Goal: Contribute content: Contribute content

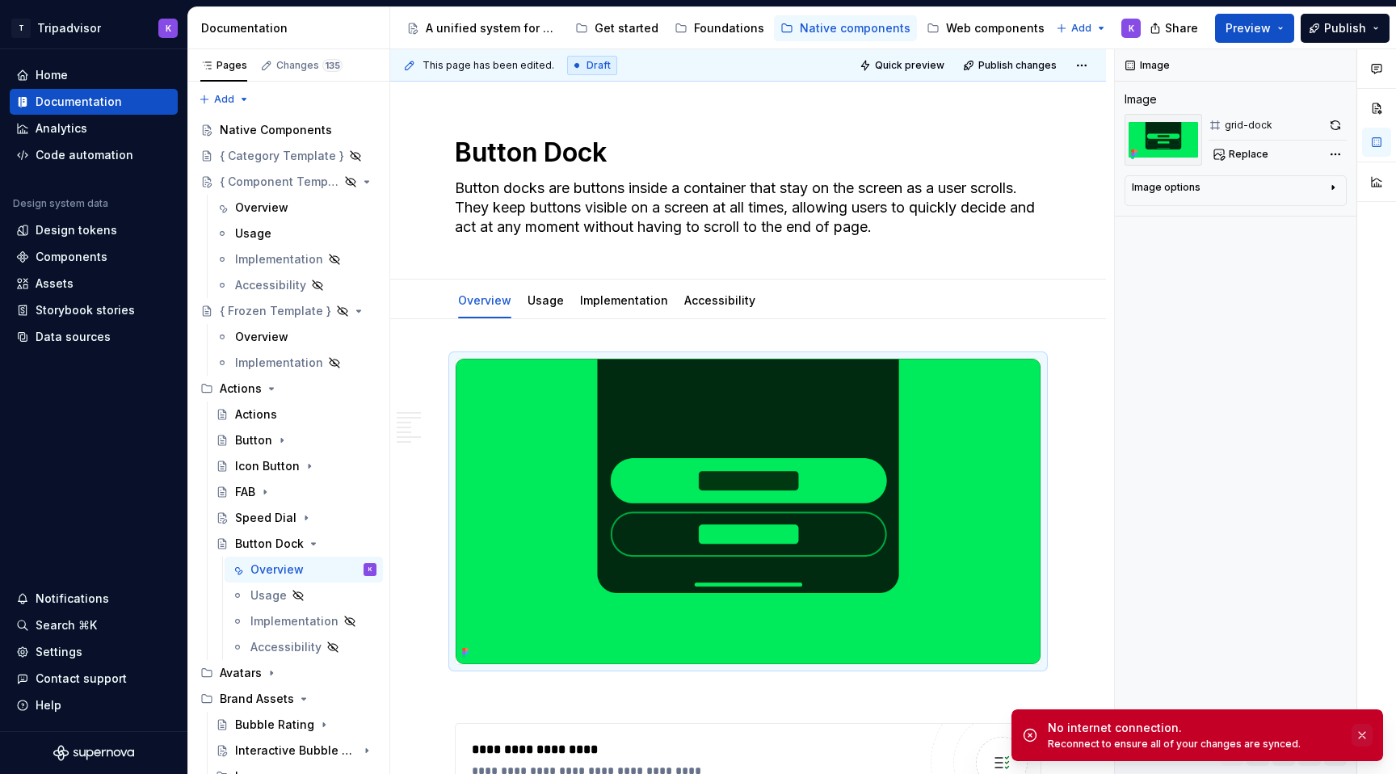
click at [1364, 742] on button "button" at bounding box center [1362, 735] width 21 height 23
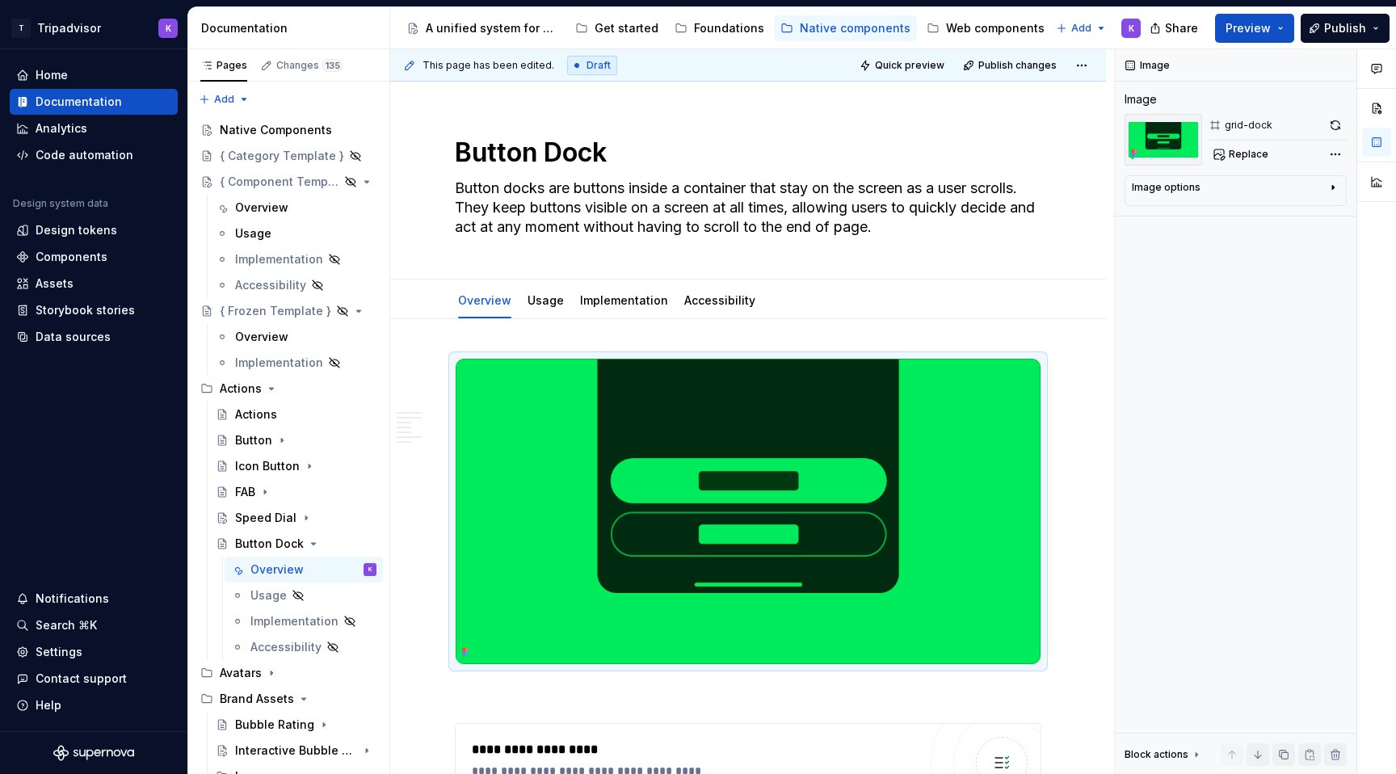
type textarea "*"
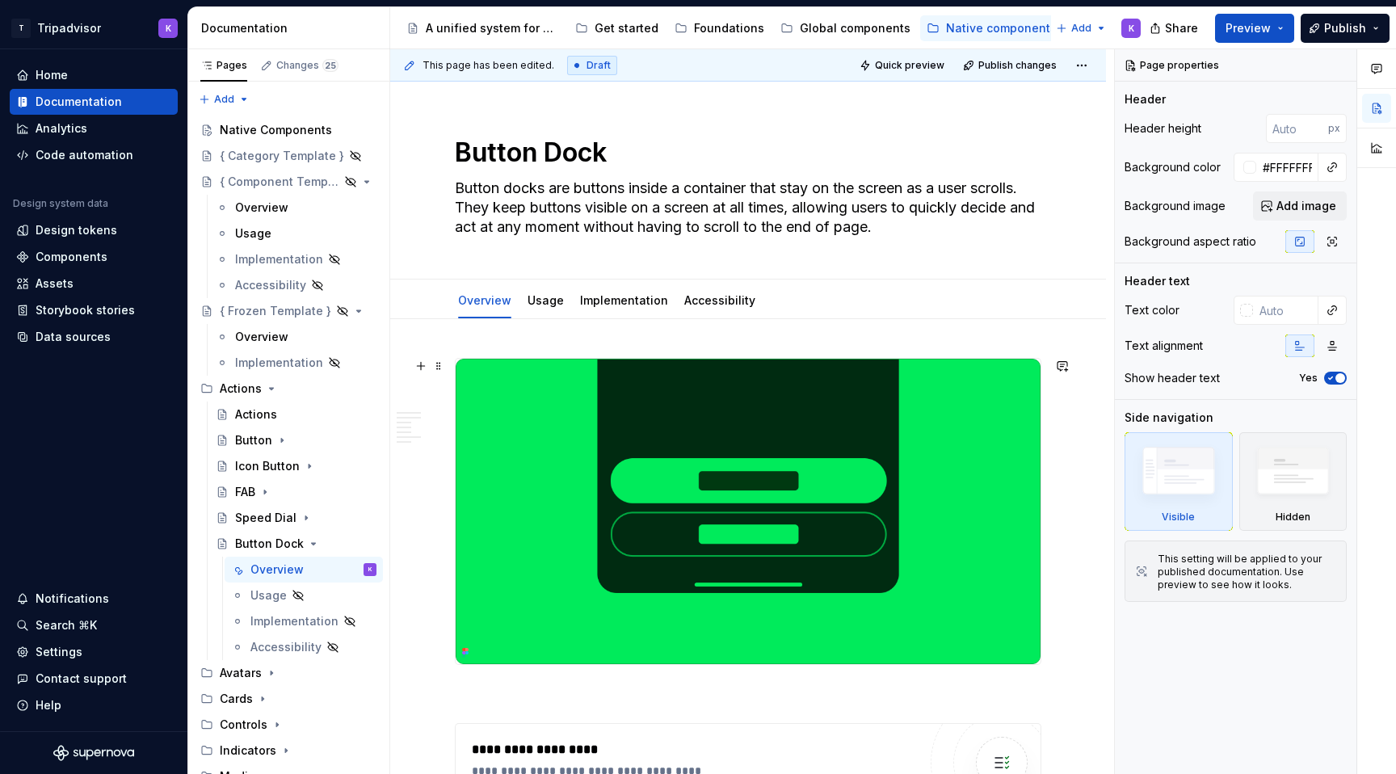
scroll to position [498, 0]
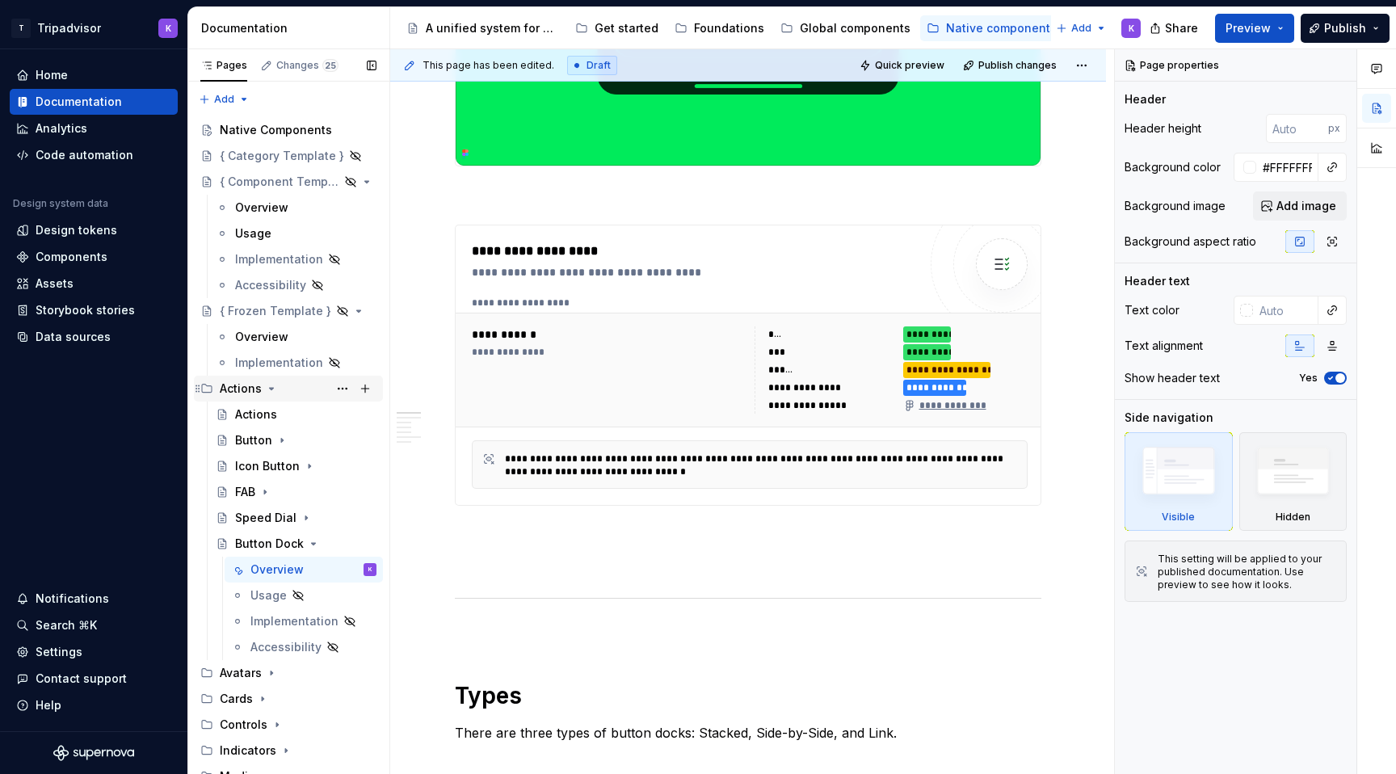
click at [268, 390] on icon "Page tree" at bounding box center [271, 388] width 13 height 13
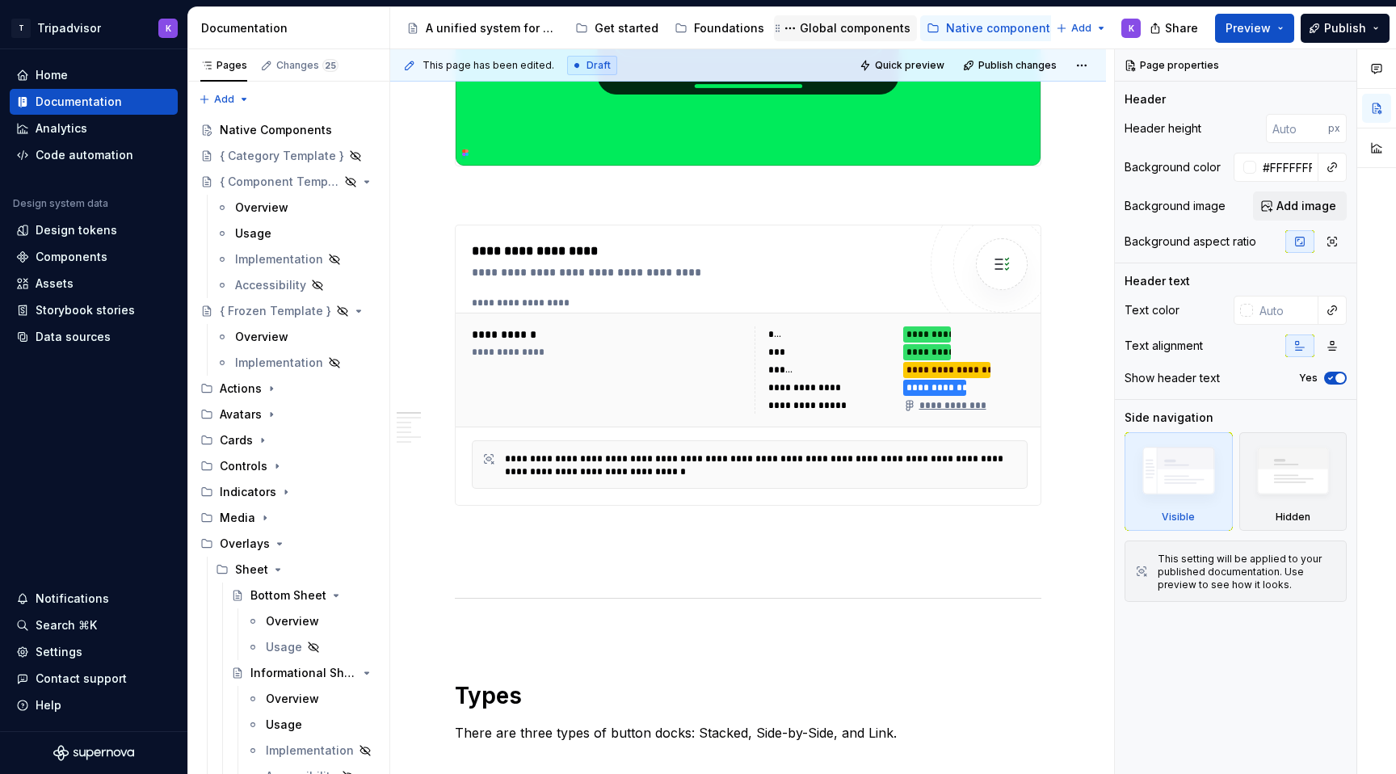
click at [852, 24] on div "Global components" at bounding box center [855, 28] width 111 height 16
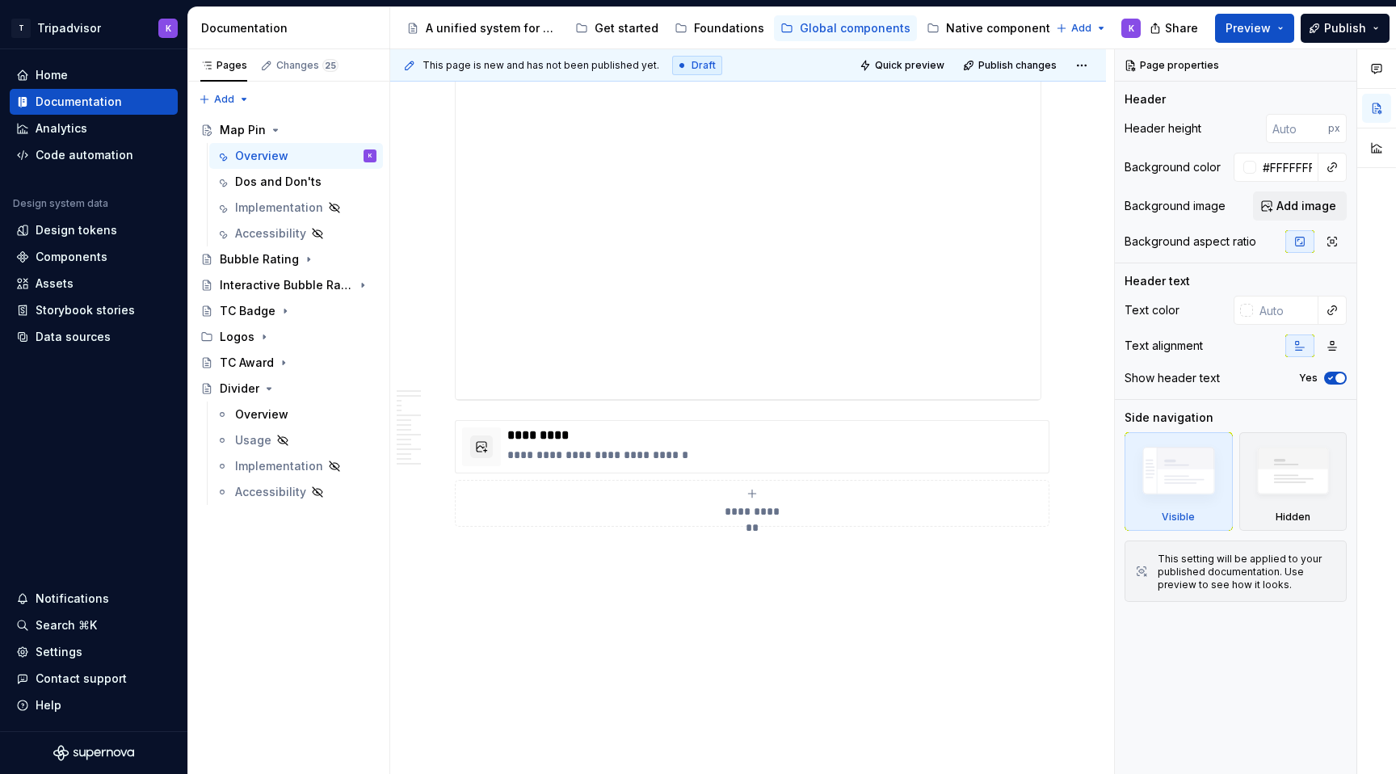
scroll to position [5864, 0]
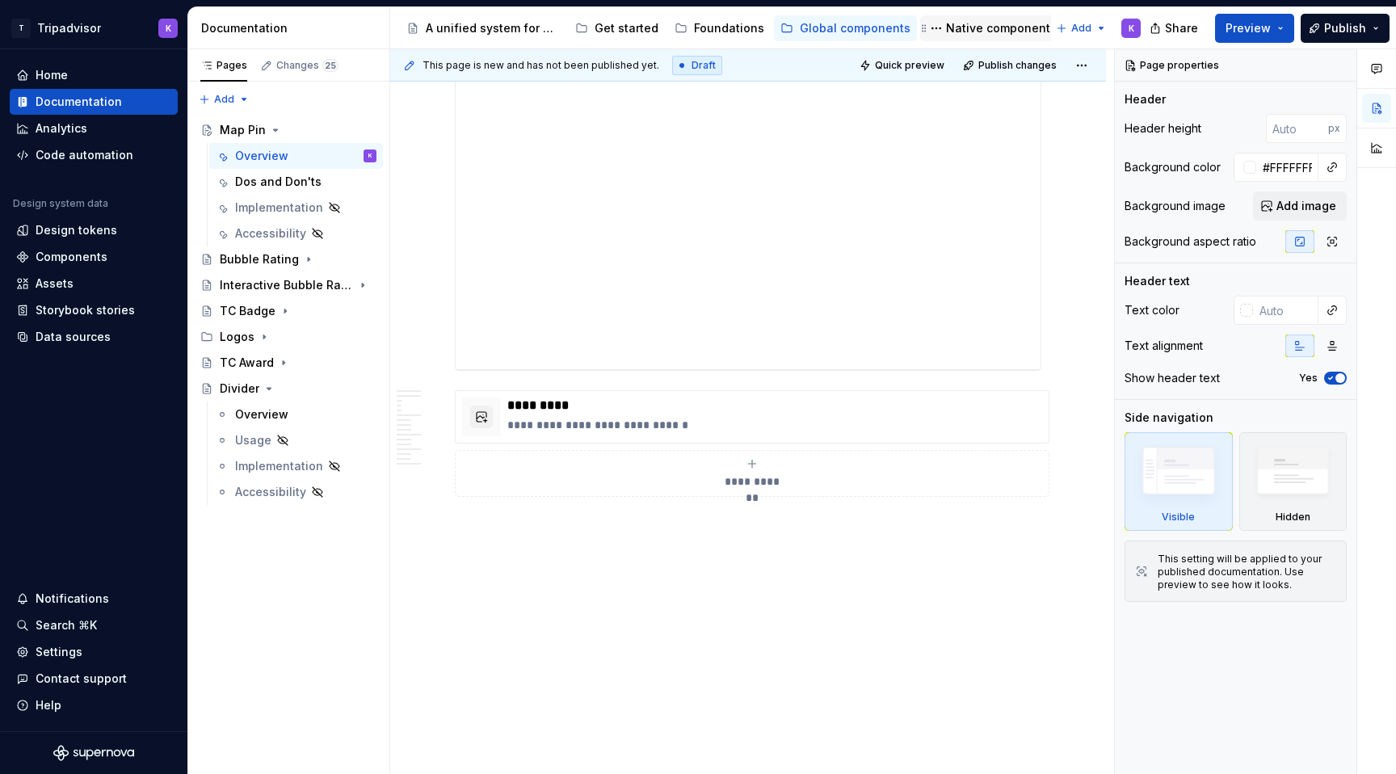
click at [999, 29] on div "Native components" at bounding box center [1001, 28] width 111 height 16
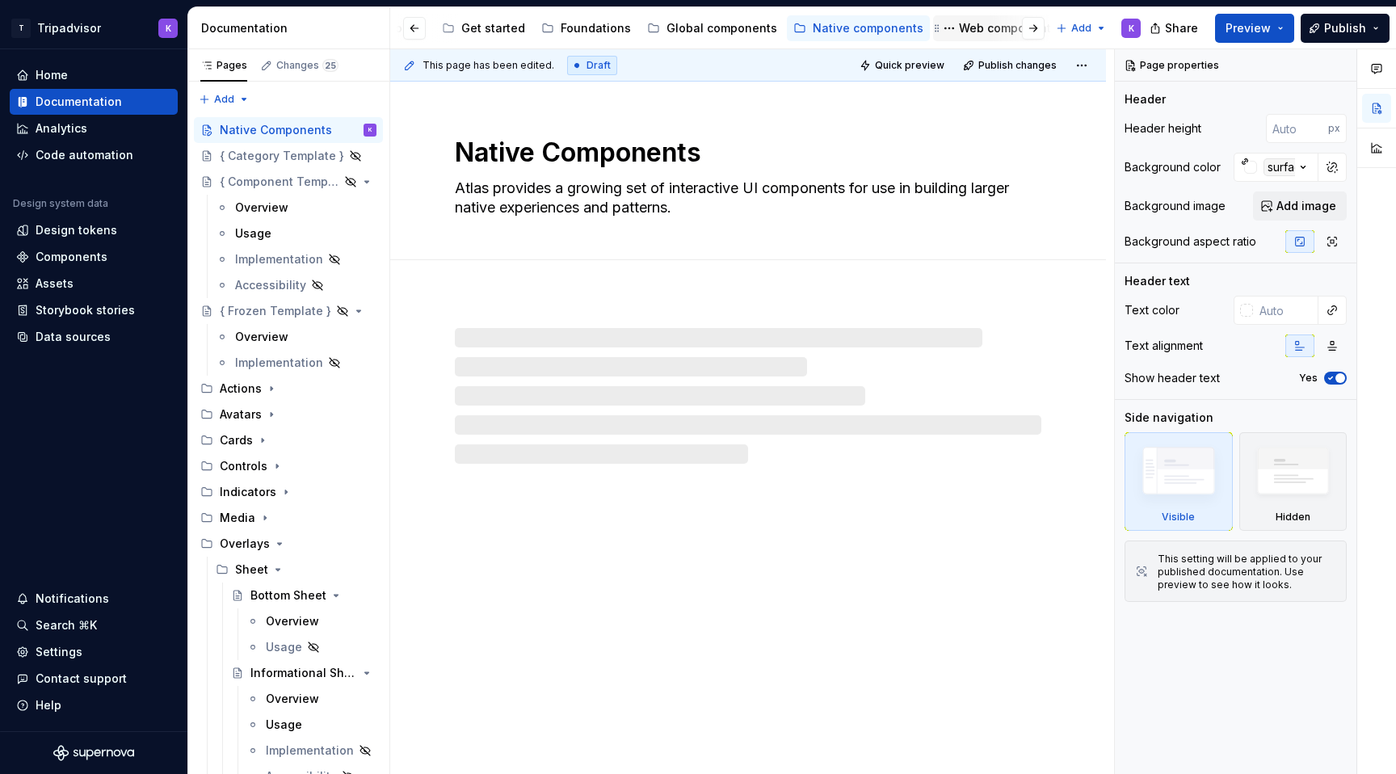
scroll to position [0, 136]
click at [957, 29] on div "Web components" at bounding box center [1006, 28] width 99 height 16
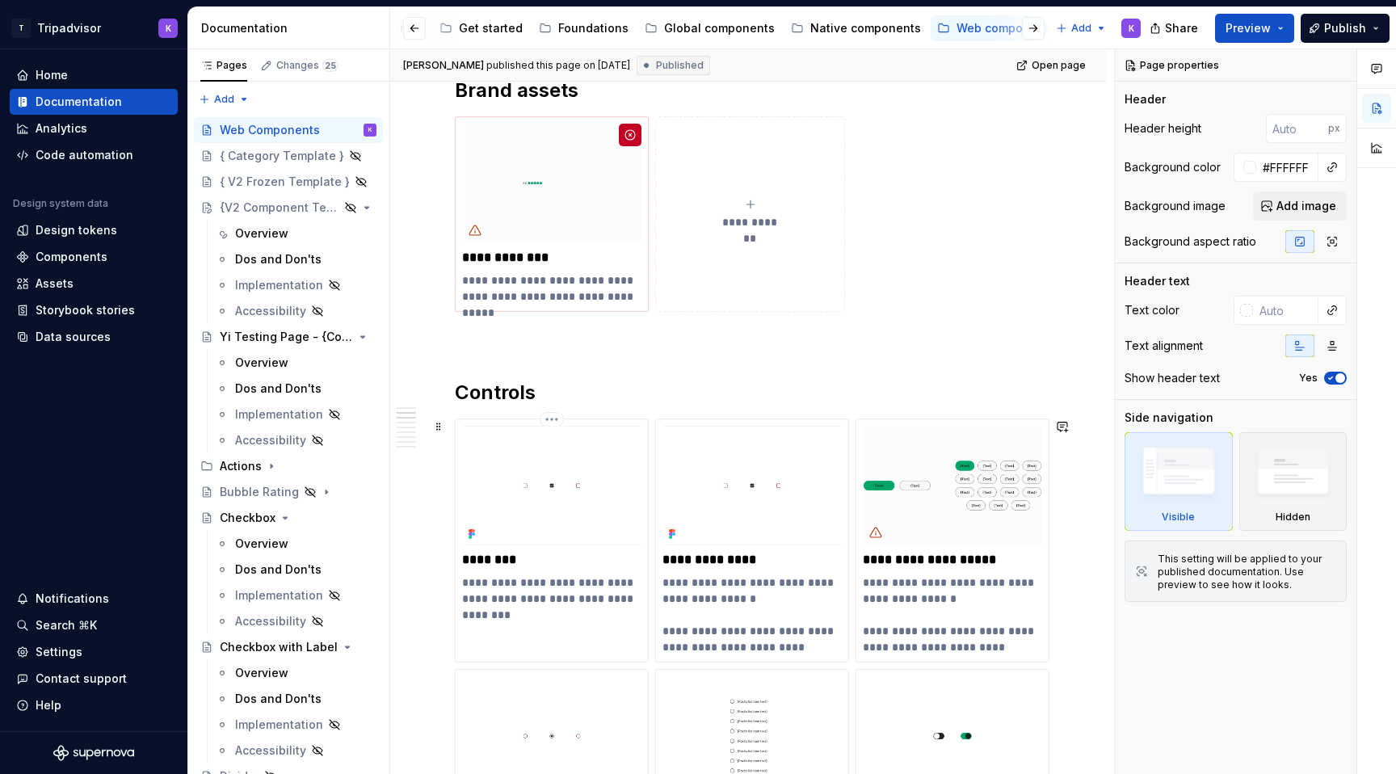
scroll to position [572, 0]
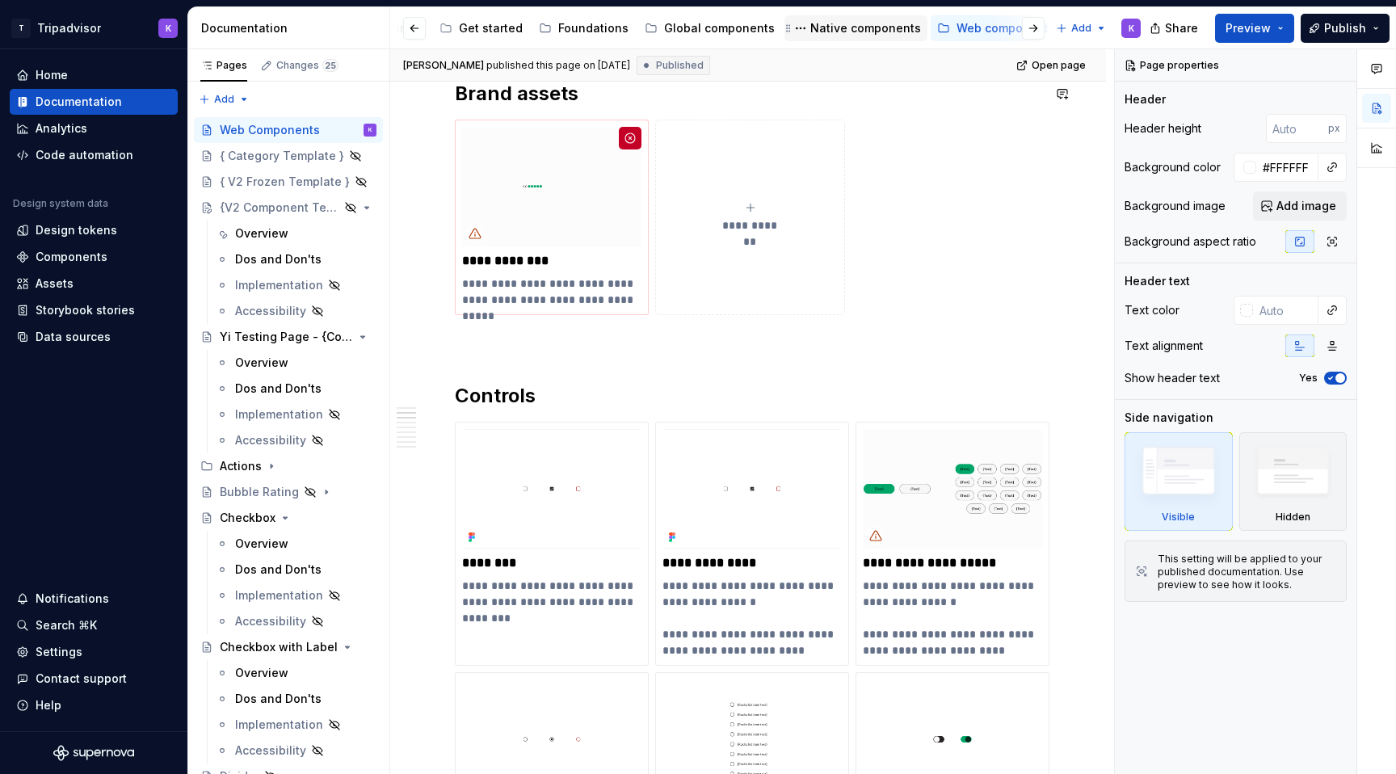
click at [839, 40] on div "Native components" at bounding box center [856, 28] width 143 height 26
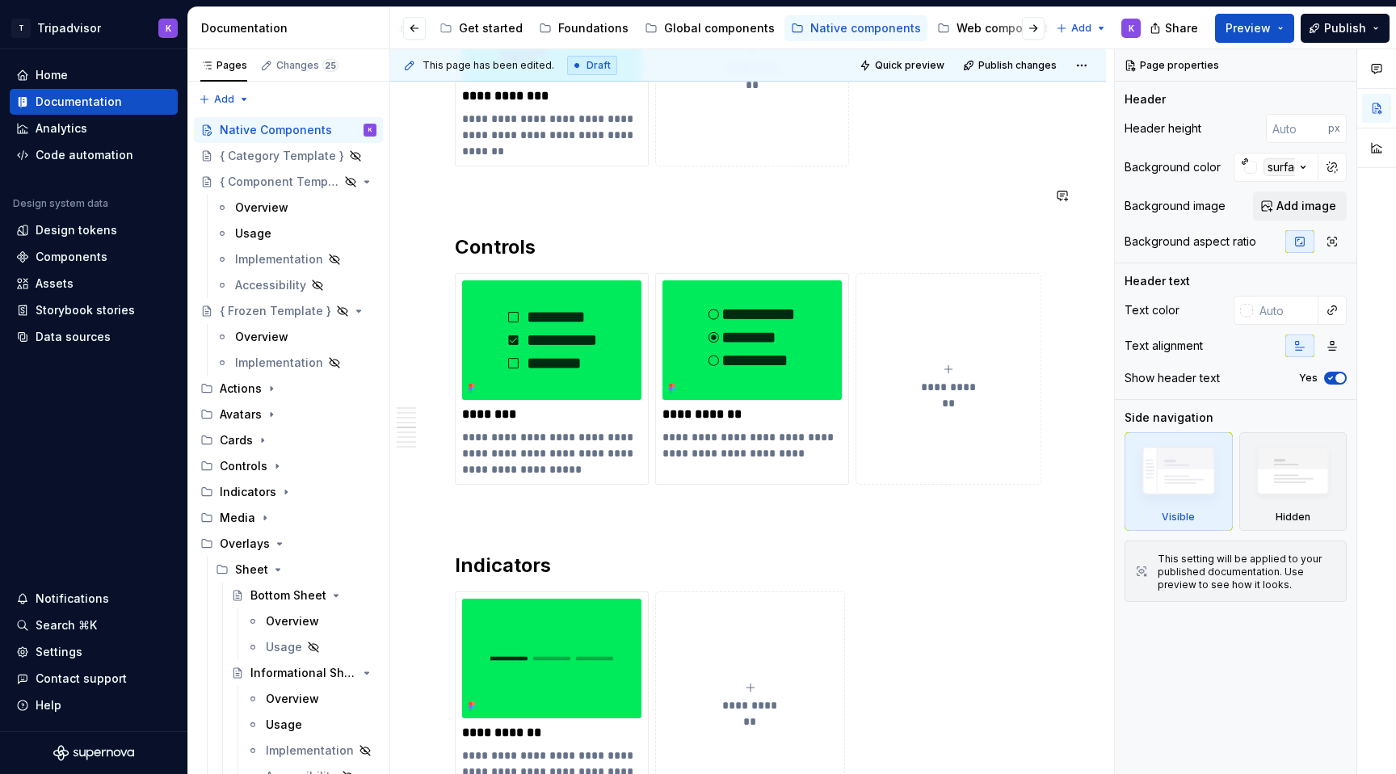
scroll to position [2101, 0]
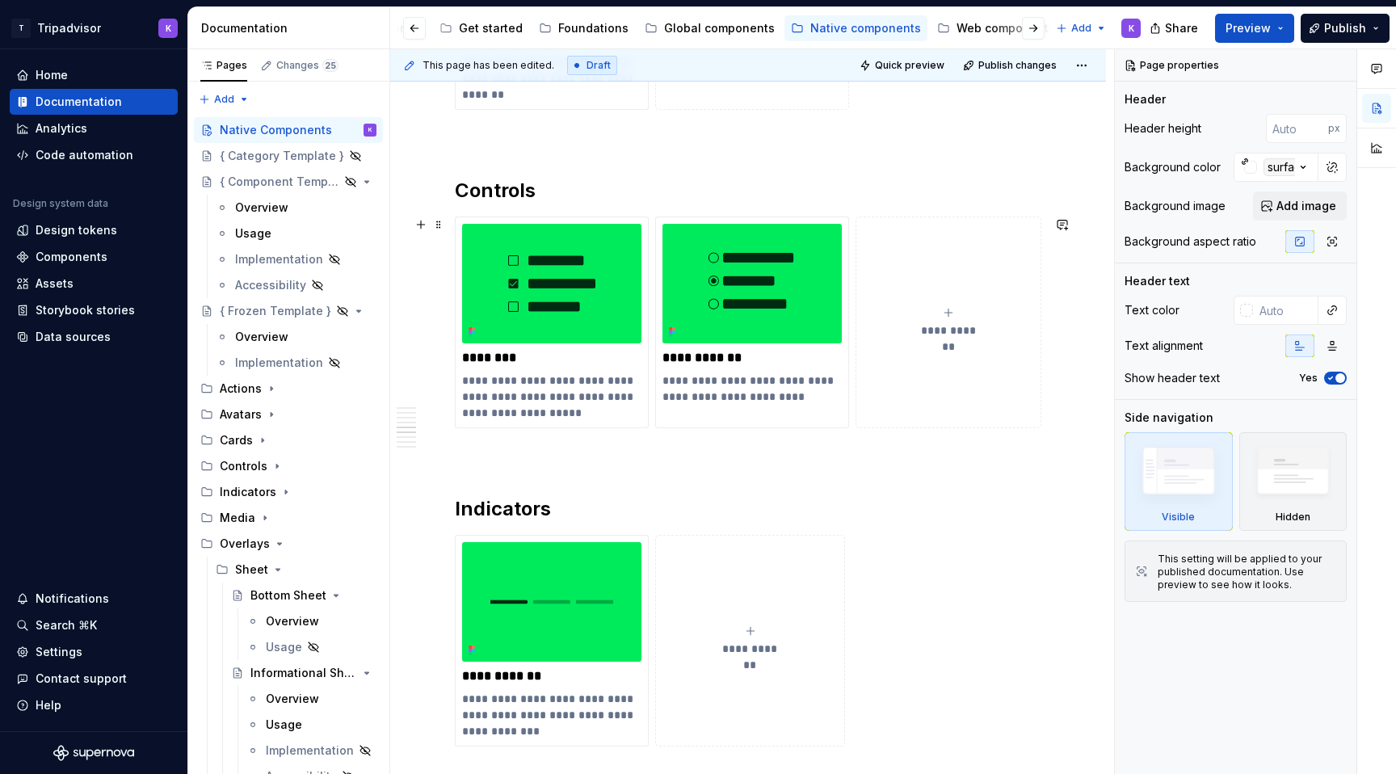
click at [955, 310] on icon "submit" at bounding box center [948, 312] width 13 height 13
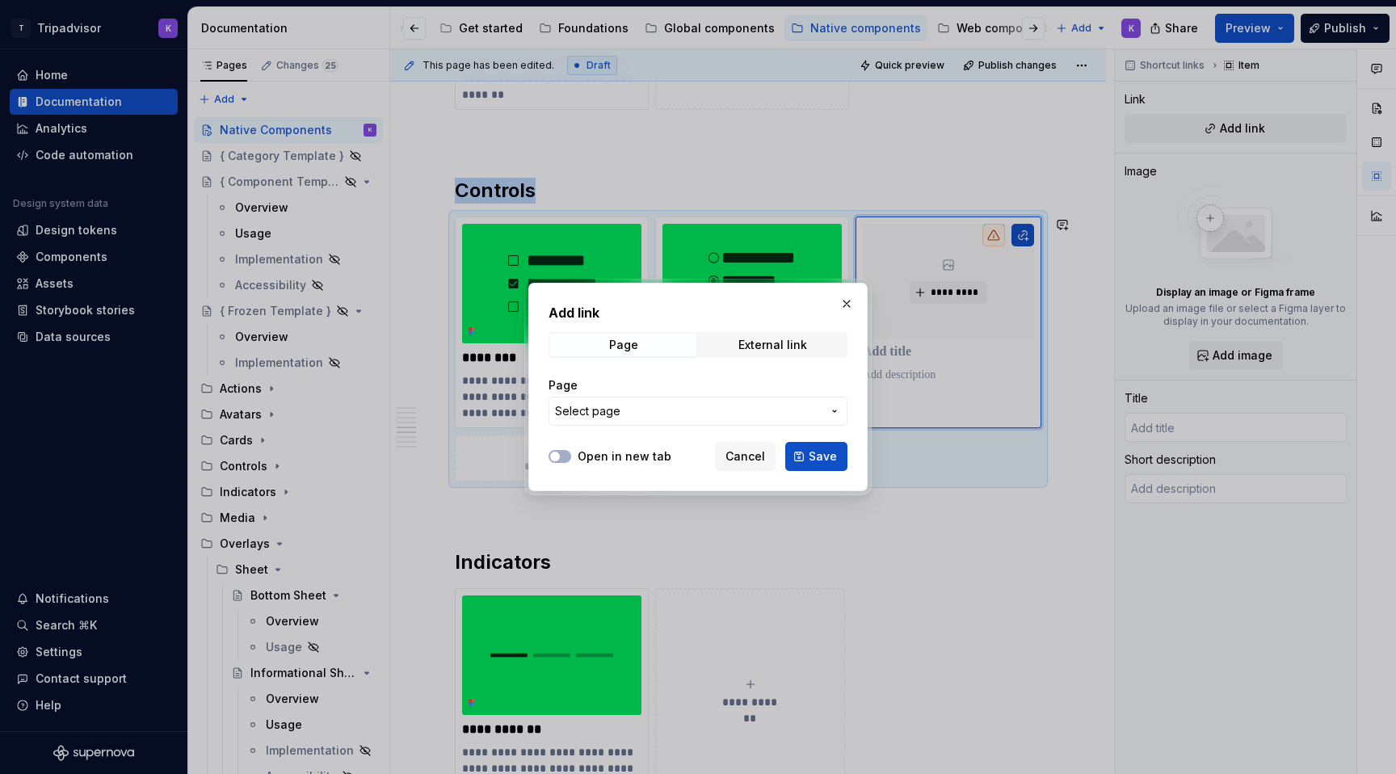
click at [666, 403] on span "Select page" at bounding box center [688, 411] width 267 height 16
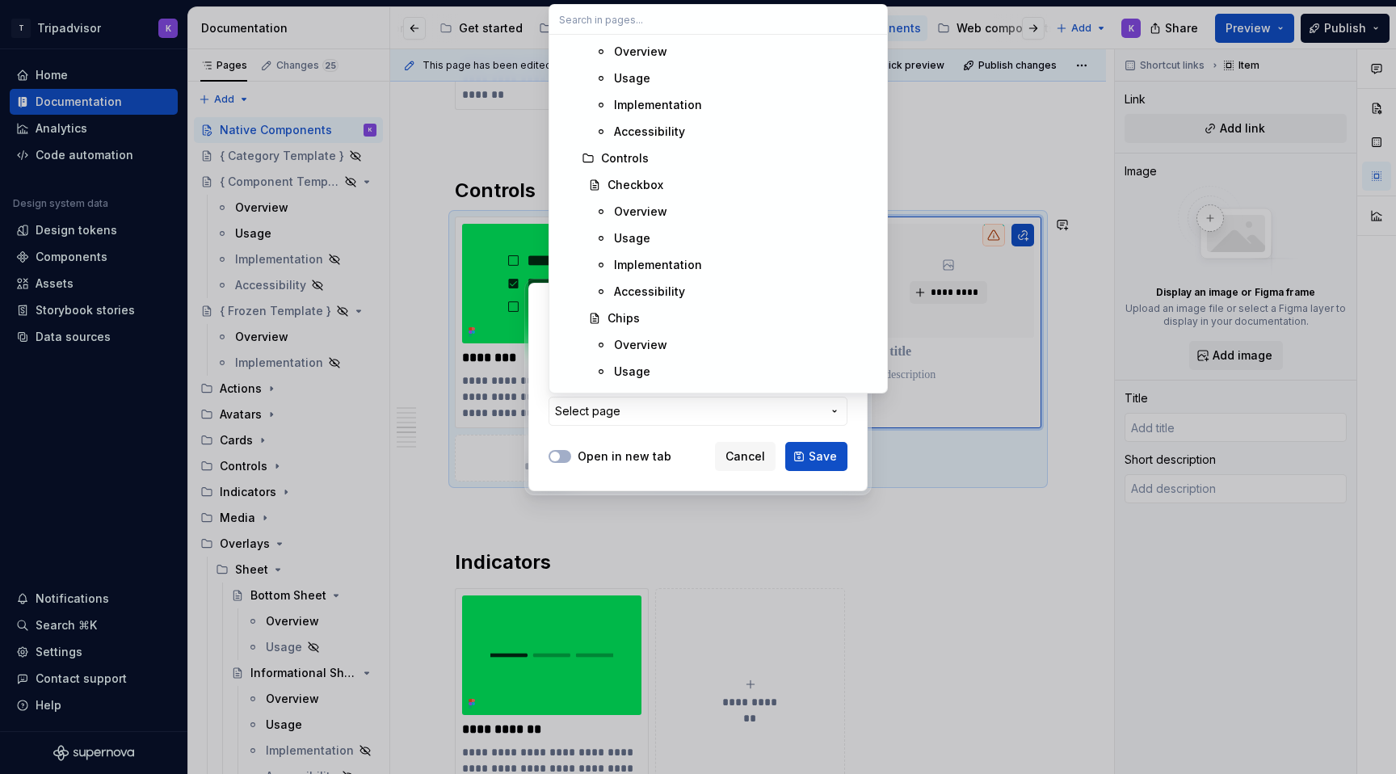
scroll to position [4134, 0]
click at [650, 307] on span "Chips" at bounding box center [718, 316] width 331 height 26
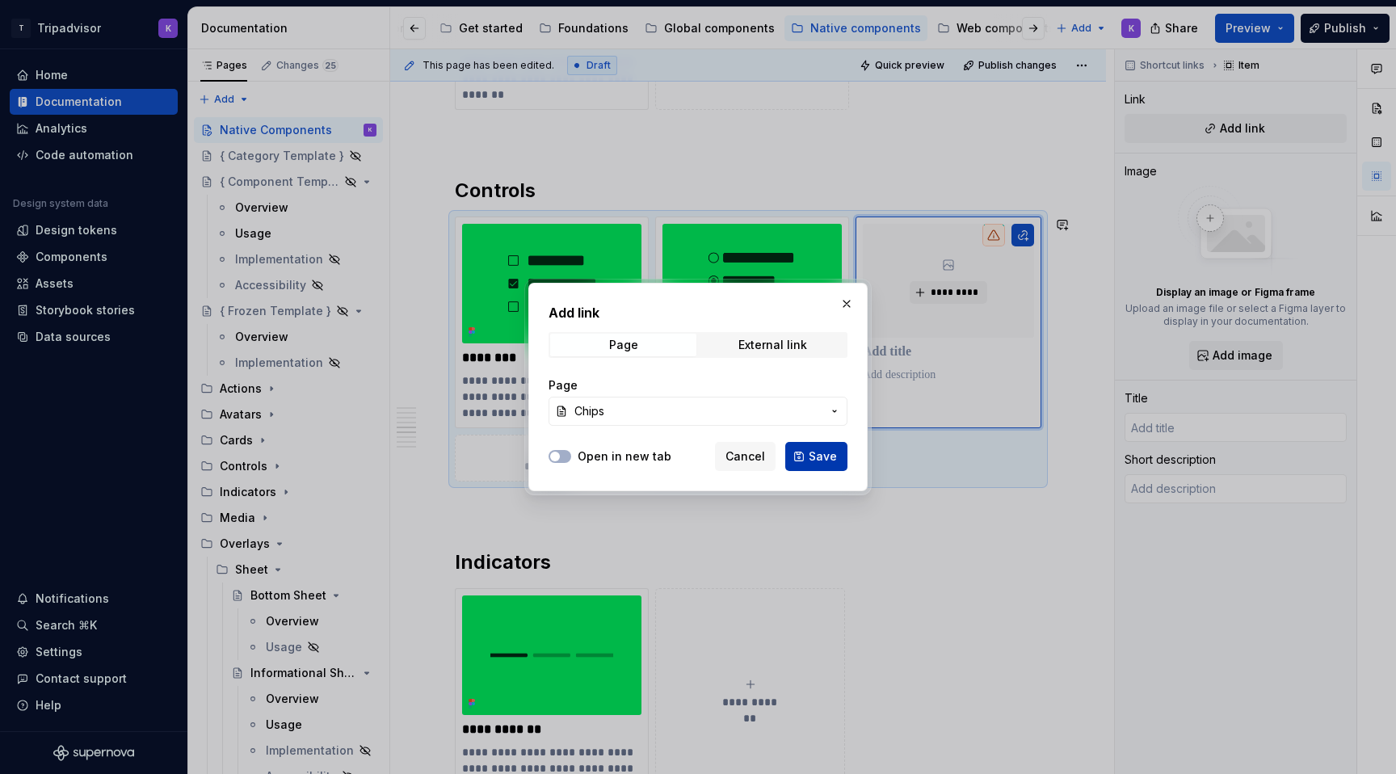
click at [808, 452] on button "Save" at bounding box center [816, 456] width 62 height 29
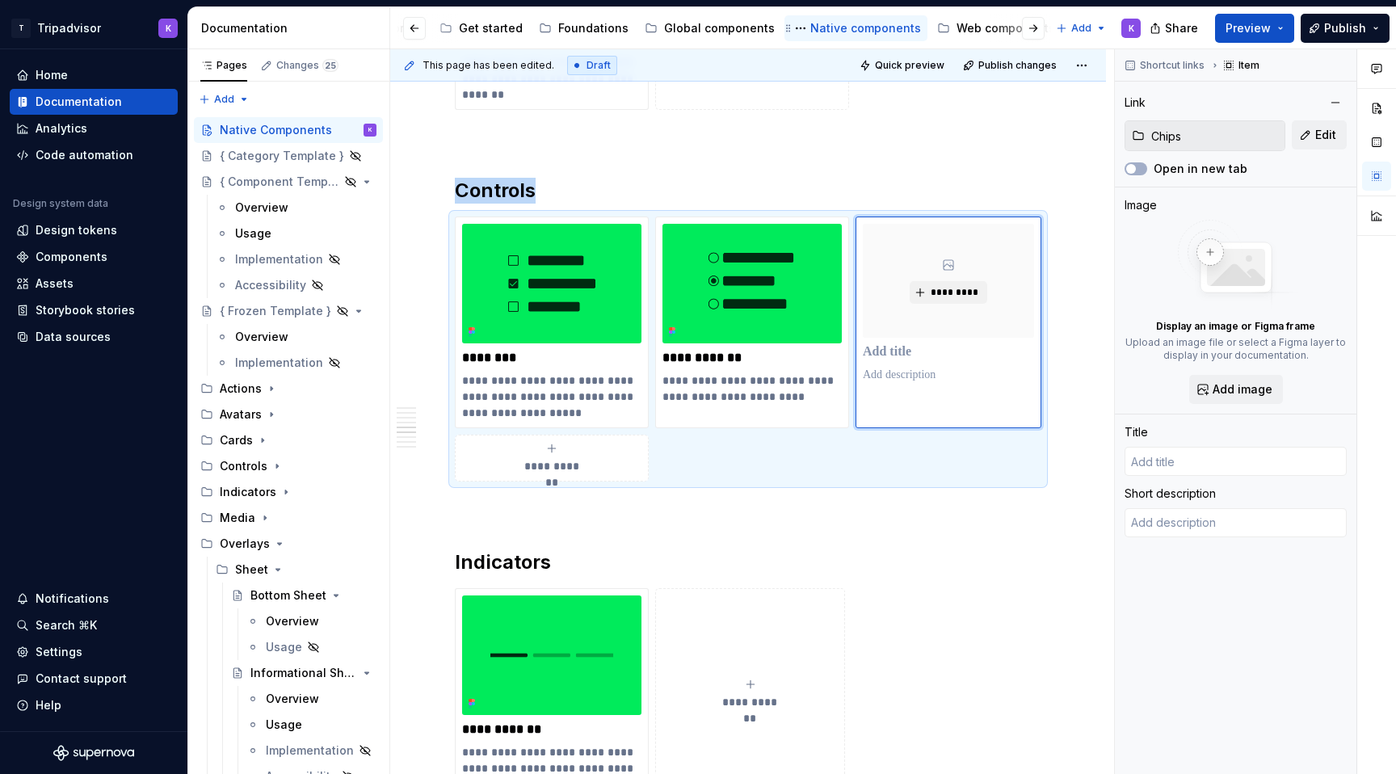
type textarea "*"
type input "Chips"
type textarea "Chips are compact elements that represent attributes, options, or links. They p…"
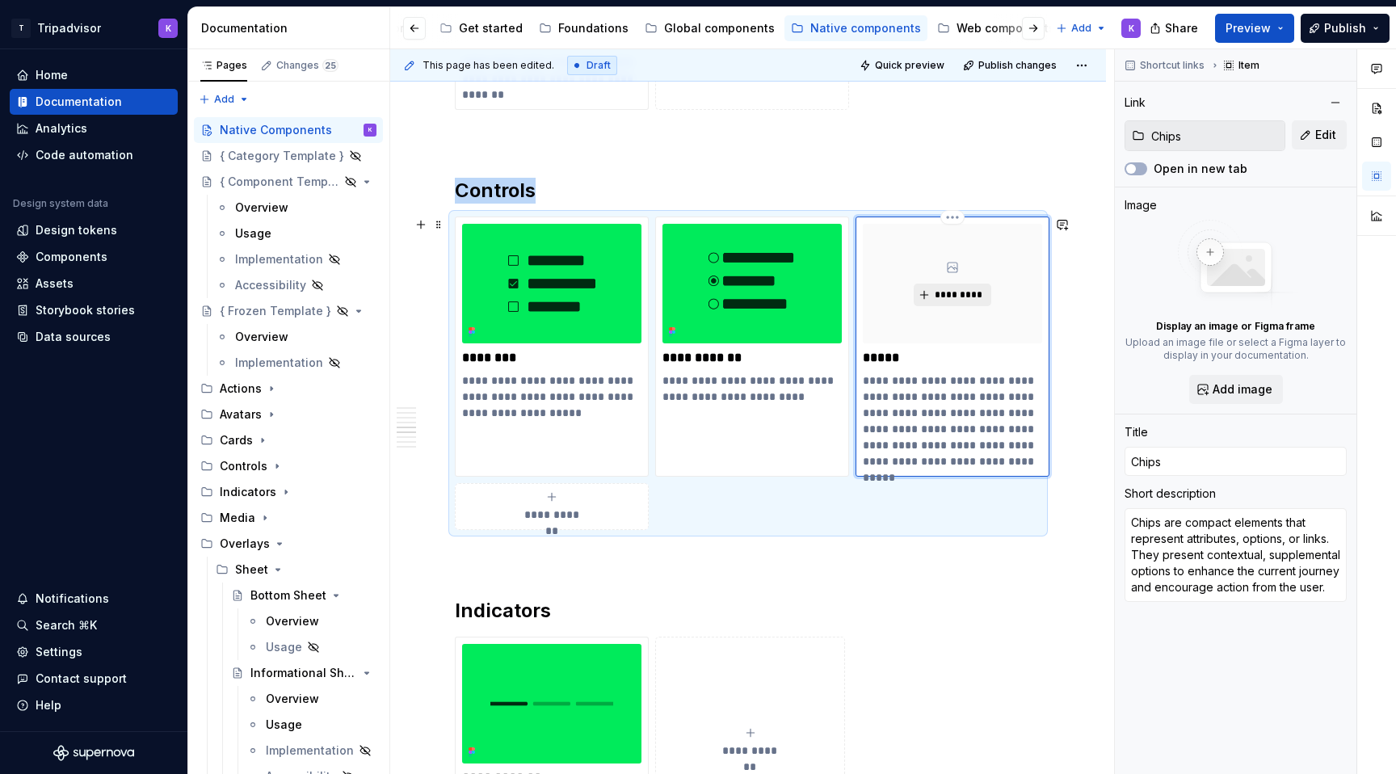
click at [949, 301] on span "*********" at bounding box center [958, 294] width 49 height 13
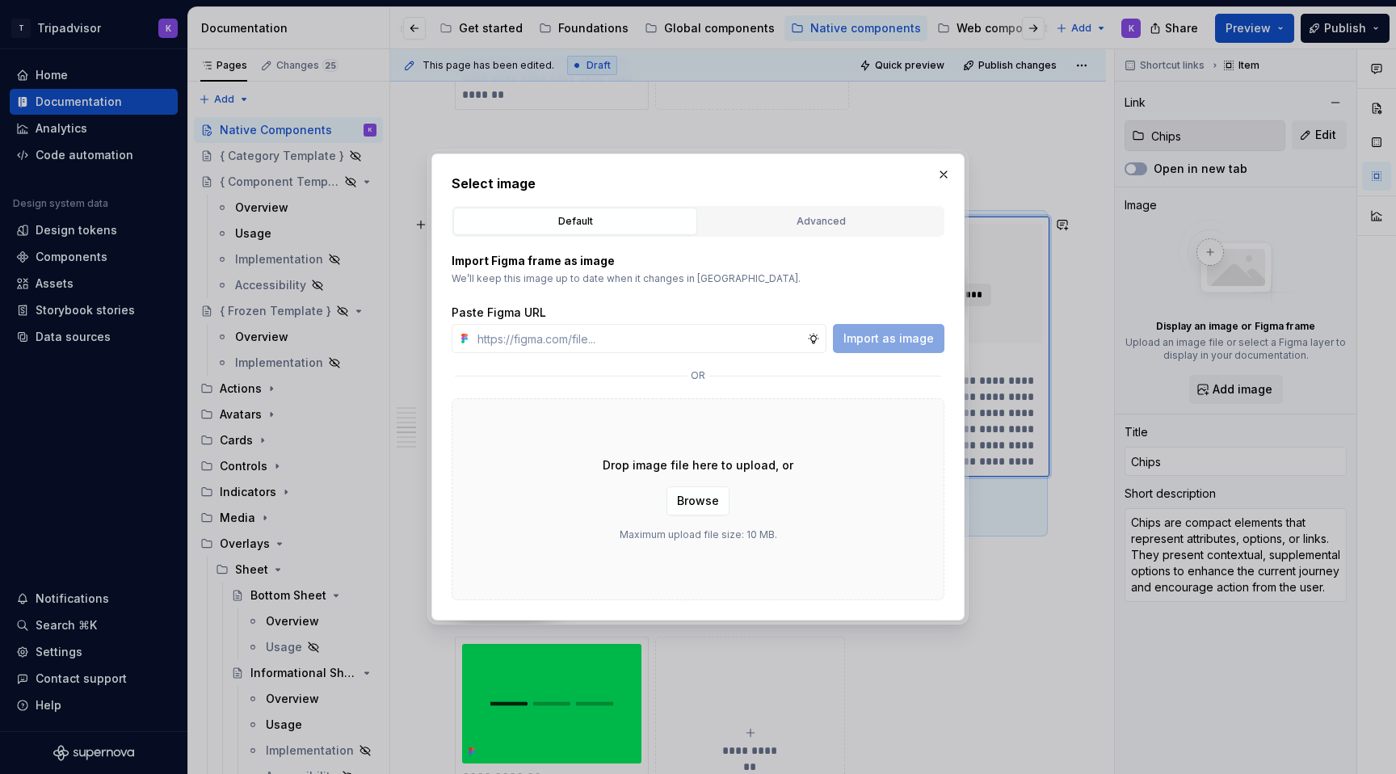
type textarea "*"
type input "[URL][DOMAIN_NAME]"
click at [914, 334] on span "Import as image" at bounding box center [888, 338] width 90 height 16
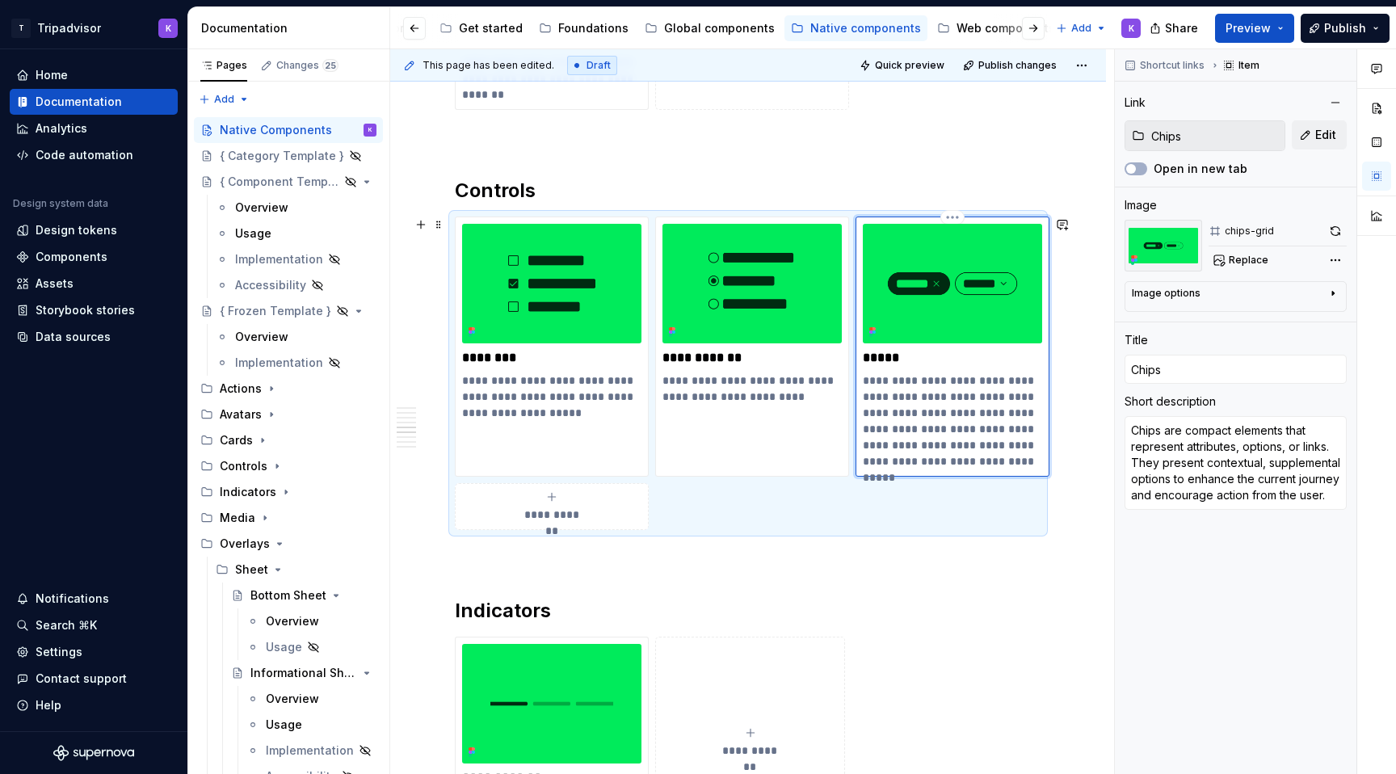
click at [935, 403] on p "**********" at bounding box center [952, 420] width 179 height 97
type textarea "*"
type textarea "Allow users to select or input discrete options in a compact, easily scannable …"
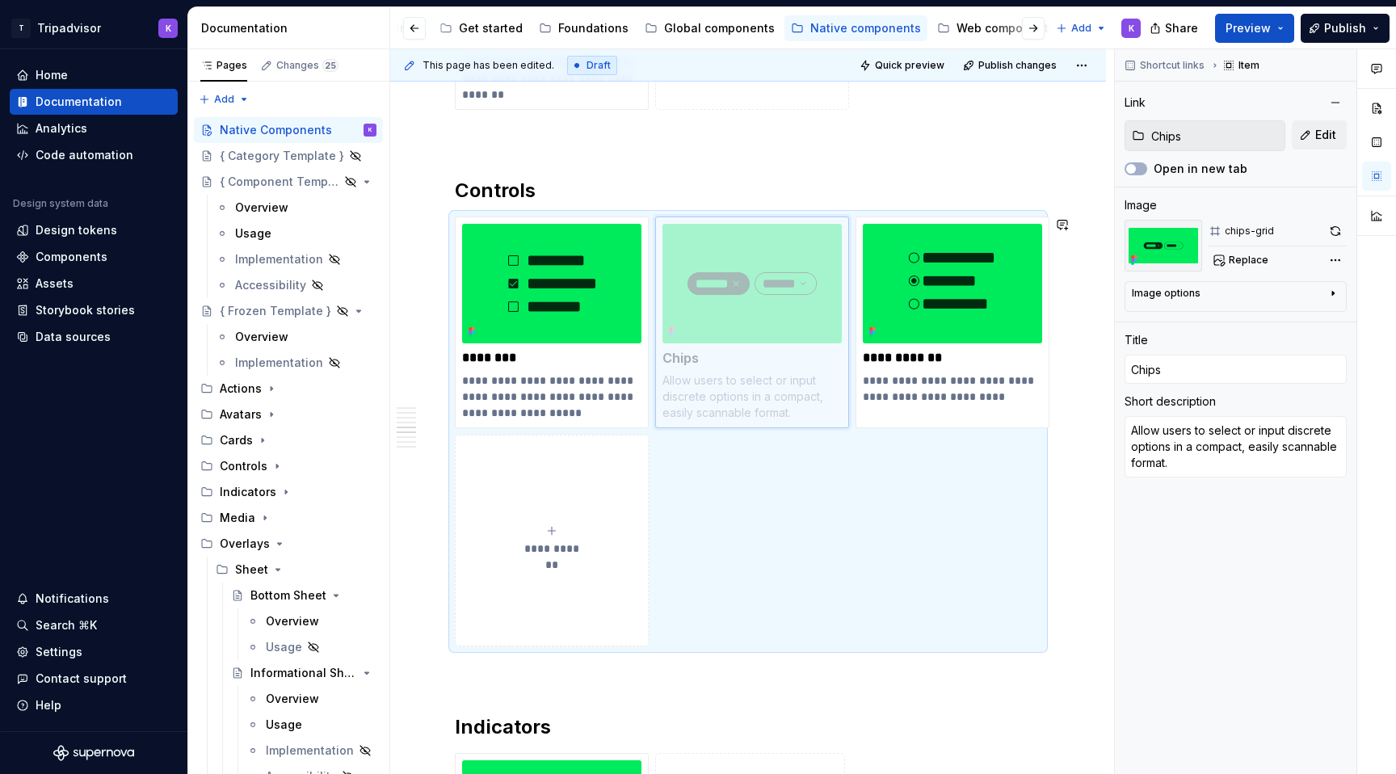
drag, startPoint x: 932, startPoint y: 293, endPoint x: 713, endPoint y: 280, distance: 219.3
click at [713, 280] on body "T Tripadvisor K Home Documentation Analytics Code automation Design system data…" at bounding box center [698, 387] width 1396 height 774
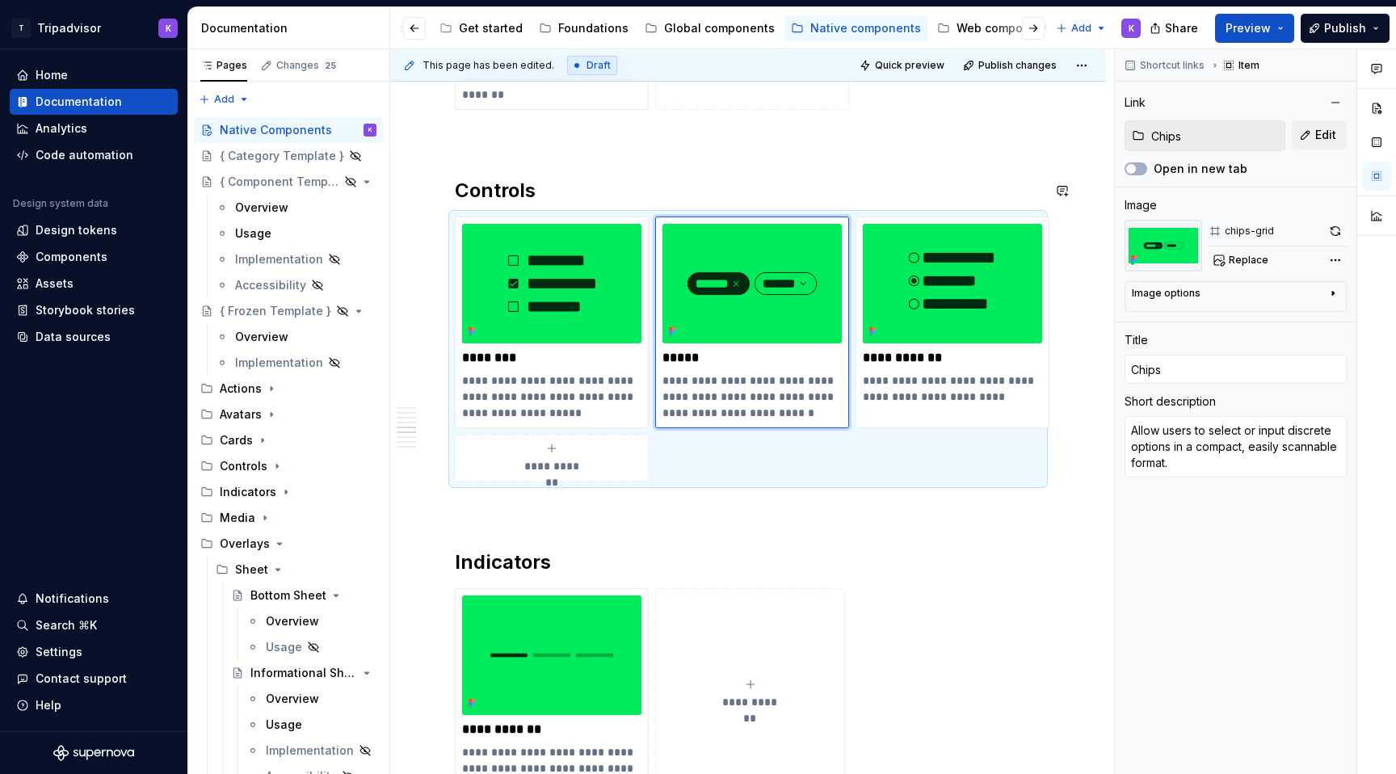
click at [798, 177] on div "**********" at bounding box center [748, 48] width 587 height 3629
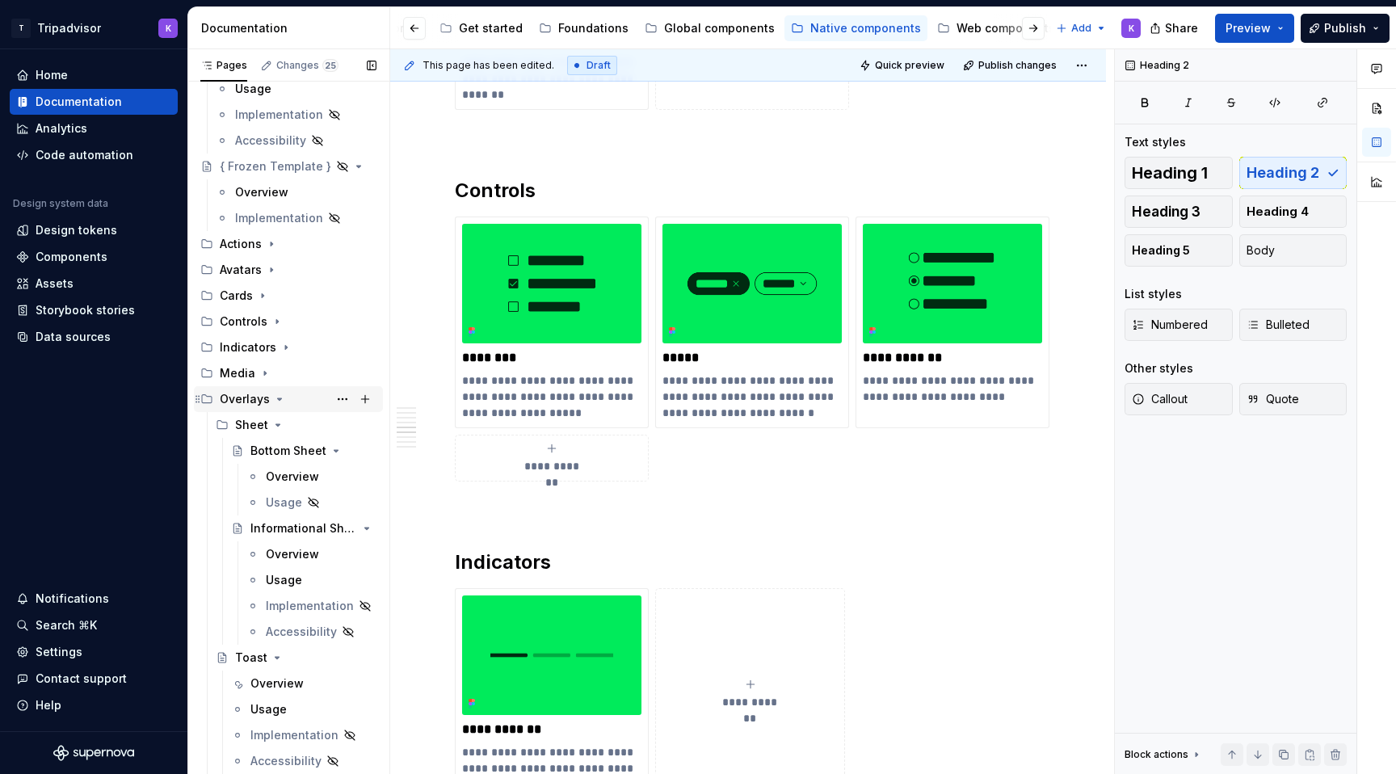
scroll to position [145, 0]
click at [278, 398] on icon "Page tree" at bounding box center [280, 399] width 4 height 2
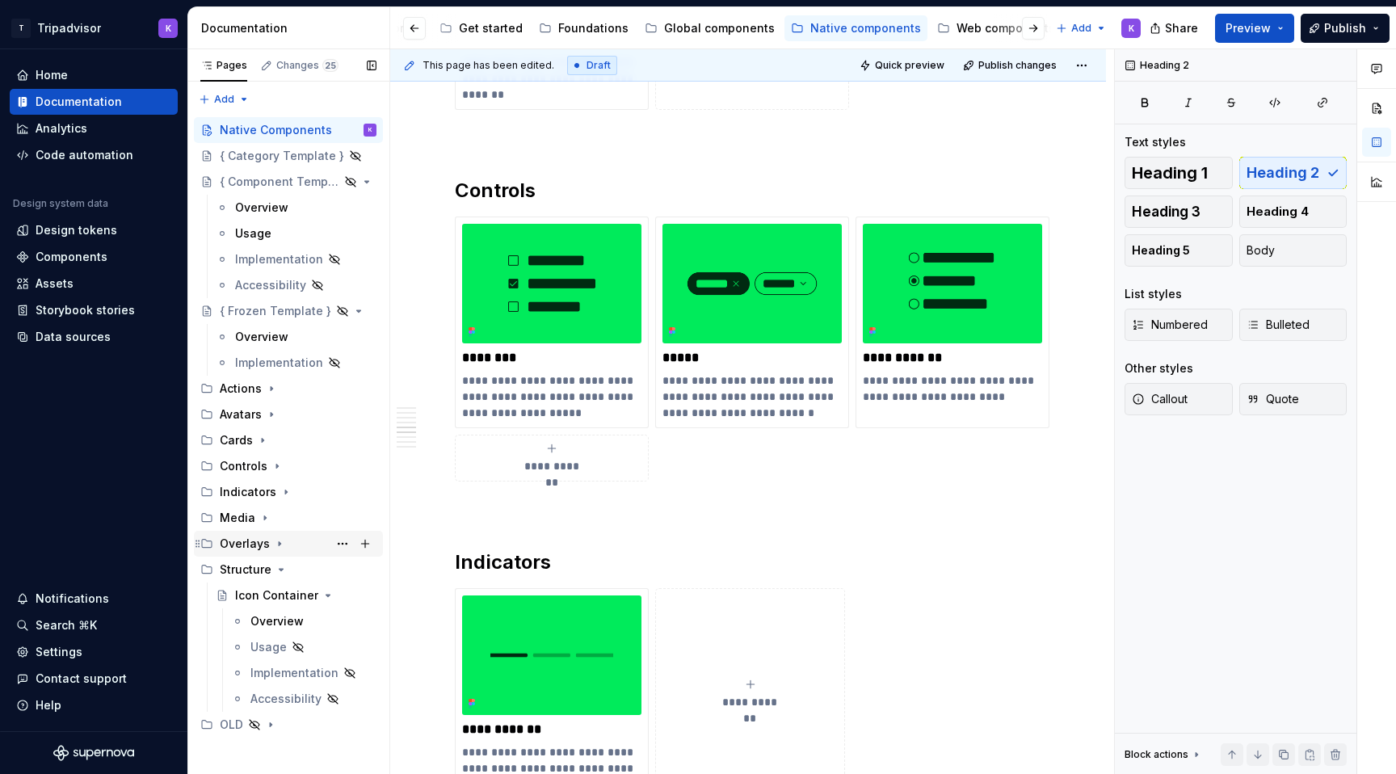
scroll to position [0, 0]
click at [271, 465] on icon "Page tree" at bounding box center [277, 466] width 13 height 13
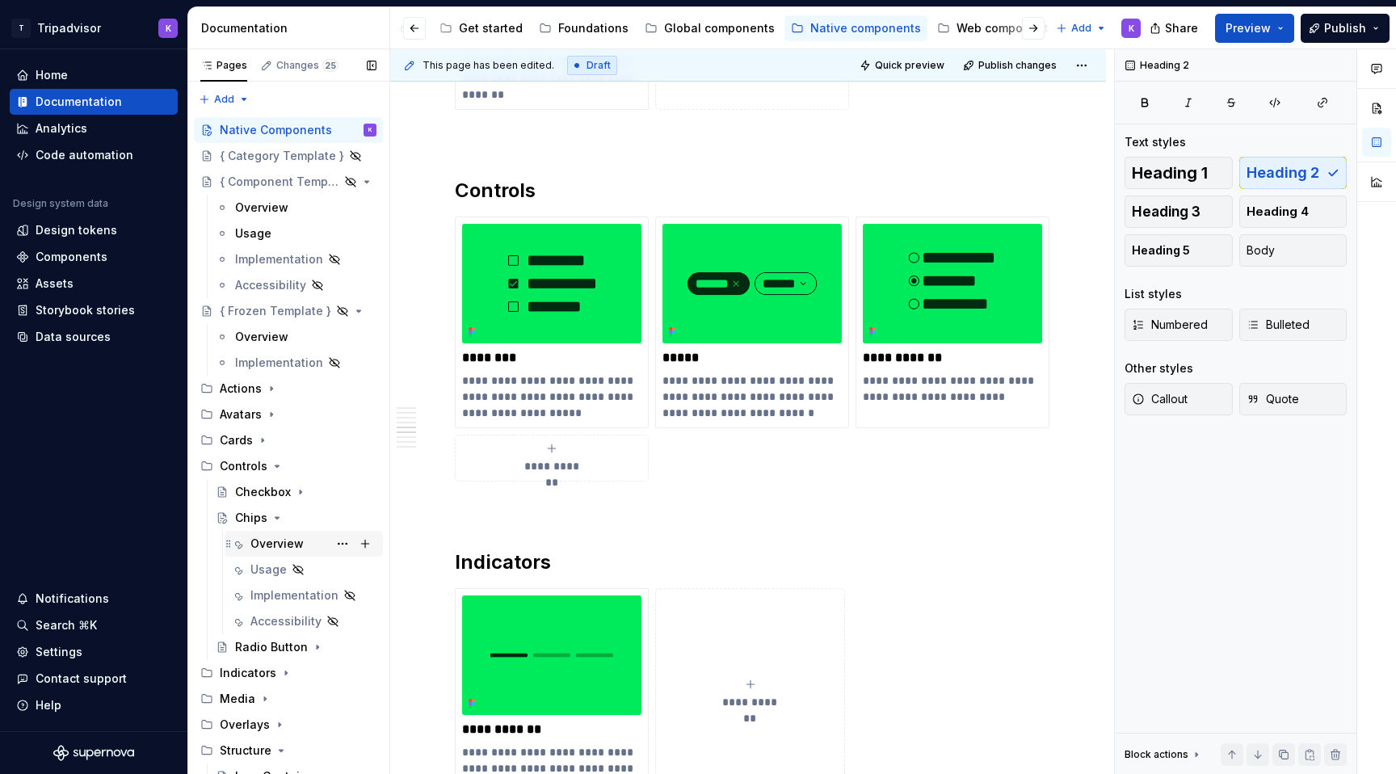
click at [305, 541] on div "Overview K" at bounding box center [313, 543] width 126 height 23
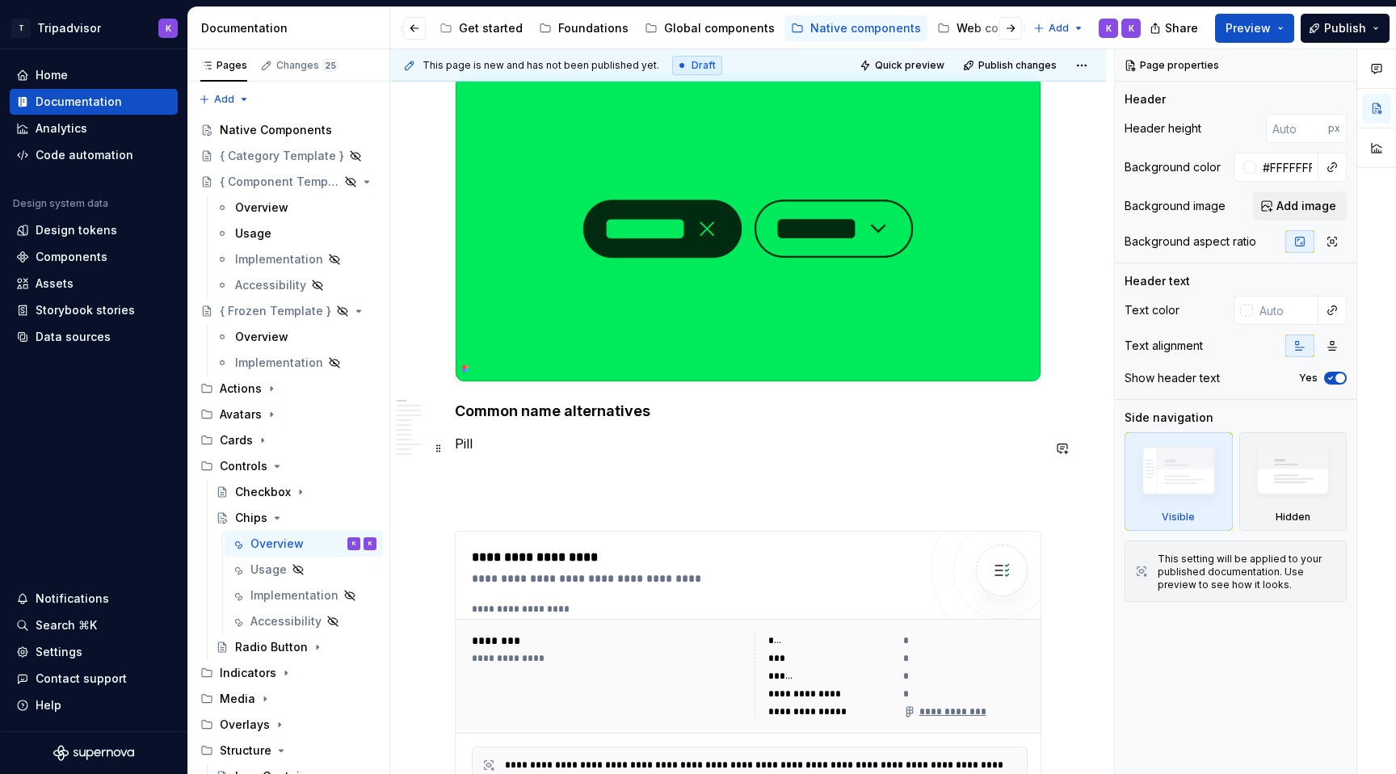
scroll to position [284, 0]
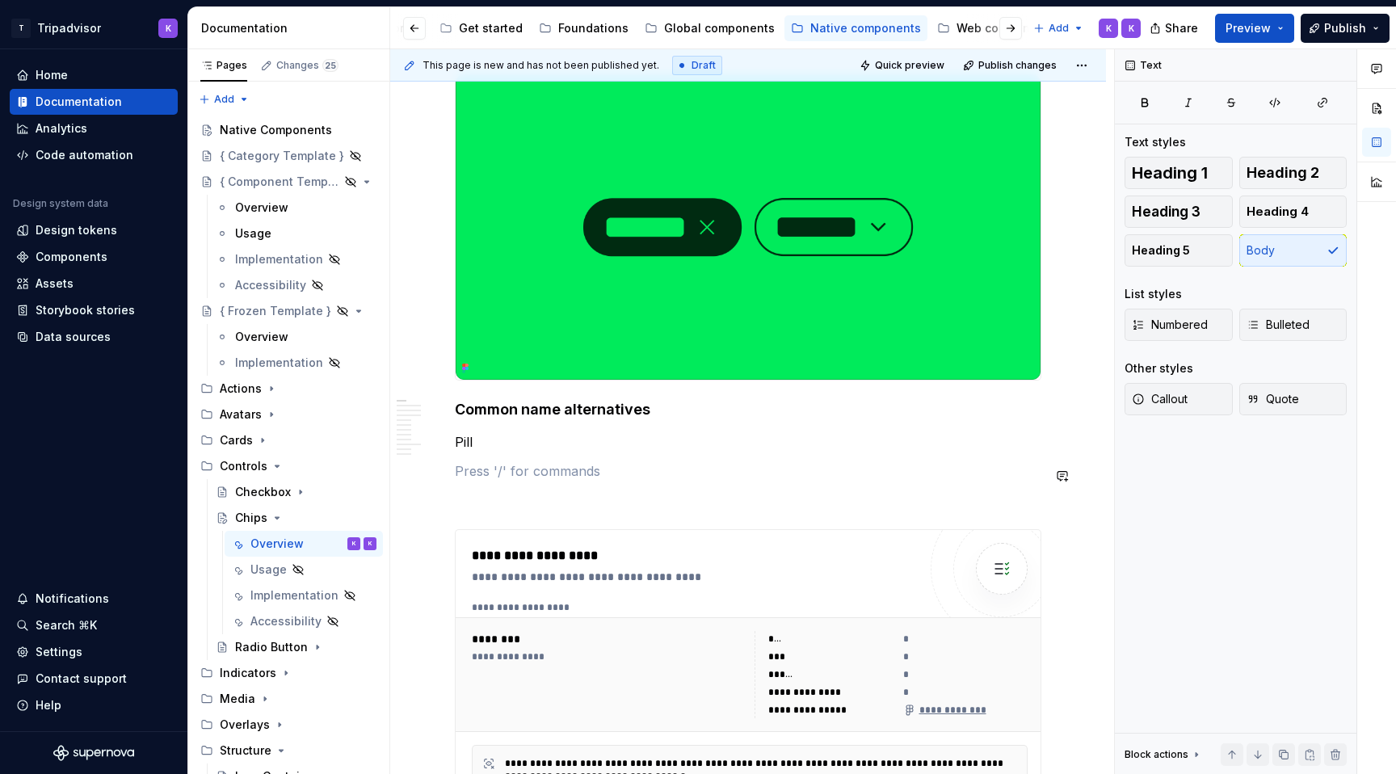
click at [608, 439] on p "Pill" at bounding box center [748, 441] width 587 height 19
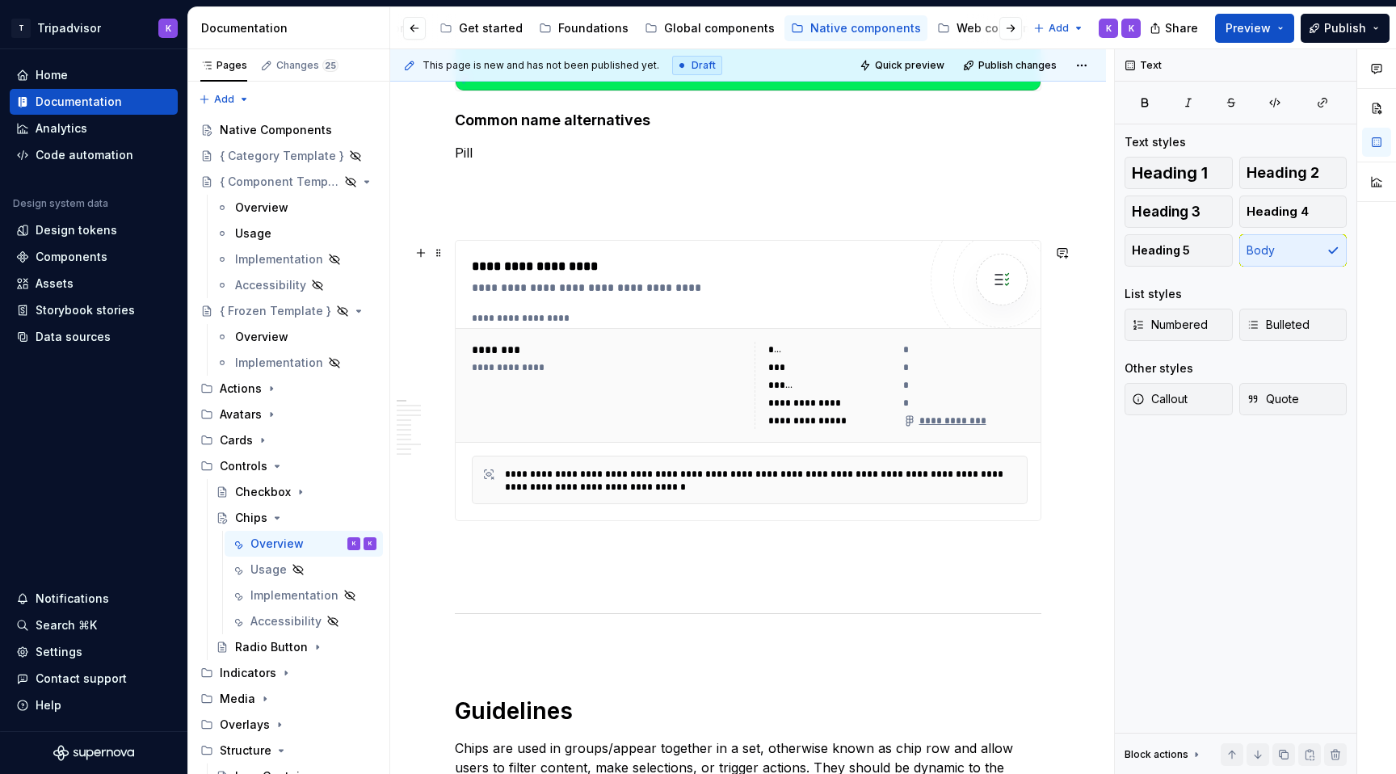
scroll to position [581, 0]
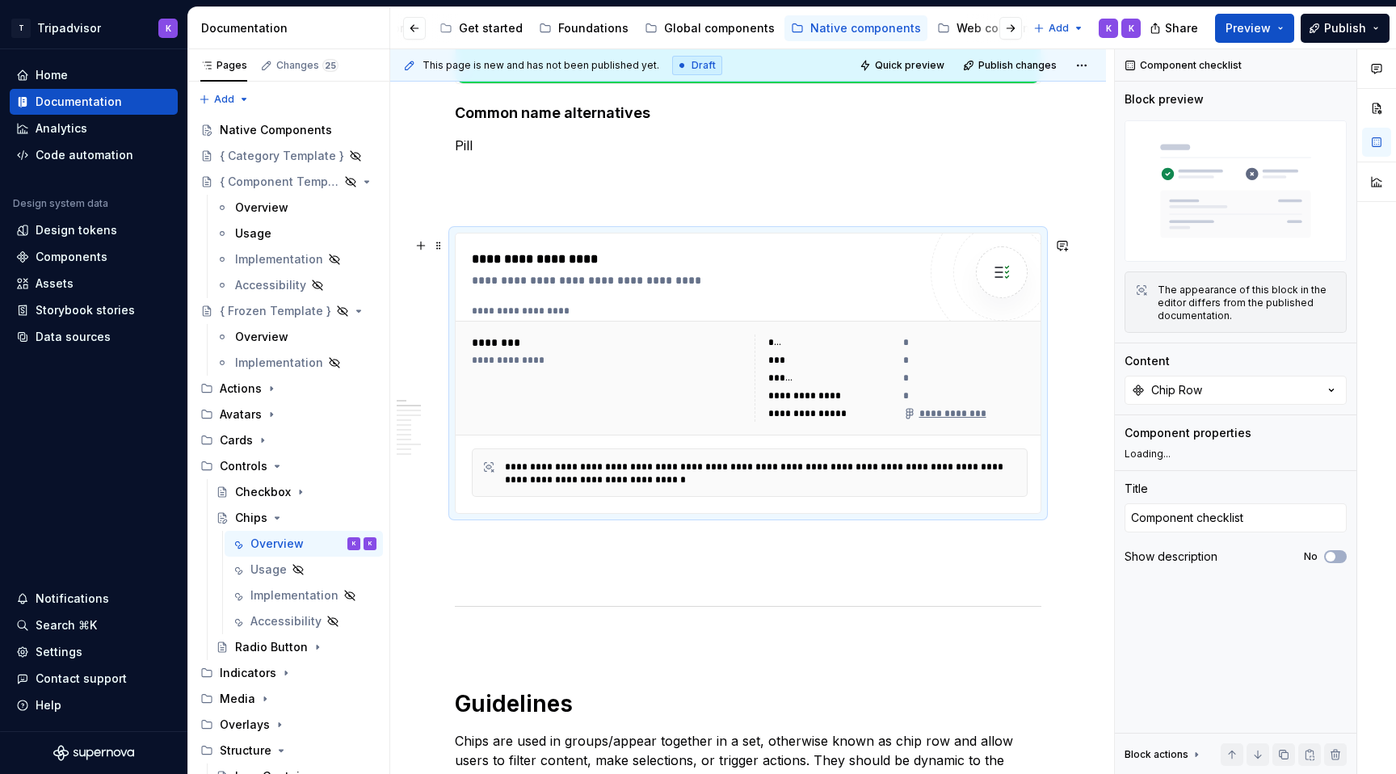
click at [755, 375] on div "**********" at bounding box center [750, 377] width 556 height 87
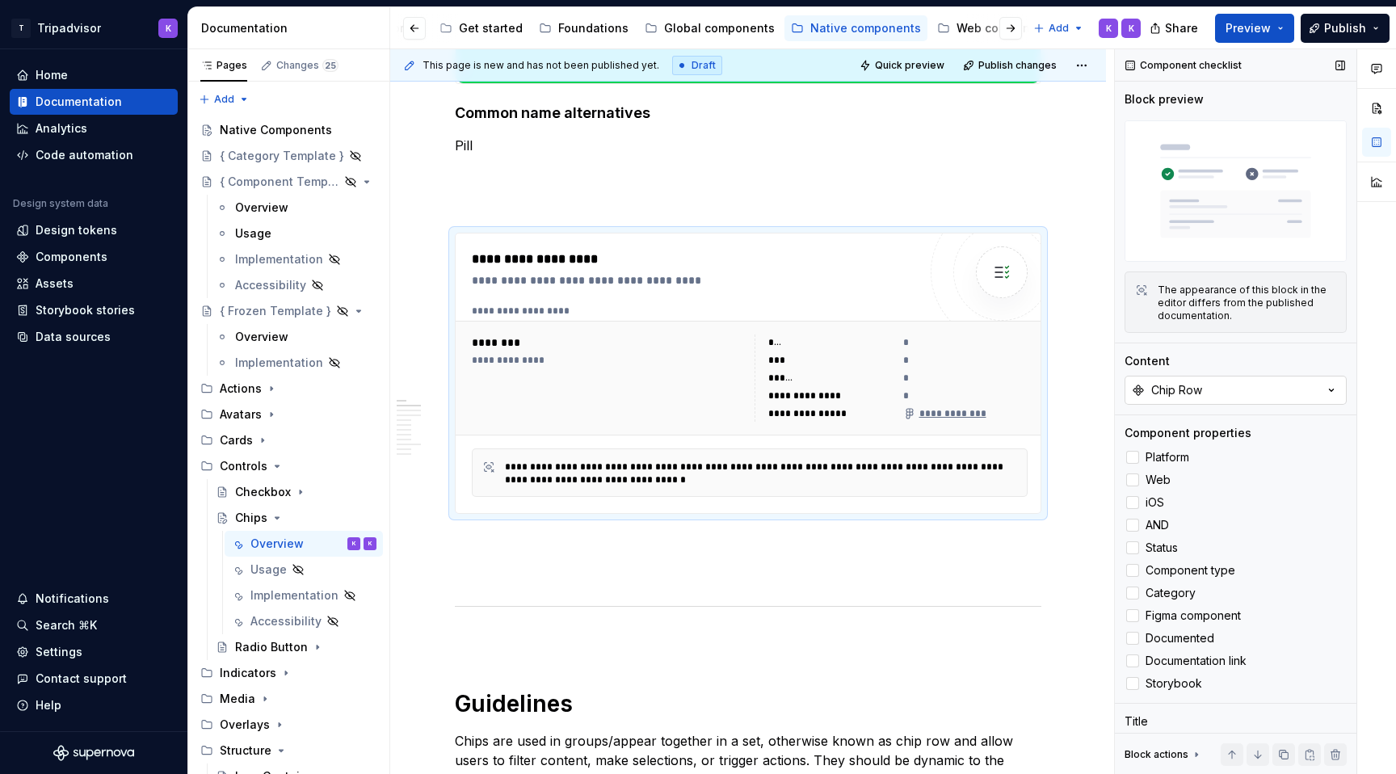
click at [1242, 394] on button "Chip Row" at bounding box center [1236, 390] width 222 height 29
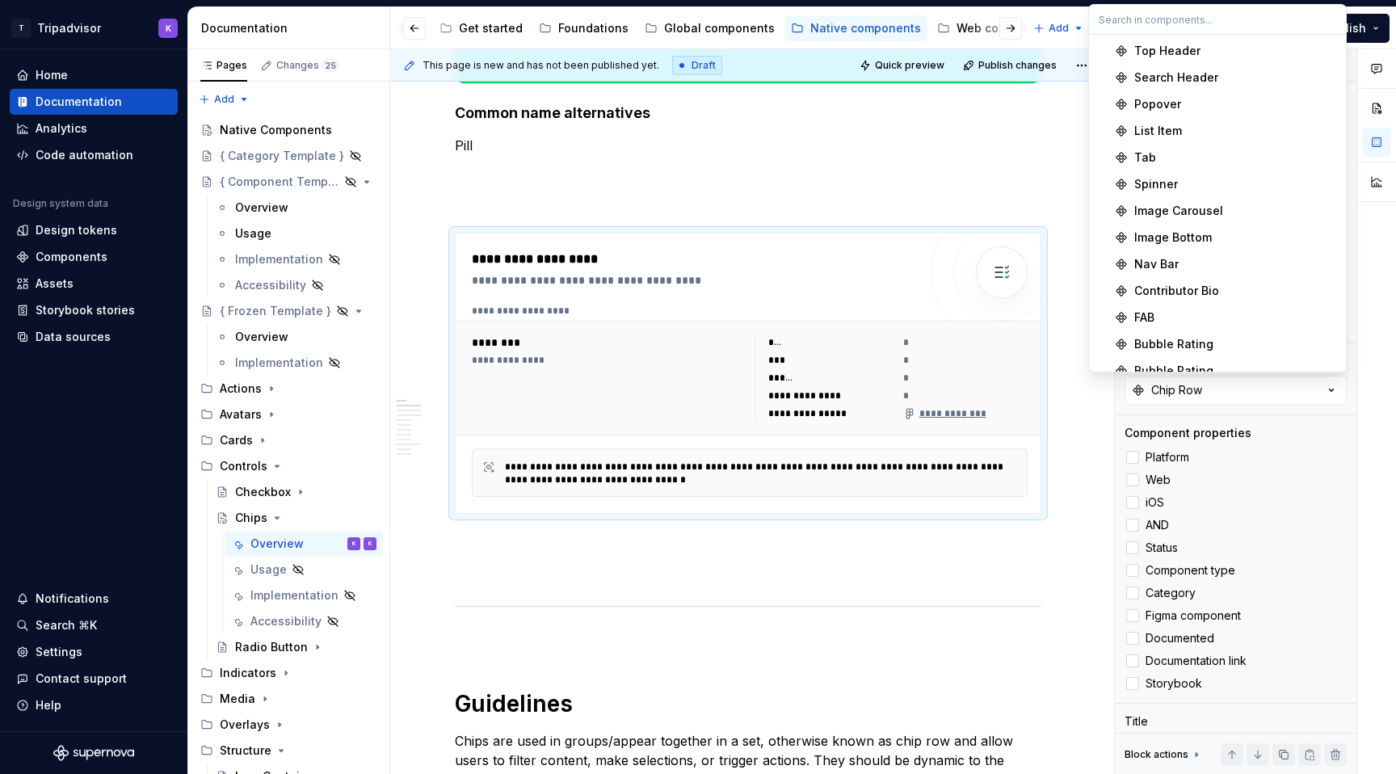
scroll to position [1001, 0]
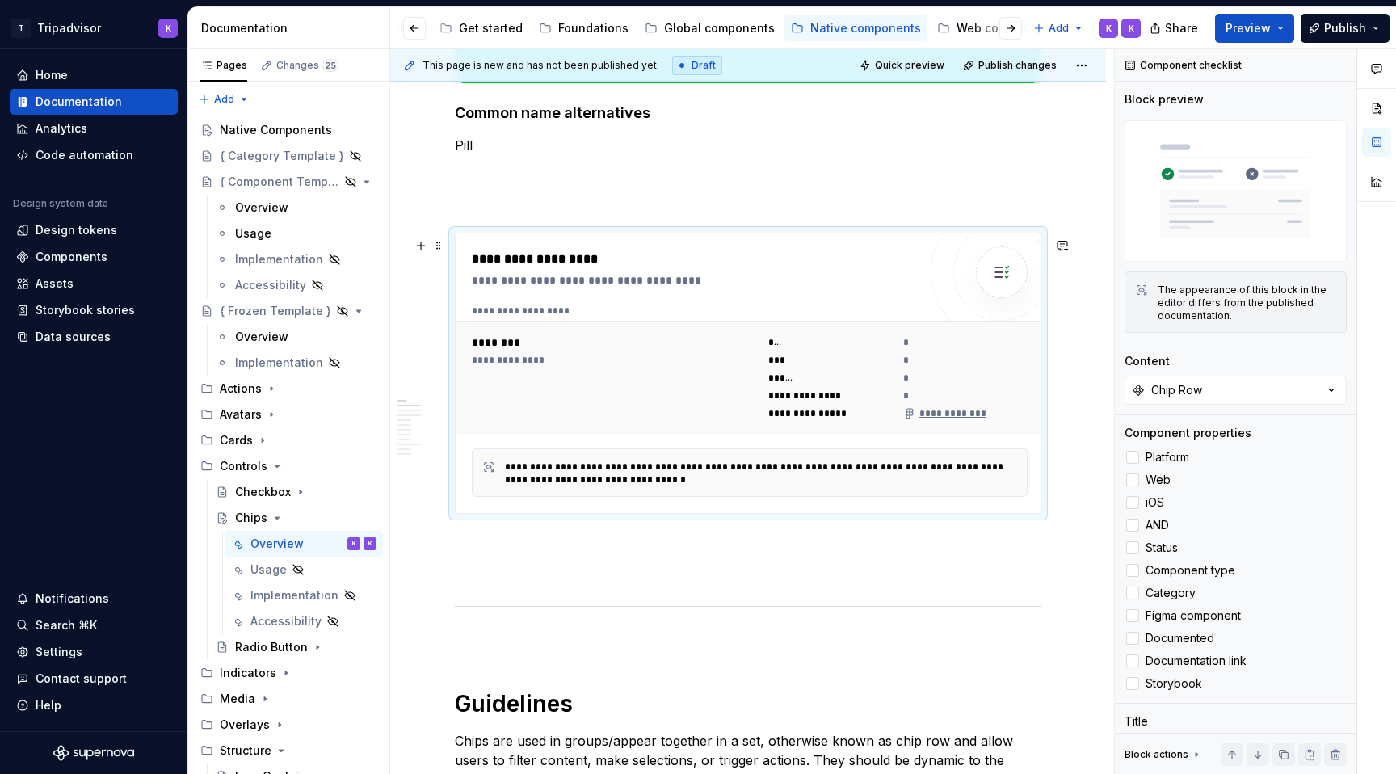
click at [73, 260] on div "Components" at bounding box center [72, 257] width 72 height 16
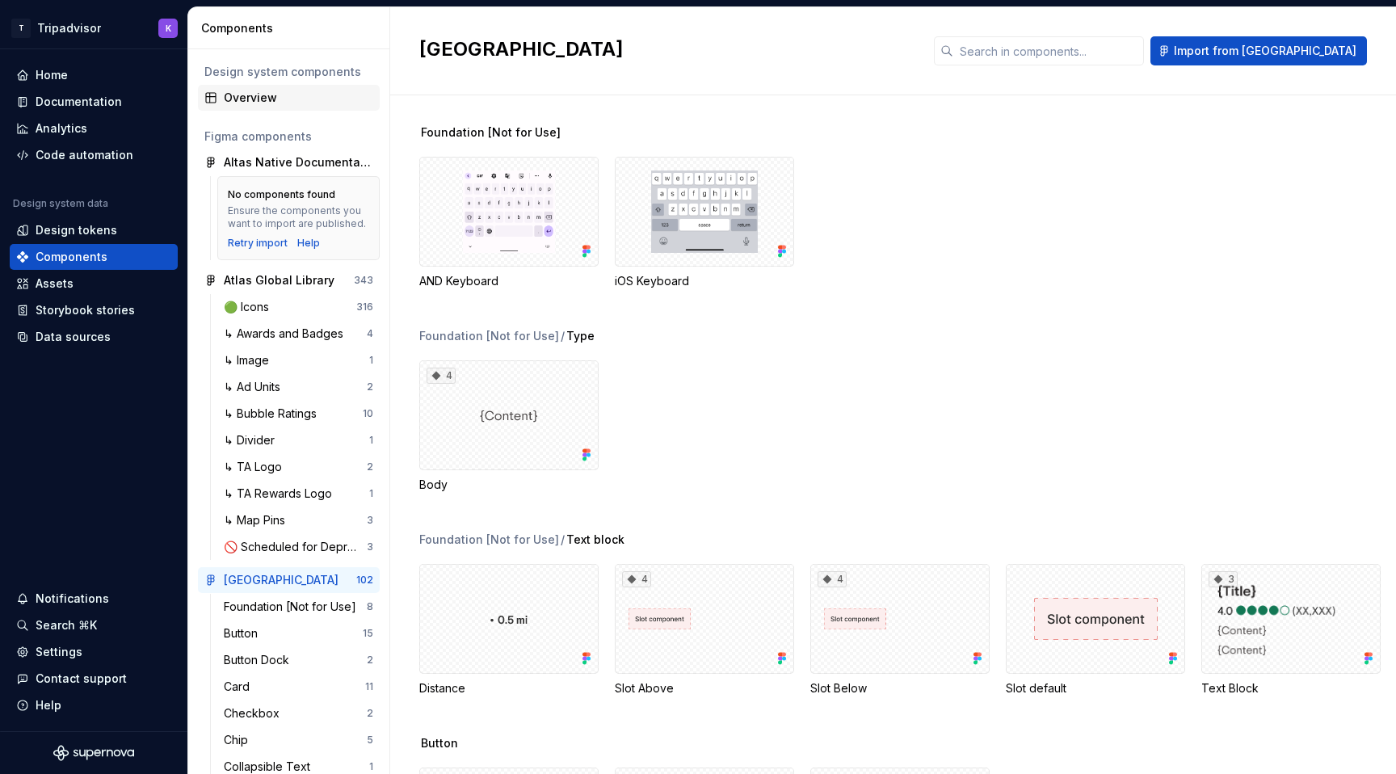
click at [282, 102] on div "Overview" at bounding box center [298, 98] width 149 height 16
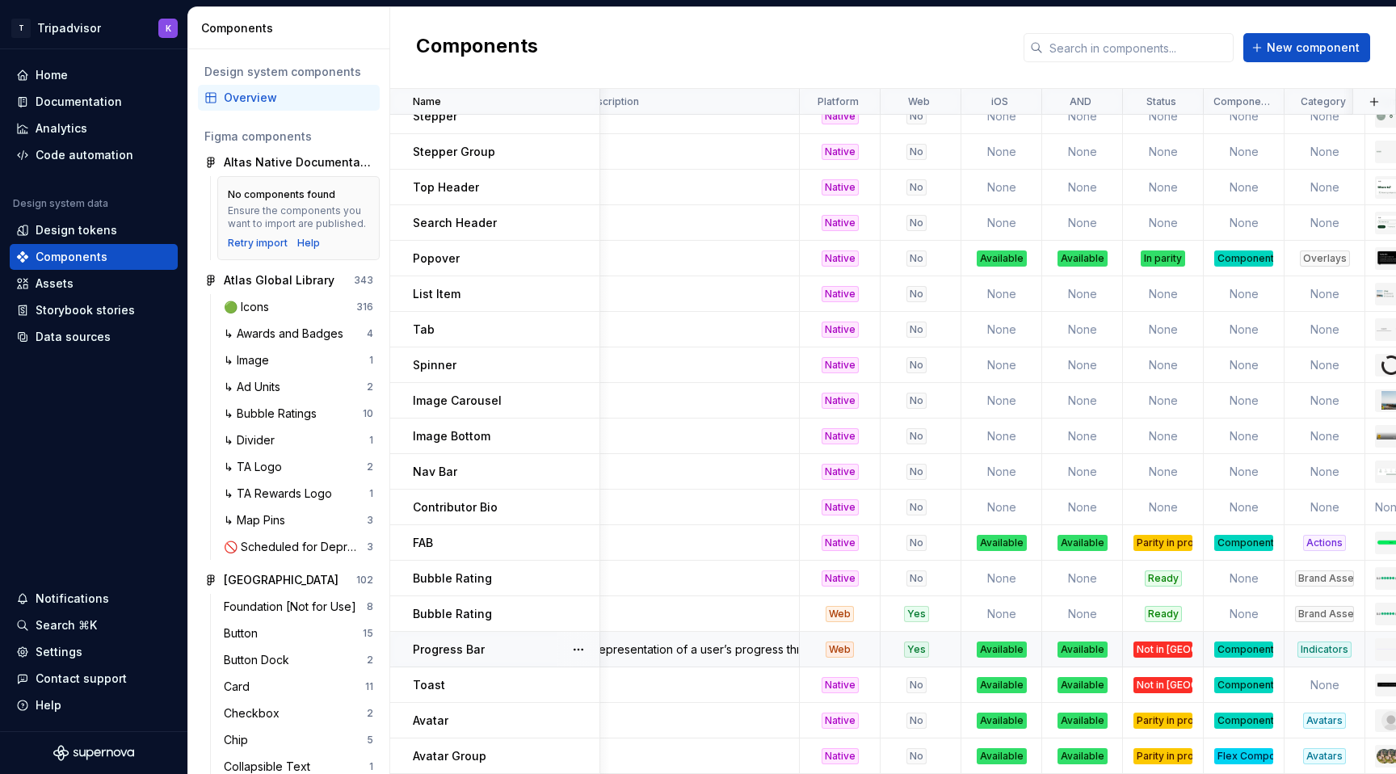
scroll to position [1118, 0]
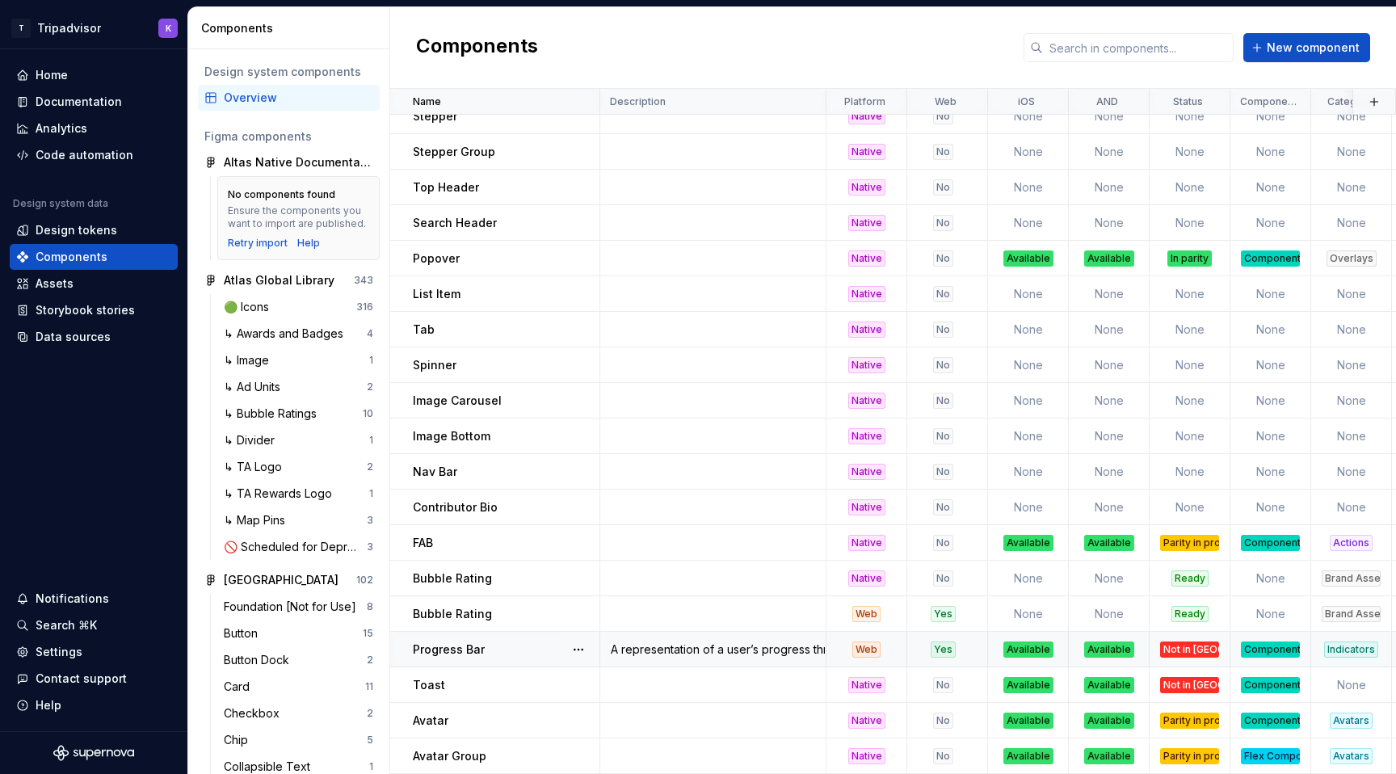
click at [868, 646] on div "Web" at bounding box center [866, 649] width 28 height 16
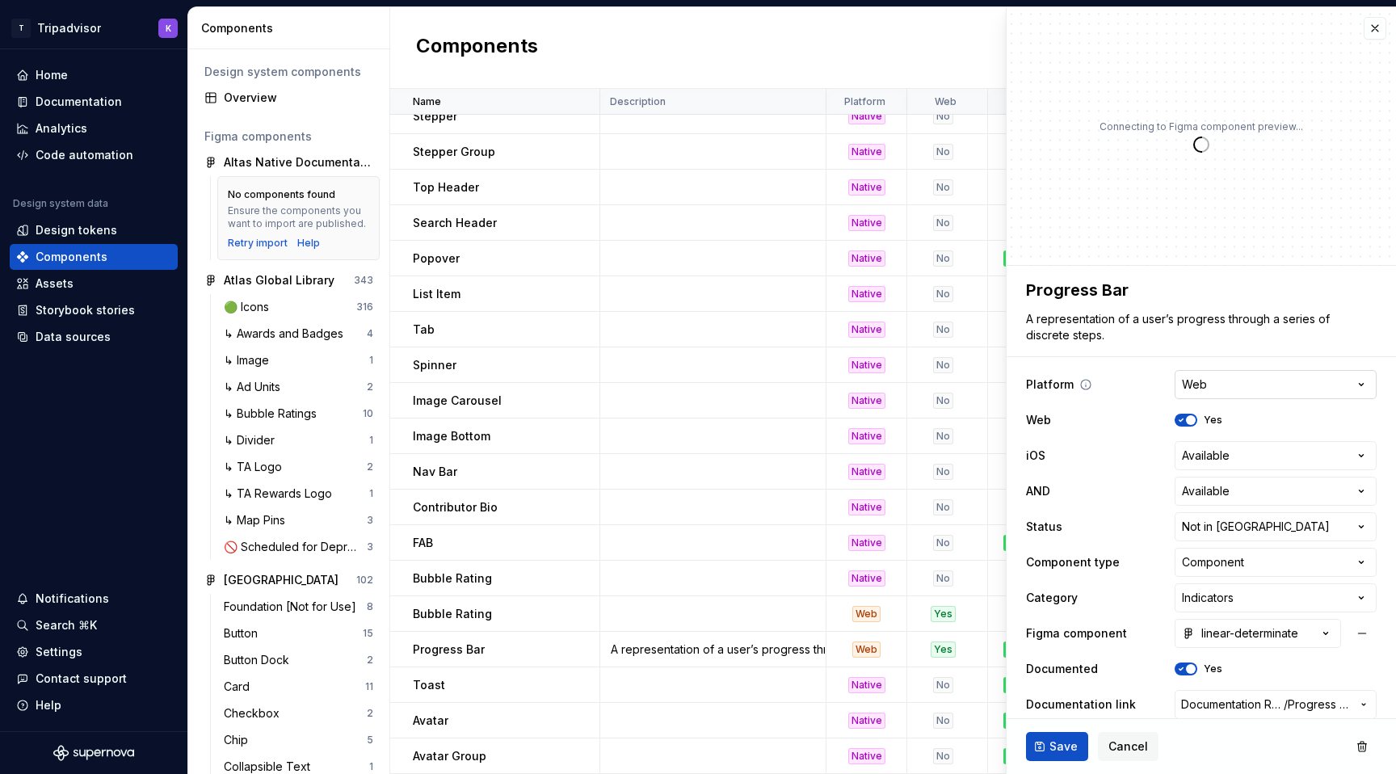
click at [1226, 389] on html "T Tripadvisor K Home Documentation Analytics Code automation Design system data…" at bounding box center [698, 387] width 1396 height 774
drag, startPoint x: 1230, startPoint y: 467, endPoint x: 1230, endPoint y: 437, distance: 29.9
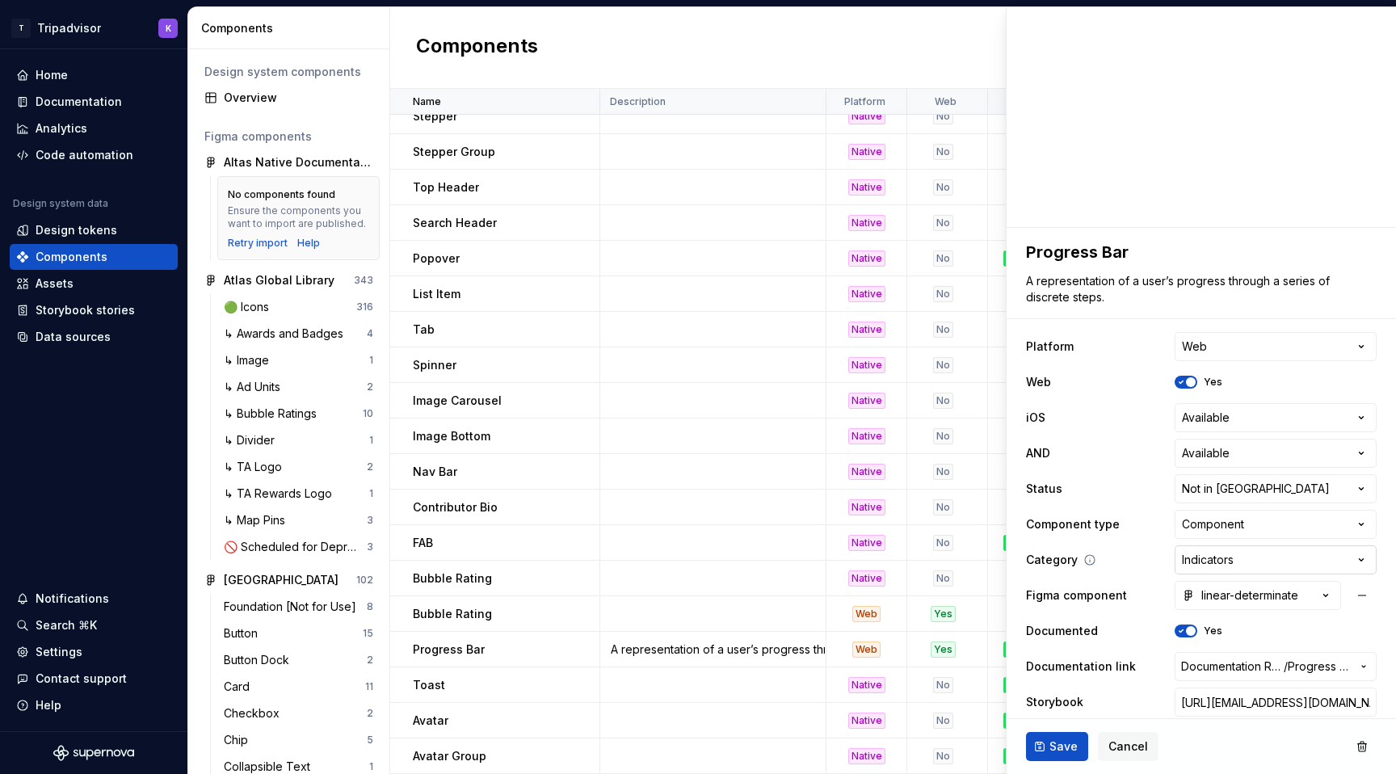
scroll to position [49, 0]
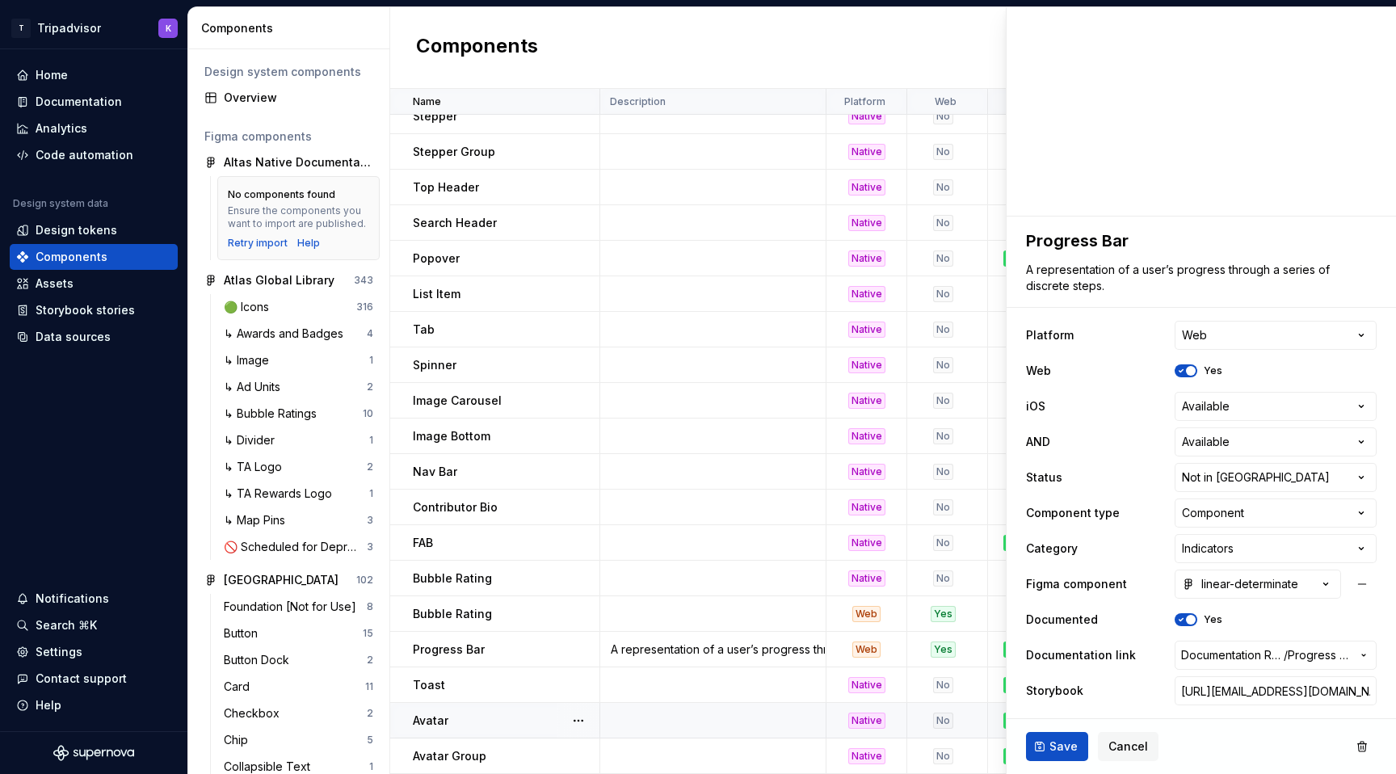
click at [770, 733] on td at bounding box center [713, 721] width 226 height 36
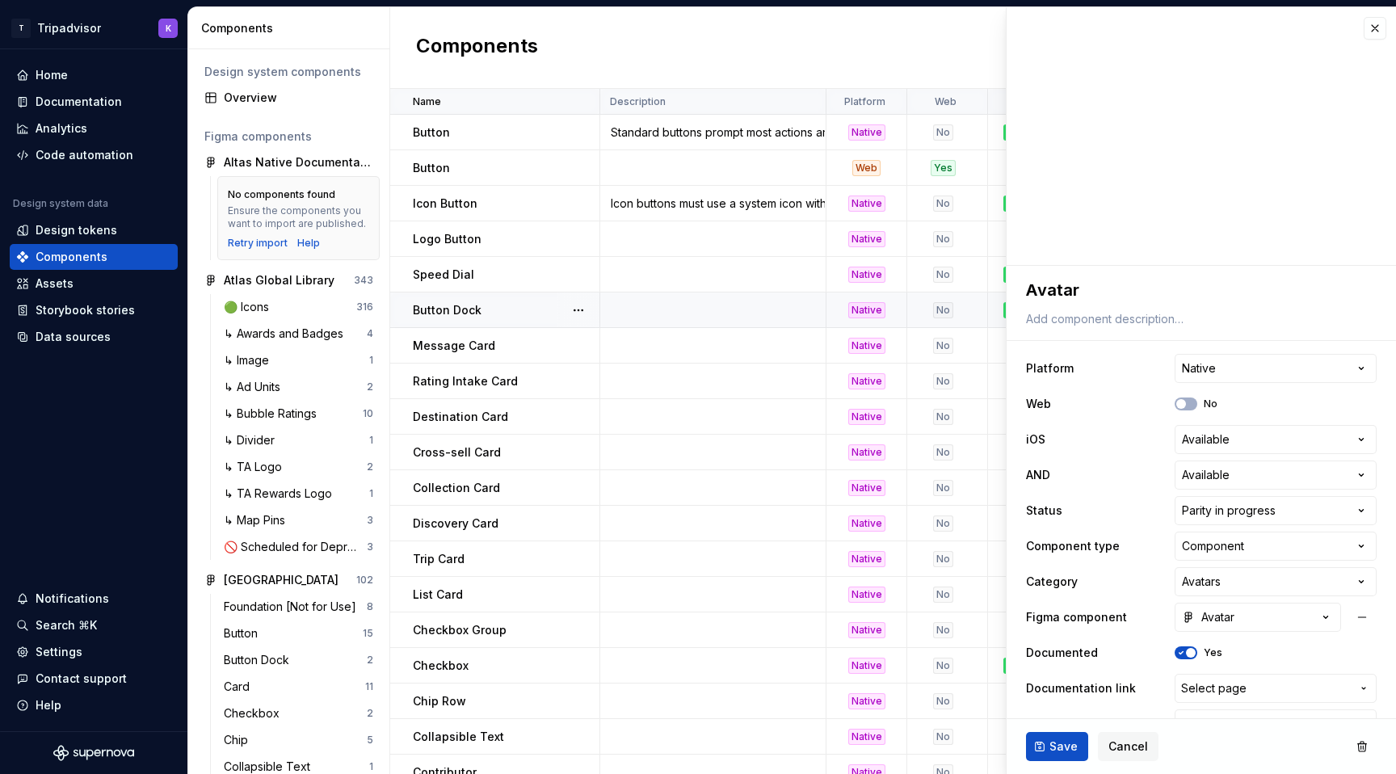
click at [747, 327] on td at bounding box center [713, 310] width 226 height 36
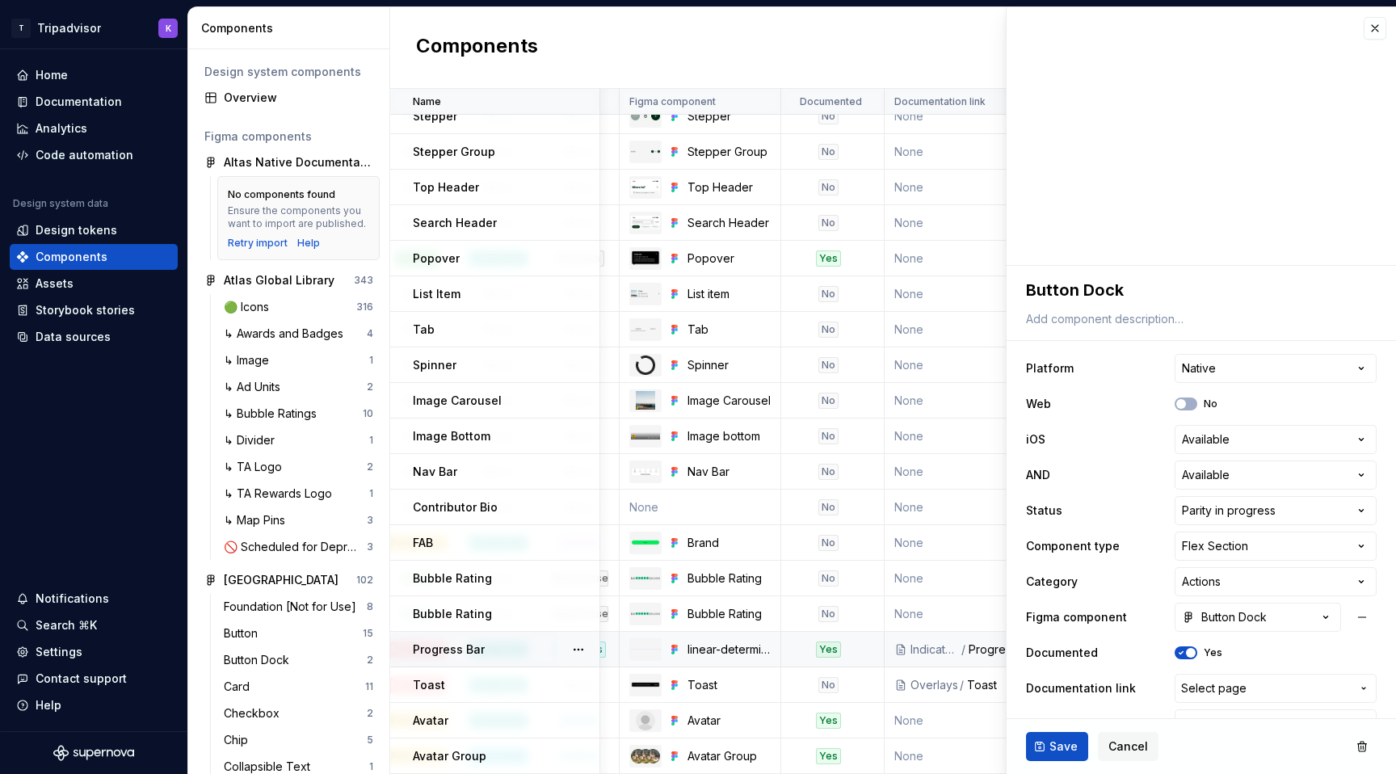
scroll to position [1118, 772]
click at [967, 652] on div "/" at bounding box center [964, 649] width 9 height 16
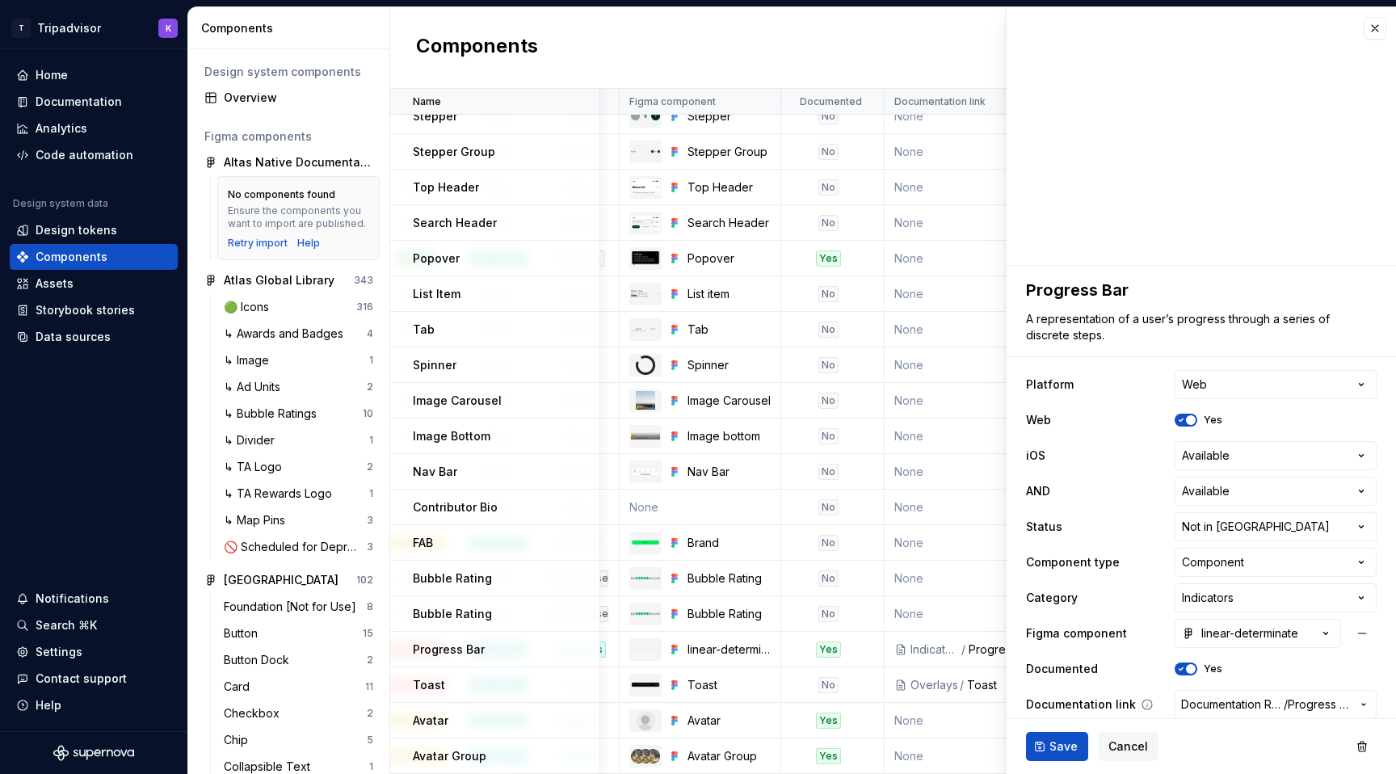
click at [1247, 700] on span "Documentation Root /" at bounding box center [1232, 704] width 103 height 16
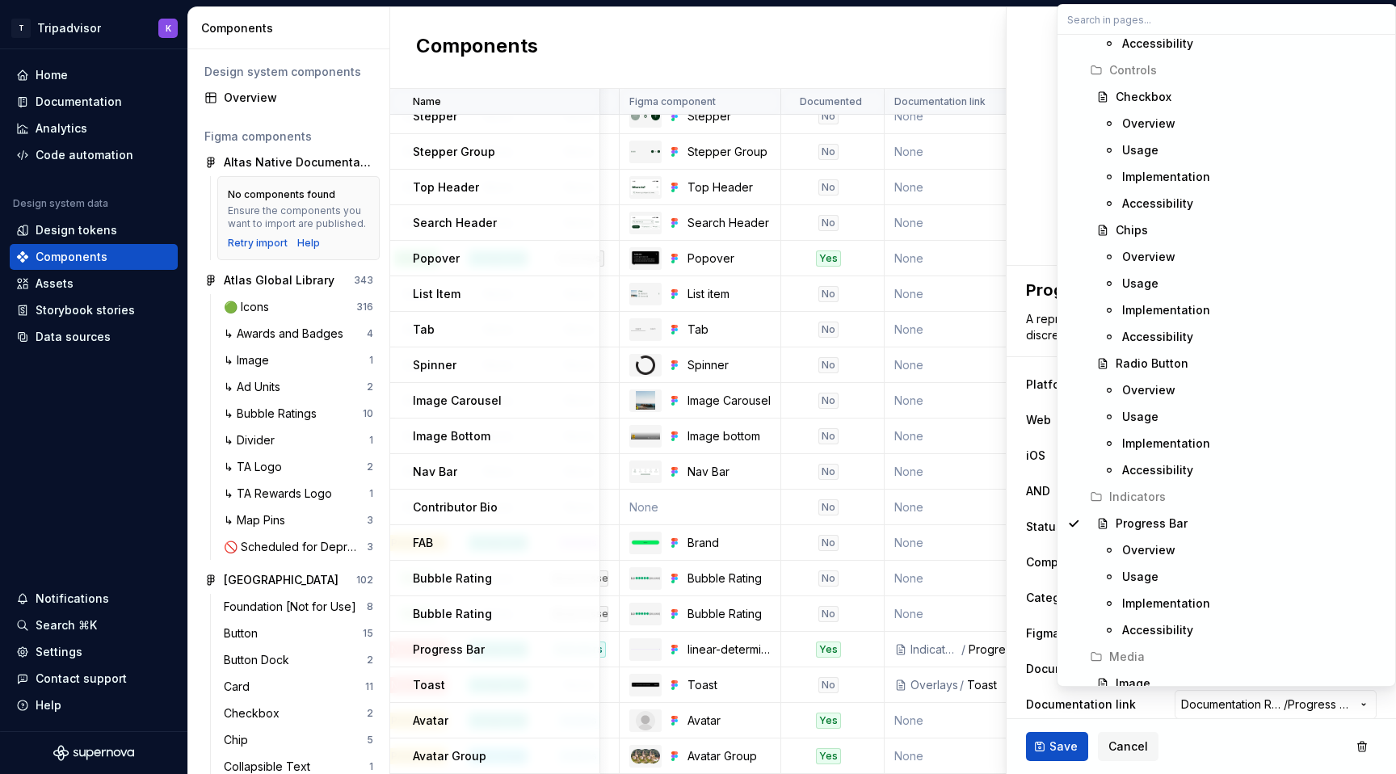
scroll to position [4234, 0]
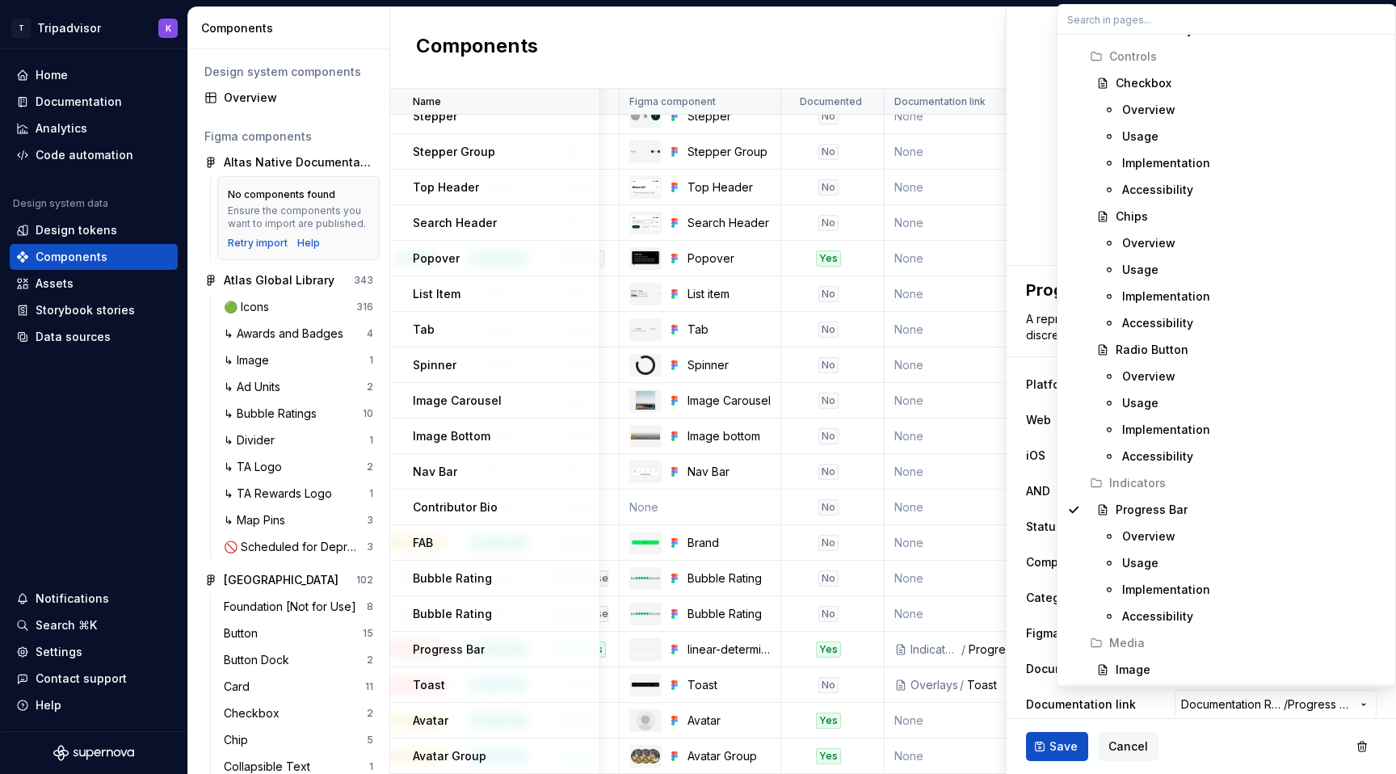
click at [1279, 709] on html "T Tripadvisor K Home Documentation Analytics Code automation Design system data…" at bounding box center [698, 387] width 1396 height 774
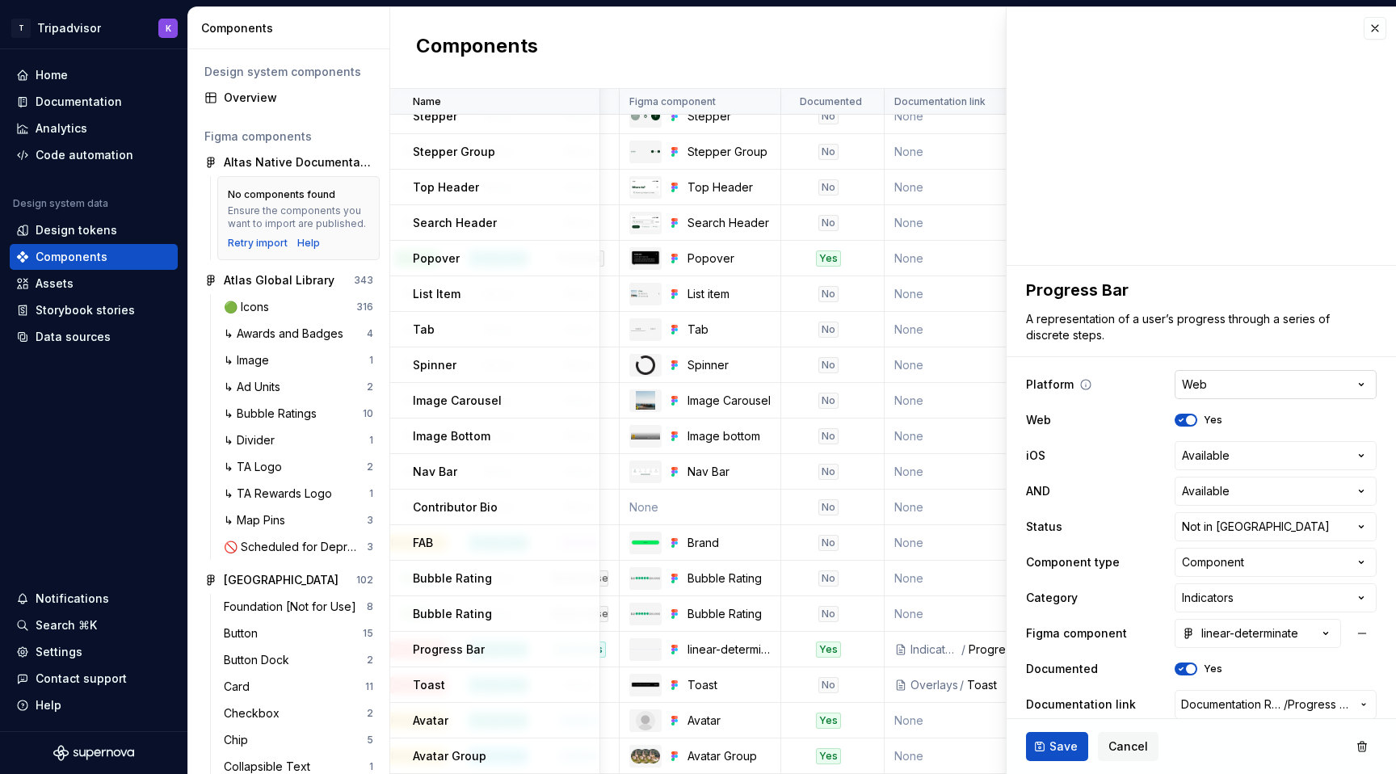
click at [1235, 378] on html "T Tripadvisor K Home Documentation Analytics Code automation Design system data…" at bounding box center [698, 387] width 1396 height 774
type textarea "*"
select select "**********"
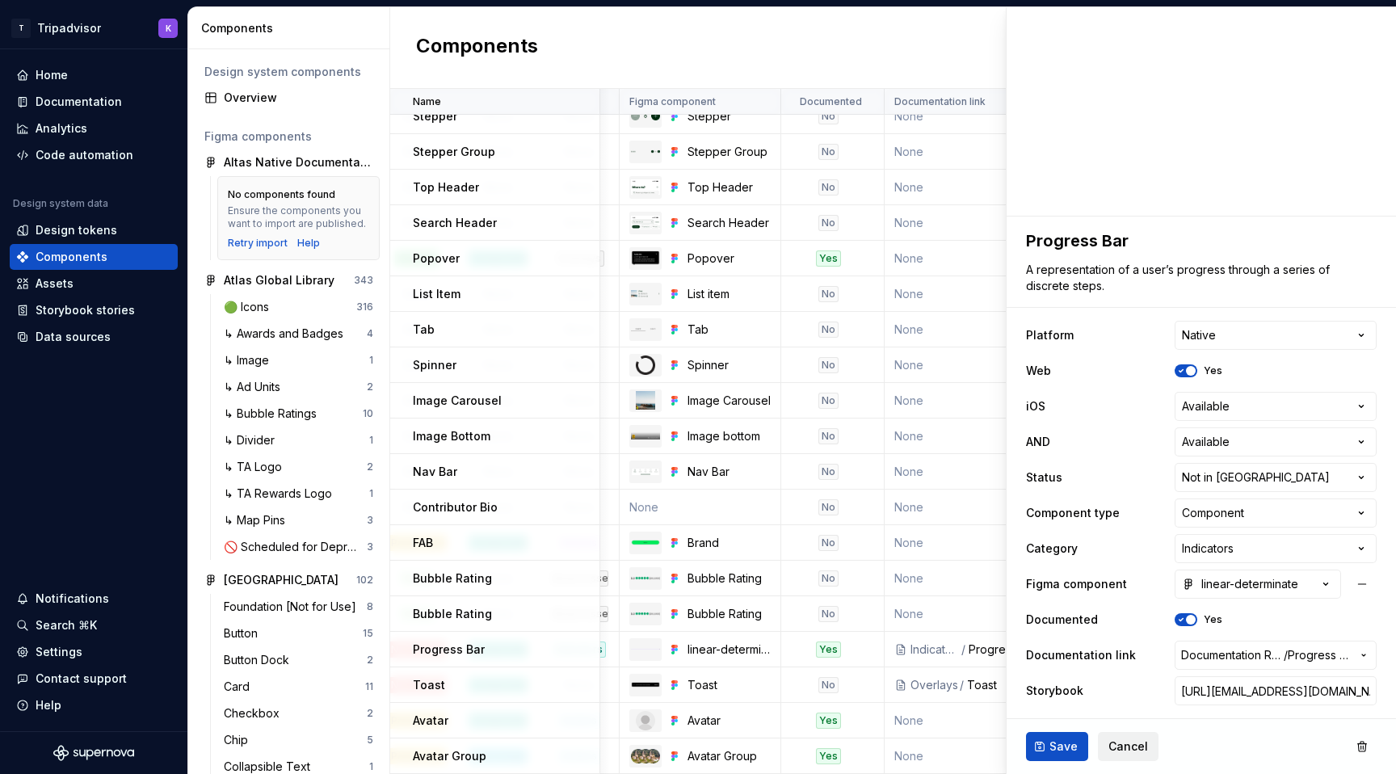
click at [1122, 745] on span "Cancel" at bounding box center [1128, 746] width 40 height 16
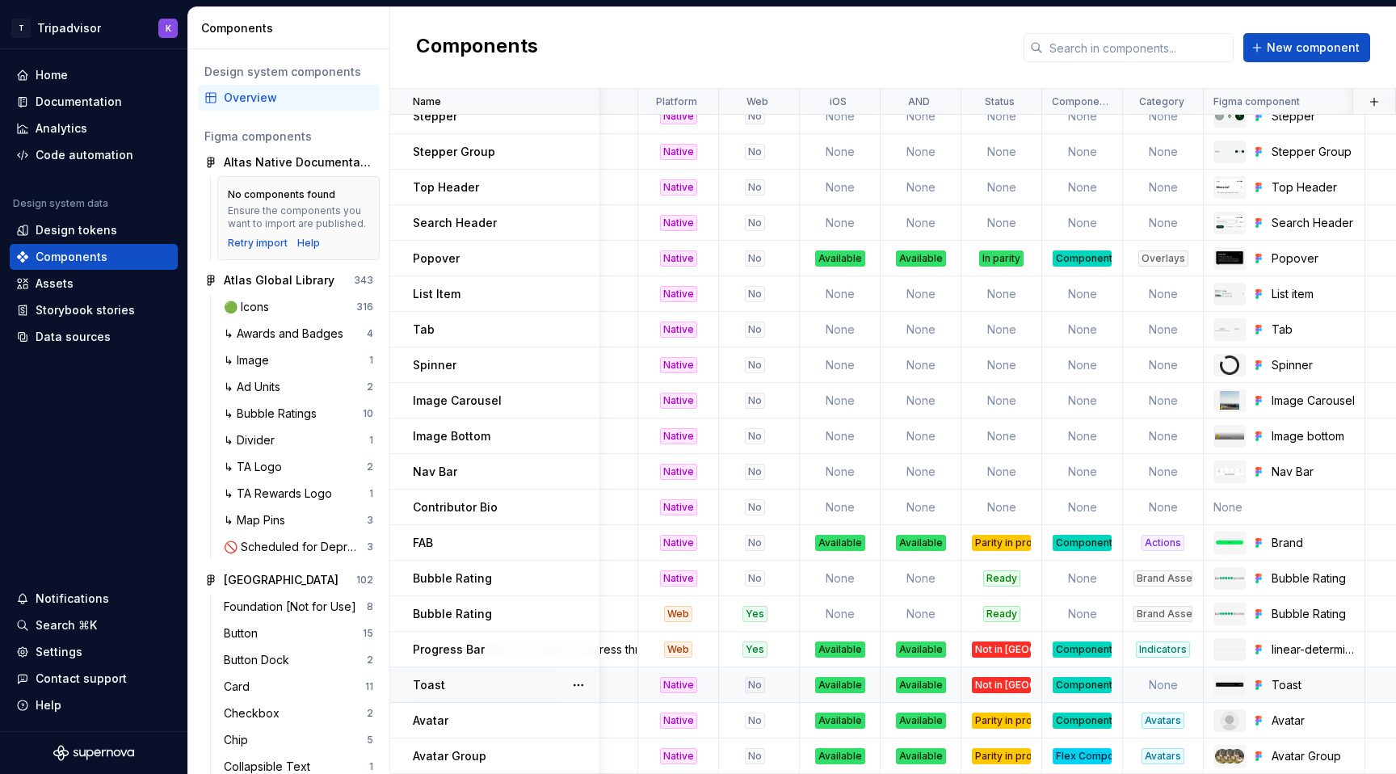
scroll to position [1118, 0]
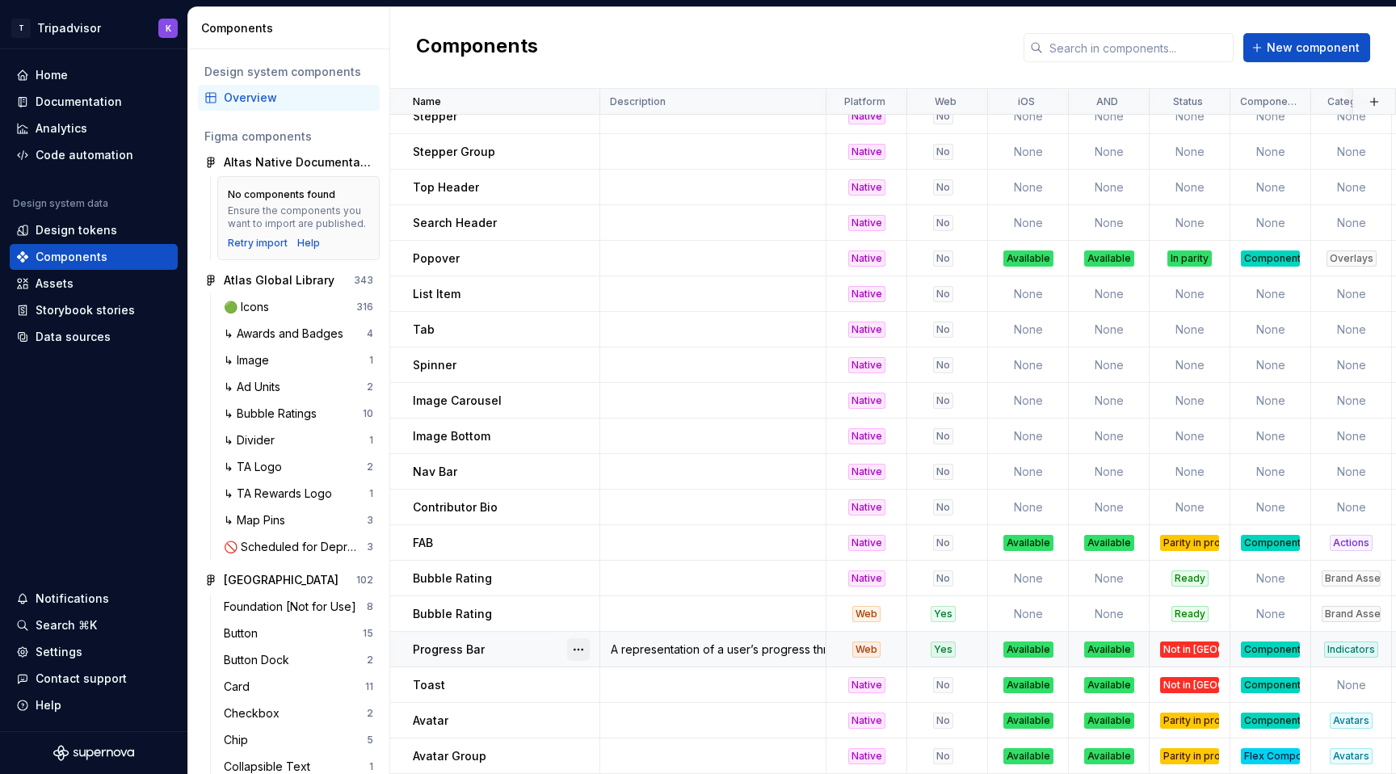
click at [576, 650] on button "button" at bounding box center [578, 649] width 23 height 23
click at [679, 646] on html "T Tripadvisor K Home Documentation Analytics Code automation Design system data…" at bounding box center [698, 387] width 1396 height 774
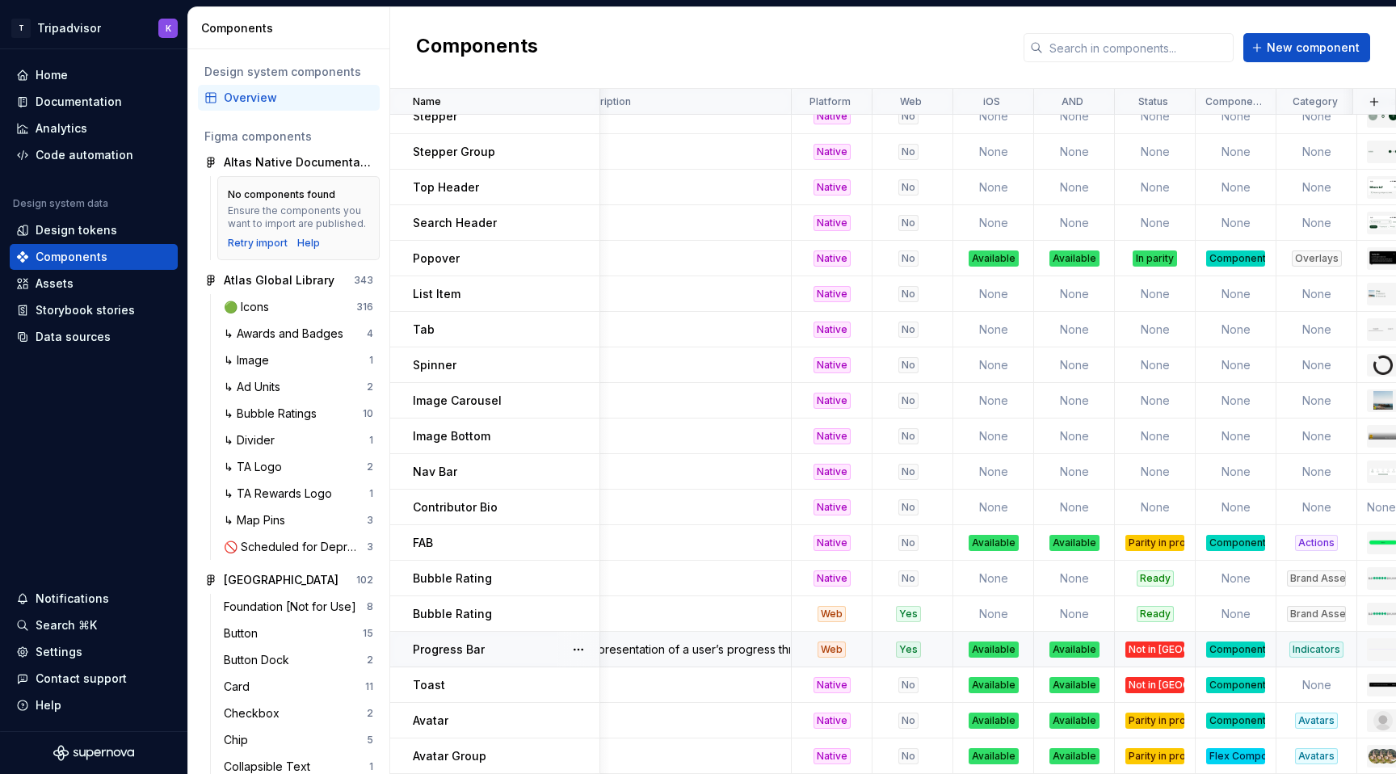
scroll to position [1118, 33]
click at [841, 649] on div "Web" at bounding box center [833, 649] width 28 height 16
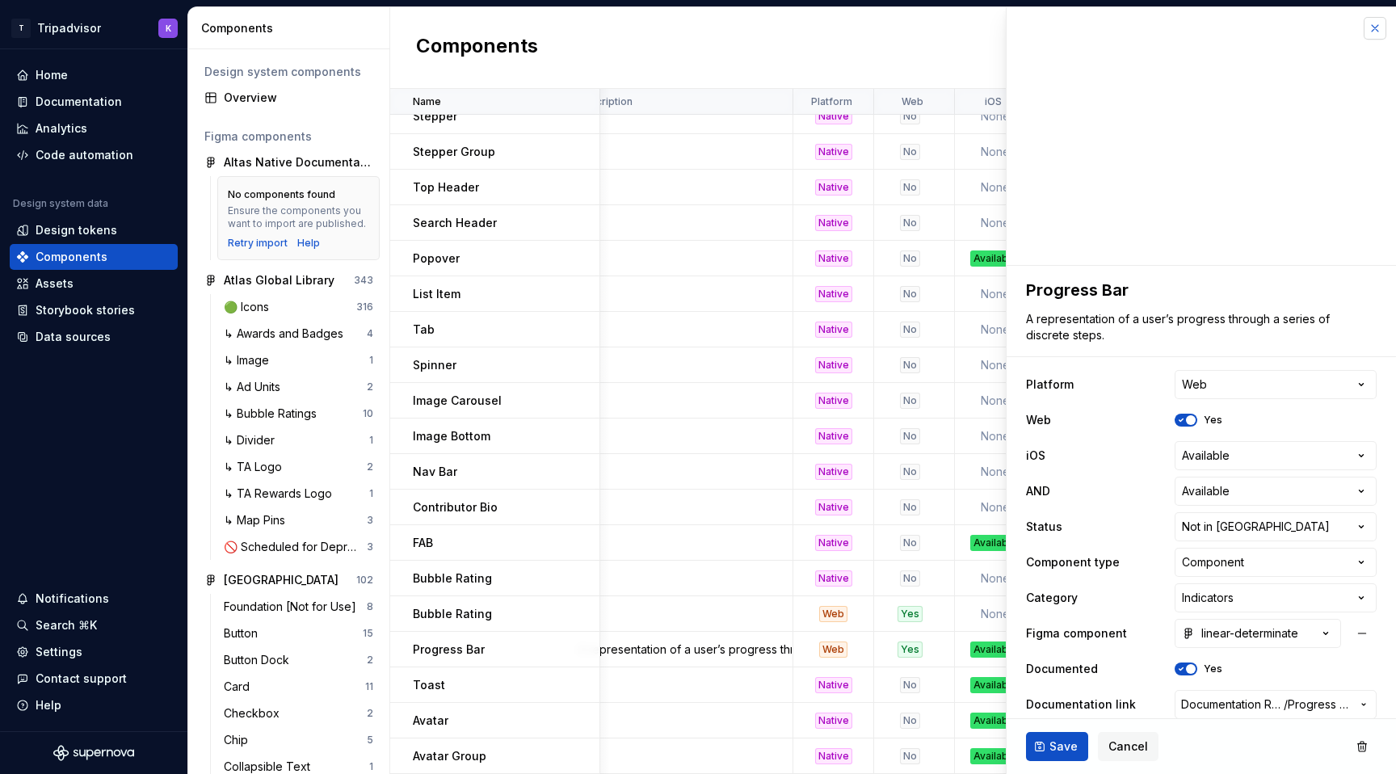
click at [1382, 23] on button "button" at bounding box center [1375, 28] width 23 height 23
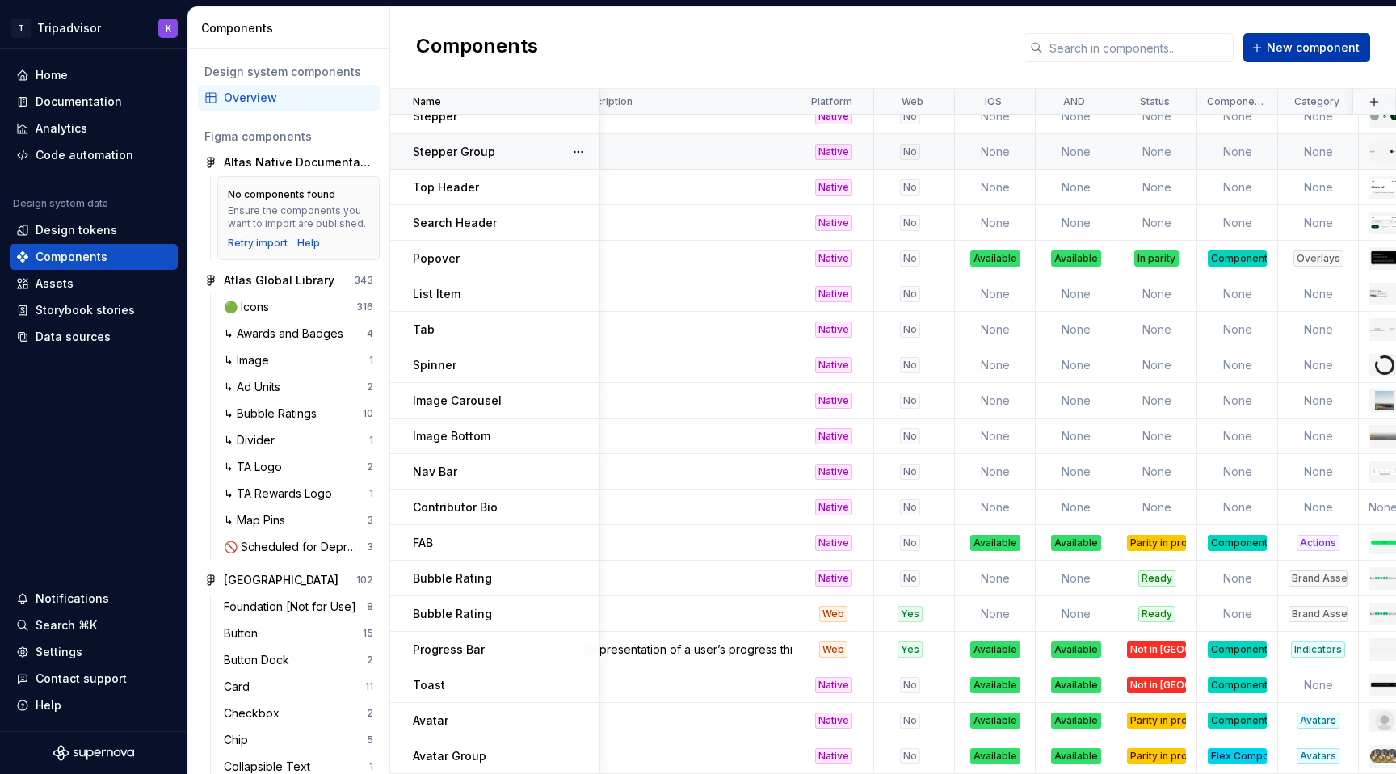
click at [1318, 41] on span "New component" at bounding box center [1313, 48] width 93 height 16
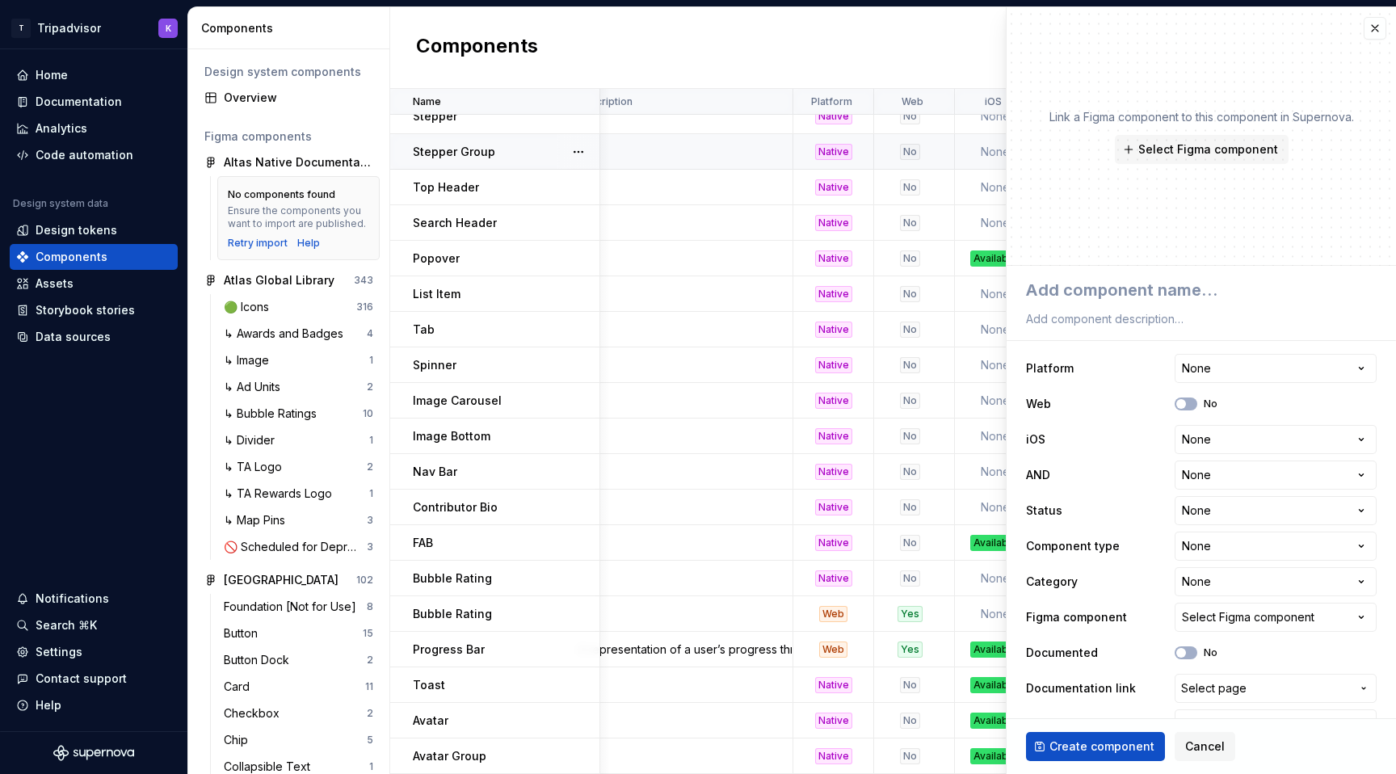
type textarea "*"
type textarea "C"
type textarea "*"
type textarea "Ch"
type textarea "*"
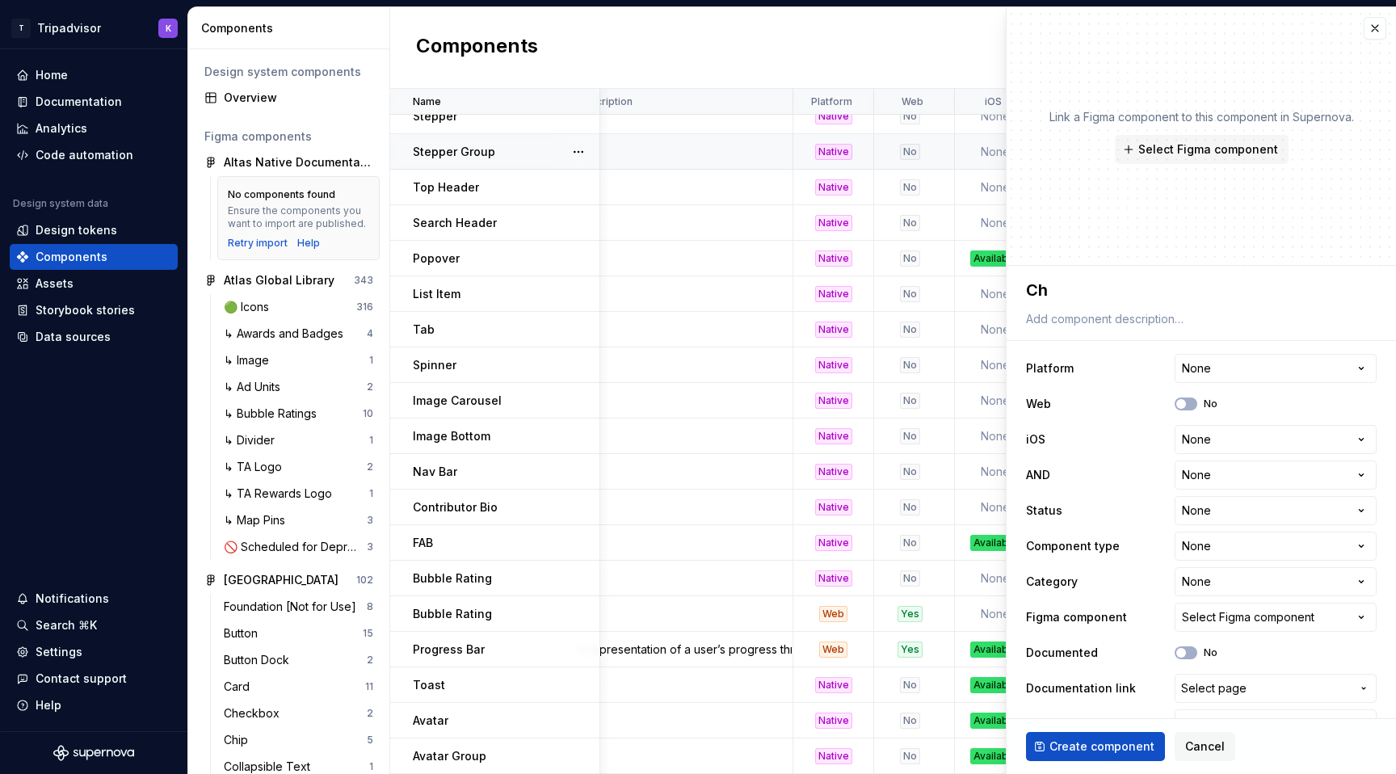
type textarea "Chi"
type textarea "*"
type textarea "Chip"
type textarea "*"
type textarea "Chips"
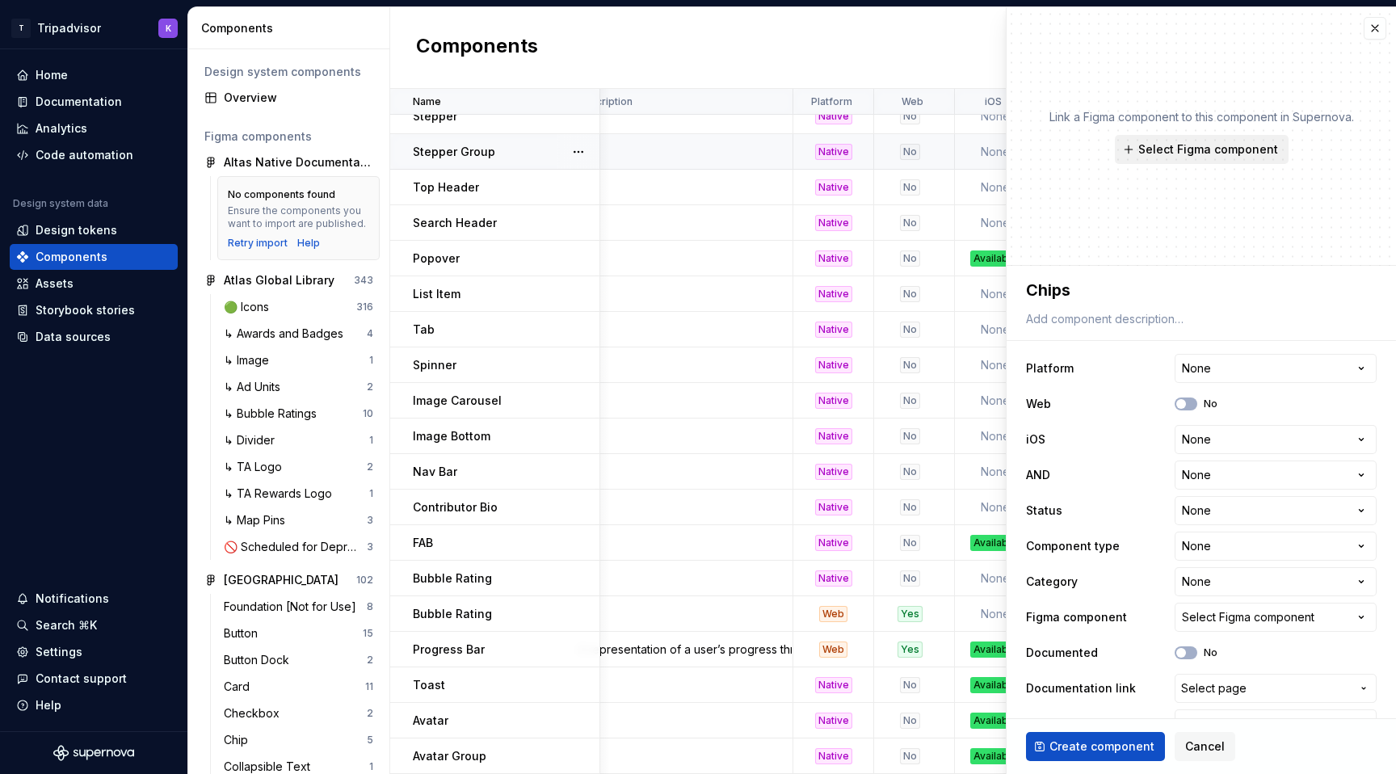
click at [1219, 153] on span "Select Figma component" at bounding box center [1208, 149] width 140 height 16
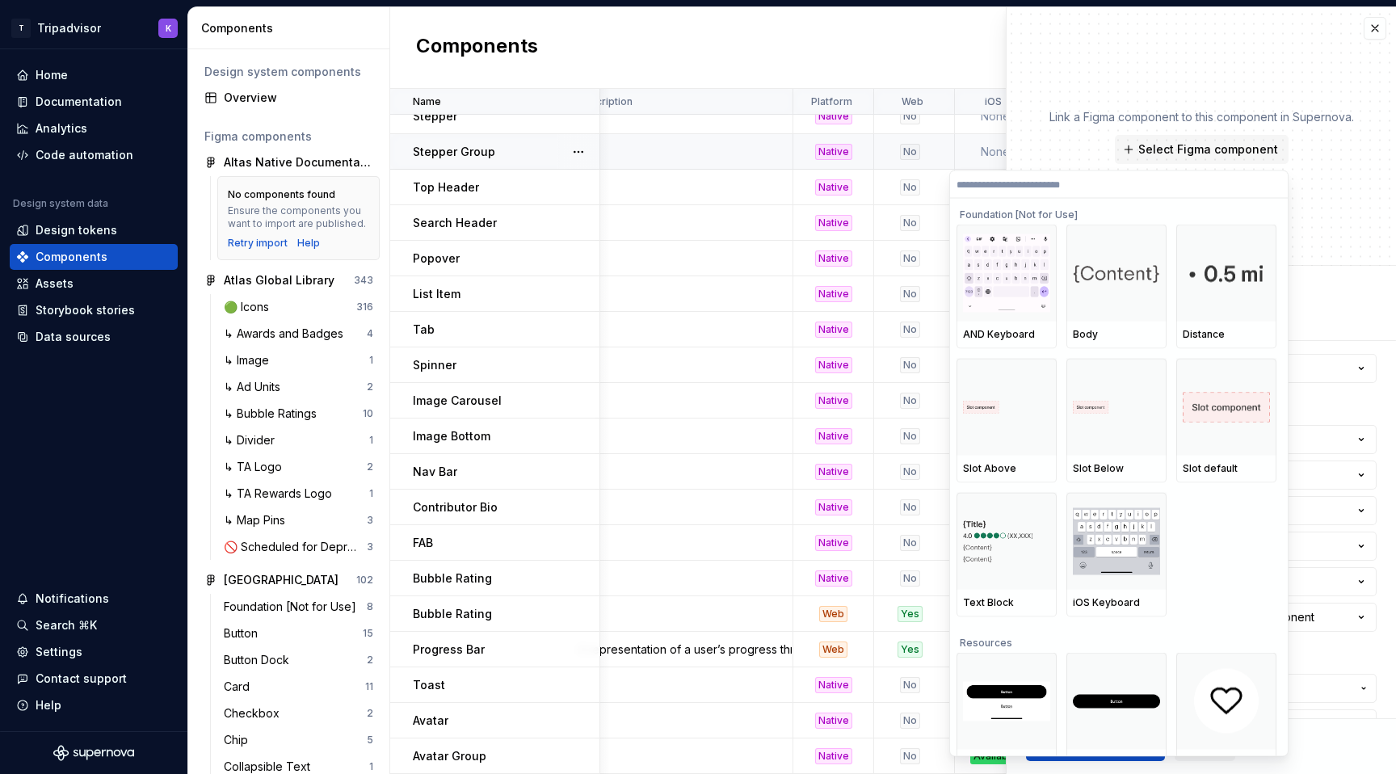
type textarea "*"
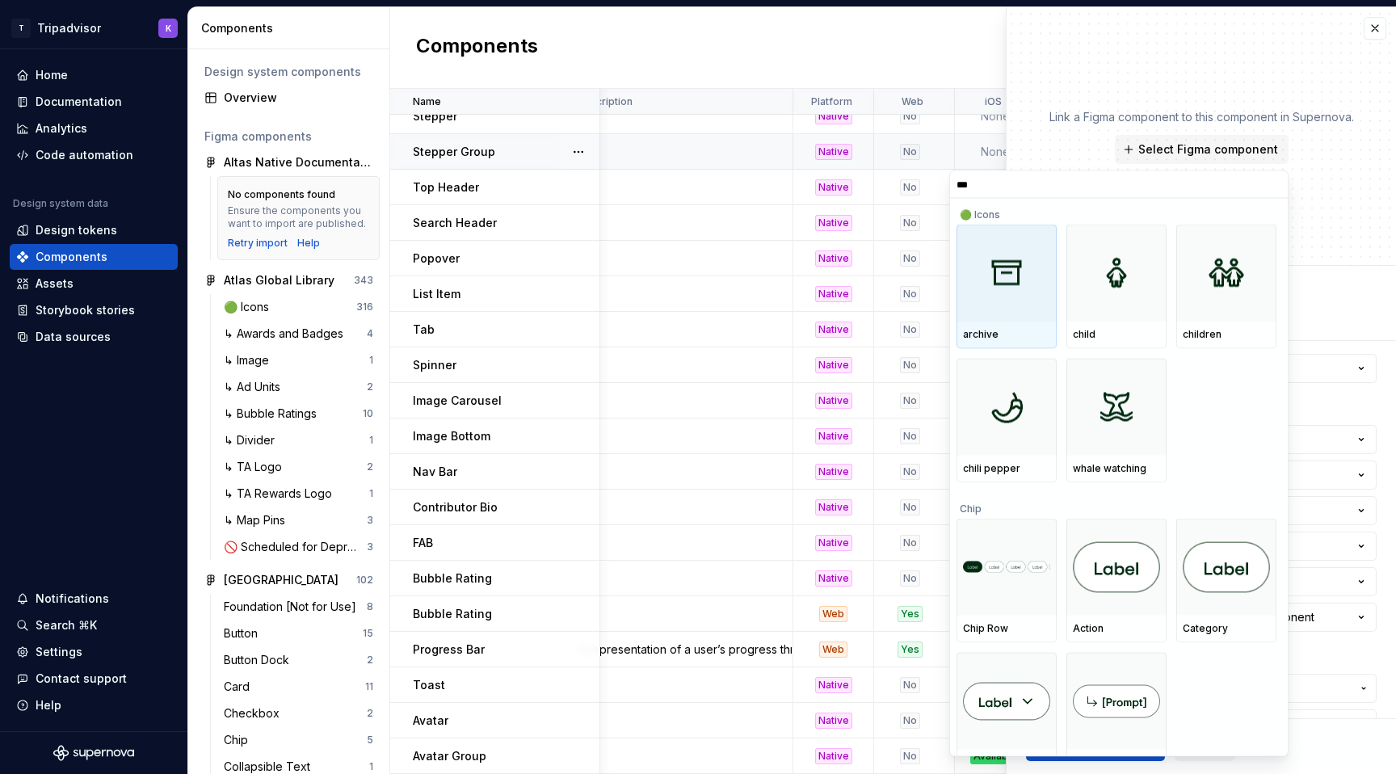
type input "****"
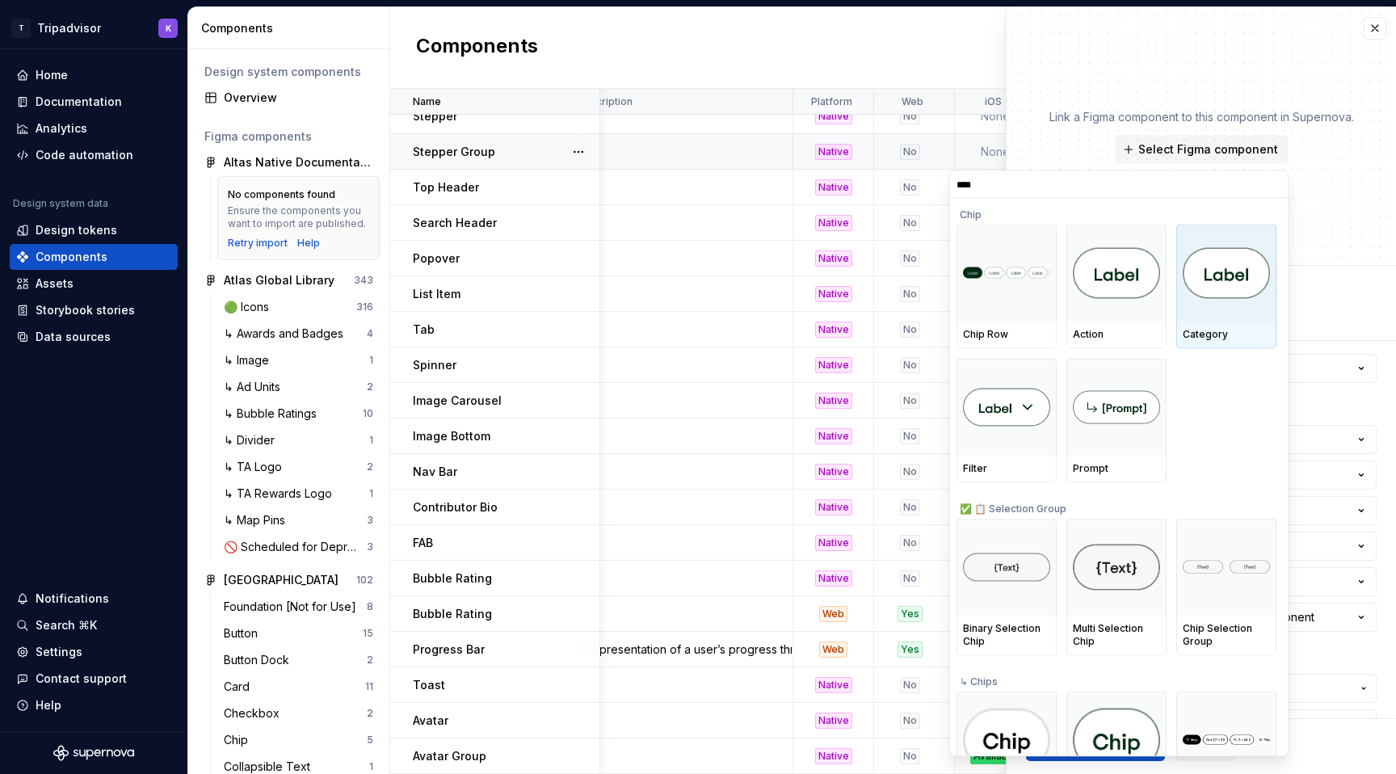
click at [1205, 288] on img at bounding box center [1226, 273] width 87 height 52
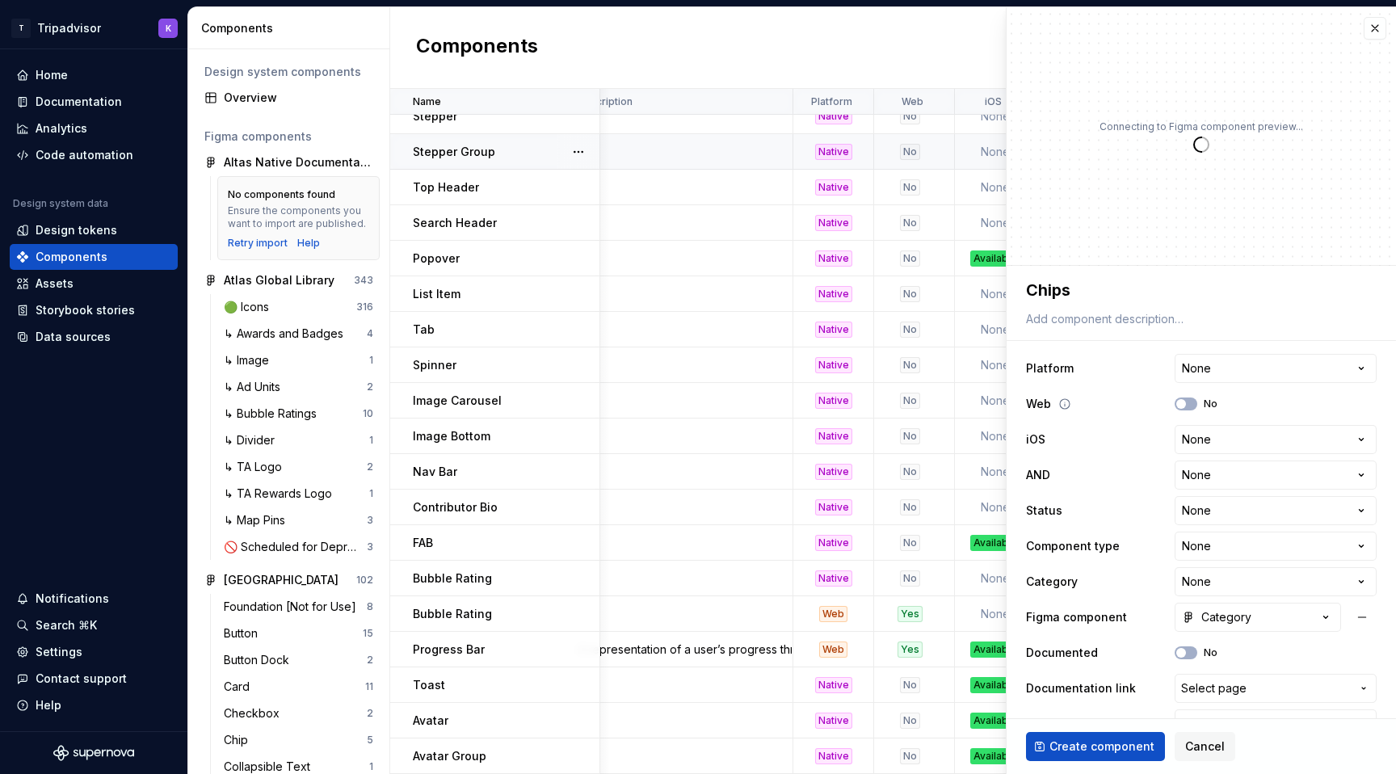
type textarea "*"
click at [1223, 375] on html "T Tripadvisor K Home Documentation Analytics Code automation Design system data…" at bounding box center [698, 387] width 1396 height 774
select select "**********"
type textarea "*"
click at [1223, 439] on html "T Tripadvisor K Home Documentation Analytics Code automation Design system data…" at bounding box center [698, 387] width 1396 height 774
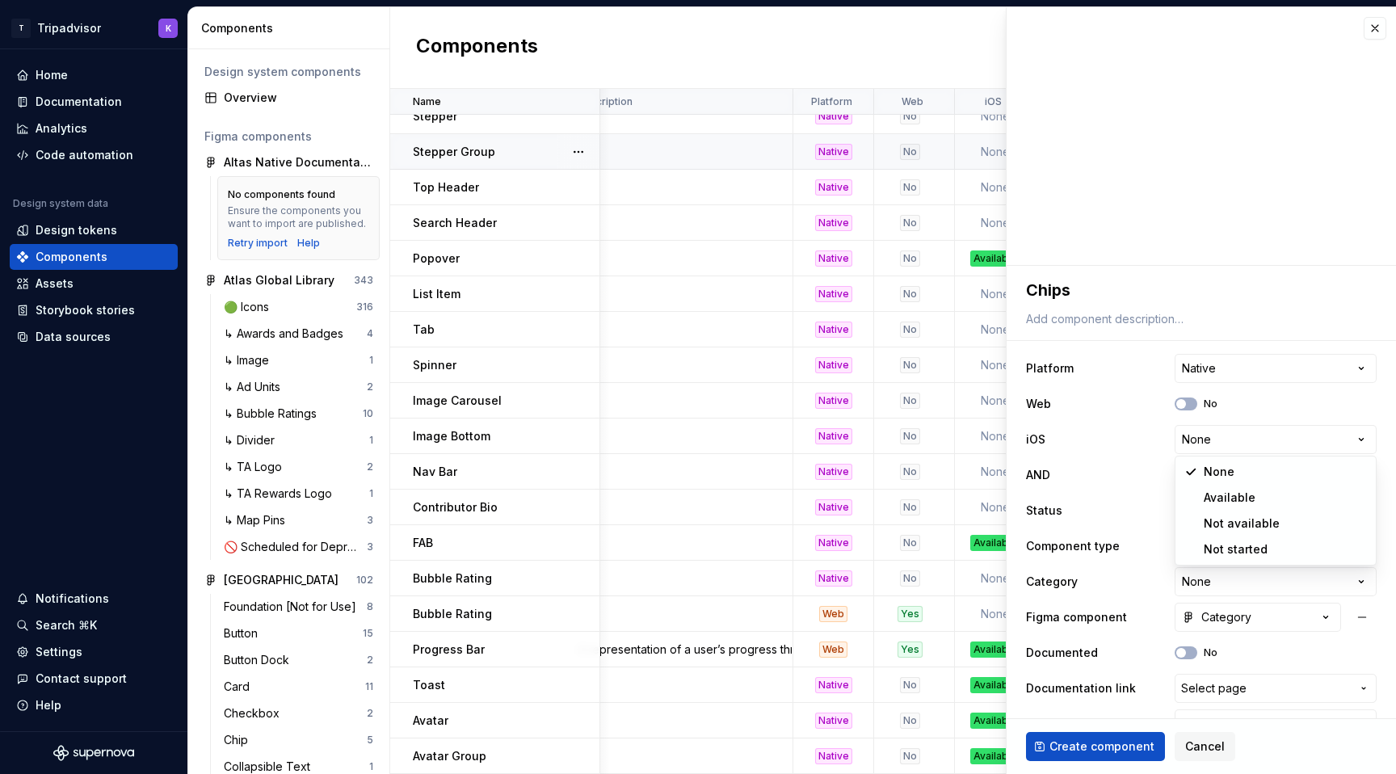
select select "**********"
type textarea "*"
click at [1226, 481] on html "T Tripadvisor K Home Documentation Analytics Code automation Design system data…" at bounding box center [698, 387] width 1396 height 774
click at [1221, 364] on html "T Tripadvisor K Home Documentation Analytics Code automation Design system data…" at bounding box center [698, 387] width 1396 height 774
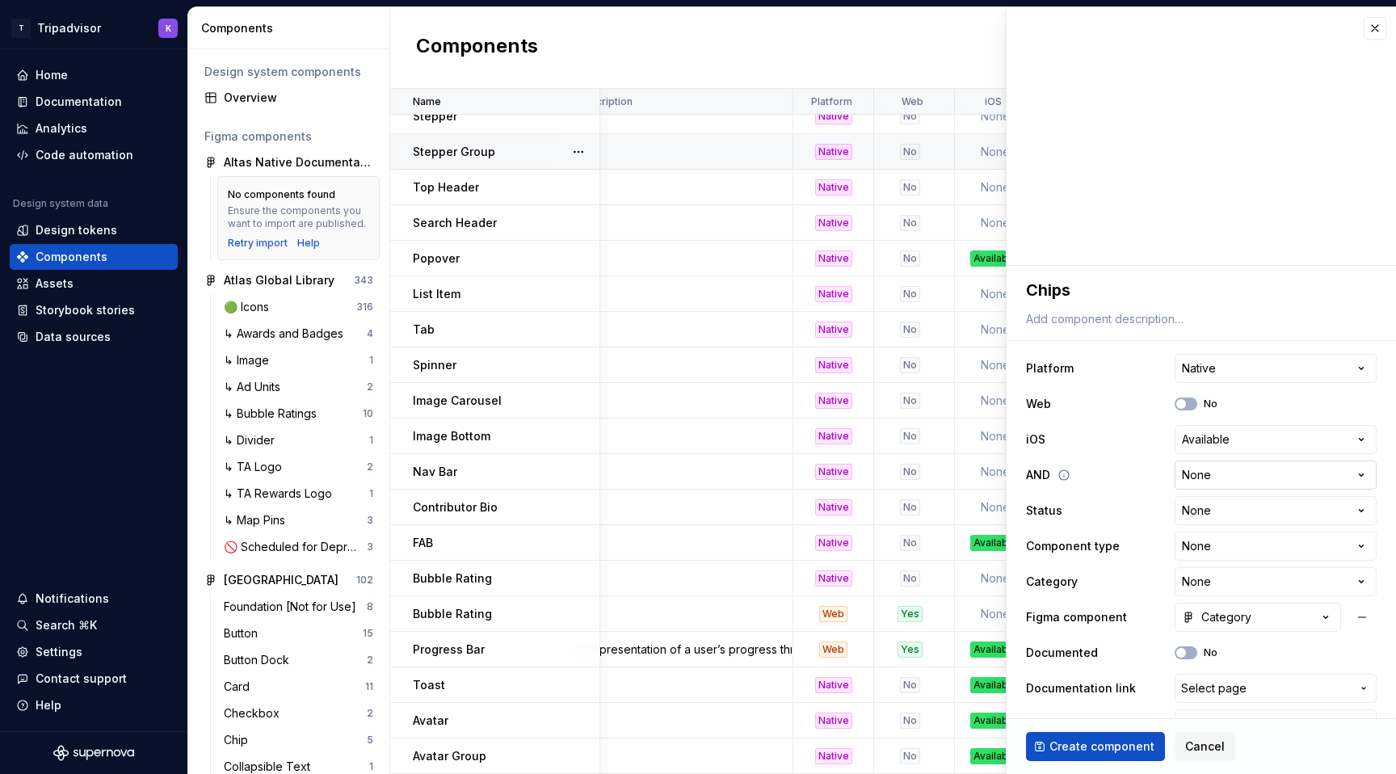
click at [1234, 467] on html "T Tripadvisor K Home Documentation Analytics Code automation Design system data…" at bounding box center [698, 387] width 1396 height 774
select select "**********"
type textarea "*"
click at [1228, 513] on html "T Tripadvisor K Home Documentation Analytics Code automation Design system data…" at bounding box center [698, 387] width 1396 height 774
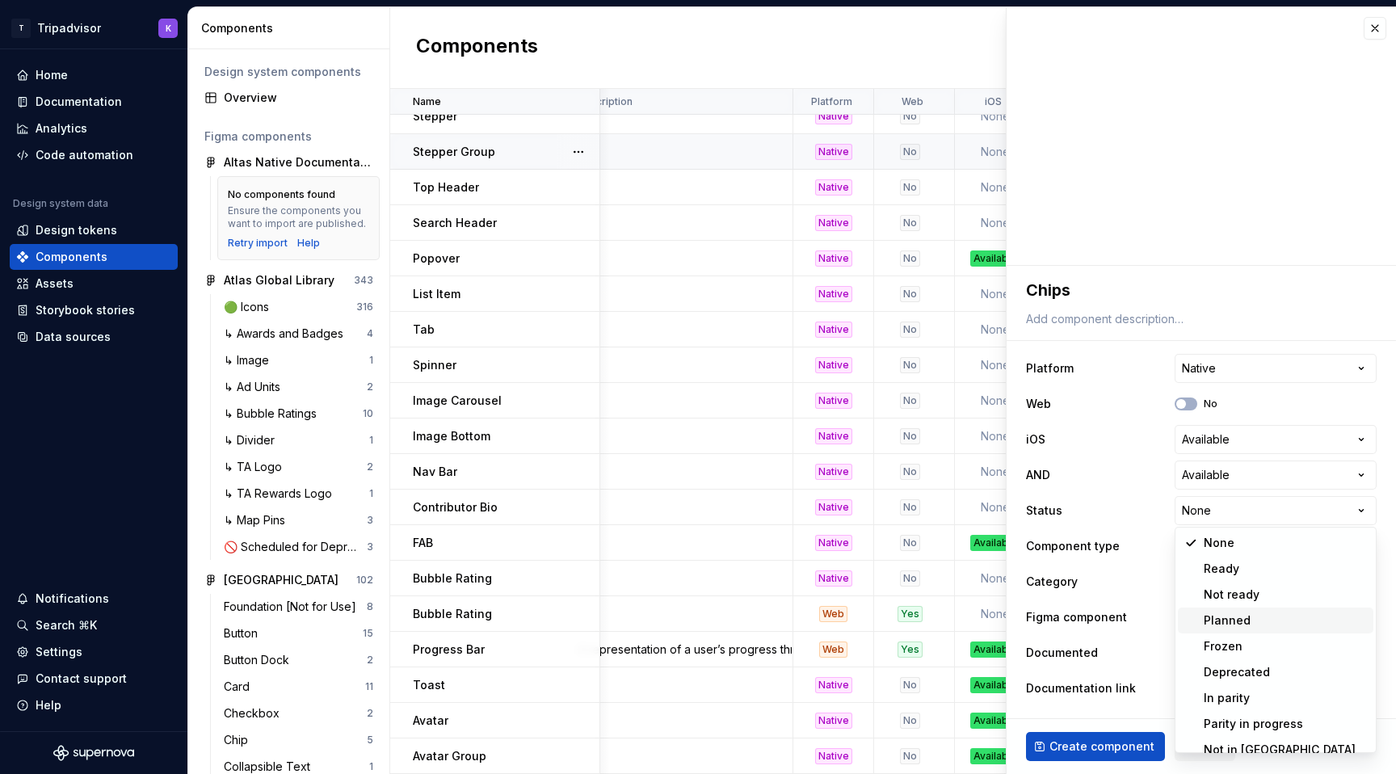
scroll to position [13, 0]
click at [1229, 522] on html "T Tripadvisor K Home Documentation Analytics Code automation Design system data…" at bounding box center [698, 387] width 1396 height 774
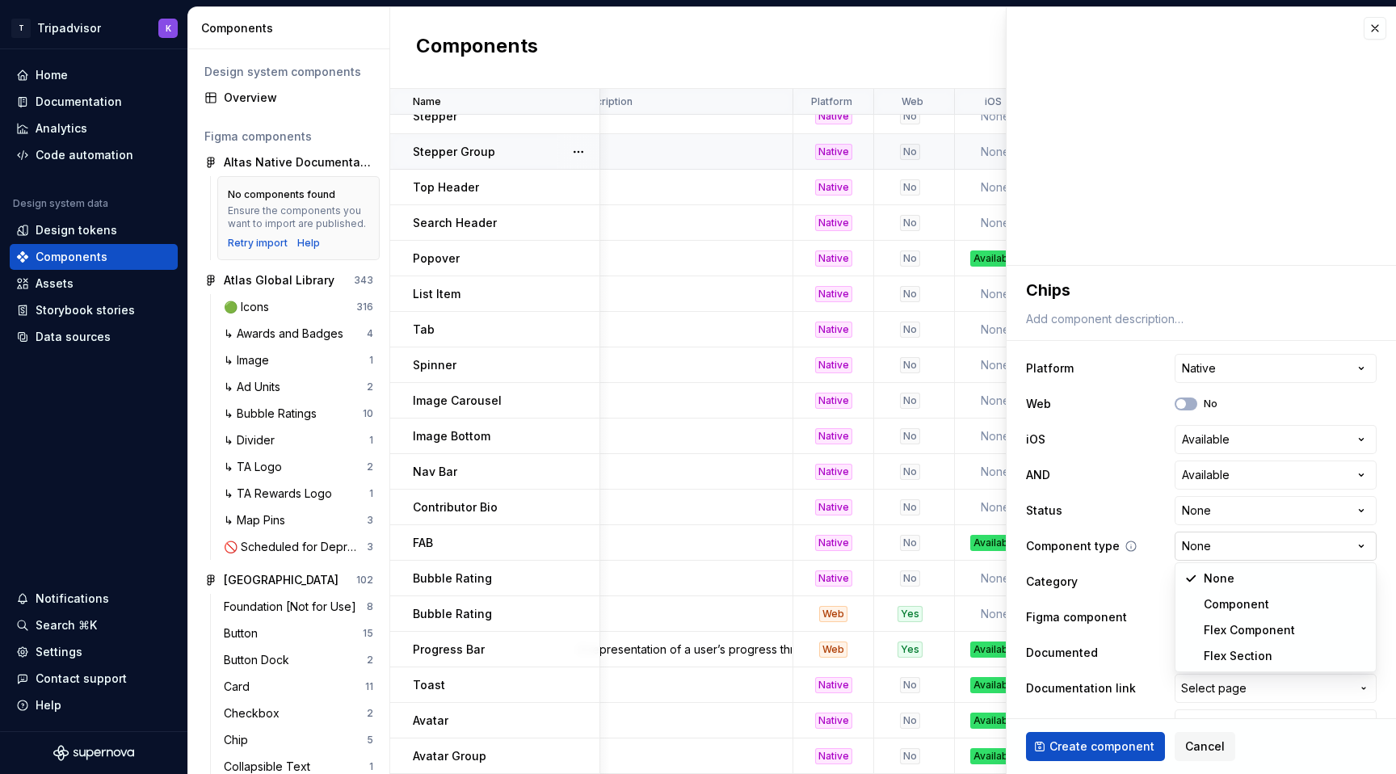
click at [1221, 539] on html "T Tripadvisor K Home Documentation Analytics Code automation Design system data…" at bounding box center [698, 387] width 1396 height 774
select select "**********"
type textarea "*"
click at [1233, 576] on html "T Tripadvisor K Home Documentation Analytics Code automation Design system data…" at bounding box center [698, 387] width 1396 height 774
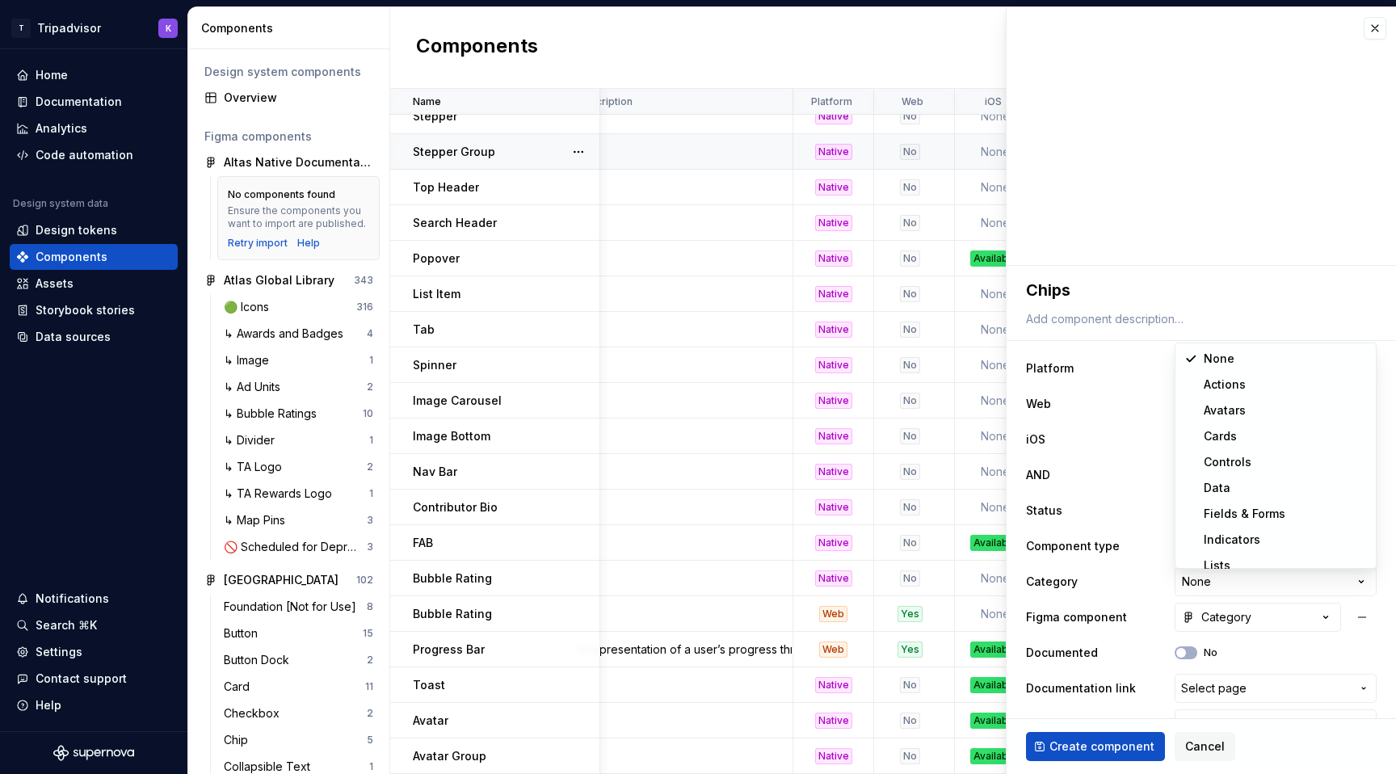
select select "**********"
type textarea "*"
click at [1222, 621] on div "Category" at bounding box center [1216, 617] width 69 height 16
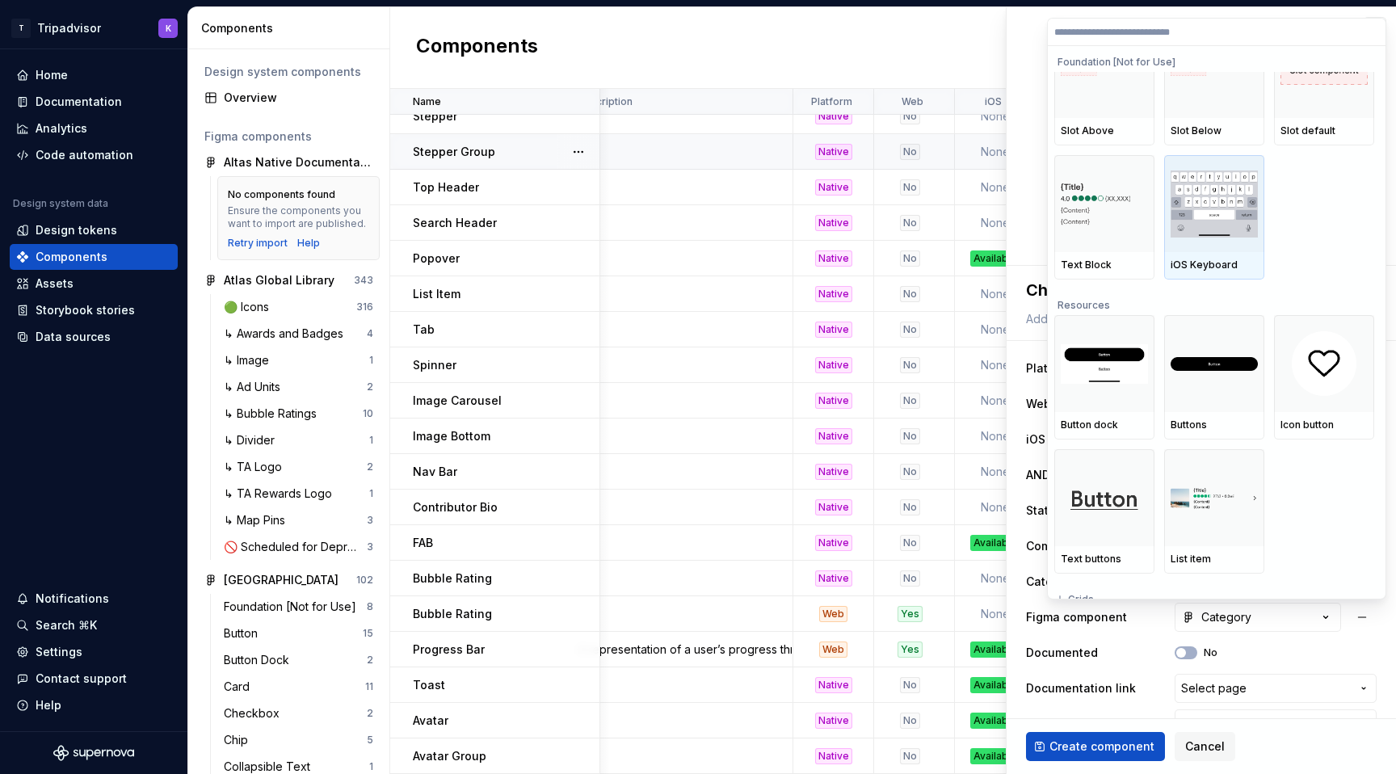
scroll to position [0, 0]
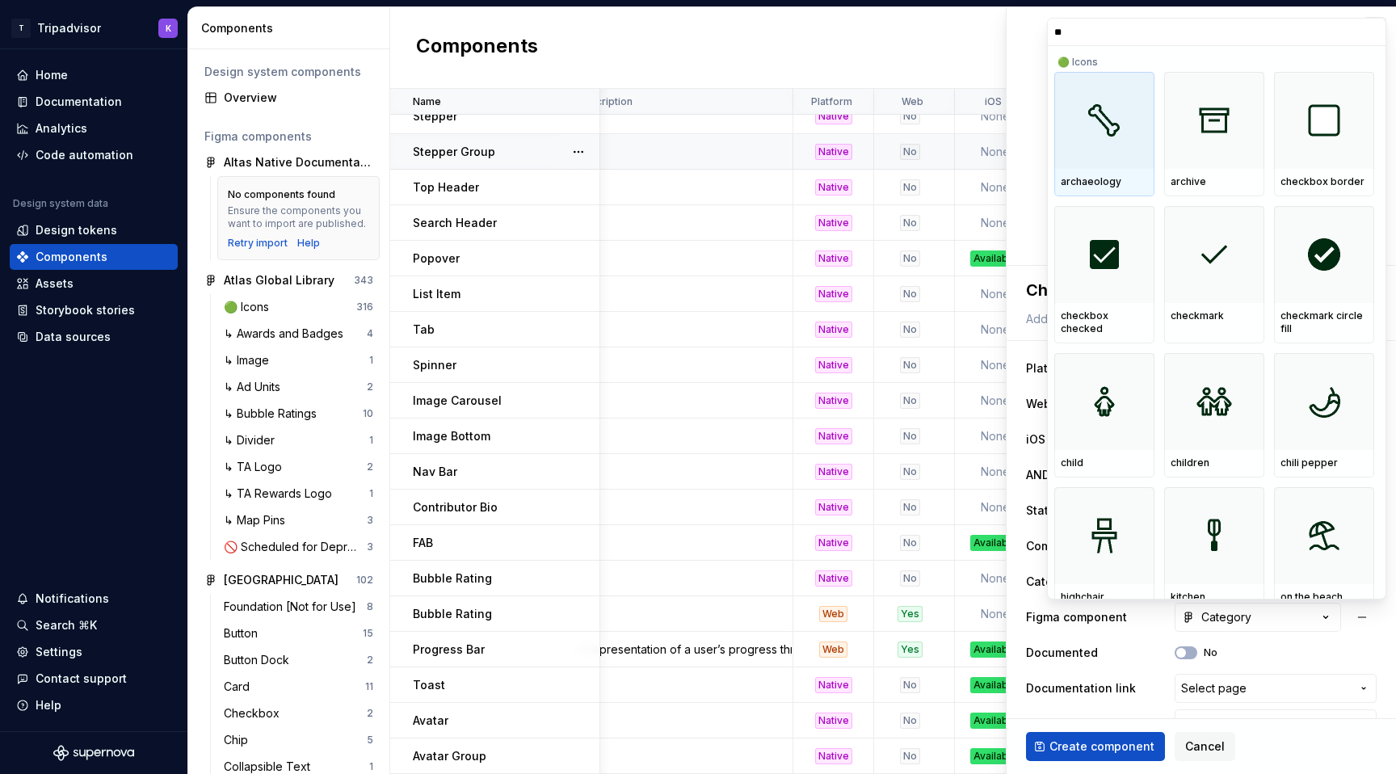
type input "***"
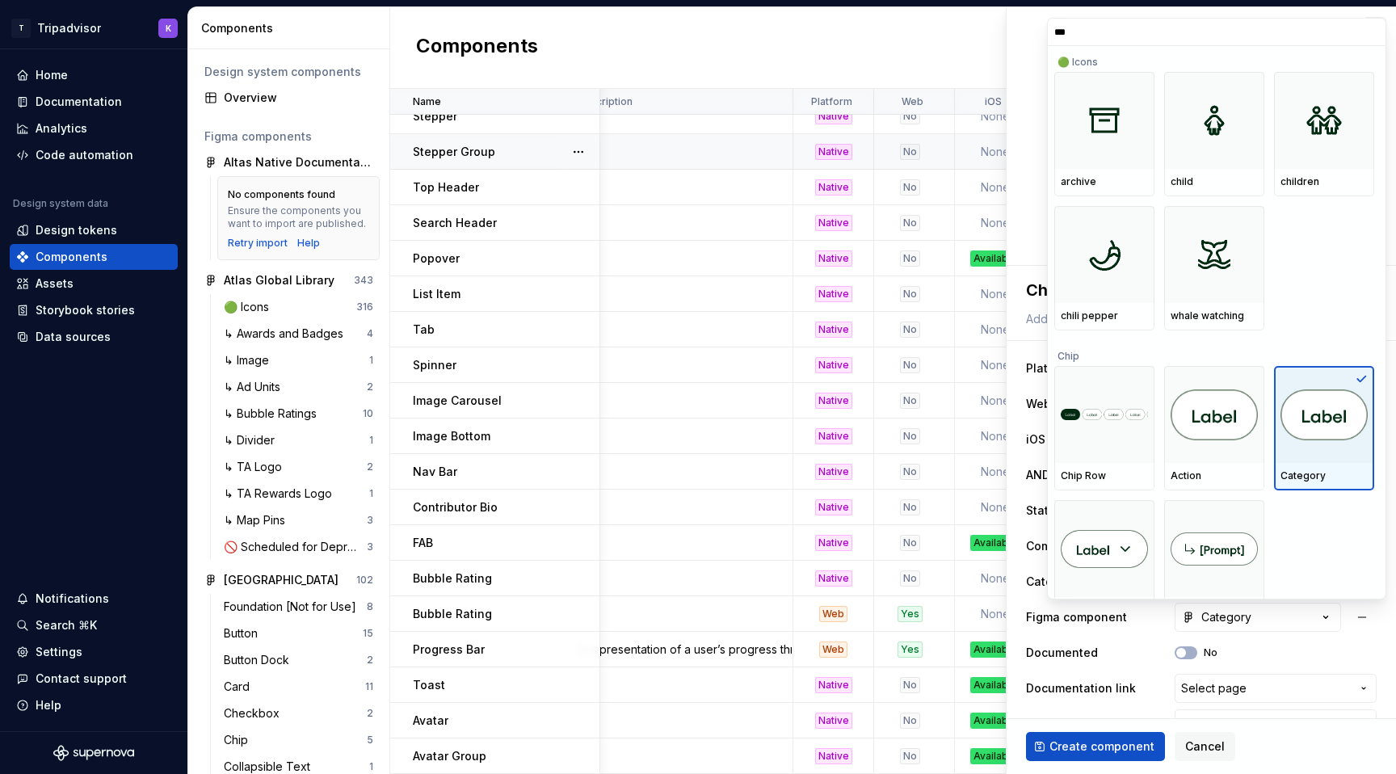
click at [1336, 429] on img at bounding box center [1324, 415] width 87 height 52
click at [1254, 620] on html "T Tripadvisor K Home Documentation Analytics Code automation Design system data…" at bounding box center [698, 387] width 1396 height 774
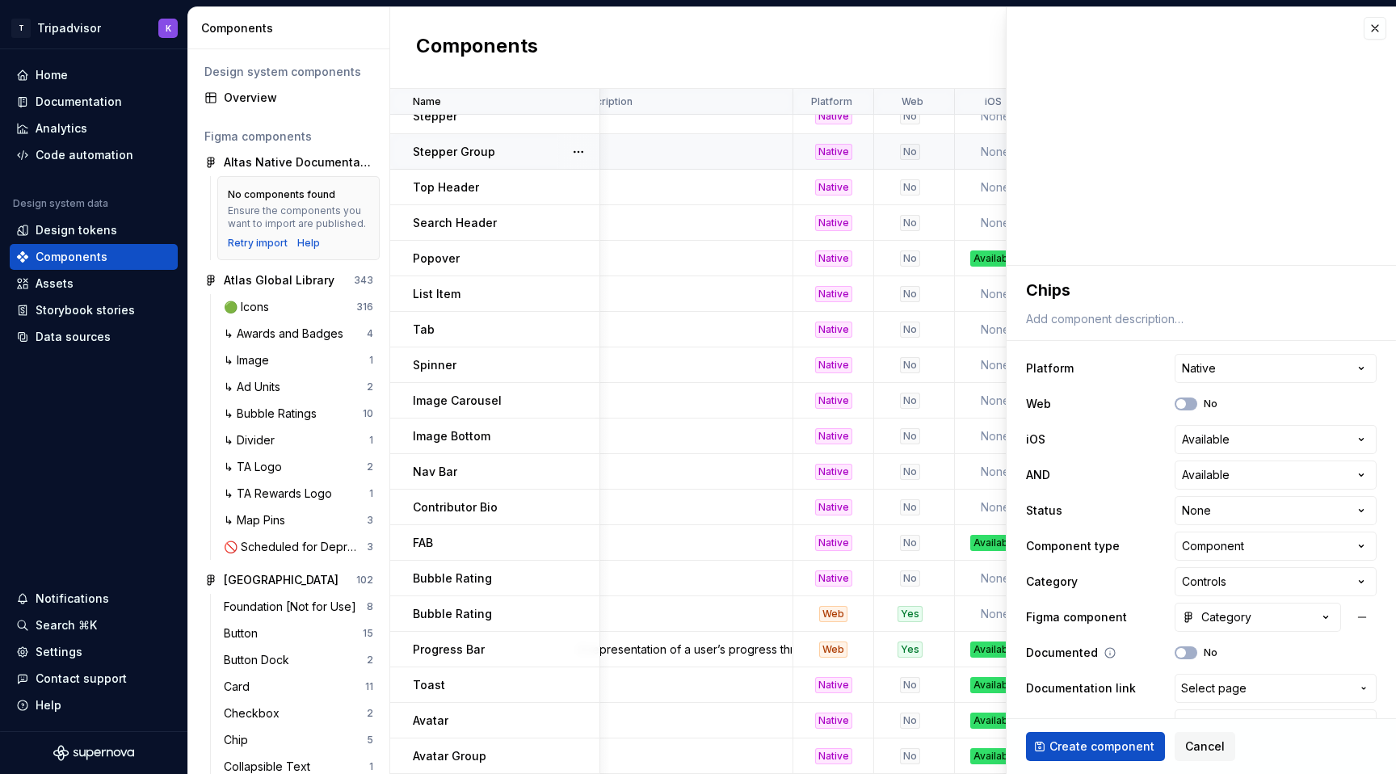
click at [1178, 645] on div "Documented No" at bounding box center [1201, 652] width 351 height 29
click at [1182, 657] on span "button" at bounding box center [1181, 653] width 10 height 10
click at [1197, 692] on span "Select page" at bounding box center [1213, 688] width 65 height 16
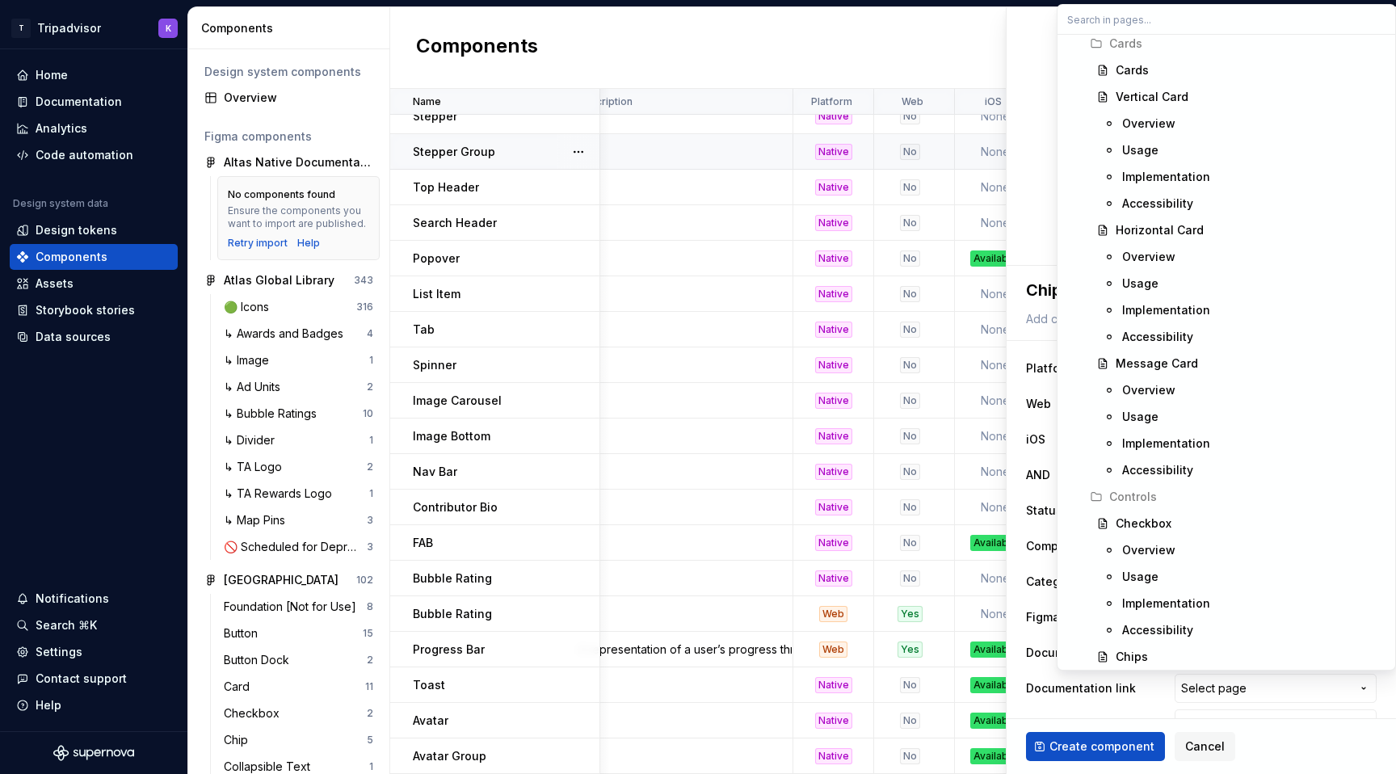
scroll to position [4089, 0]
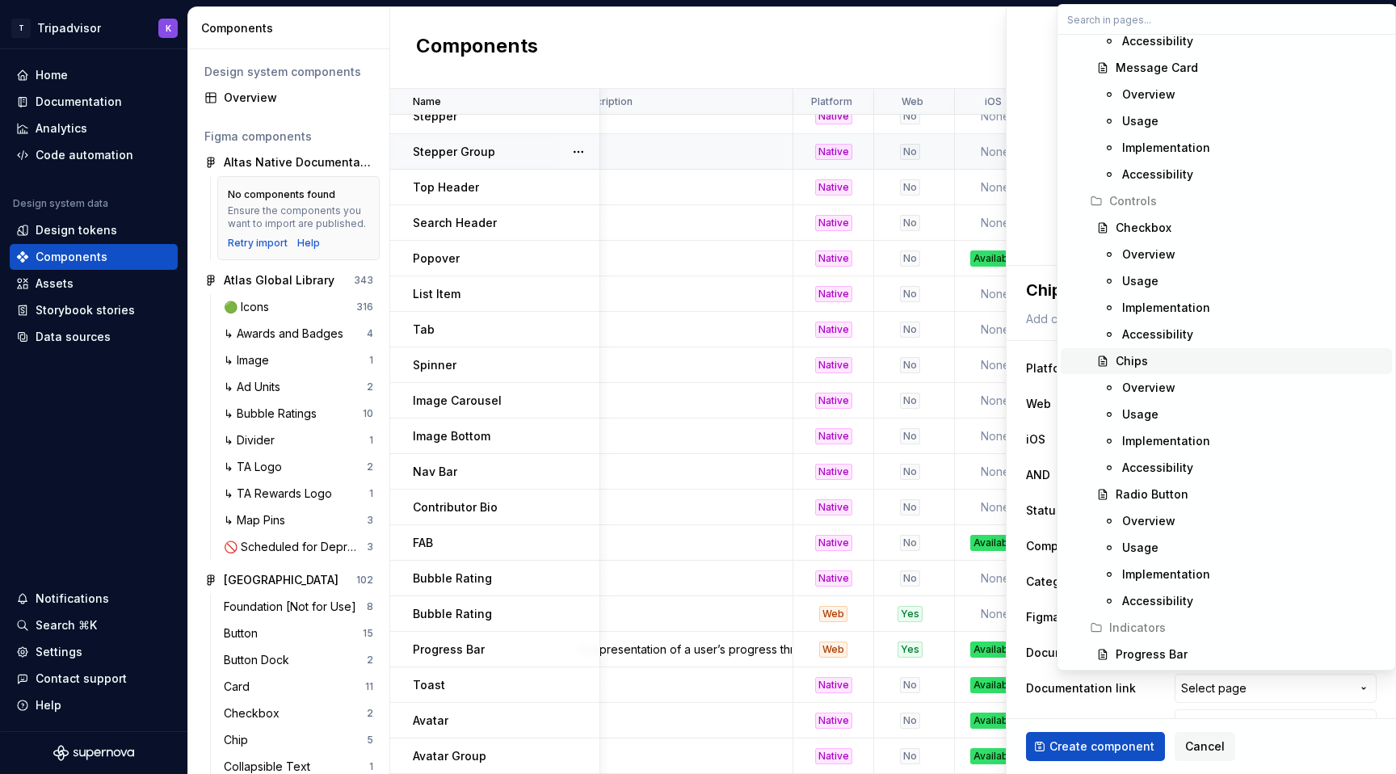
click at [1142, 362] on div "Chips" at bounding box center [1132, 361] width 32 height 16
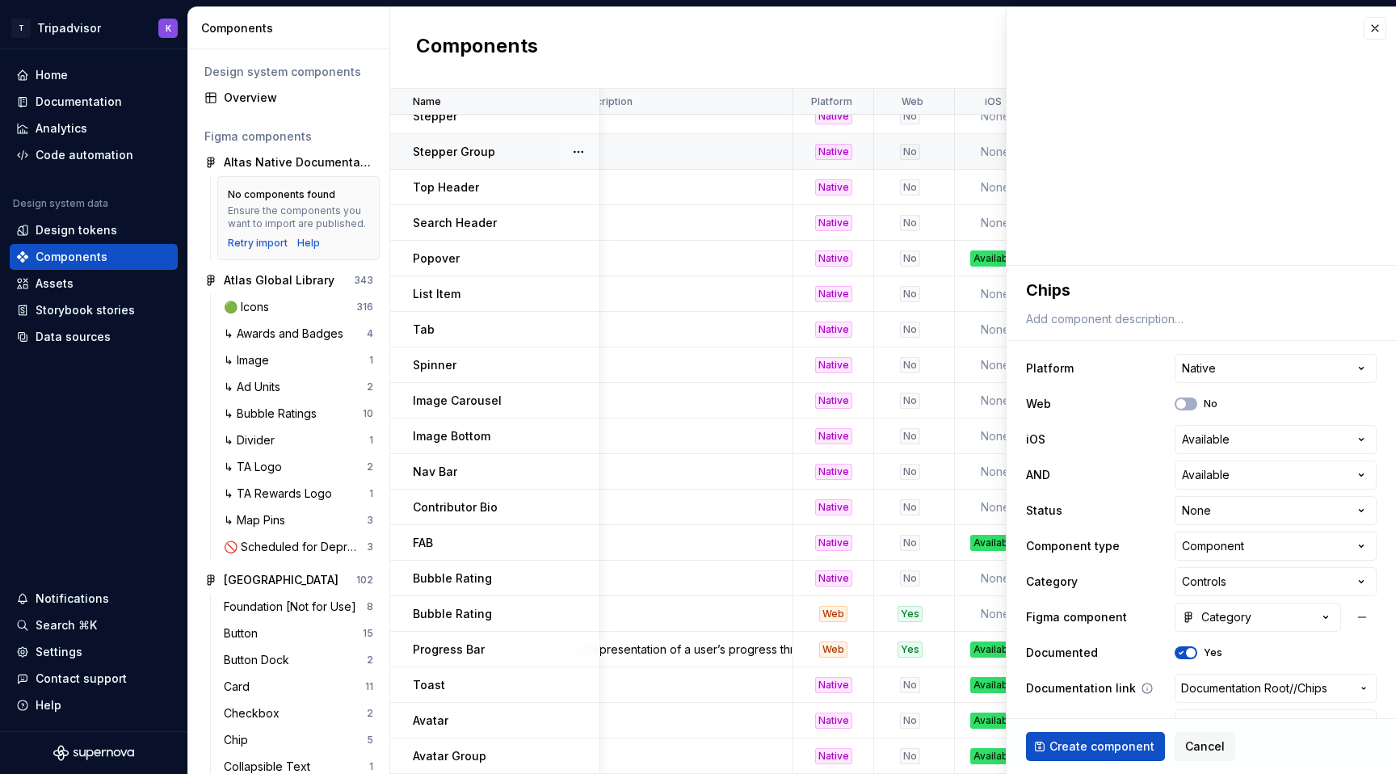
scroll to position [33, 0]
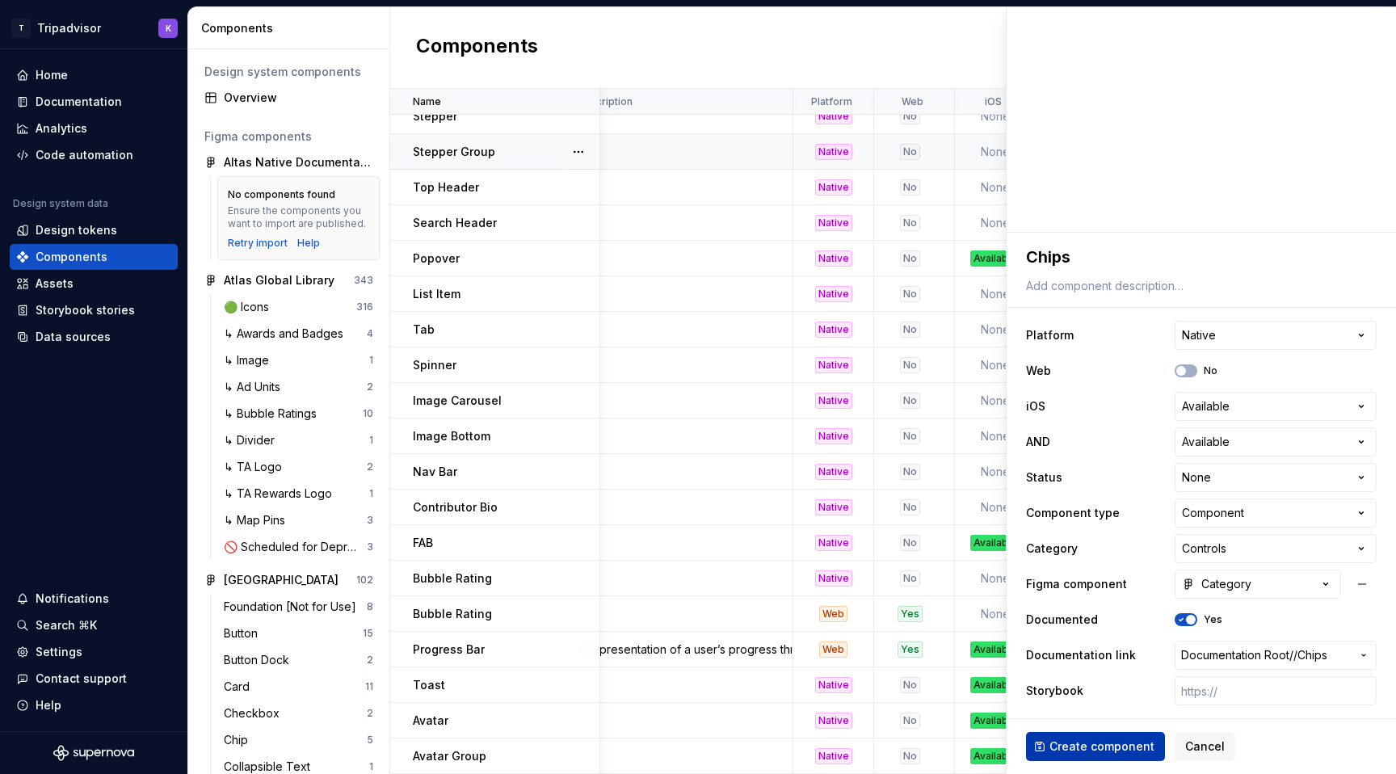
click at [1113, 750] on span "Create component" at bounding box center [1102, 746] width 105 height 16
type textarea "*"
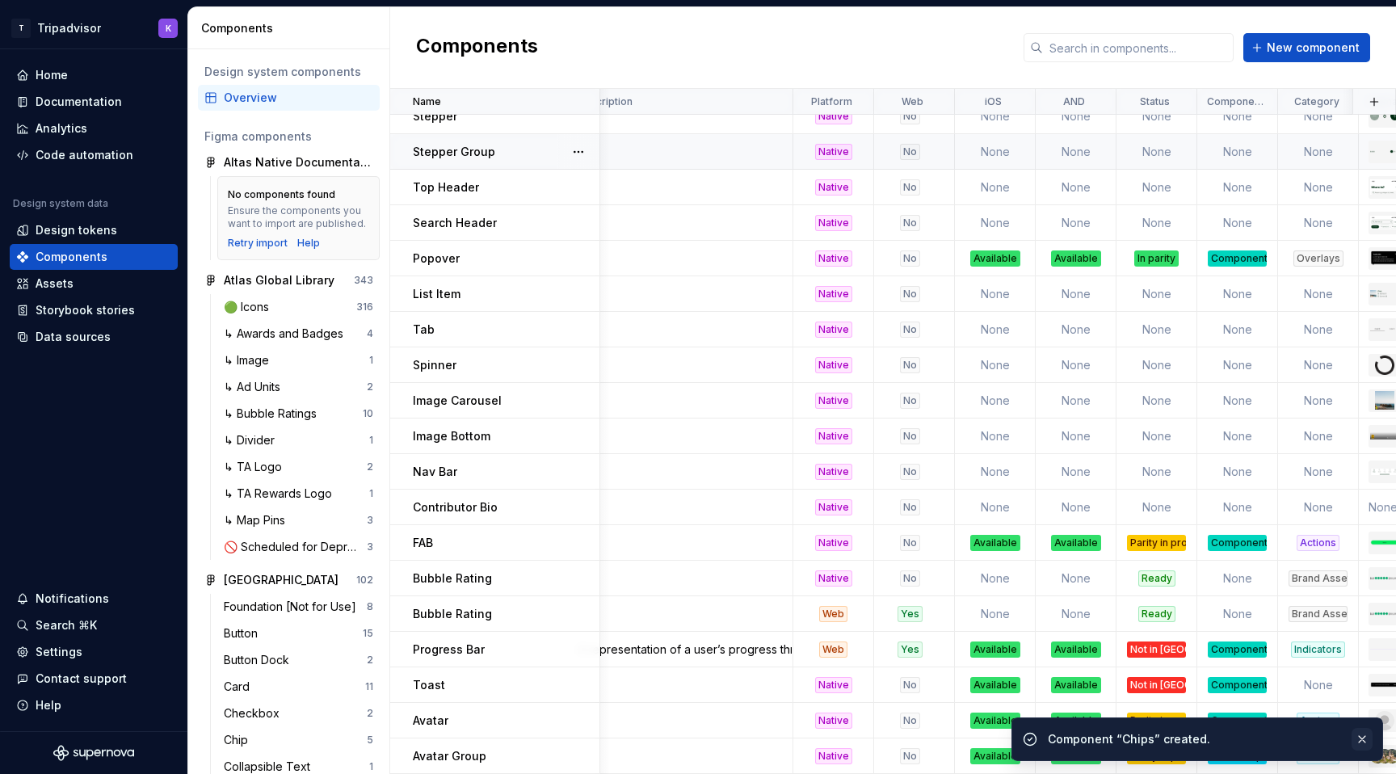
click at [1361, 740] on button "button" at bounding box center [1362, 739] width 21 height 23
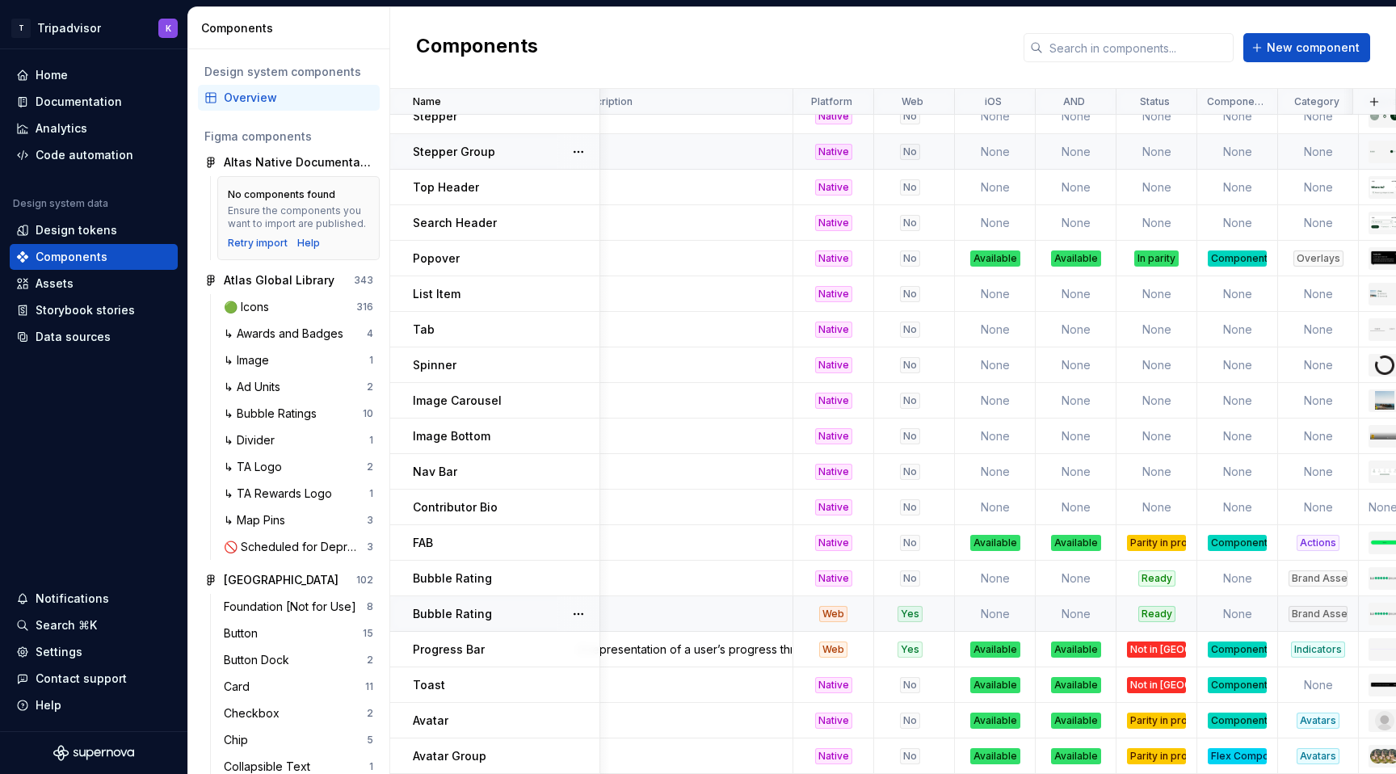
scroll to position [1154, 33]
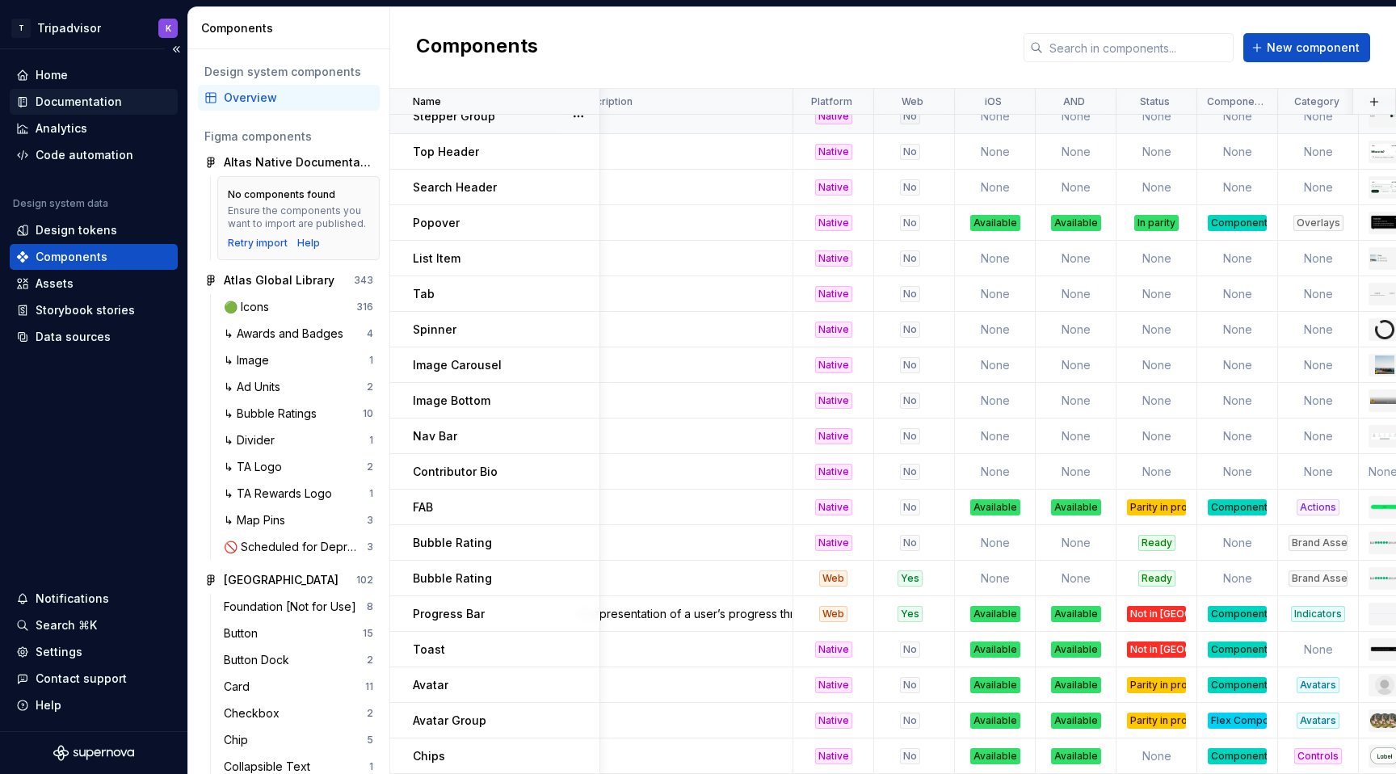
click at [93, 103] on div "Documentation" at bounding box center [79, 102] width 86 height 16
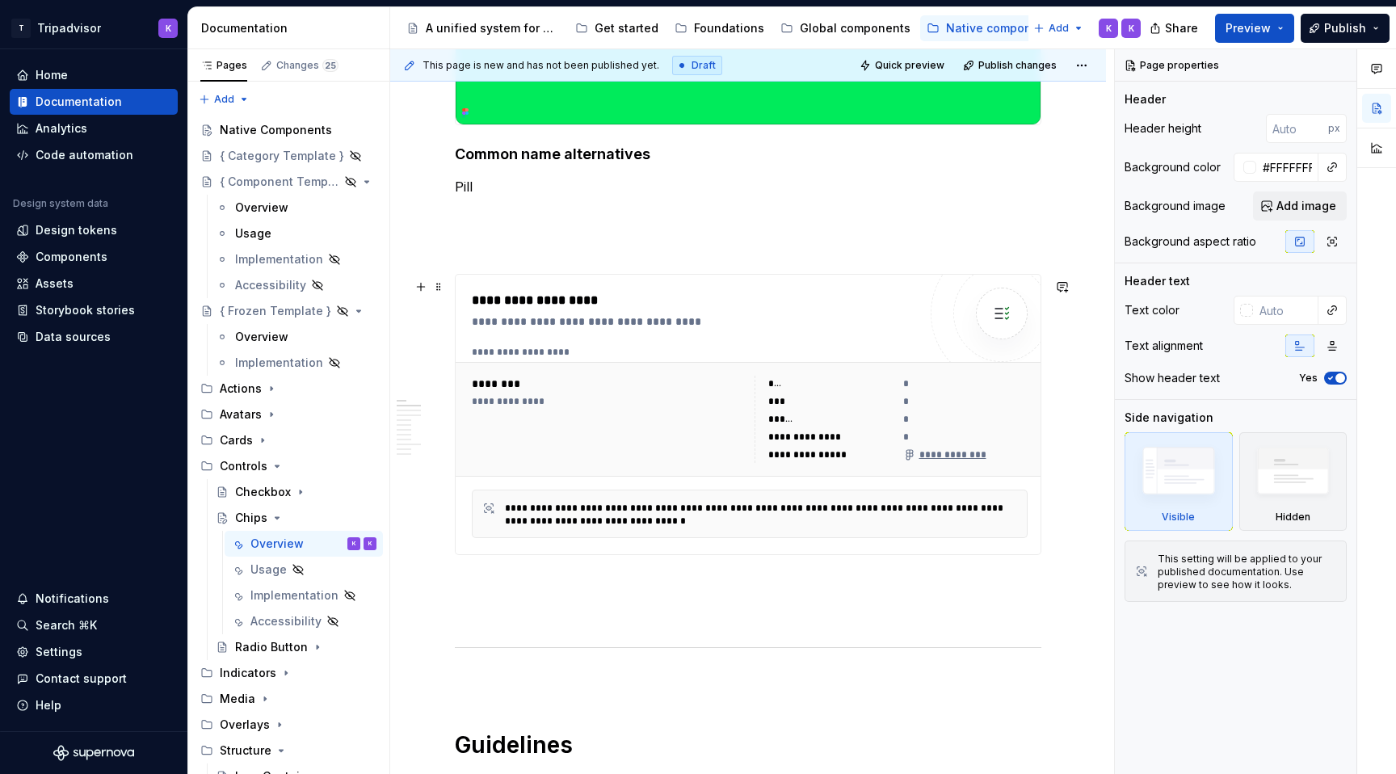
scroll to position [617, 0]
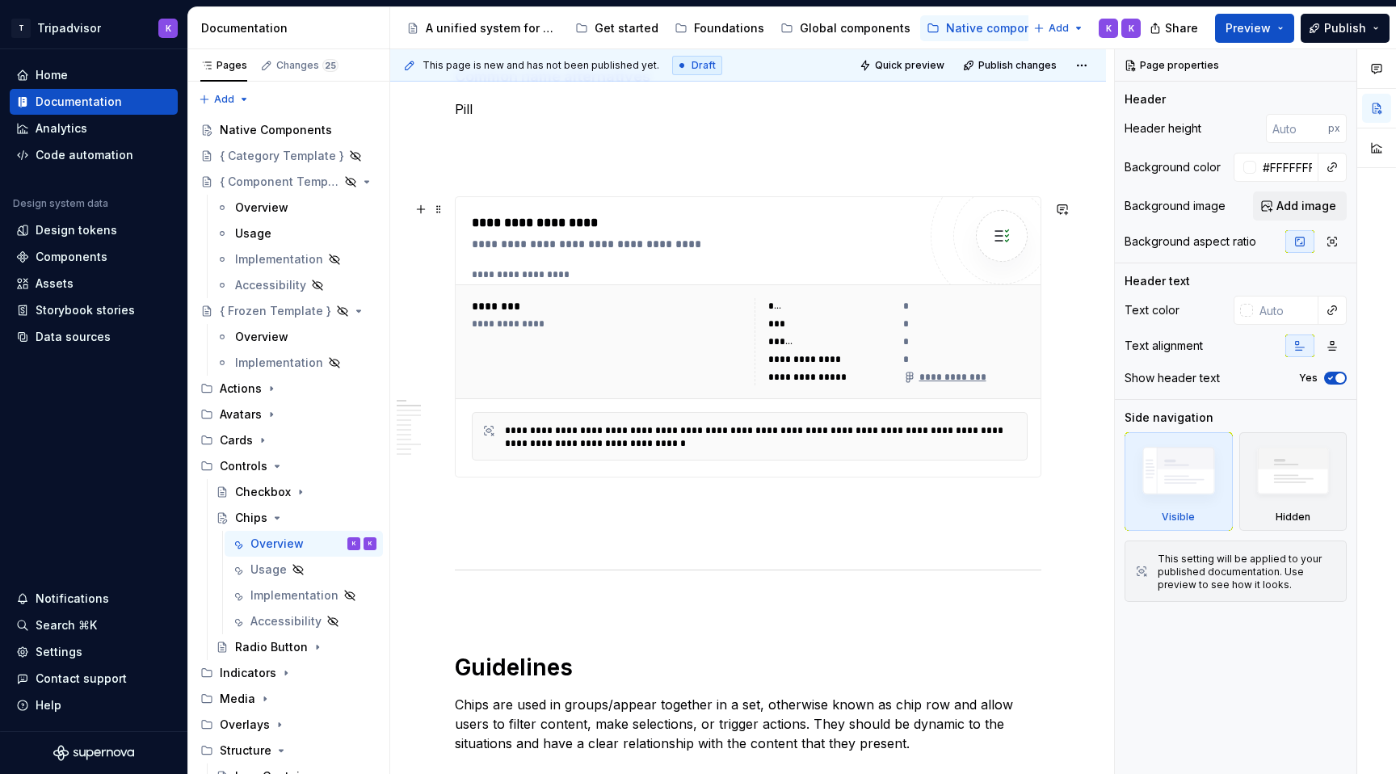
click at [654, 392] on div "**********" at bounding box center [749, 342] width 569 height 100
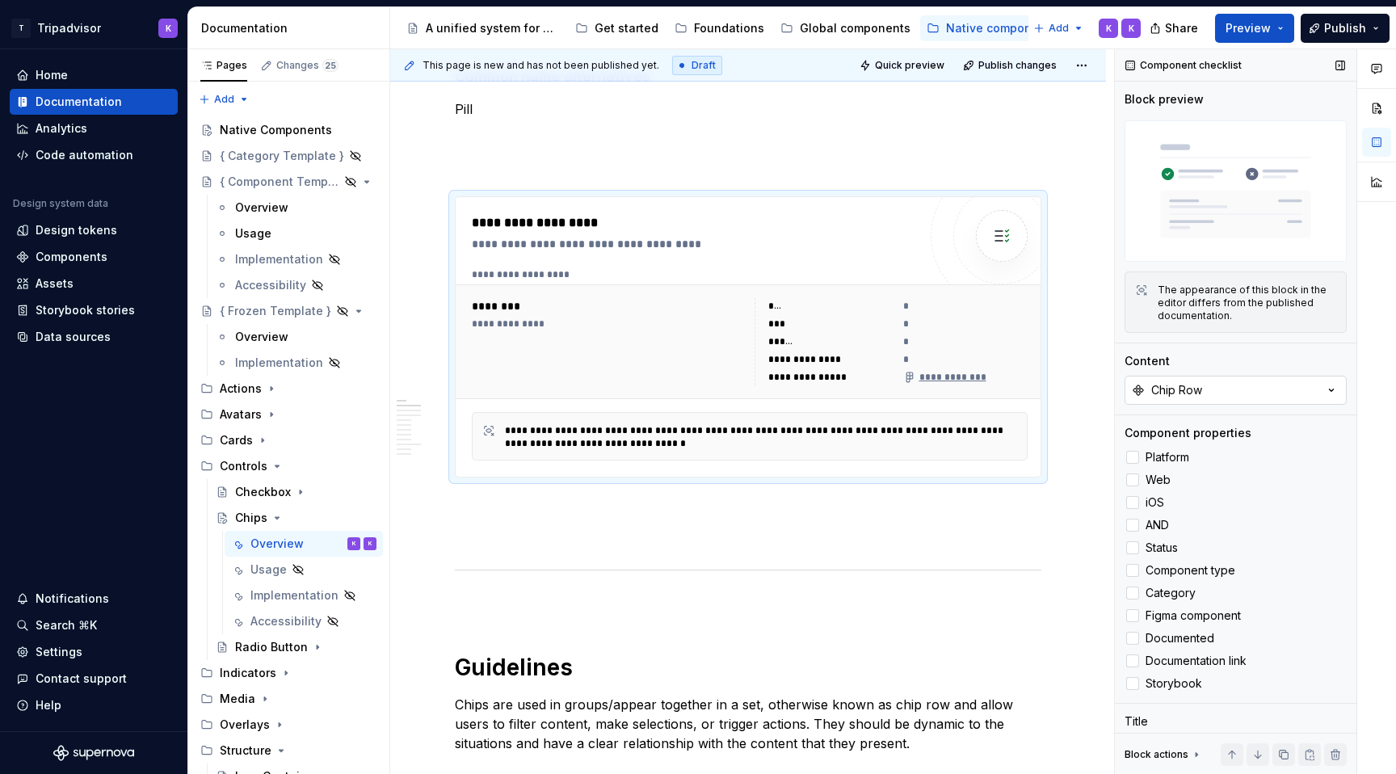
click at [1234, 393] on button "Chip Row" at bounding box center [1236, 390] width 222 height 29
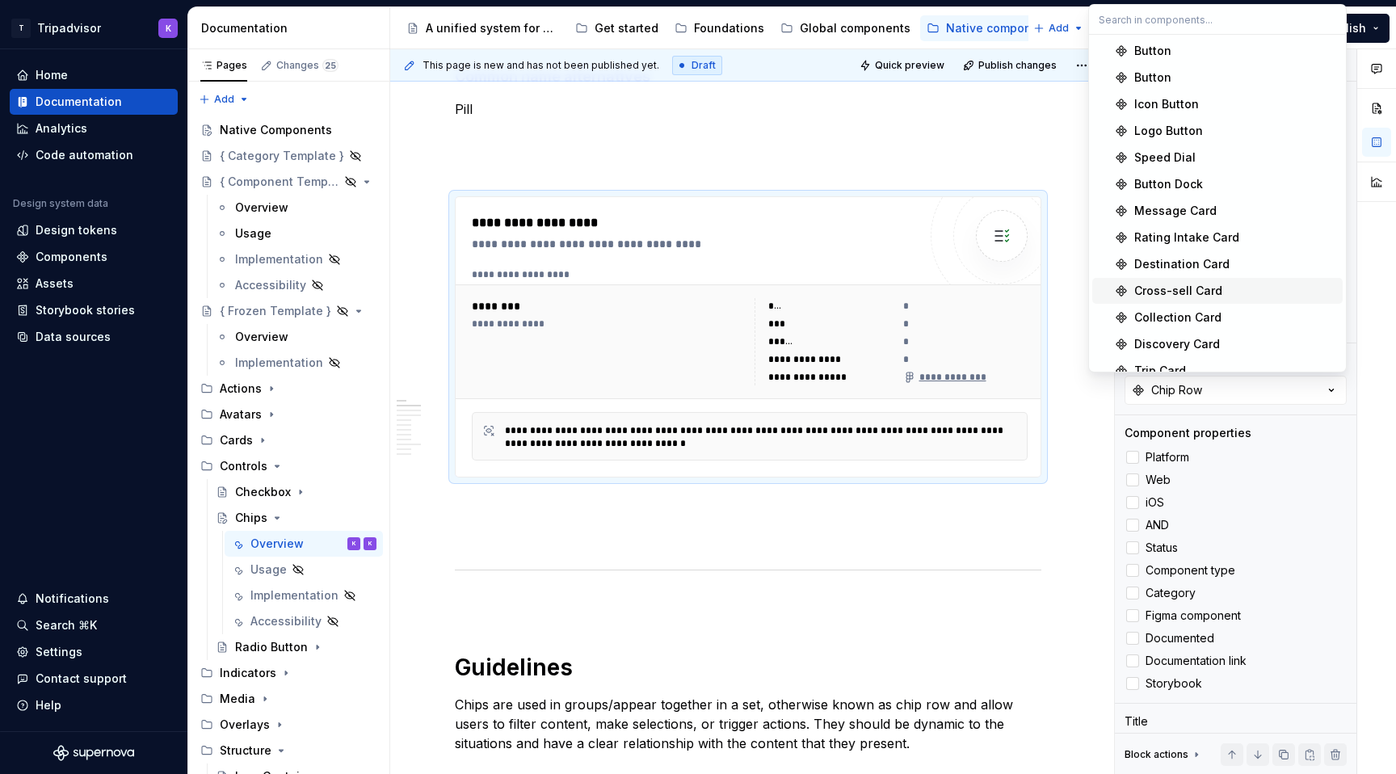
scroll to position [1028, 0]
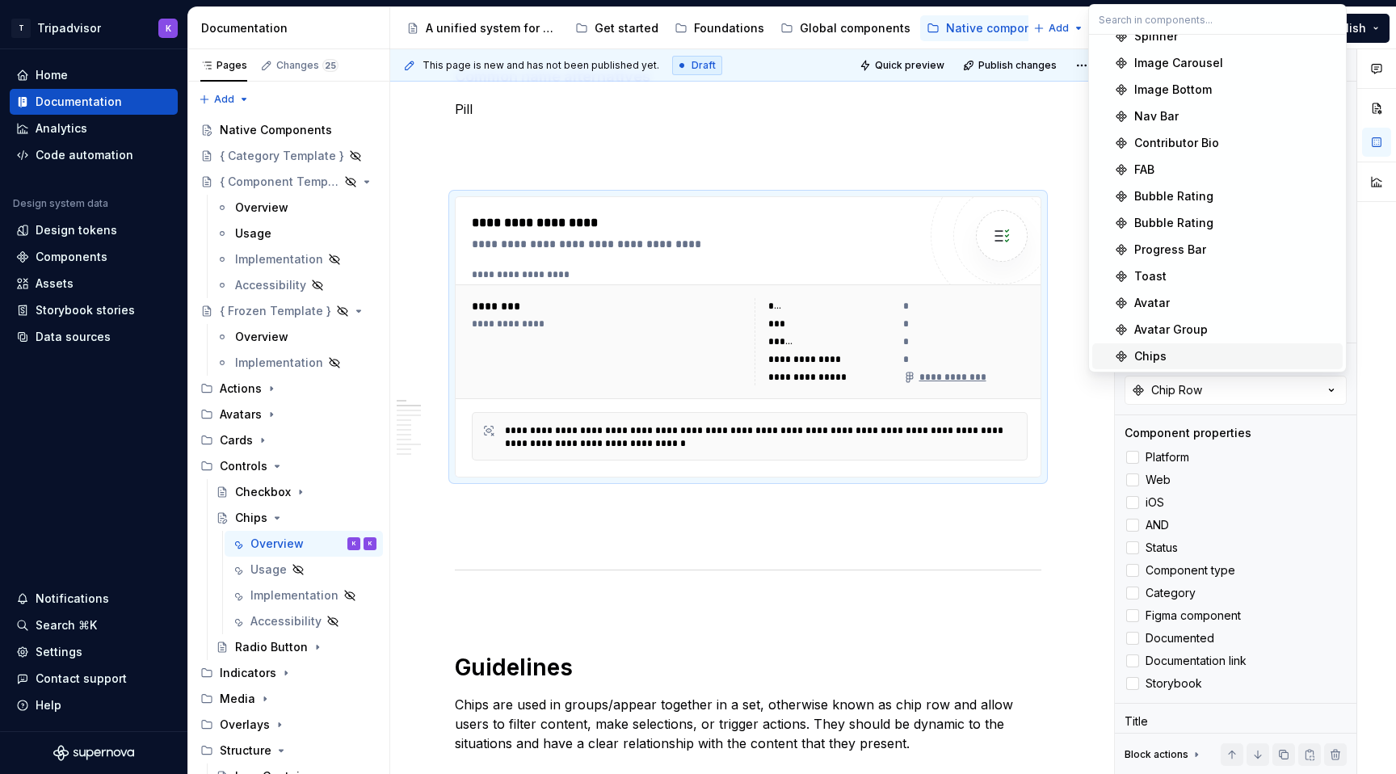
click at [1186, 360] on div "Chips" at bounding box center [1235, 356] width 202 height 16
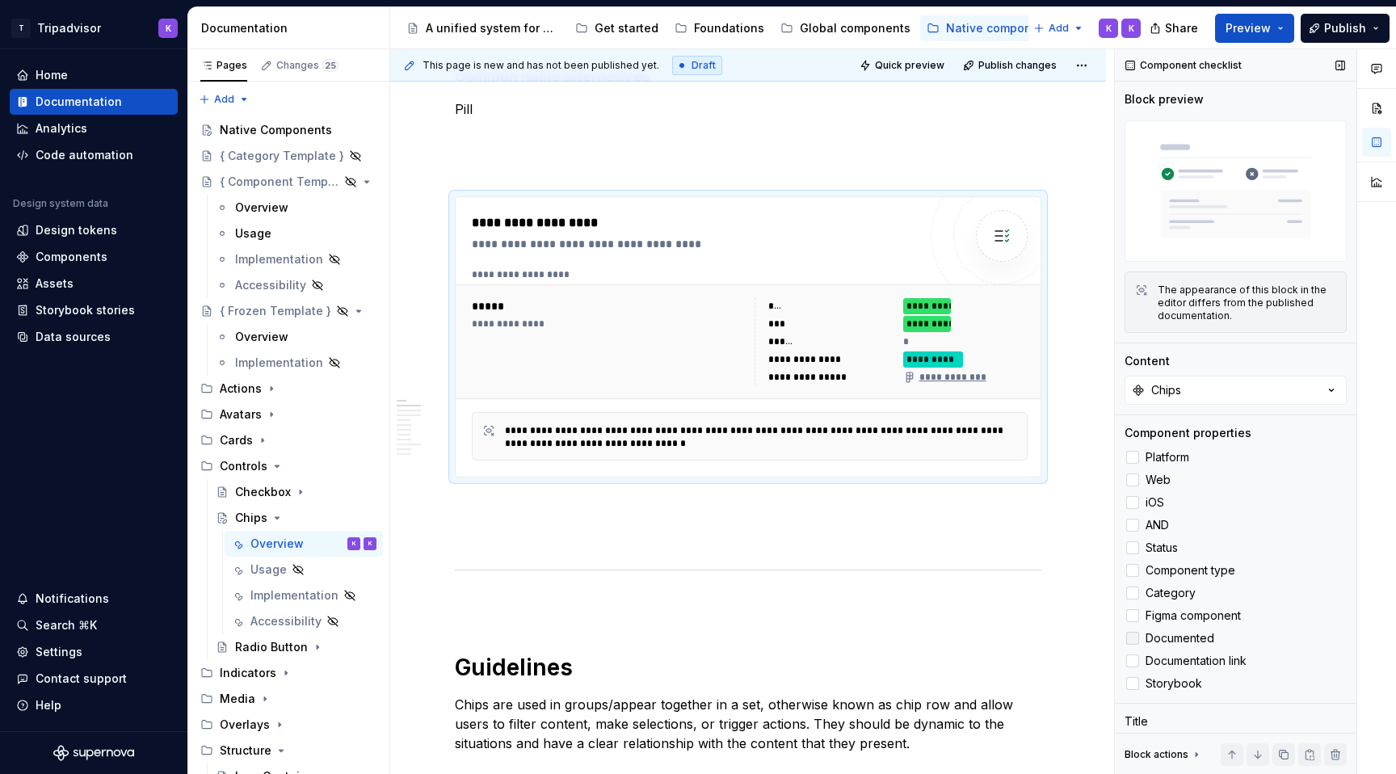
scroll to position [78, 0]
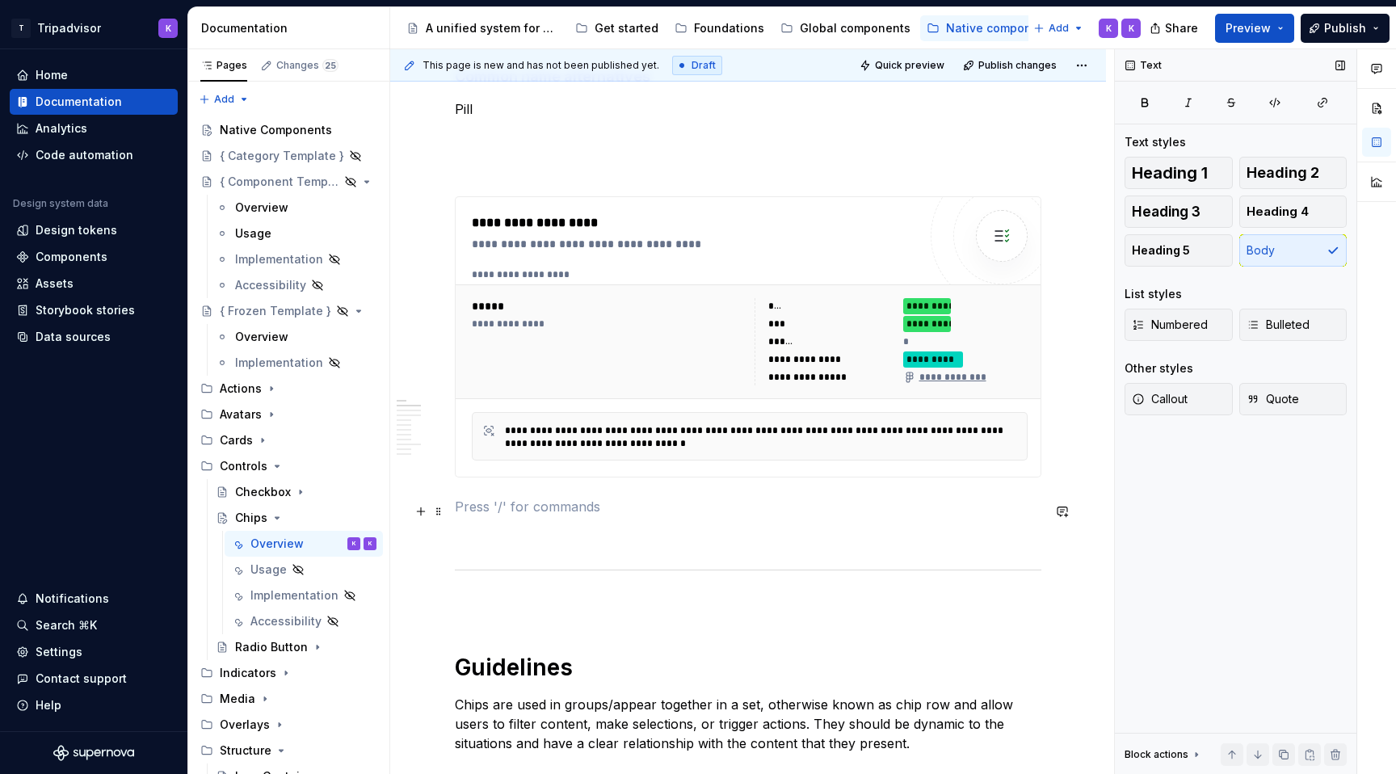
click at [902, 511] on p at bounding box center [748, 506] width 587 height 19
click at [881, 543] on p at bounding box center [748, 535] width 587 height 19
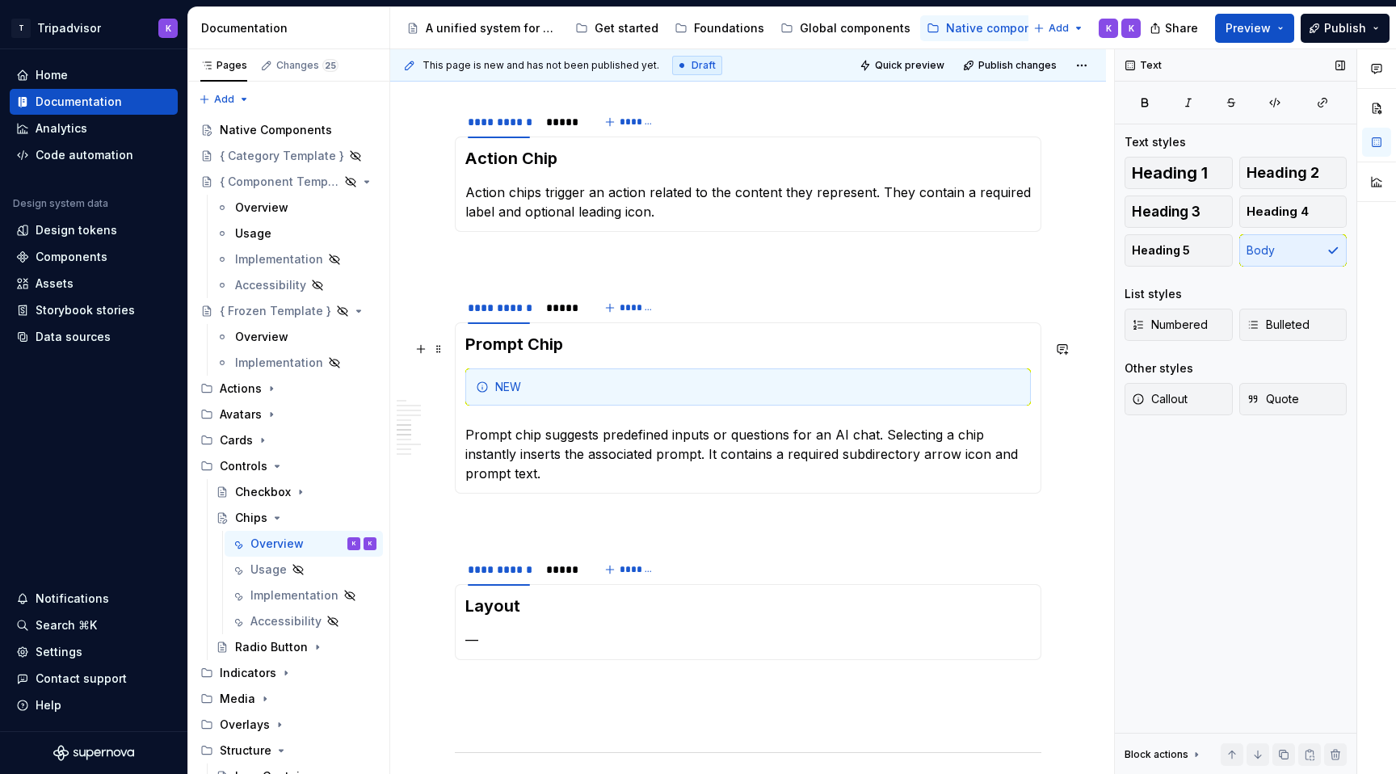
scroll to position [2481, 0]
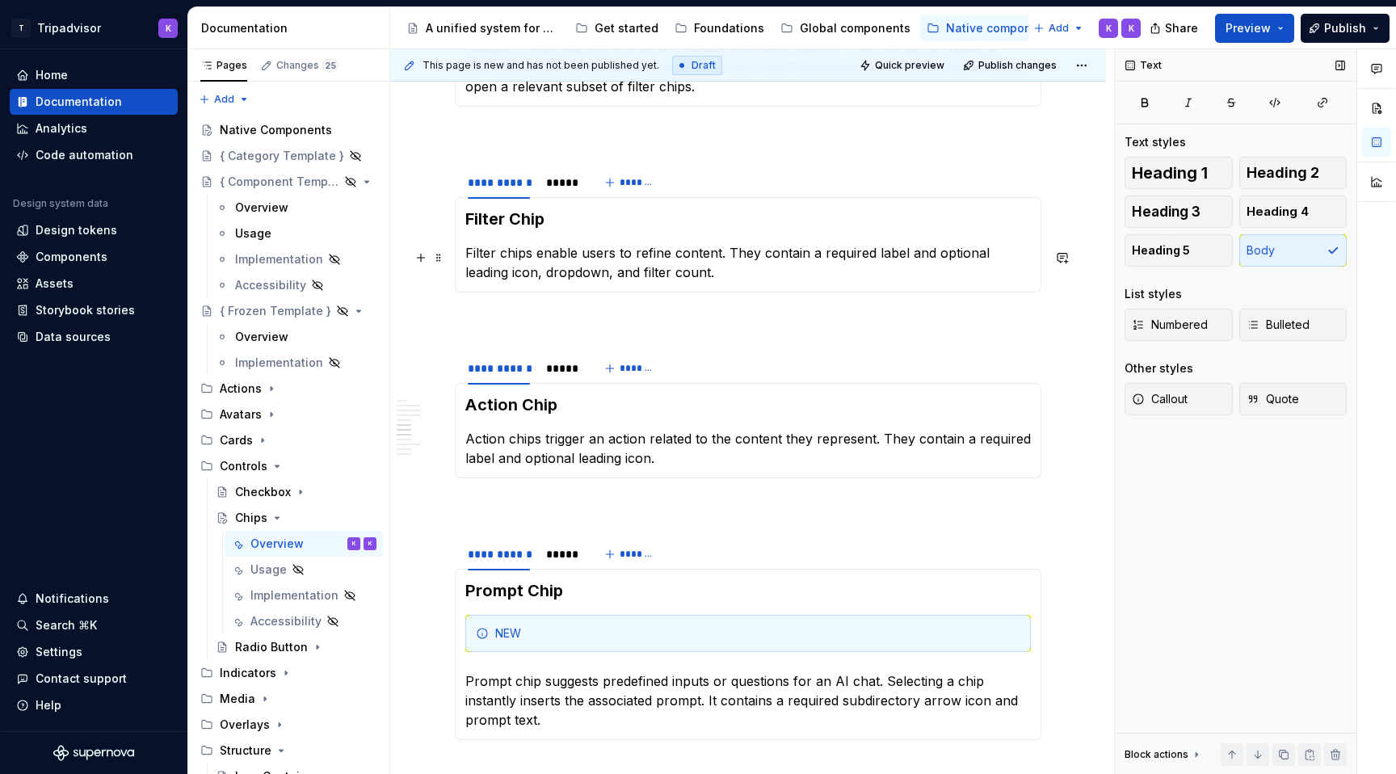
click at [630, 263] on p "Filter chips enable users to refine content. They contain a required label and …" at bounding box center [748, 262] width 566 height 39
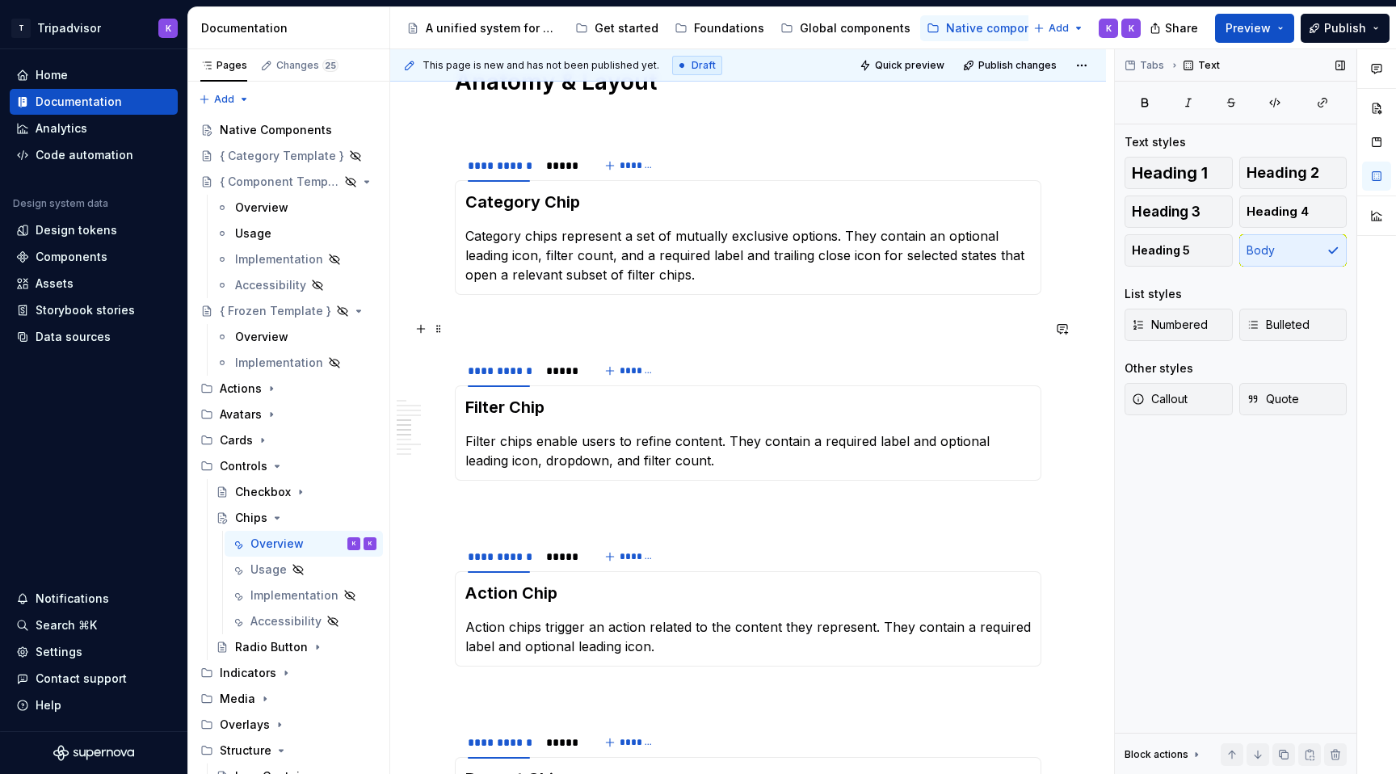
scroll to position [1816, 0]
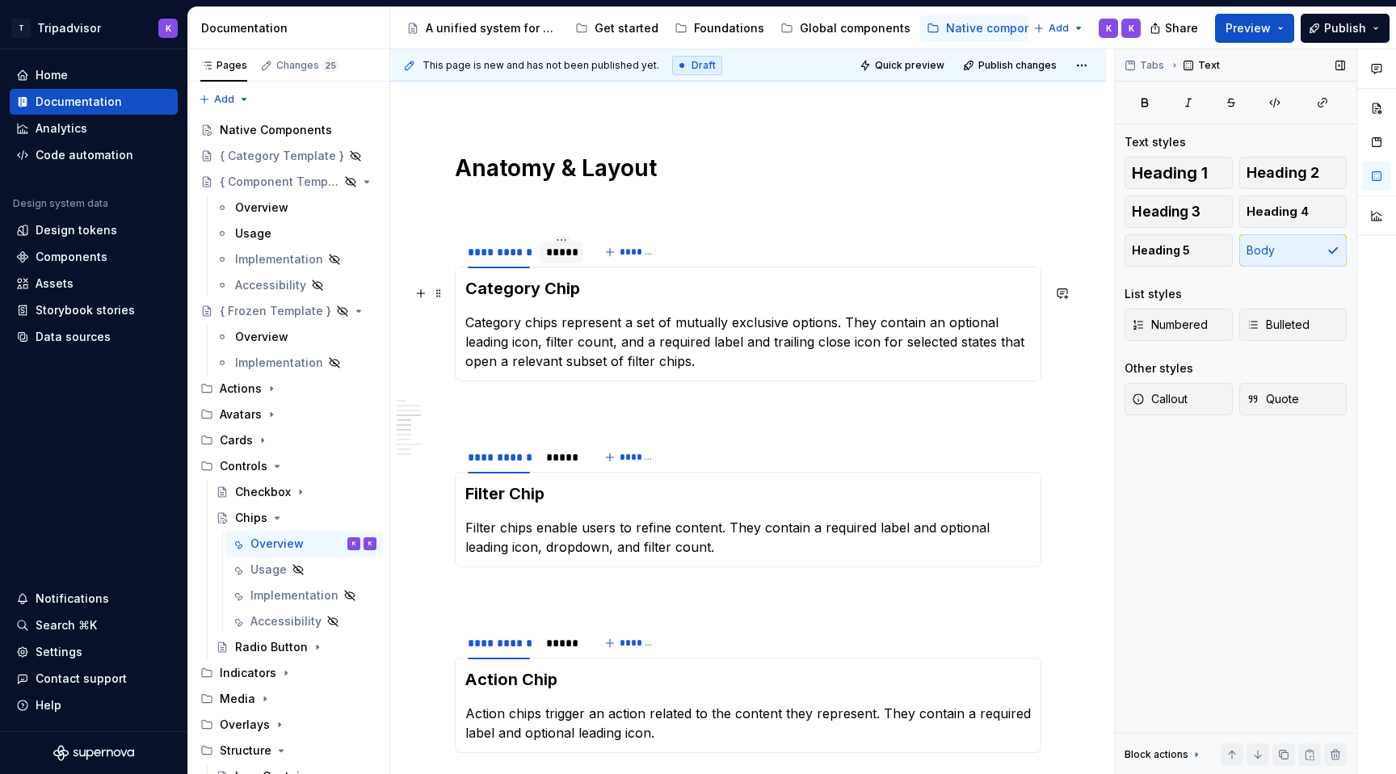
click at [563, 258] on div "*****" at bounding box center [561, 252] width 31 height 16
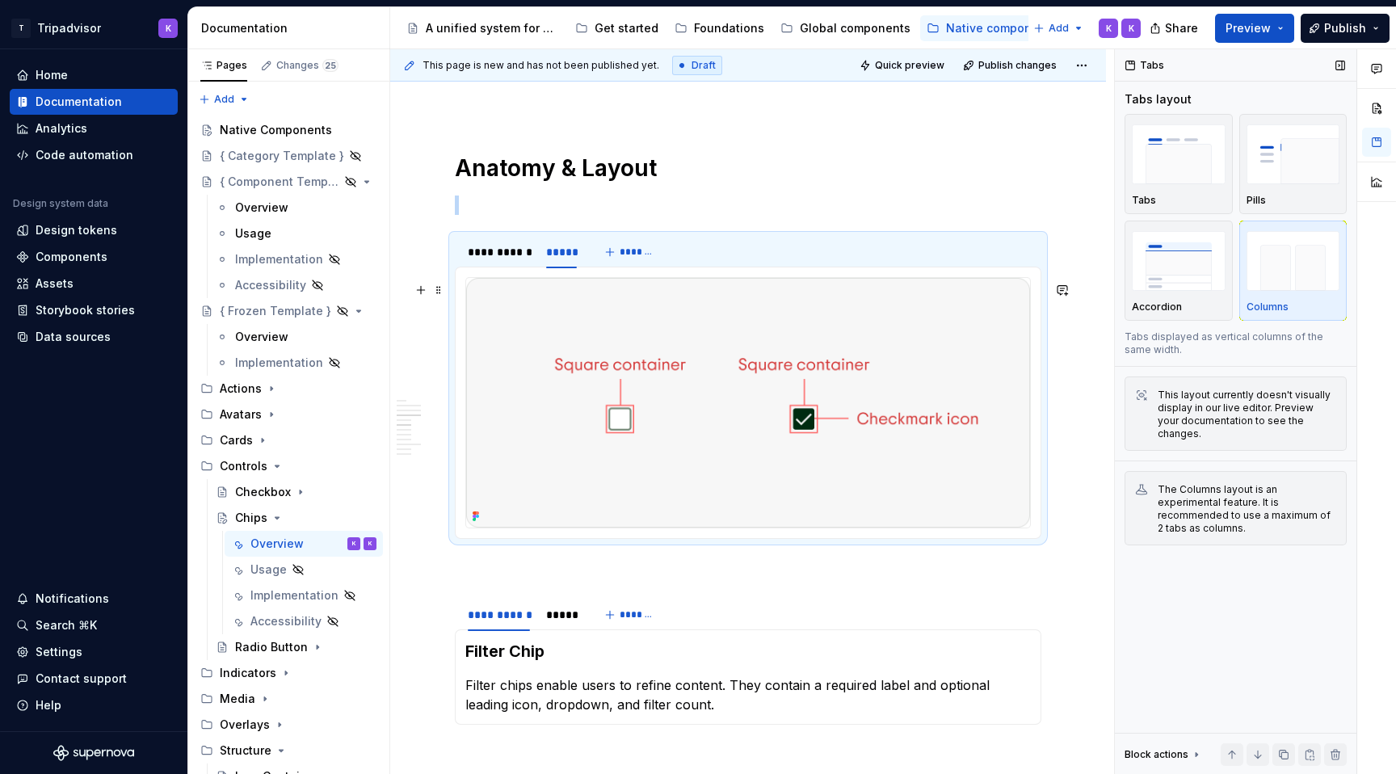
click at [649, 347] on img at bounding box center [748, 403] width 564 height 250
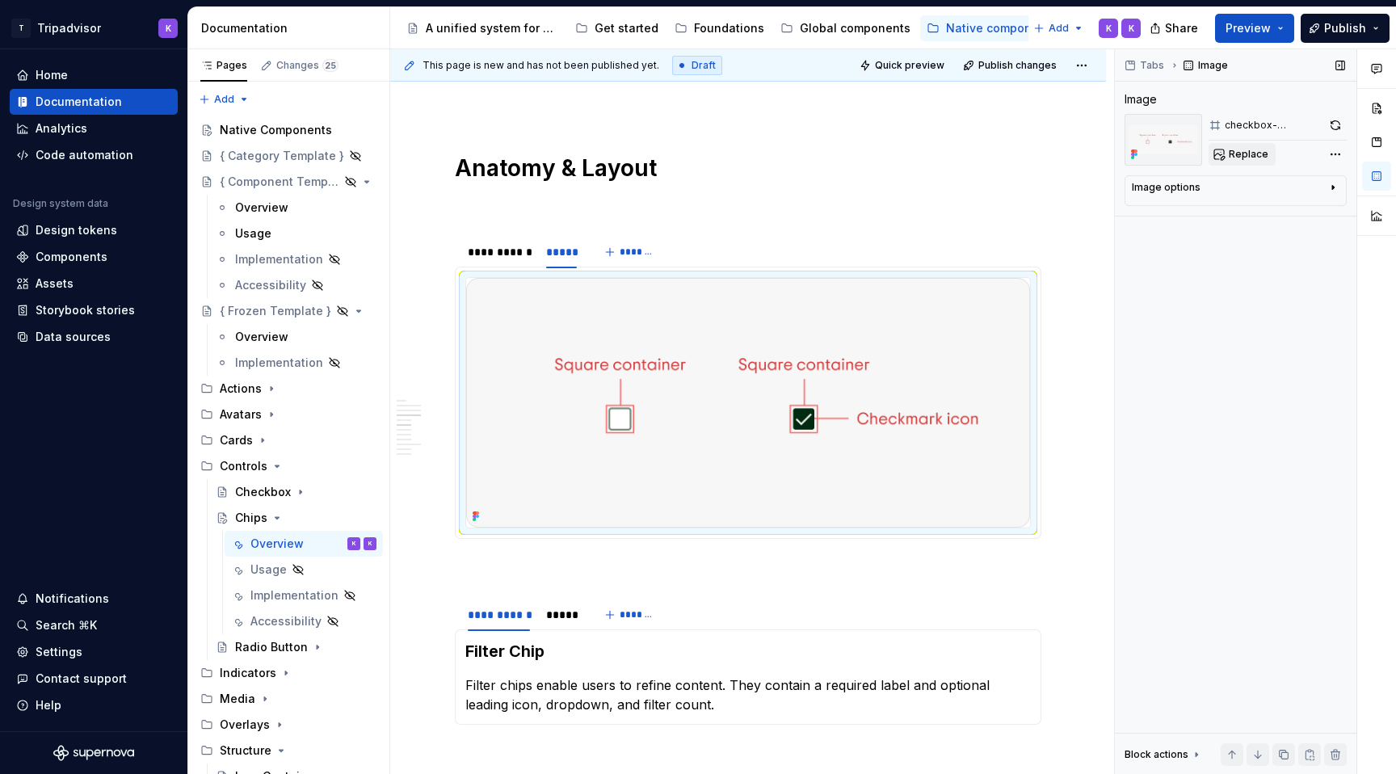
click at [1239, 161] on button "Replace" at bounding box center [1242, 154] width 67 height 23
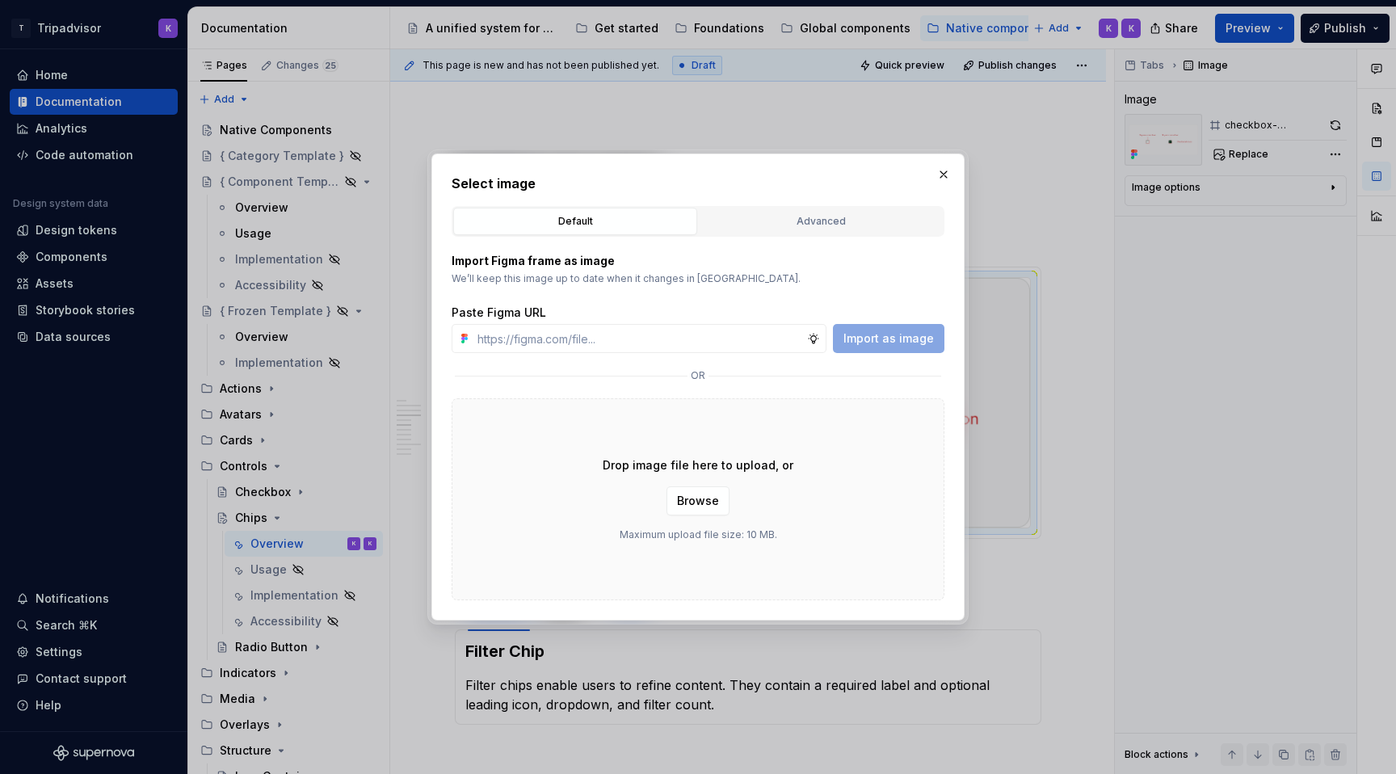
type textarea "*"
type input "[URL][DOMAIN_NAME]"
type textarea "*"
type input "[URL][DOMAIN_NAME]"
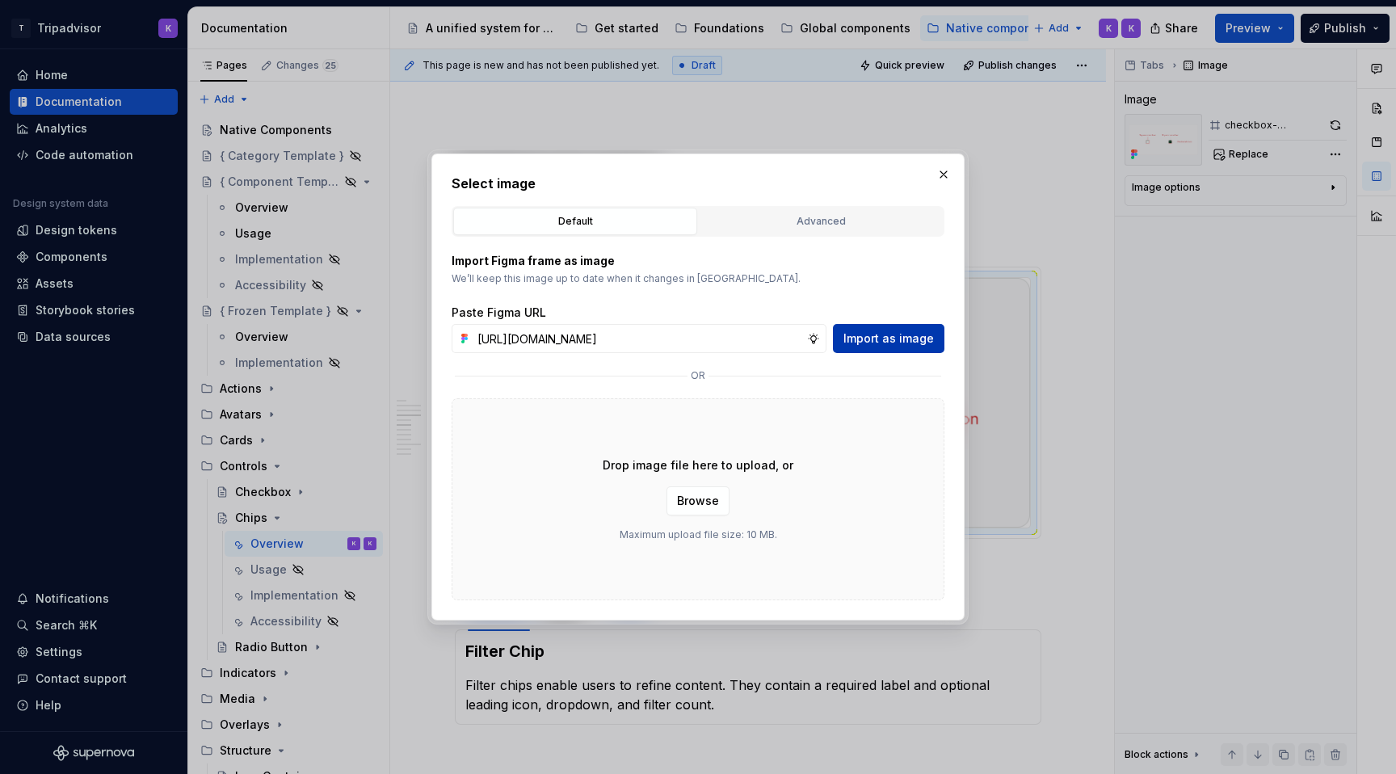
scroll to position [0, 0]
click at [867, 333] on span "Import as image" at bounding box center [888, 338] width 90 height 16
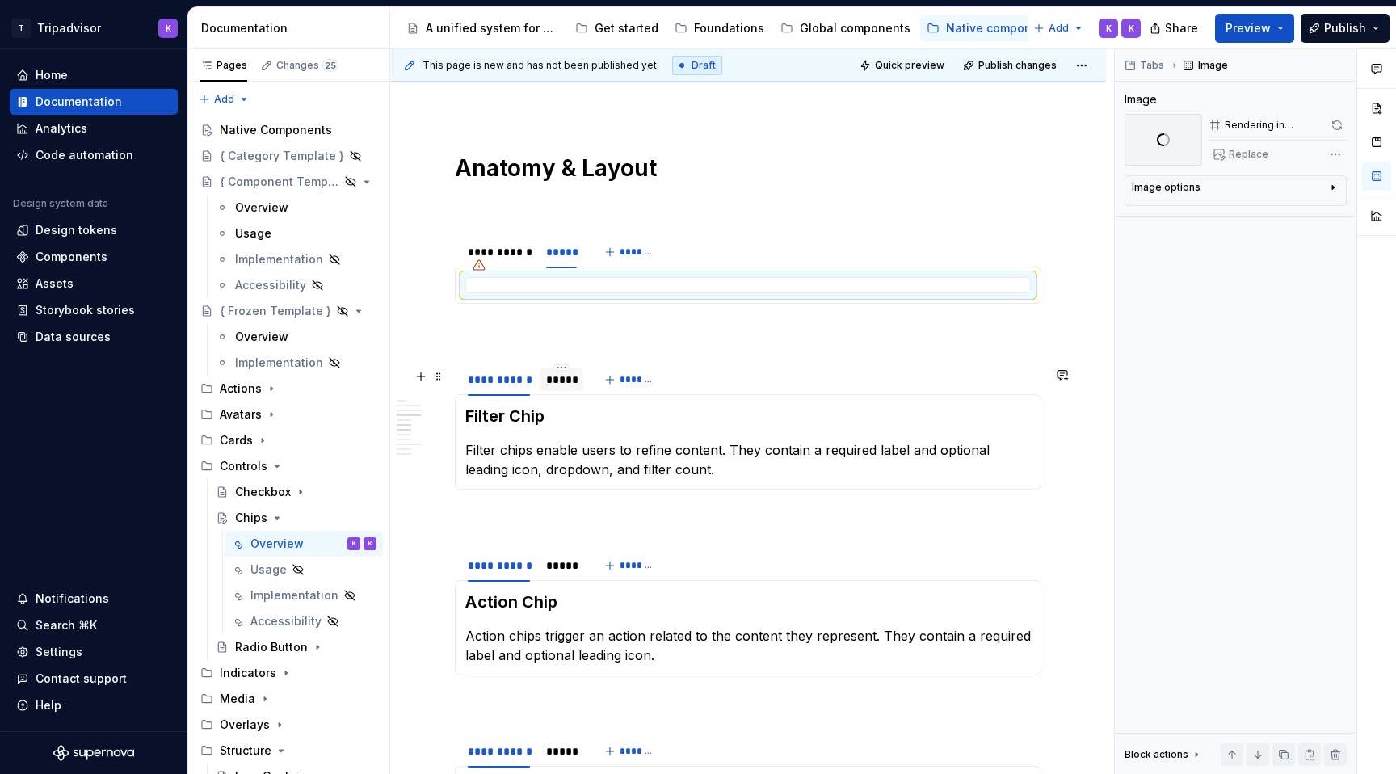
click at [564, 394] on div at bounding box center [562, 394] width 44 height 2
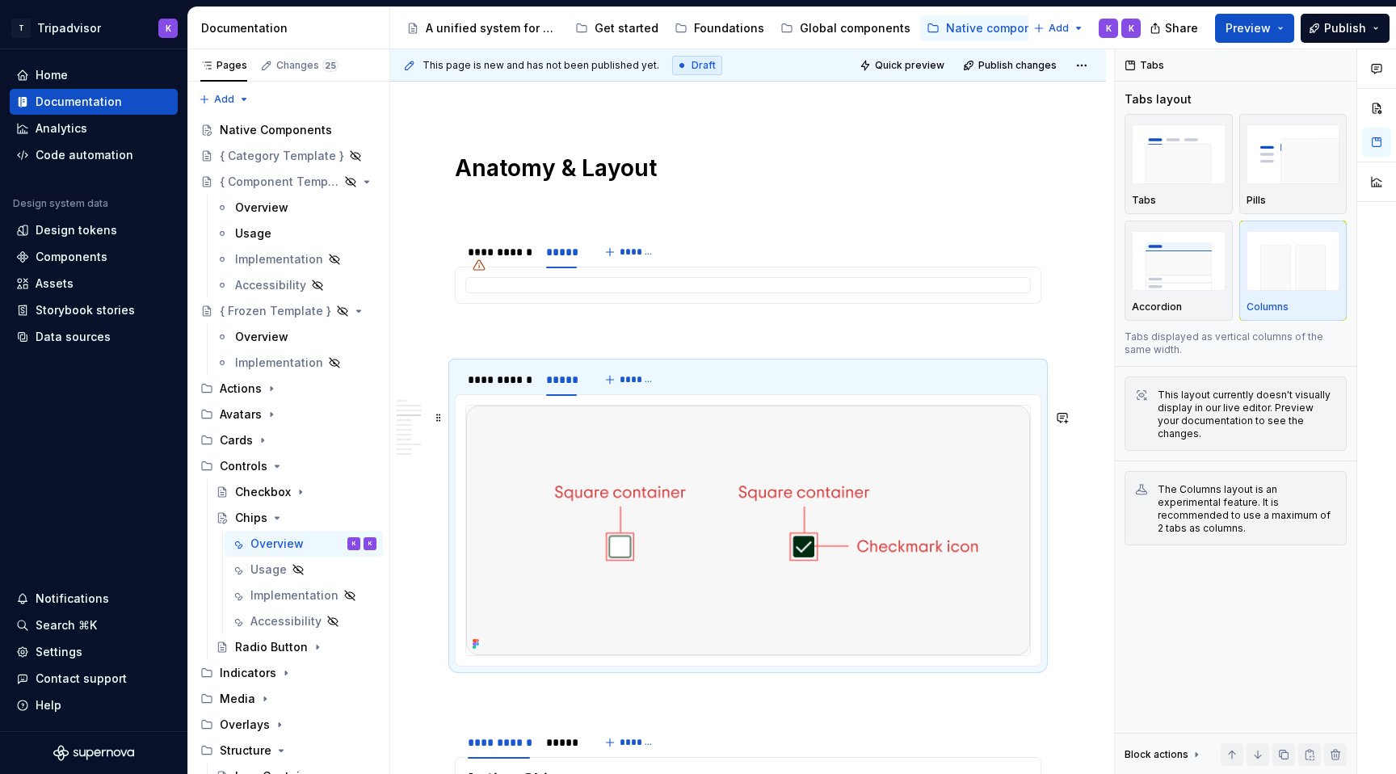
click at [643, 519] on img at bounding box center [748, 531] width 564 height 250
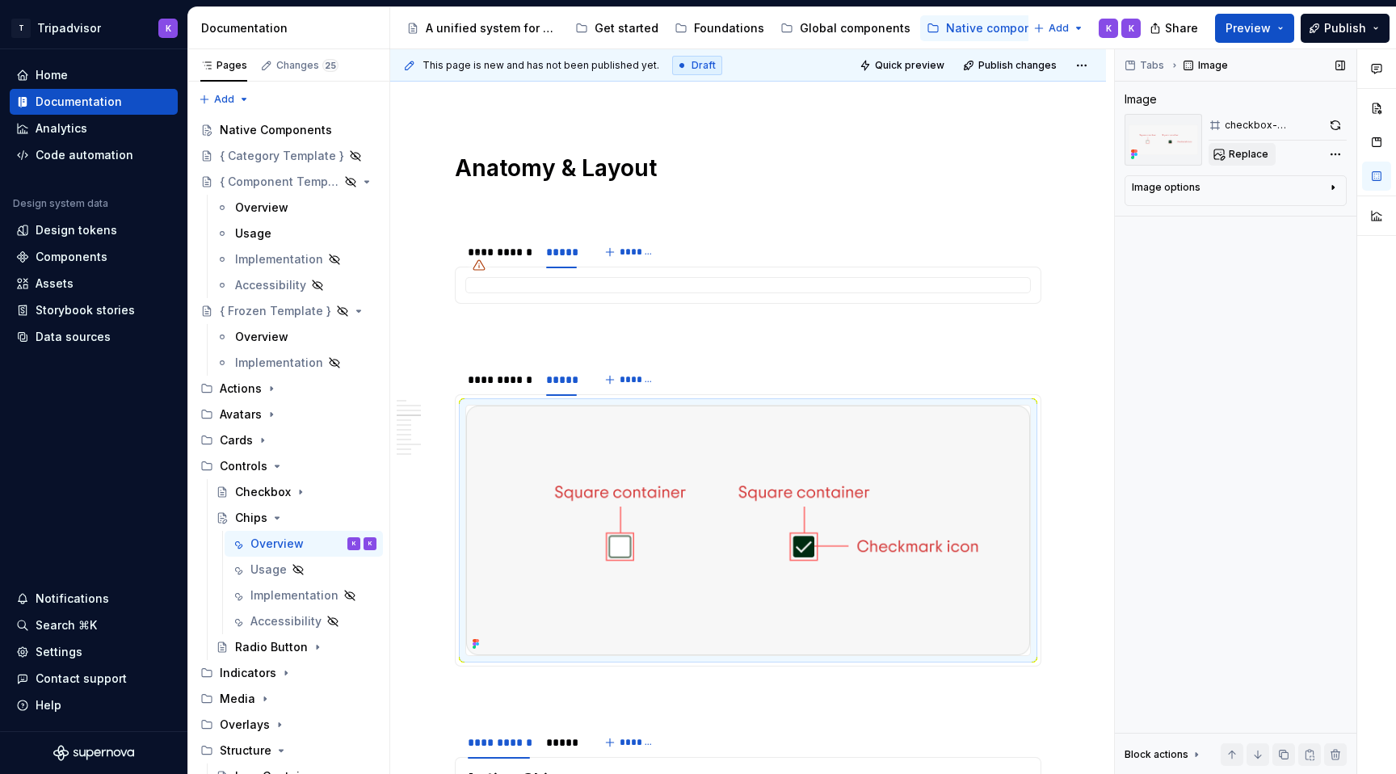
click at [1232, 151] on span "Replace" at bounding box center [1249, 154] width 40 height 13
type textarea "*"
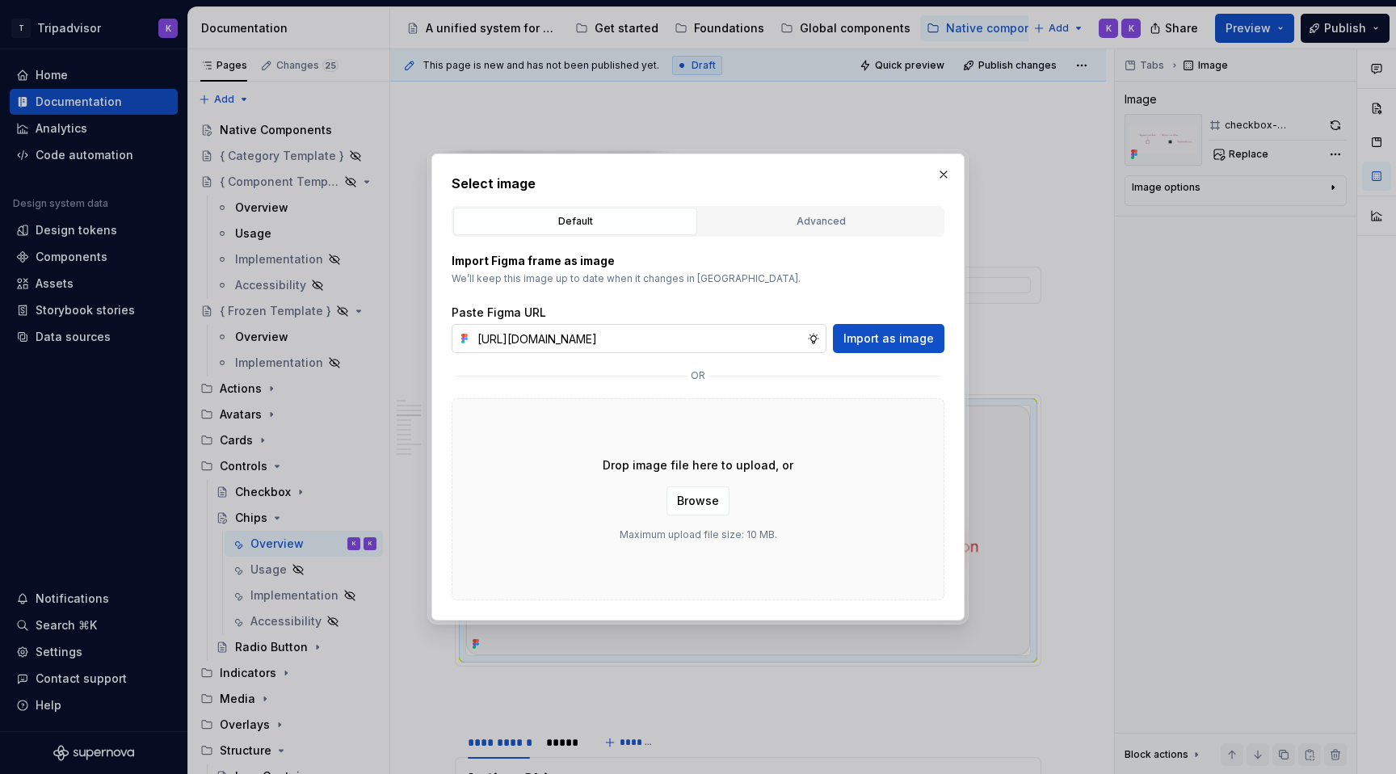
scroll to position [0, 411]
type input "[URL][DOMAIN_NAME]"
click at [869, 343] on span "Import as image" at bounding box center [888, 338] width 90 height 16
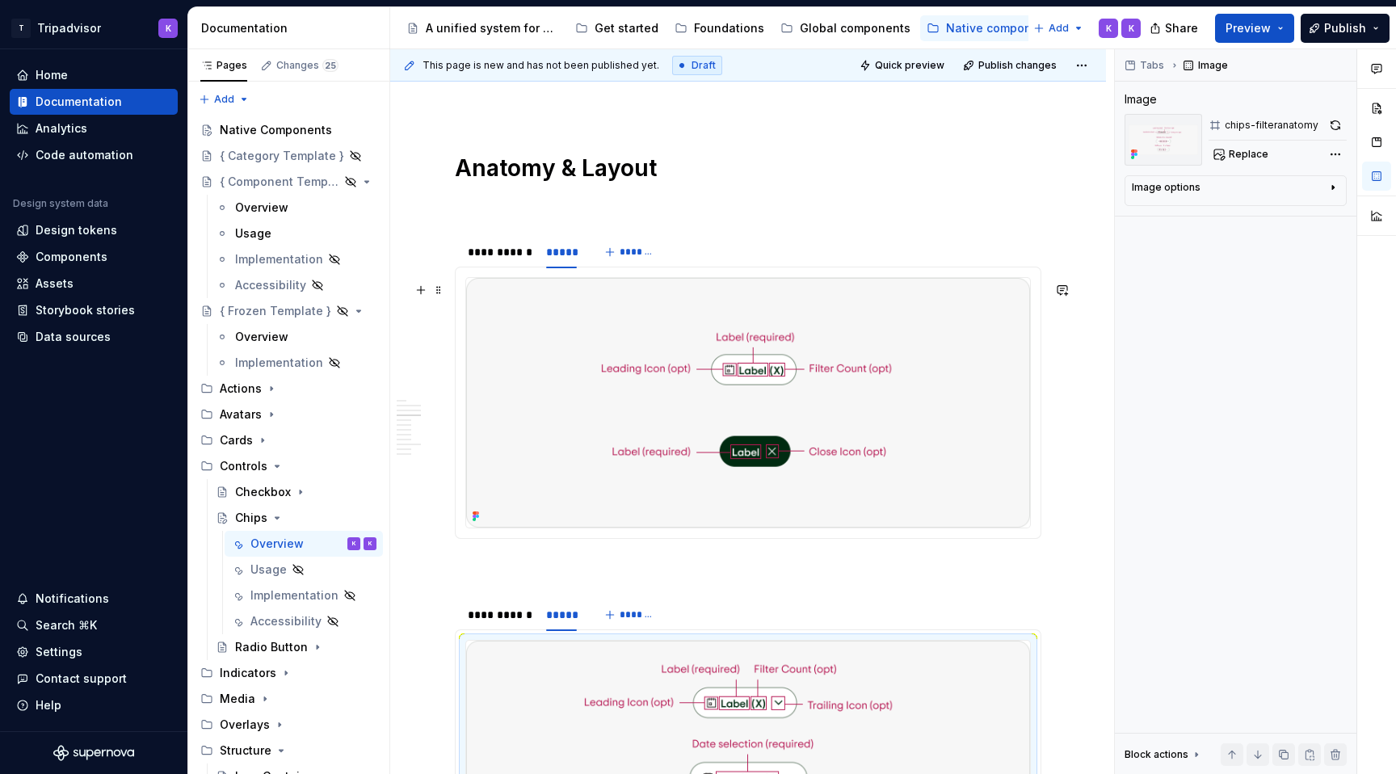
scroll to position [1983, 0]
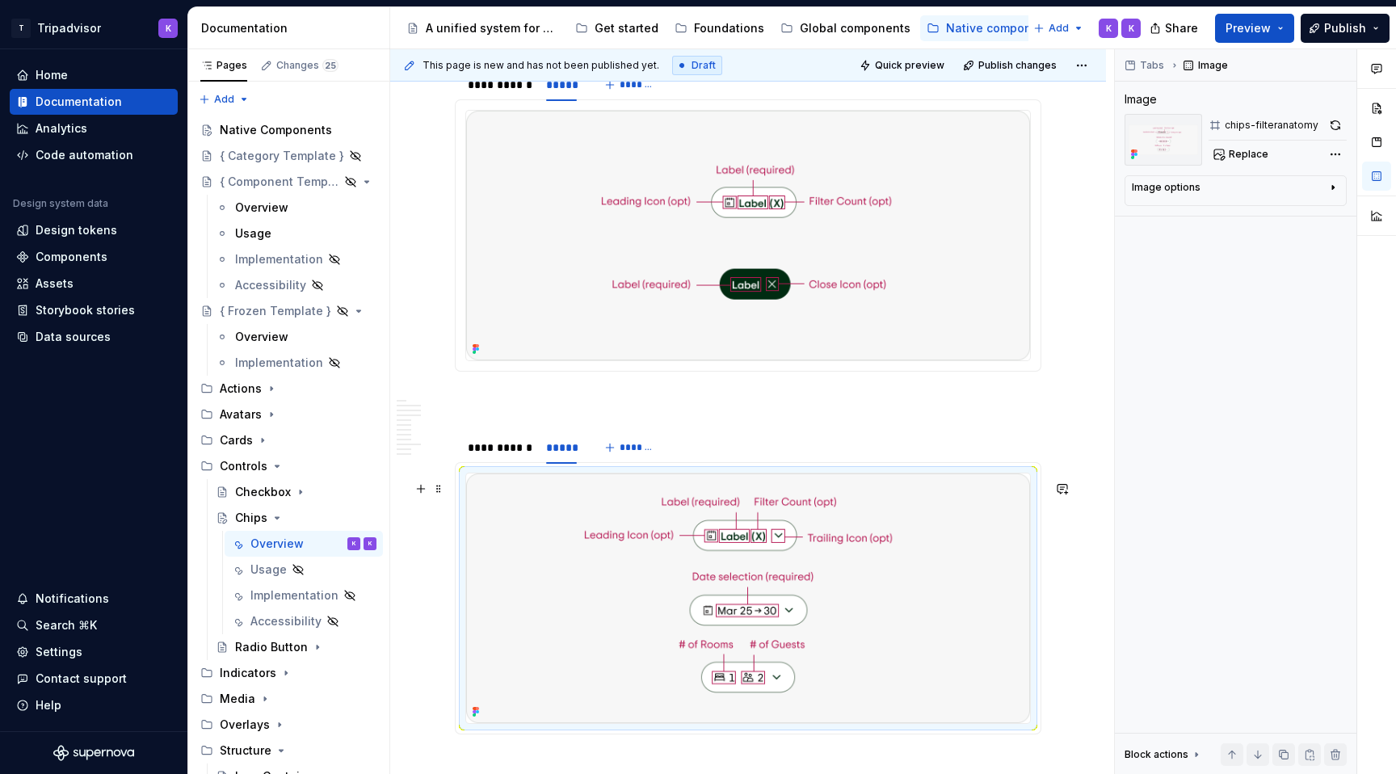
click at [813, 529] on img at bounding box center [748, 598] width 564 height 250
type textarea "*"
click at [1331, 126] on button "button" at bounding box center [1335, 125] width 23 height 23
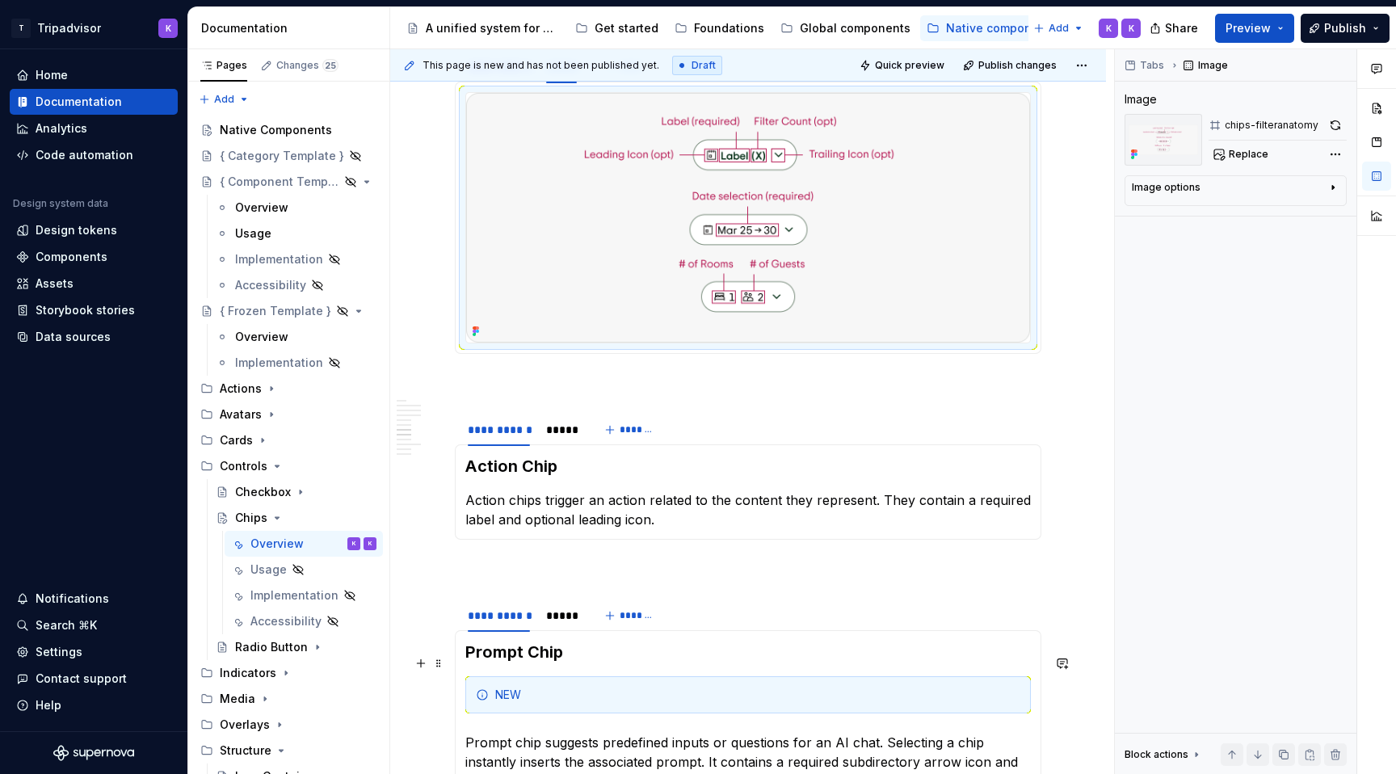
scroll to position [2456, 0]
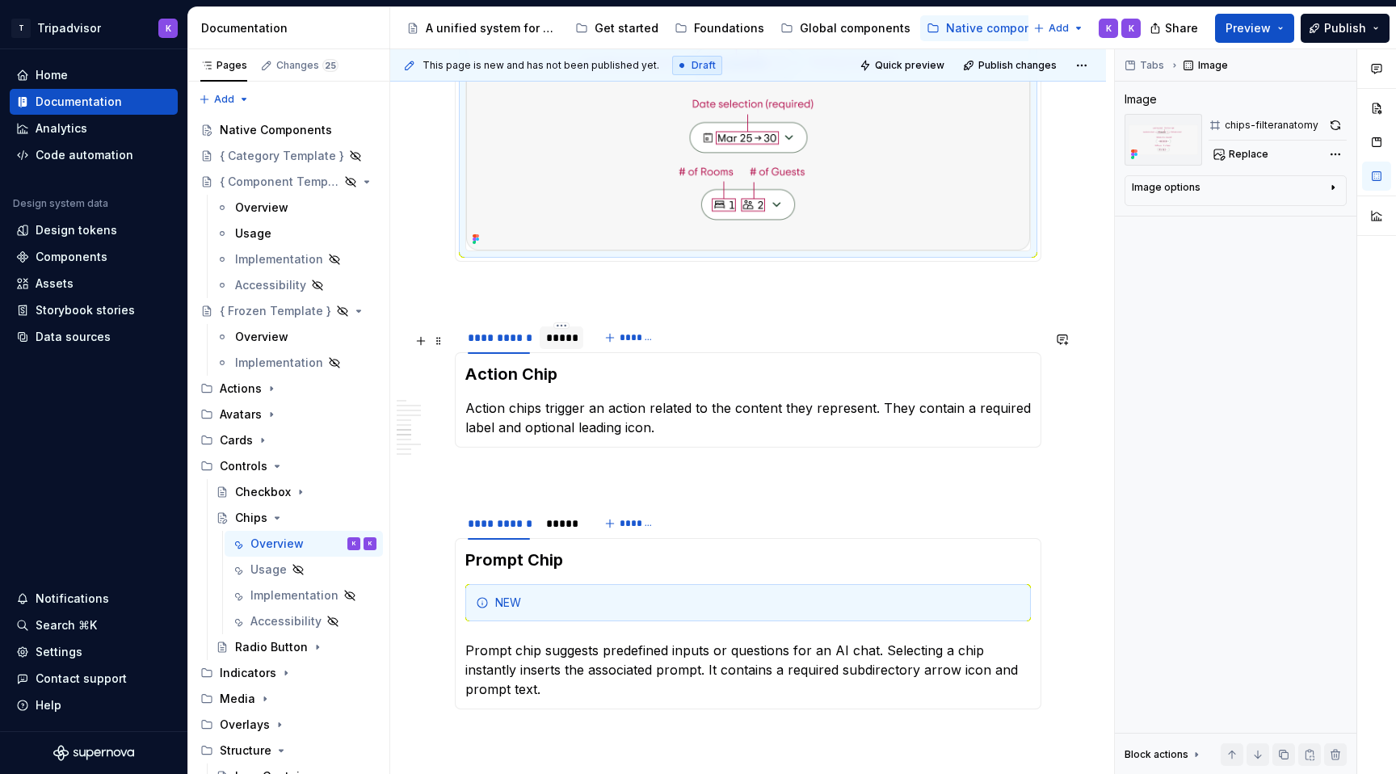
click at [546, 349] on div "*****" at bounding box center [562, 337] width 44 height 23
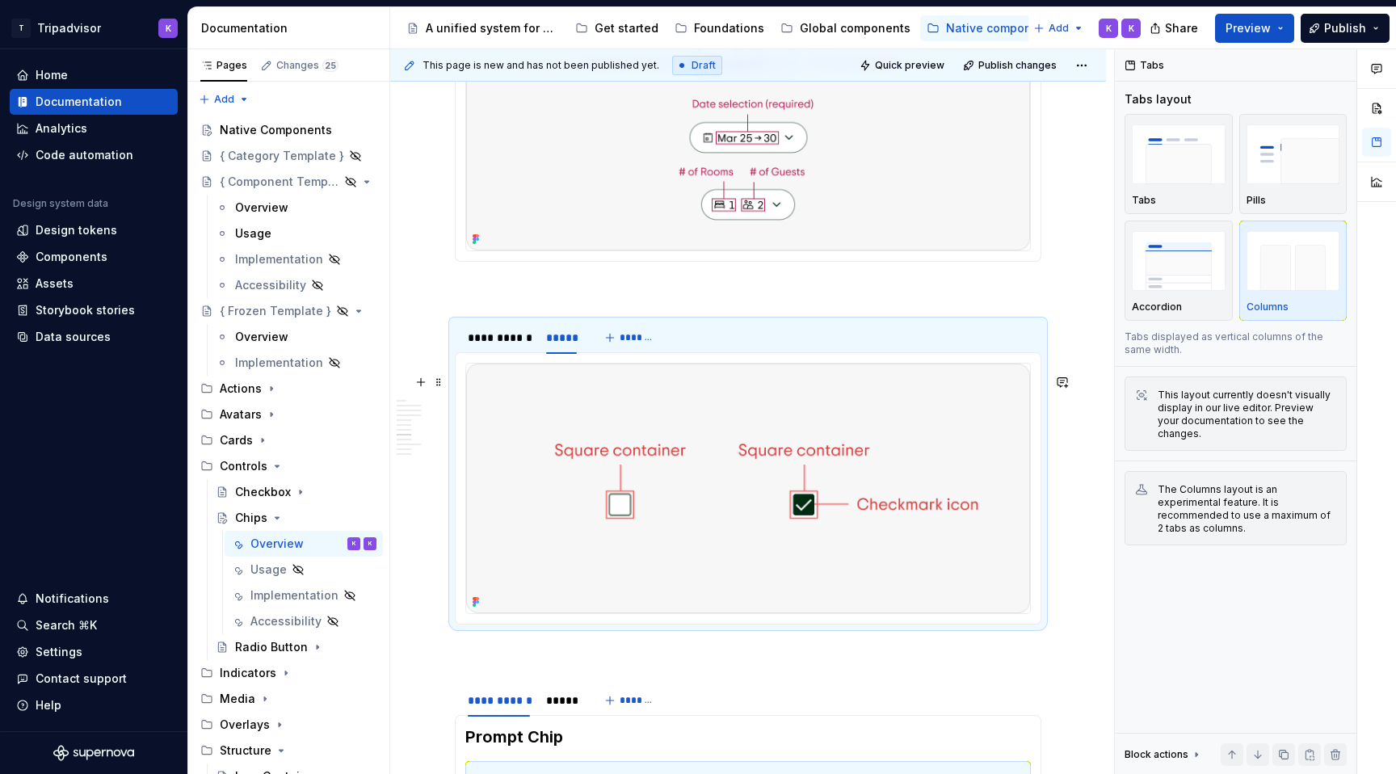
click at [729, 475] on img at bounding box center [748, 489] width 564 height 250
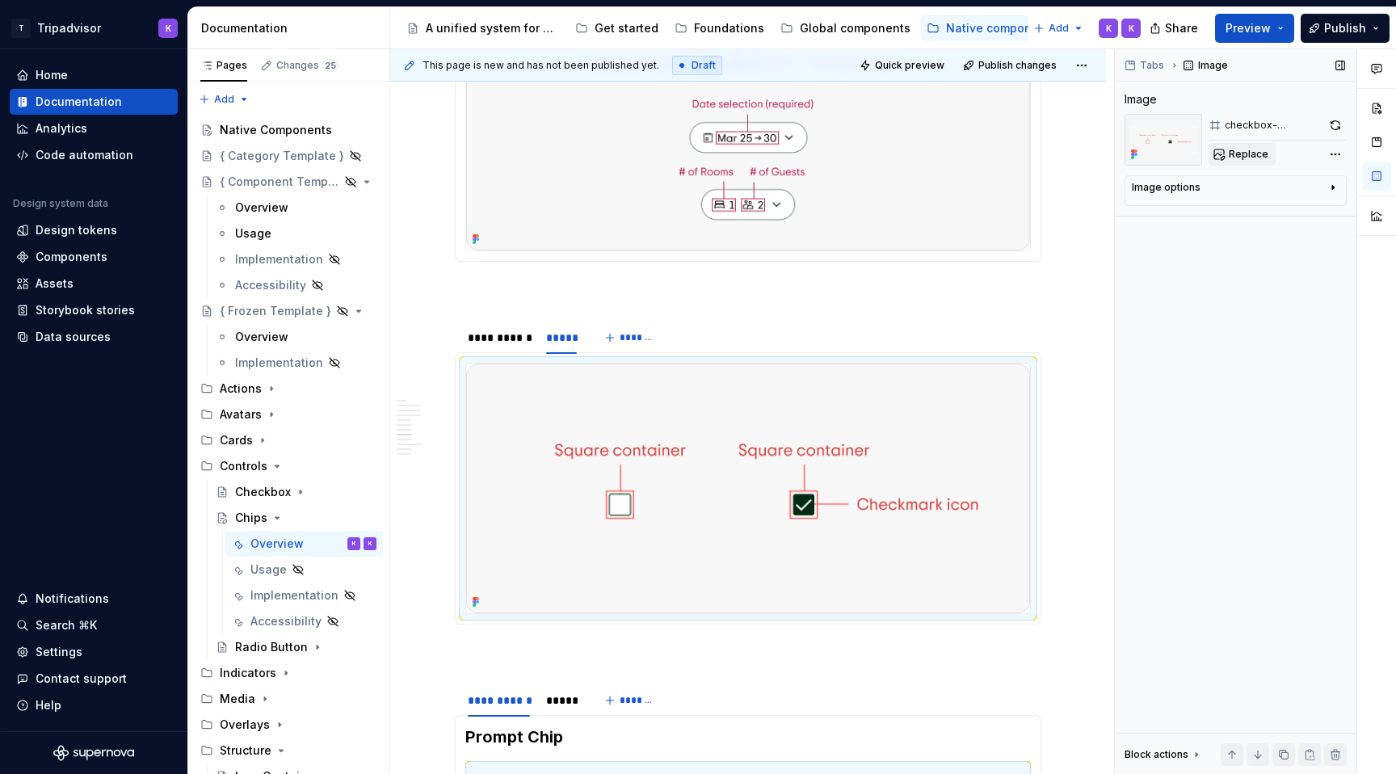
click at [1242, 154] on span "Replace" at bounding box center [1249, 154] width 40 height 13
type textarea "*"
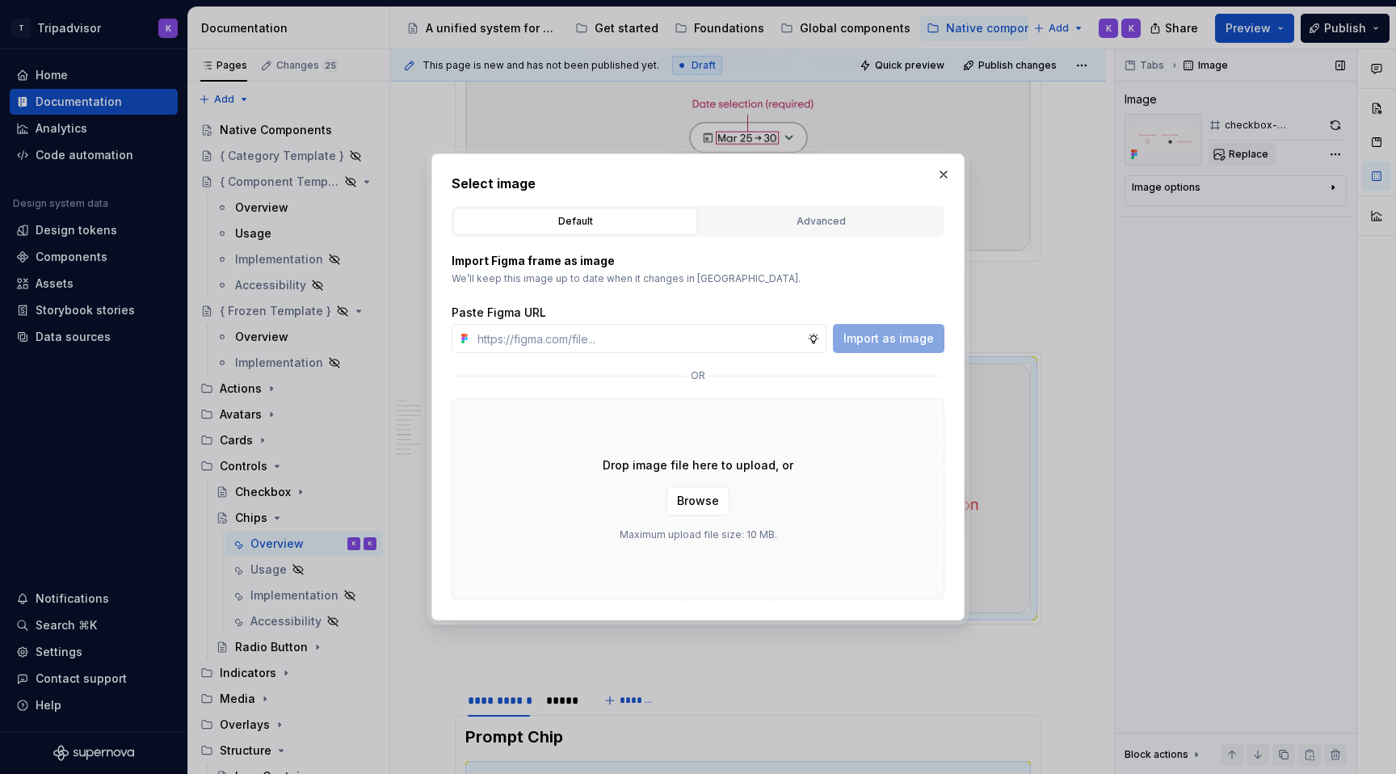
type input "[URL][DOMAIN_NAME]"
type textarea "*"
type input "[URL][DOMAIN_NAME]"
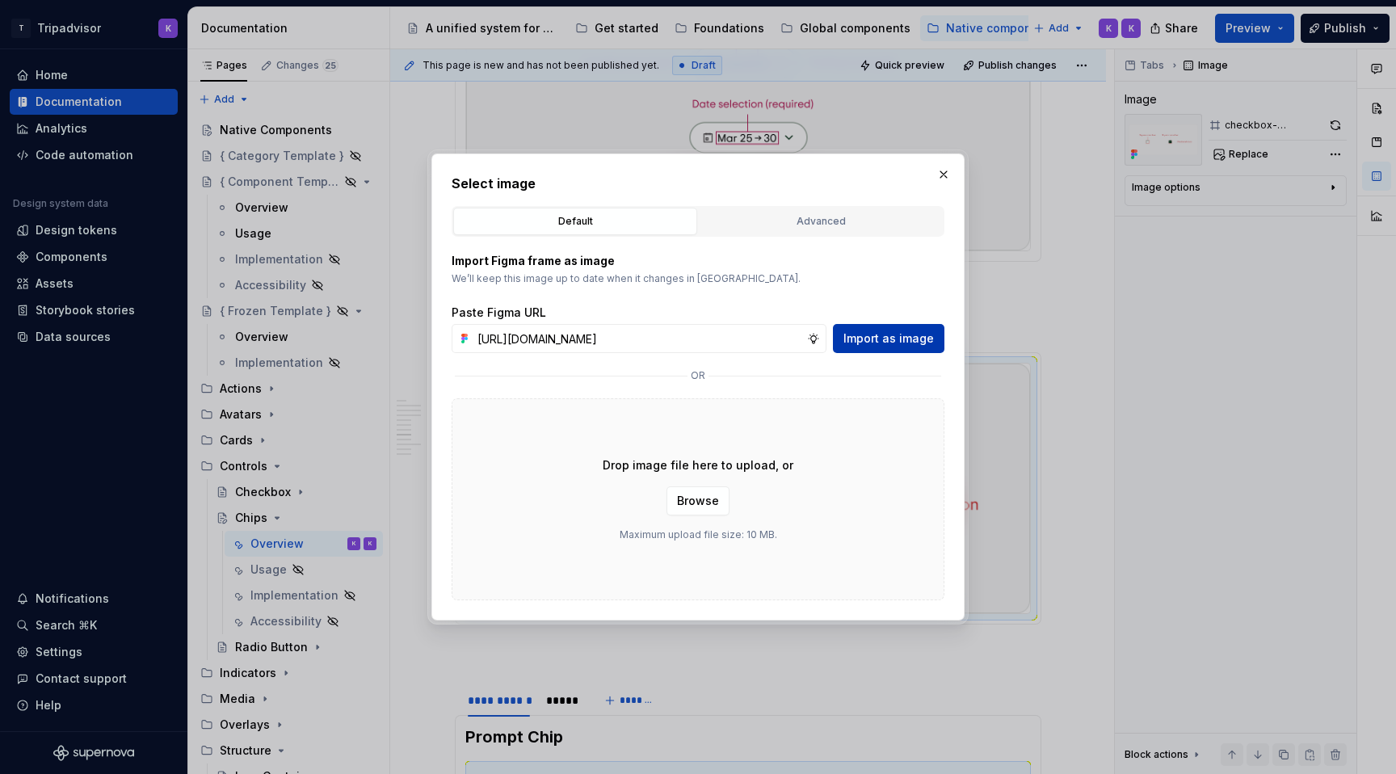
click at [902, 336] on span "Import as image" at bounding box center [888, 338] width 90 height 16
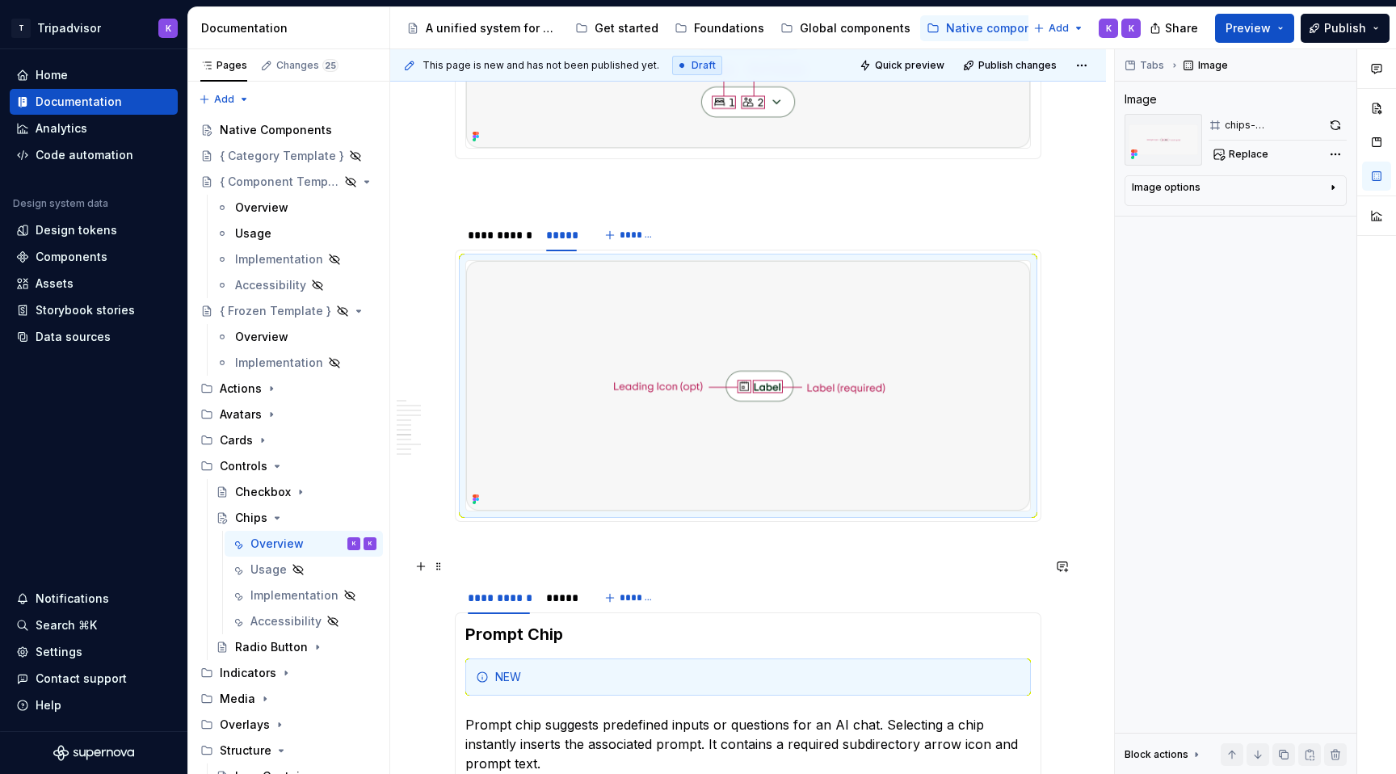
scroll to position [2696, 0]
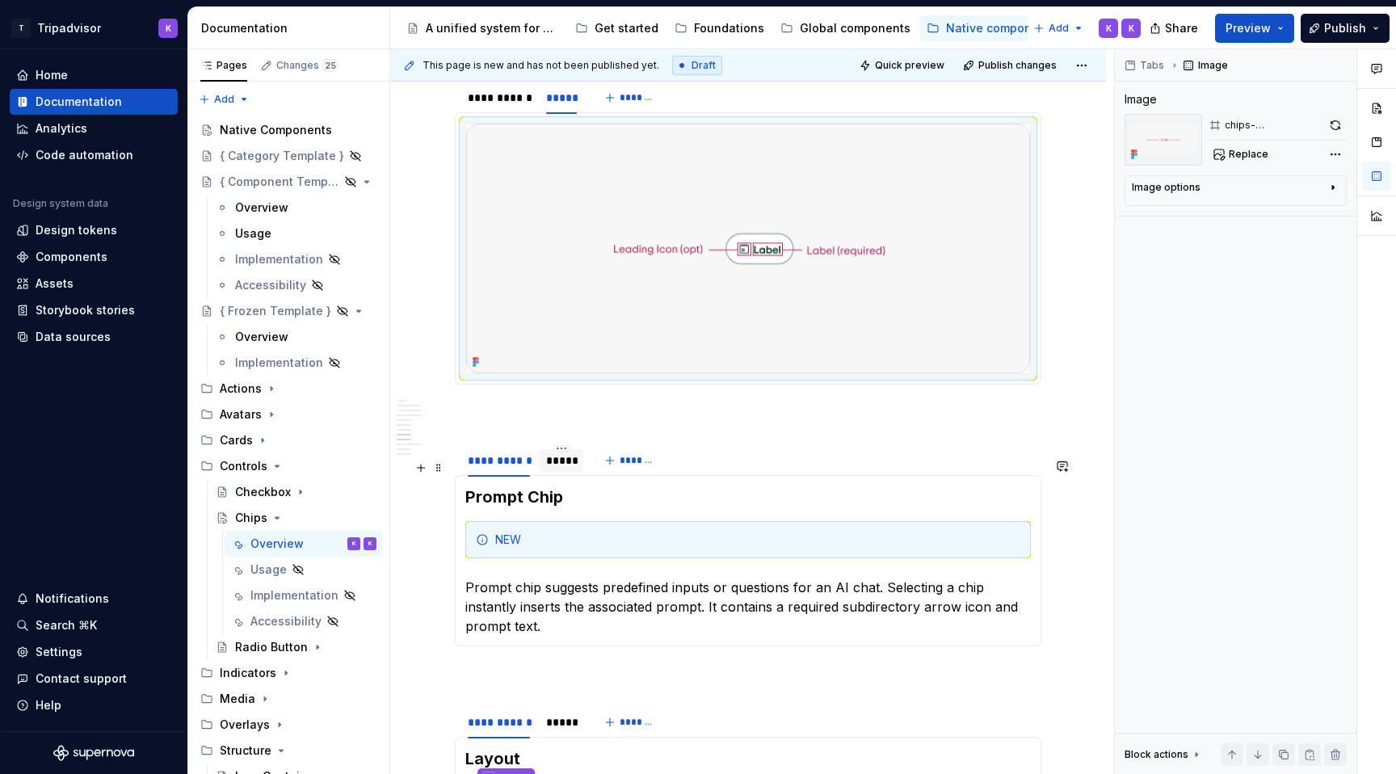
click at [566, 472] on div "*****" at bounding box center [562, 460] width 44 height 23
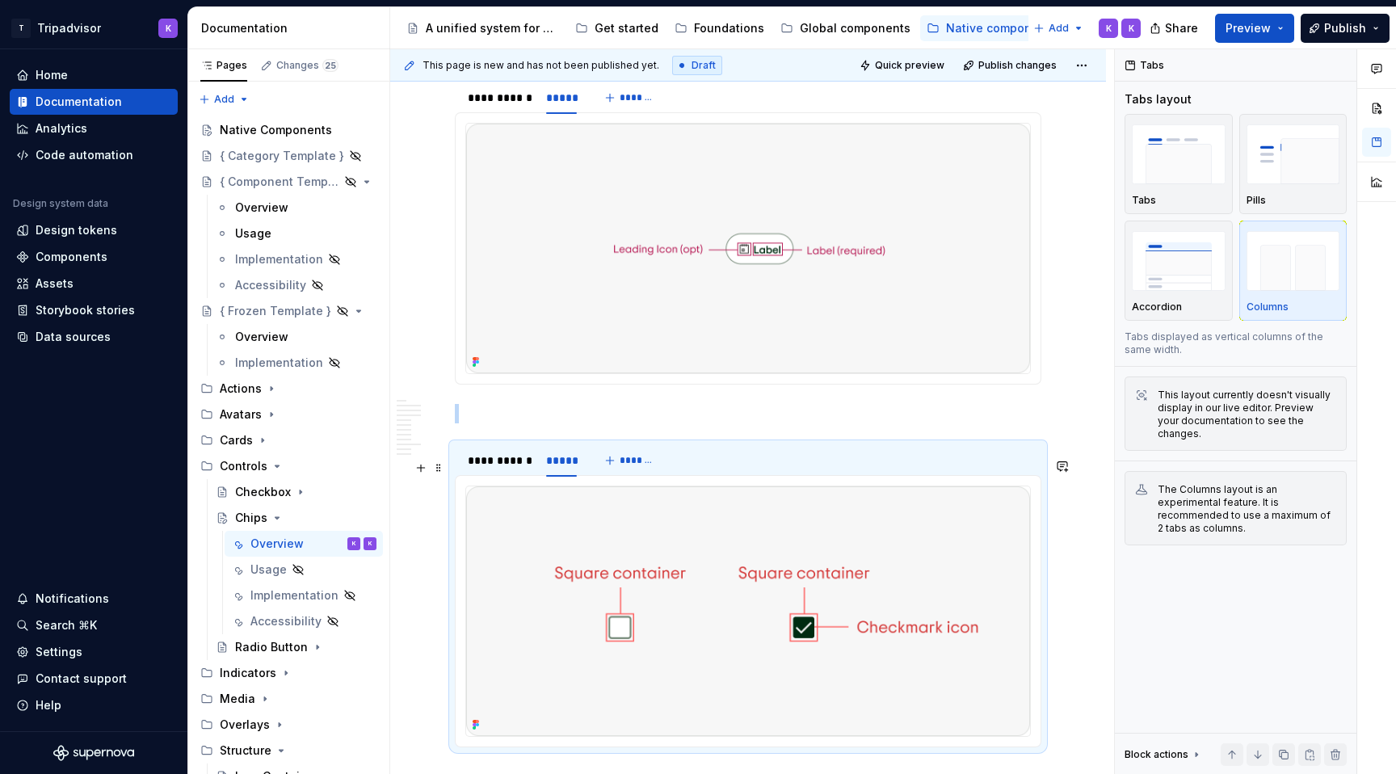
click at [696, 616] on img at bounding box center [748, 611] width 564 height 250
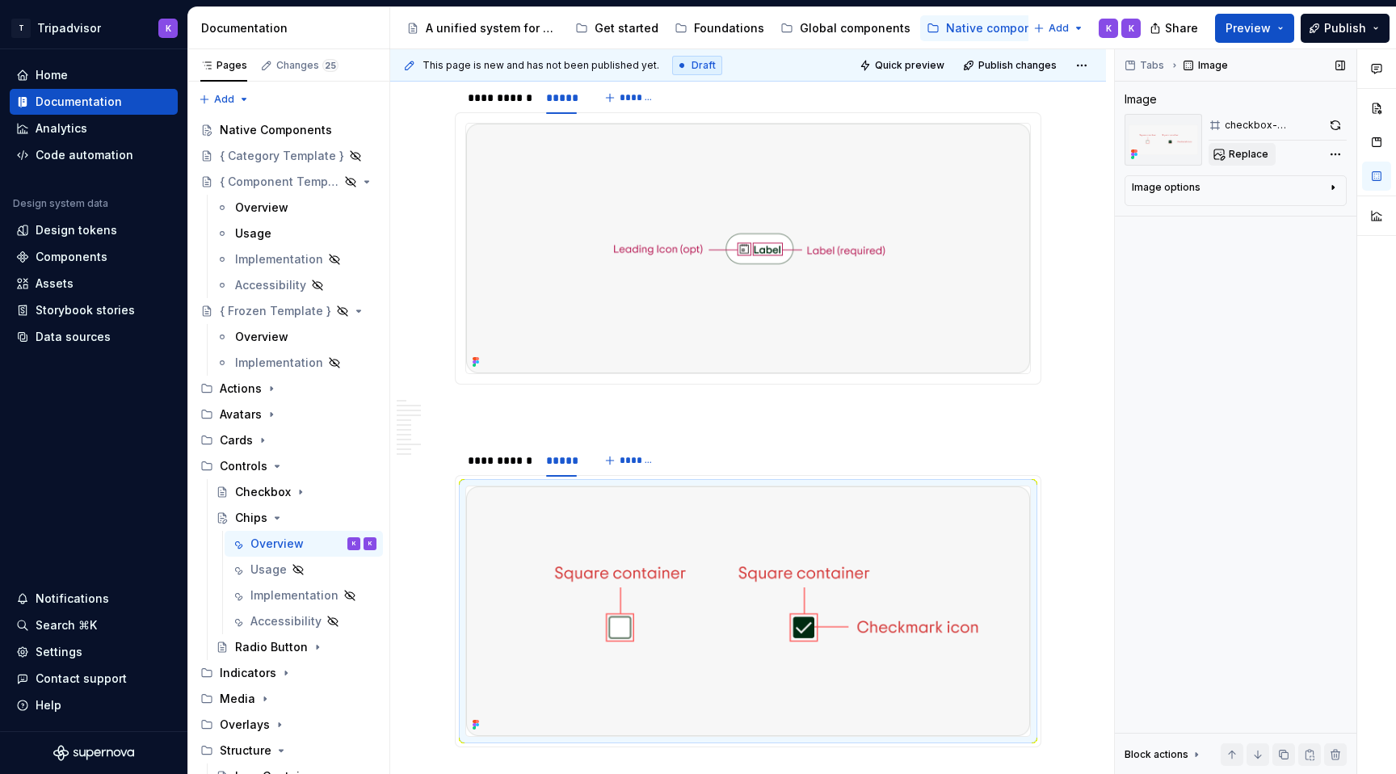
click at [1240, 151] on span "Replace" at bounding box center [1249, 154] width 40 height 13
type textarea "*"
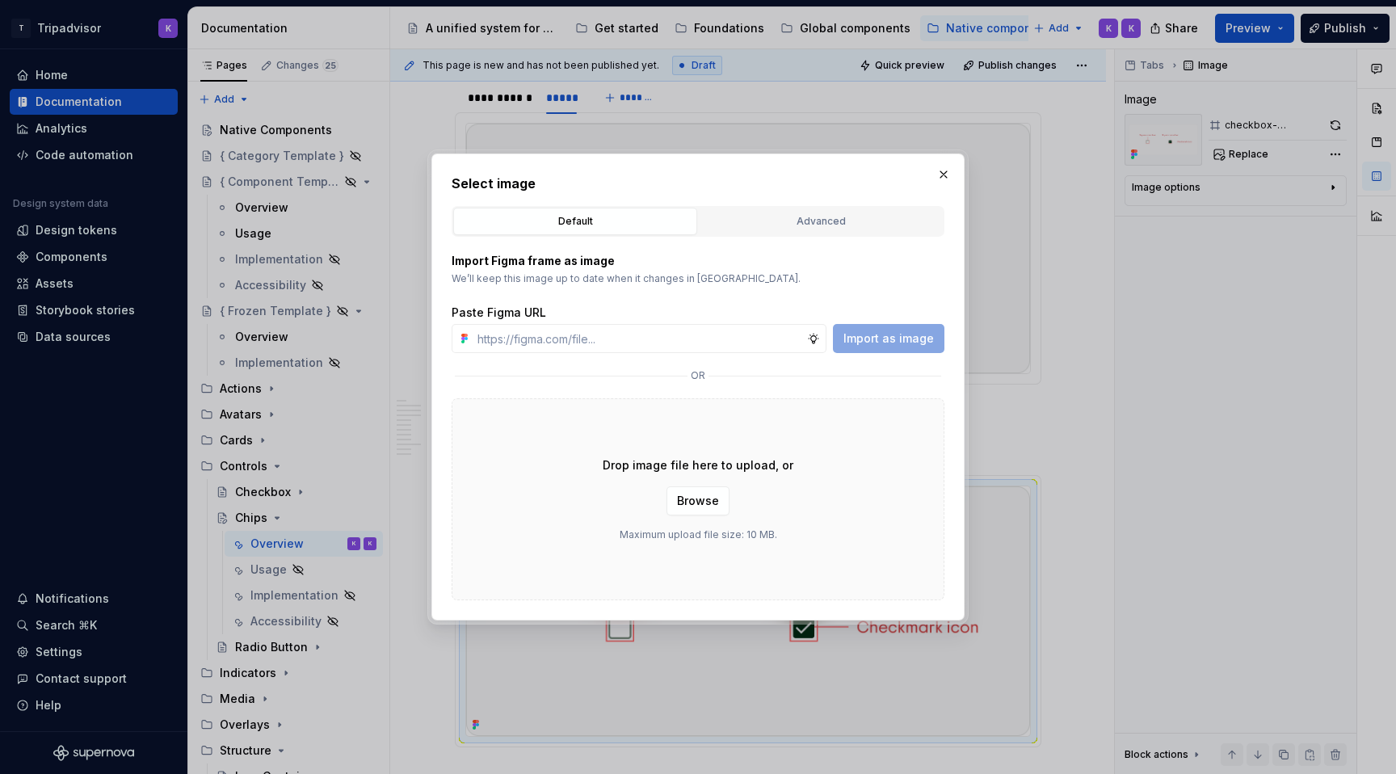
type input "[URL][DOMAIN_NAME]"
type textarea "*"
type input "[URL][DOMAIN_NAME]"
click at [885, 335] on span "Import as image" at bounding box center [888, 338] width 90 height 16
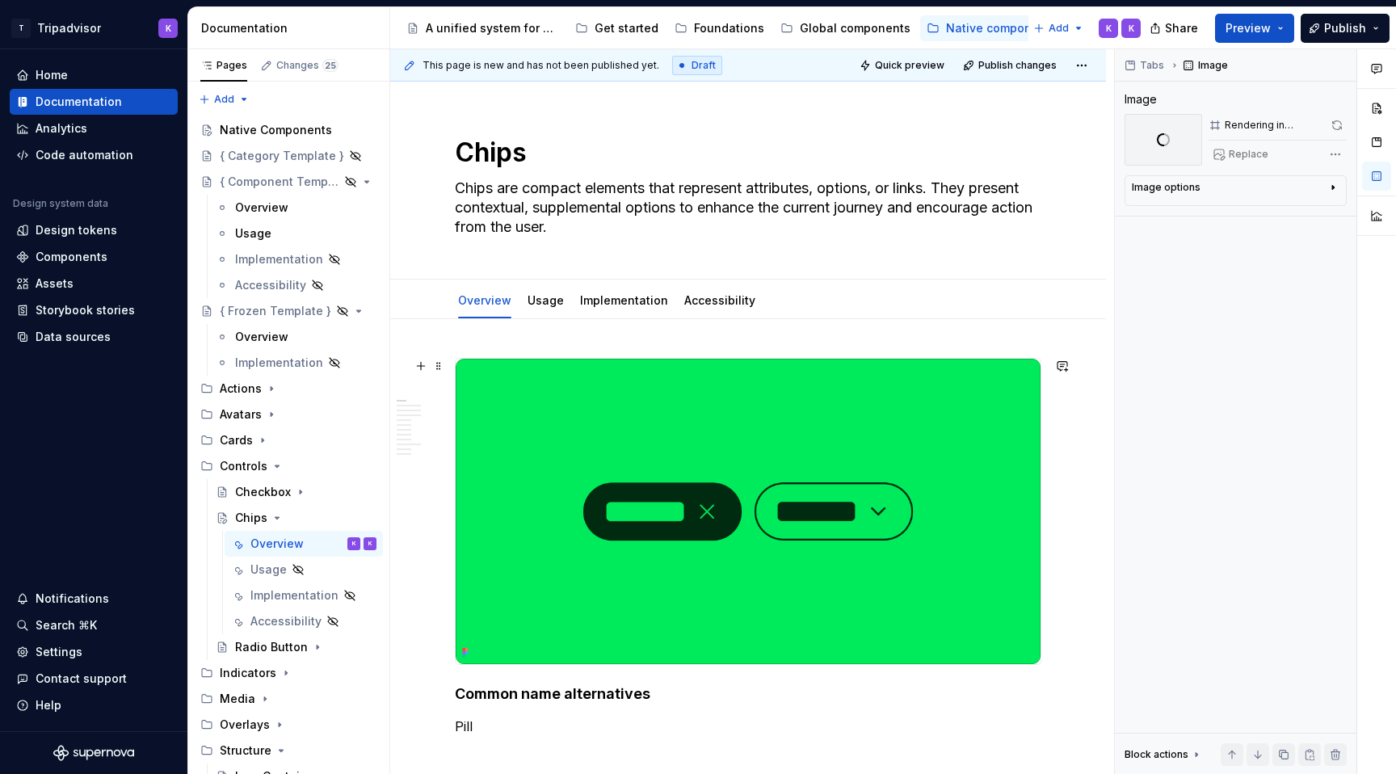
scroll to position [290, 0]
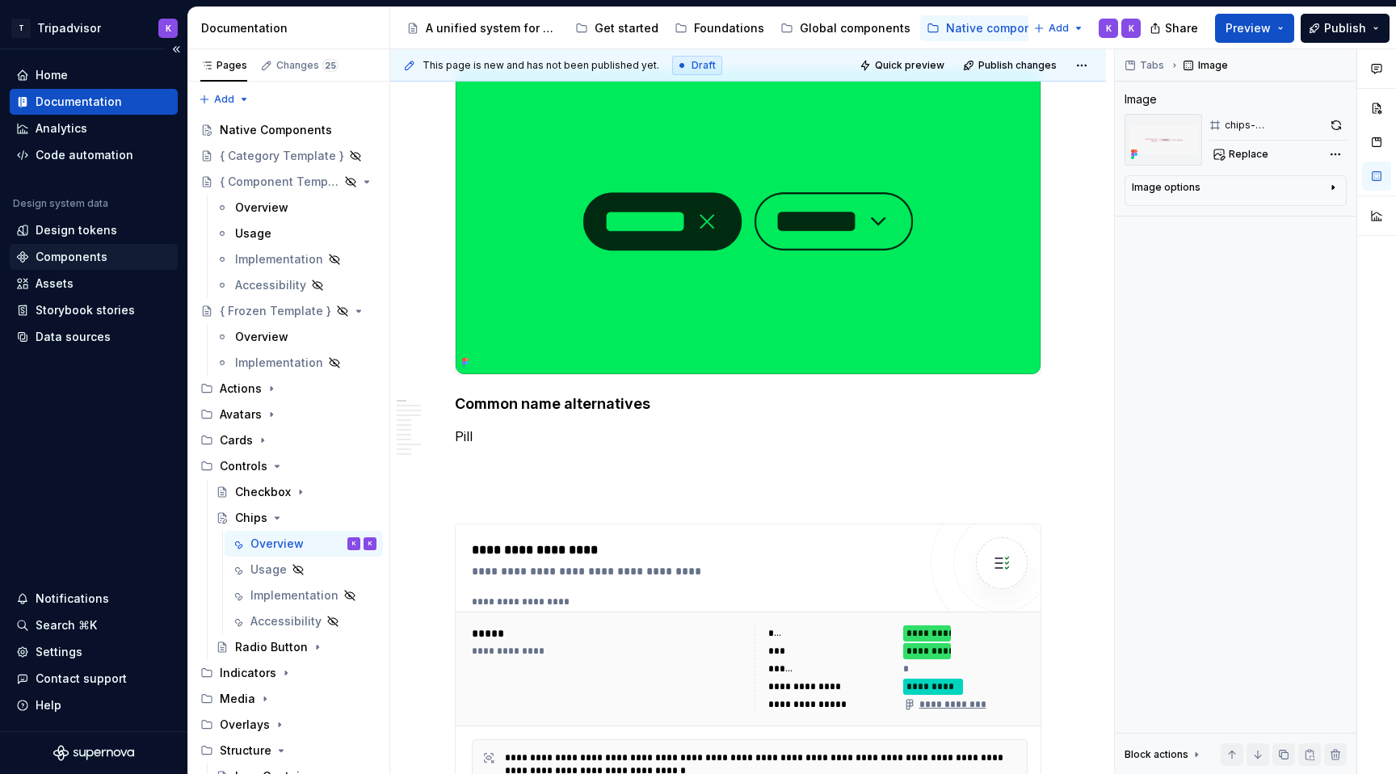
click at [99, 254] on div "Components" at bounding box center [72, 257] width 72 height 16
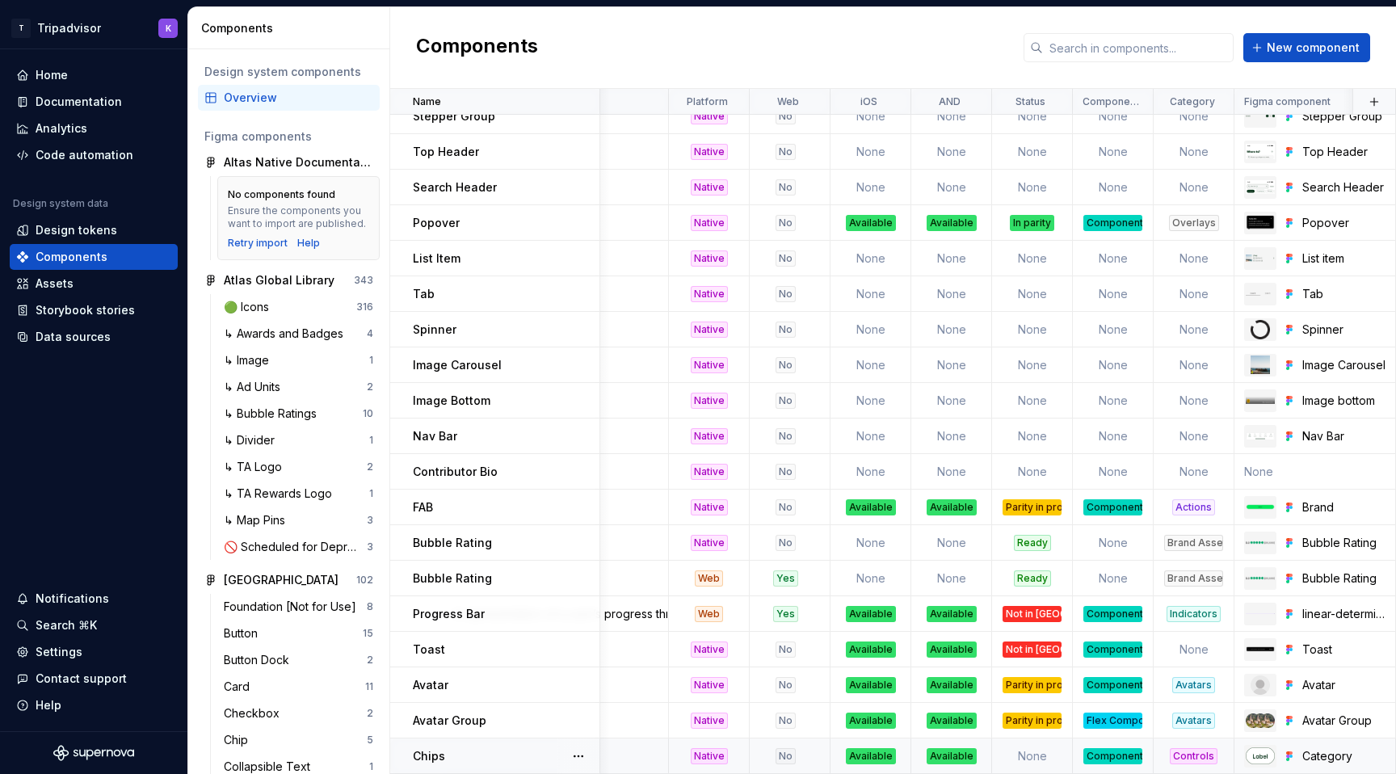
scroll to position [1154, 158]
click at [1042, 755] on td "None" at bounding box center [1031, 756] width 81 height 36
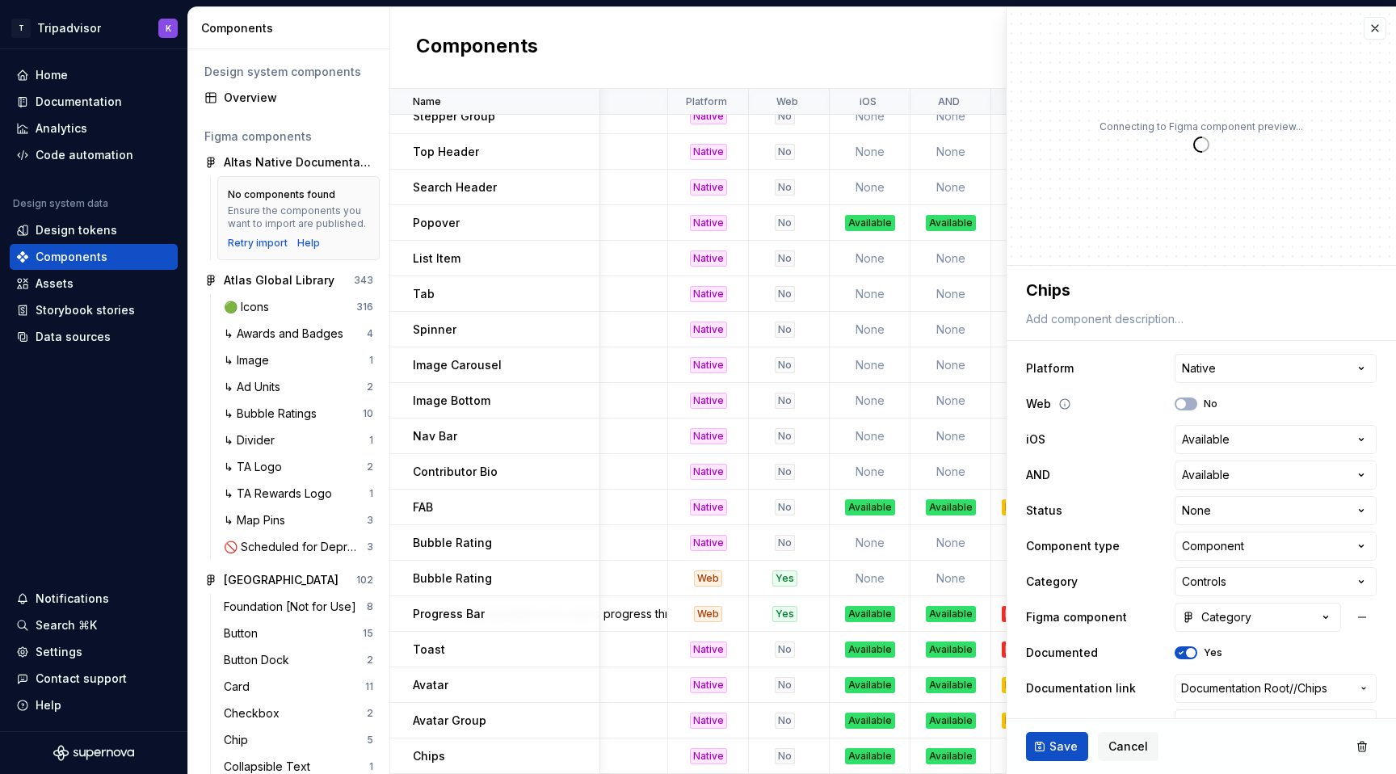
type textarea "*"
click at [1230, 519] on html "T Tripadvisor K Home Documentation Analytics Code automation Design system data…" at bounding box center [698, 387] width 1396 height 774
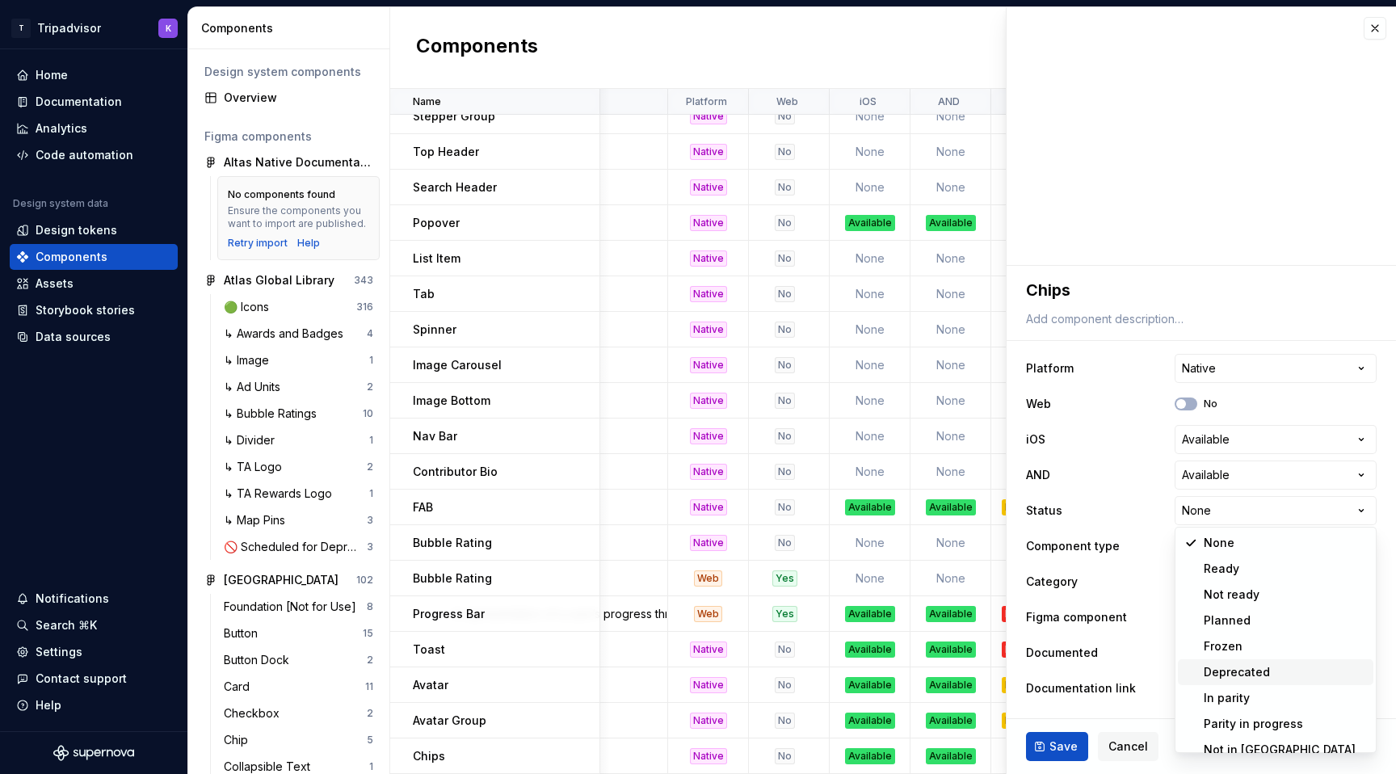
scroll to position [13, 0]
select select "**********"
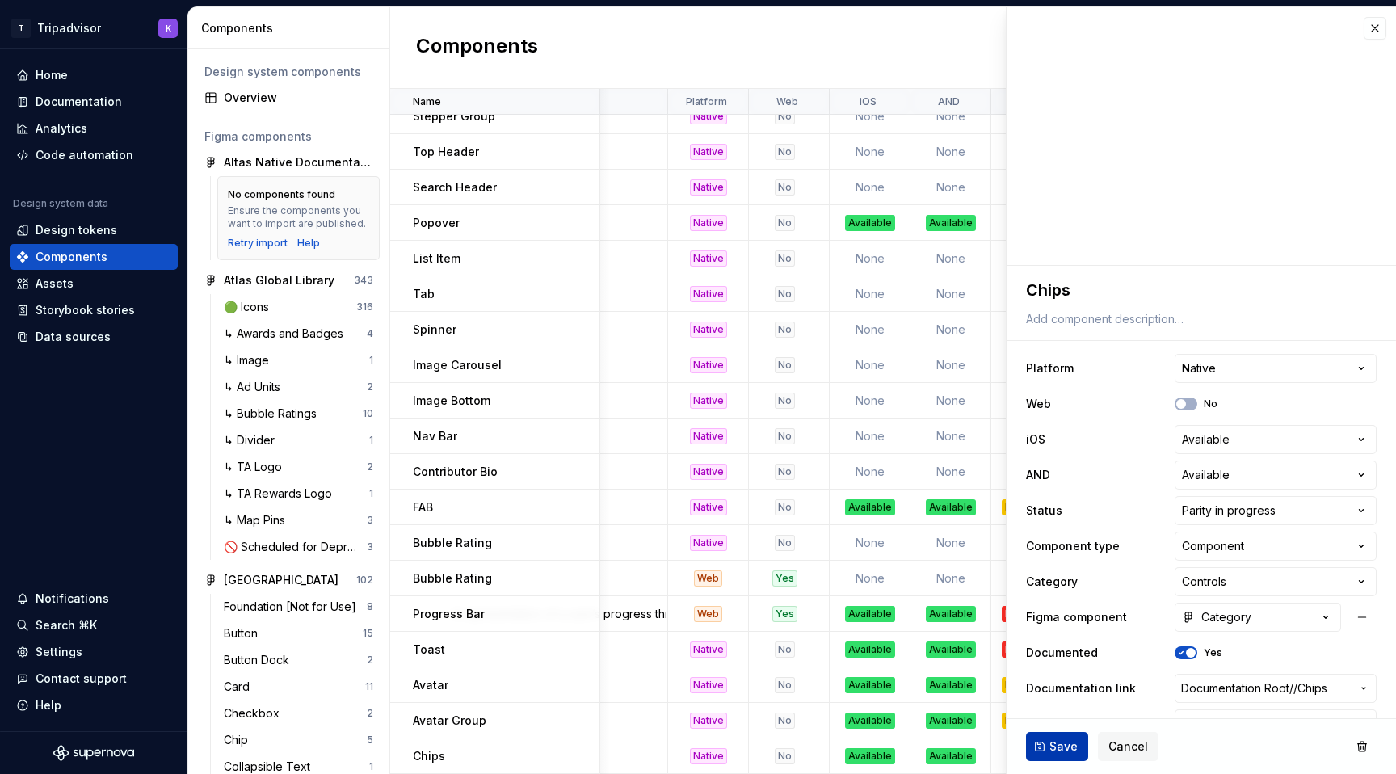
click at [1061, 742] on span "Save" at bounding box center [1064, 746] width 28 height 16
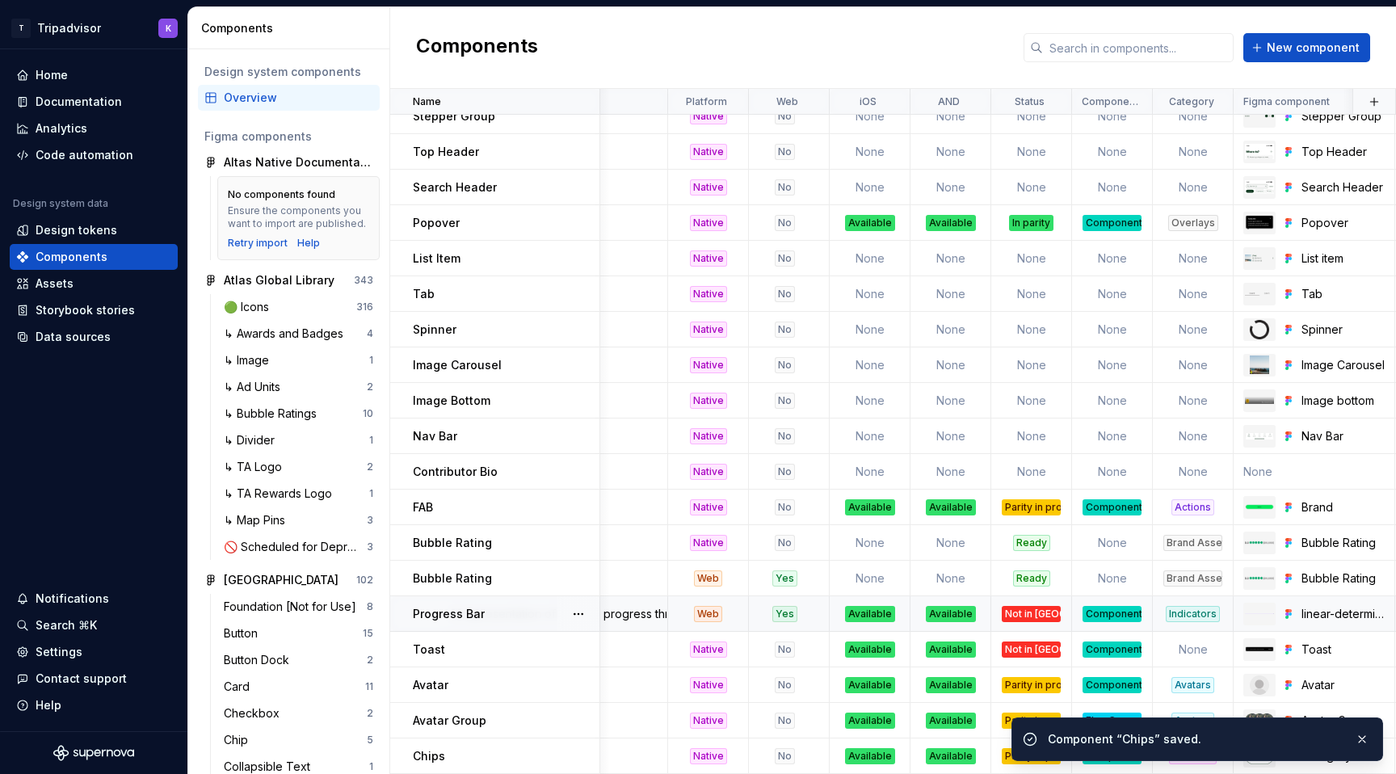
scroll to position [1154, 0]
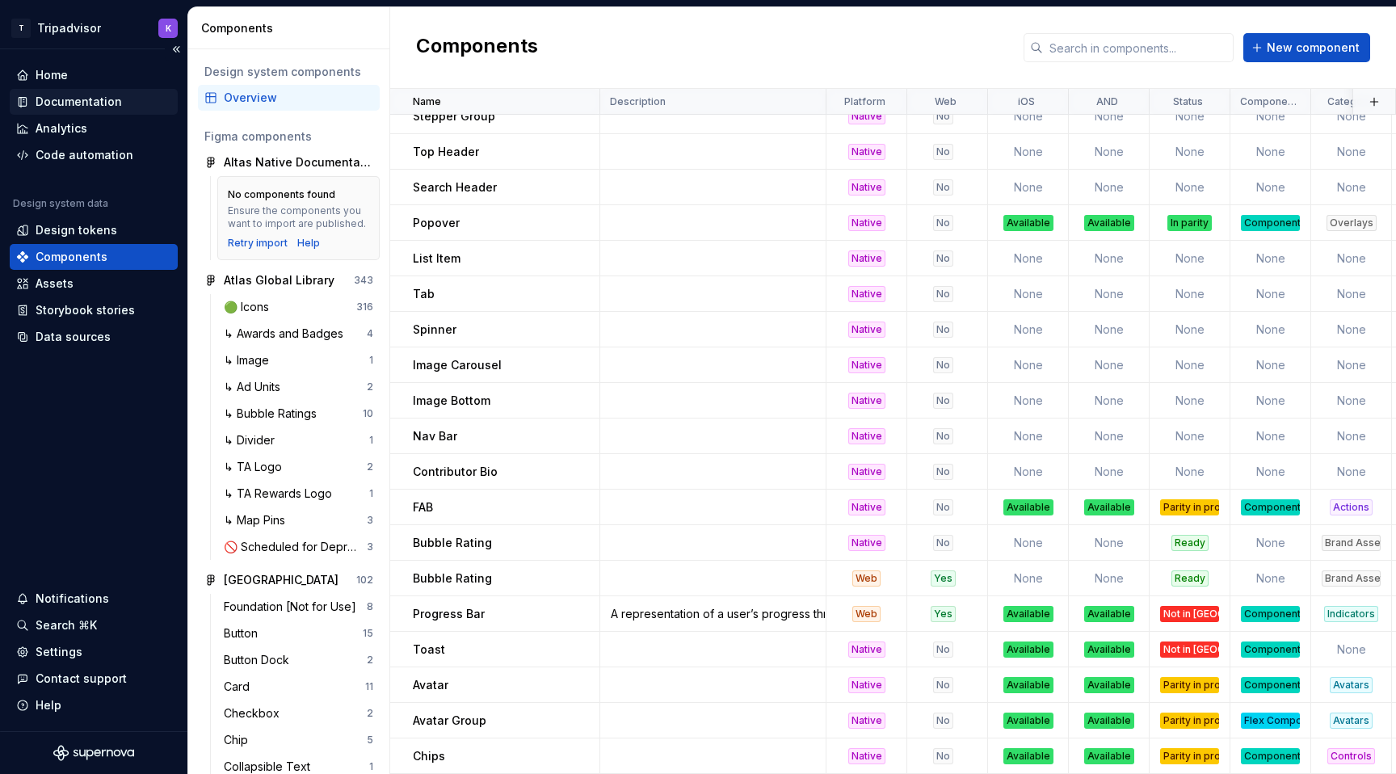
click at [104, 92] on div "Documentation" at bounding box center [94, 102] width 168 height 26
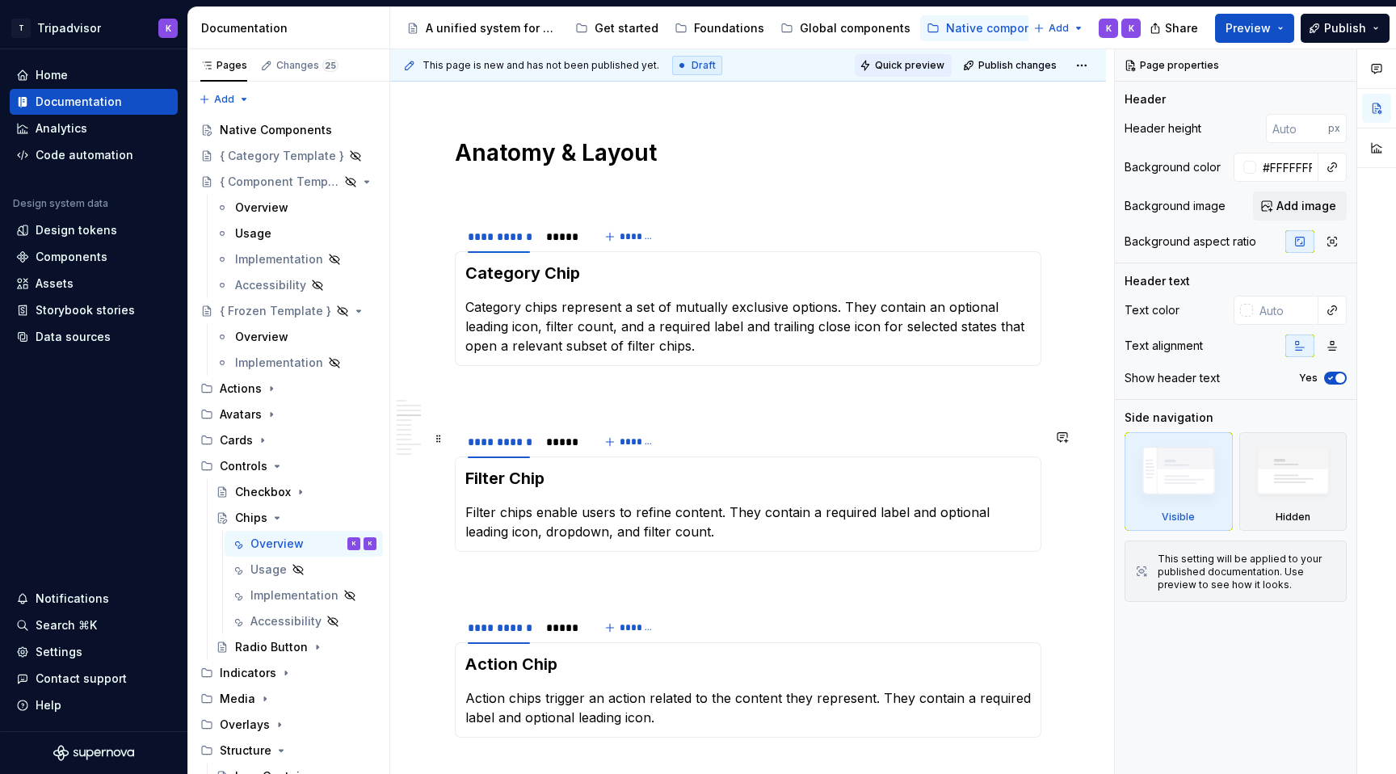
scroll to position [1795, 0]
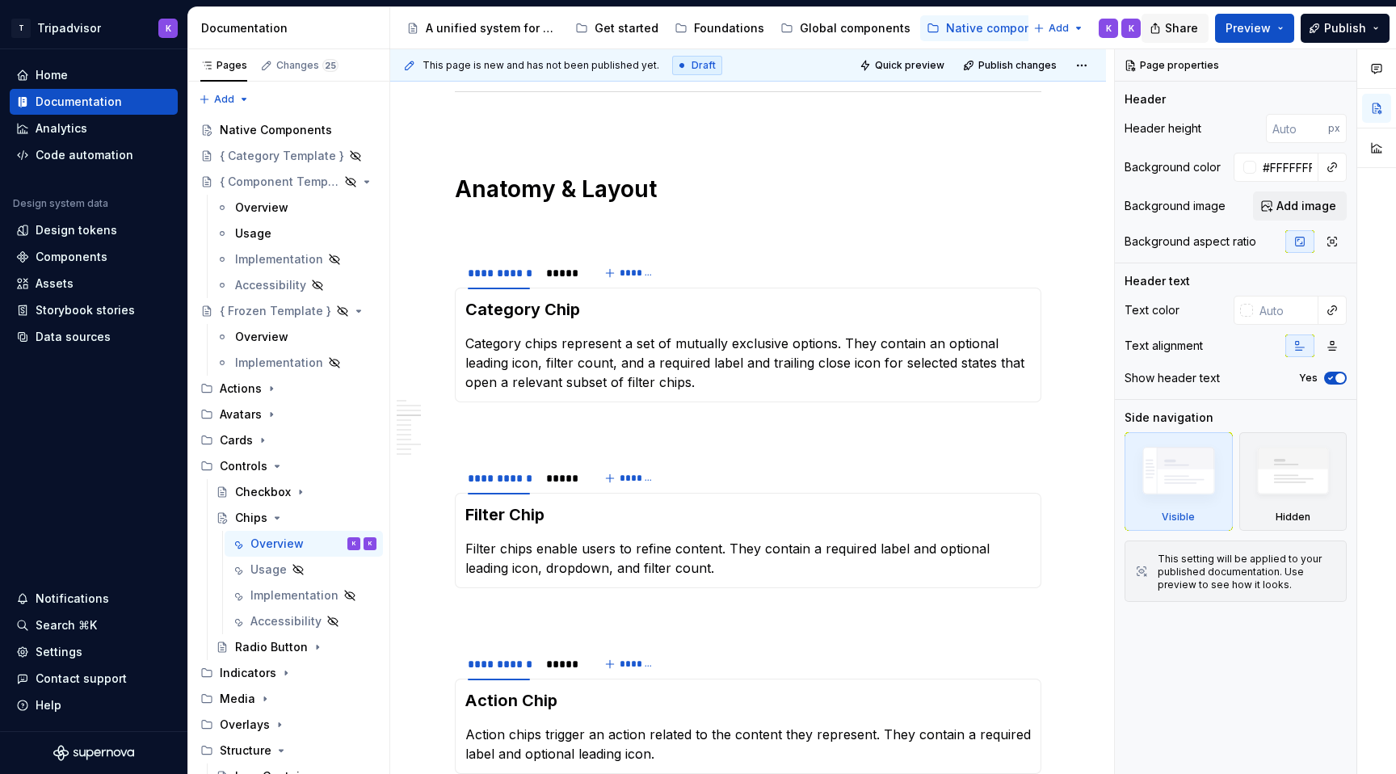
click at [1188, 31] on span "Share" at bounding box center [1181, 28] width 33 height 16
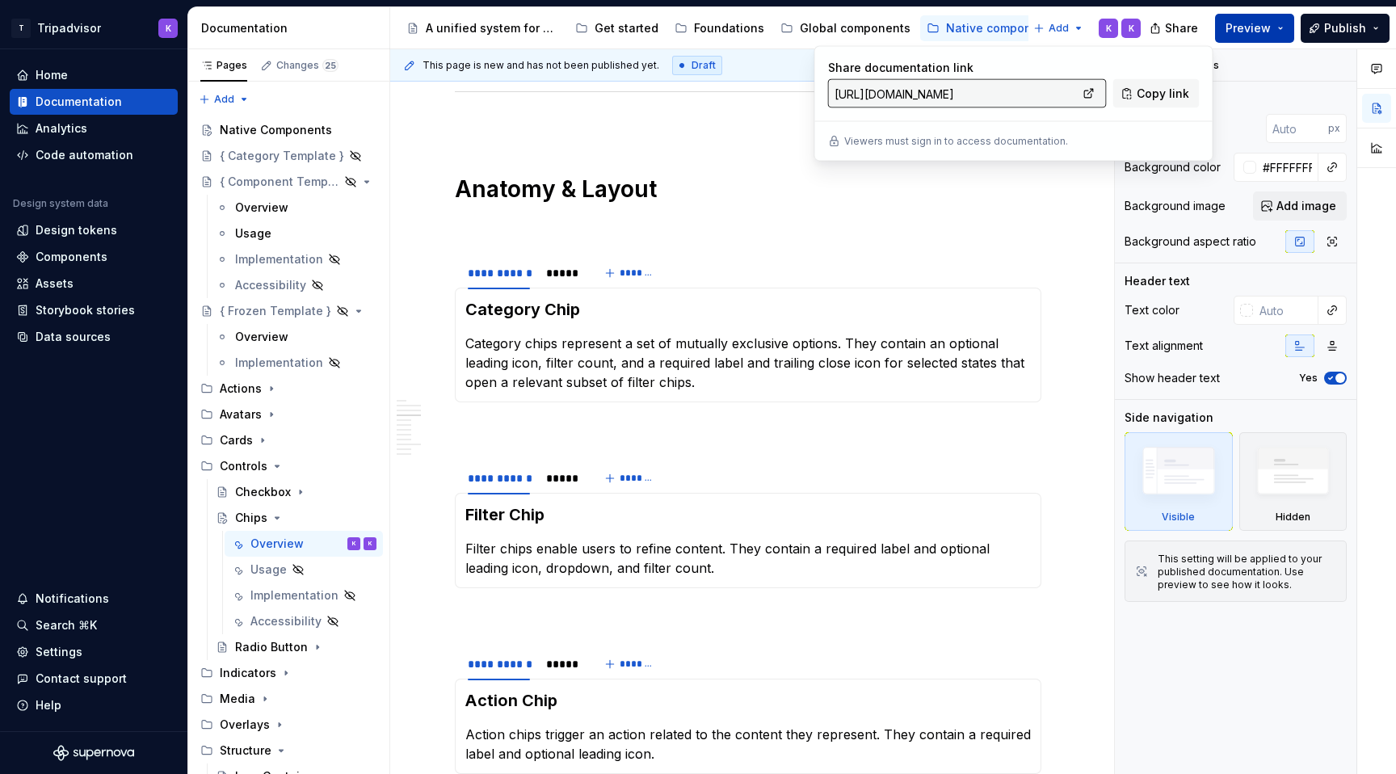
click at [1259, 32] on span "Preview" at bounding box center [1248, 28] width 45 height 16
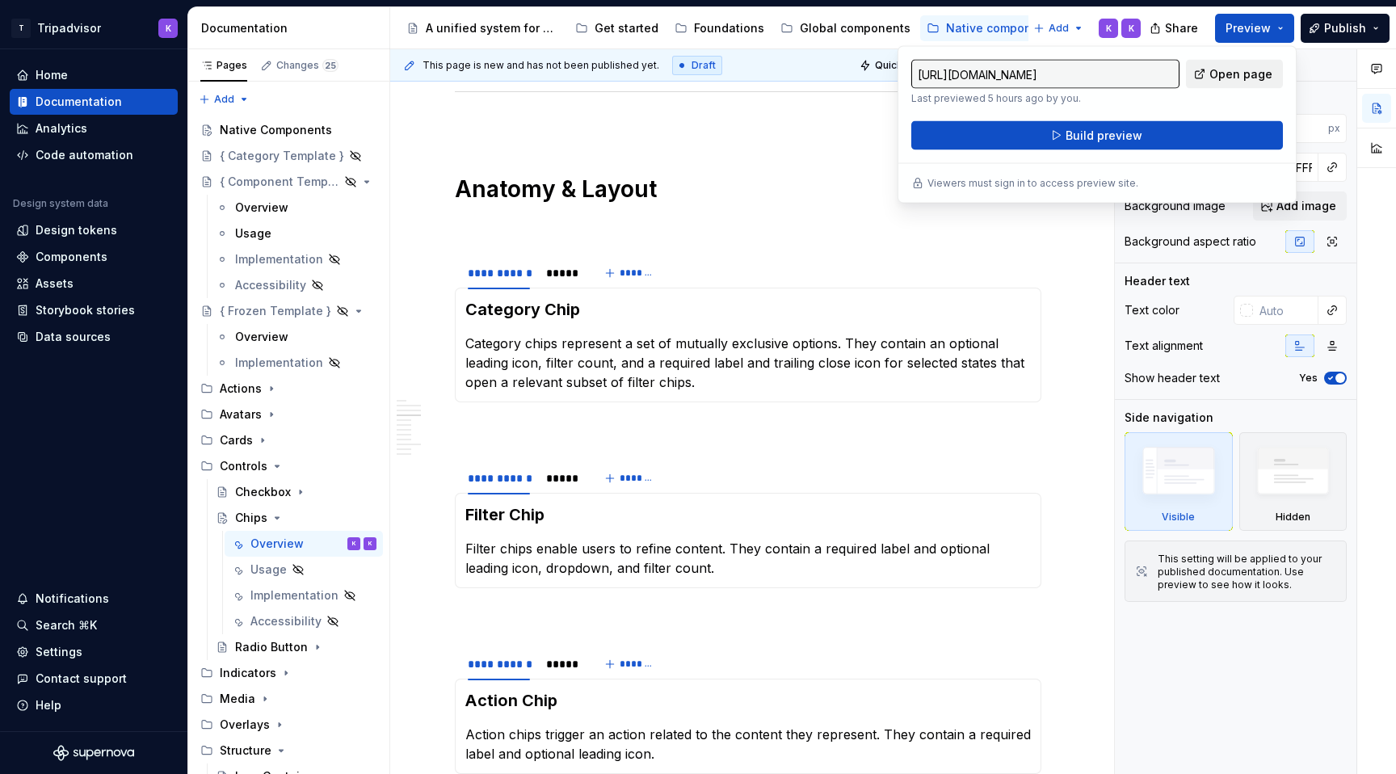
click at [1212, 71] on link "Open page" at bounding box center [1234, 74] width 97 height 29
click at [1001, 232] on p at bounding box center [748, 226] width 587 height 19
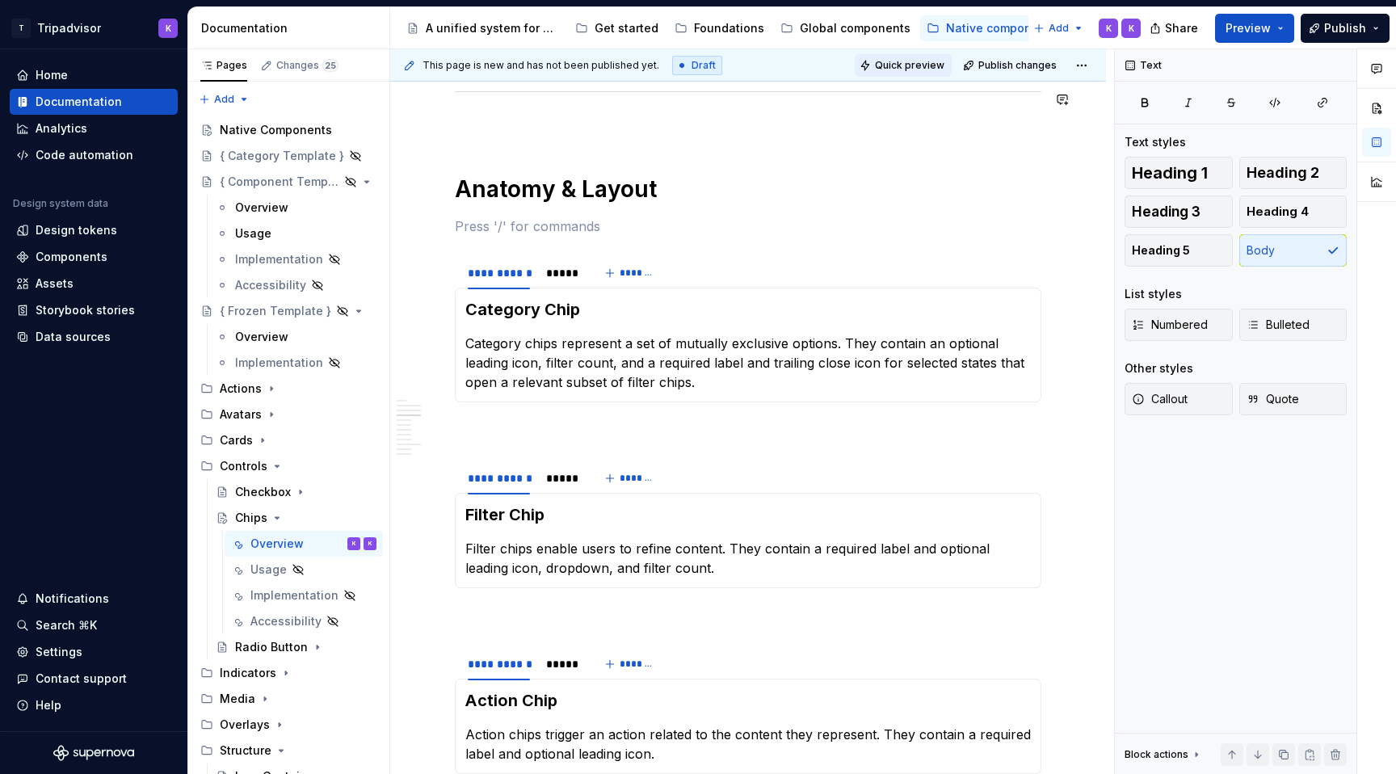
click at [942, 63] on span "Quick preview" at bounding box center [909, 65] width 69 height 13
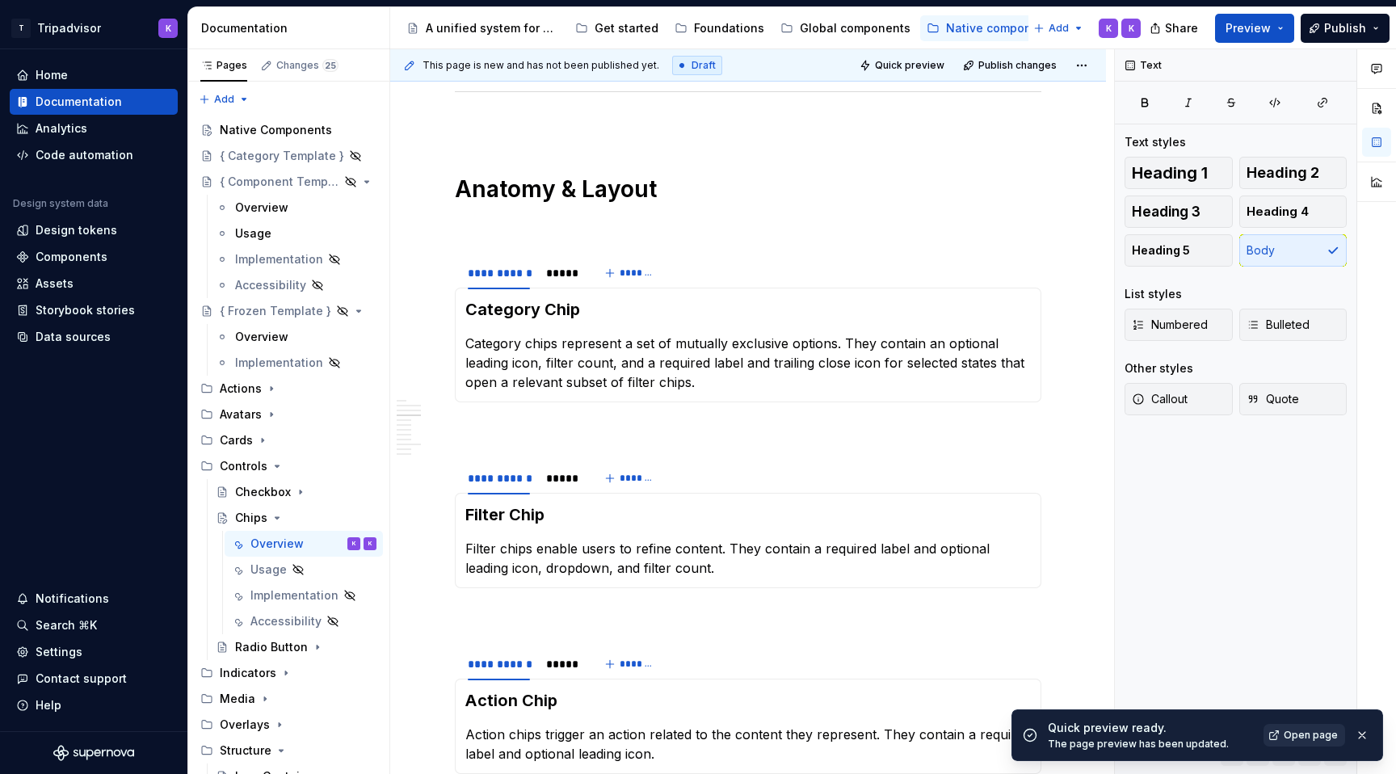
click at [1301, 734] on span "Open page" at bounding box center [1311, 735] width 54 height 13
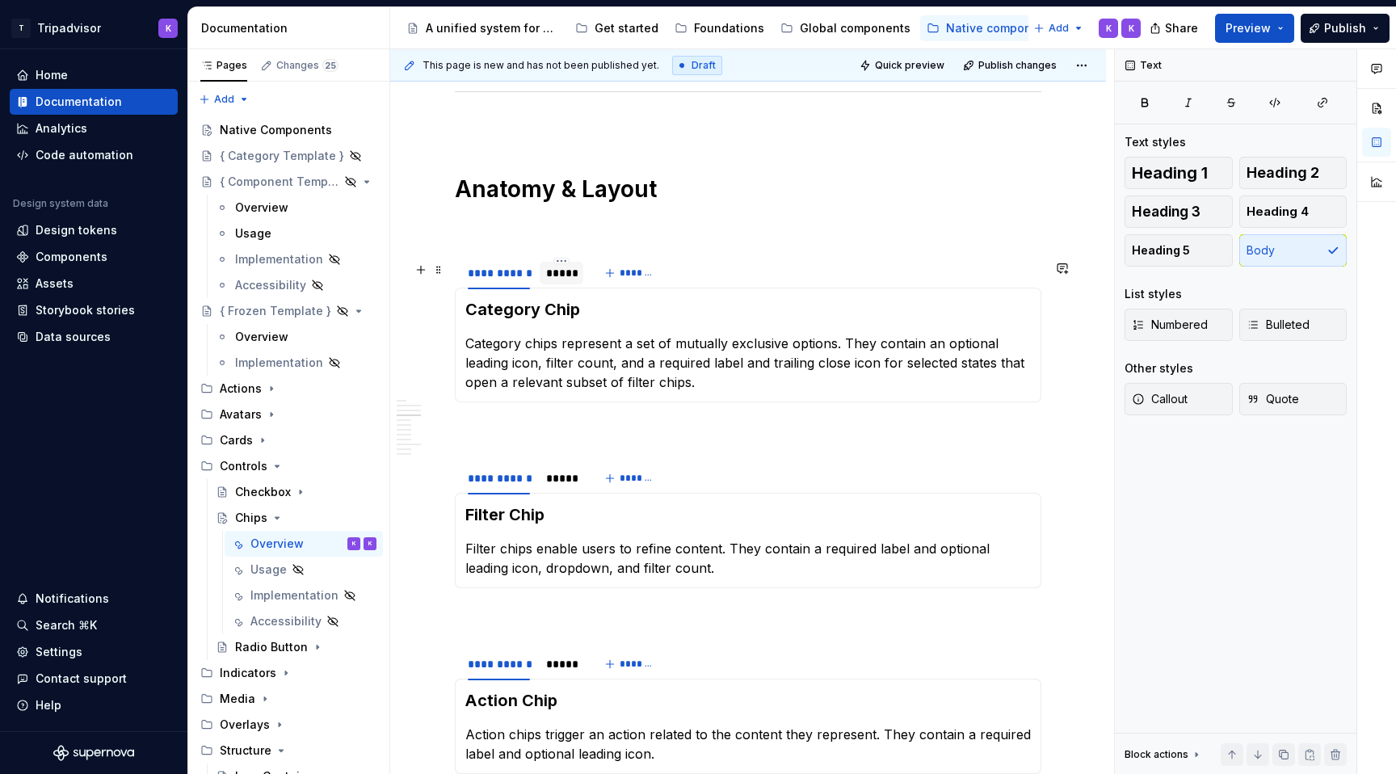
click at [573, 284] on div "*****" at bounding box center [562, 273] width 44 height 23
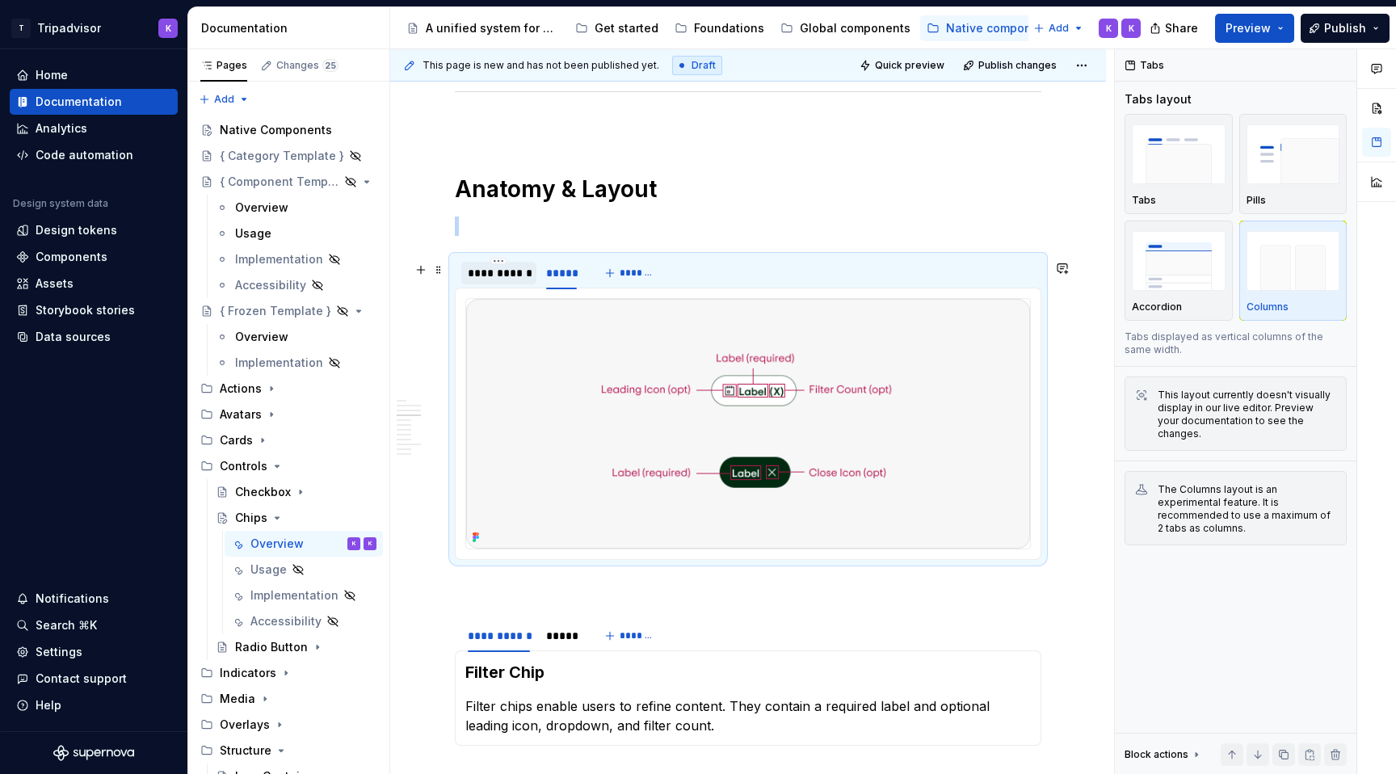
click at [500, 280] on div "**********" at bounding box center [499, 273] width 62 height 16
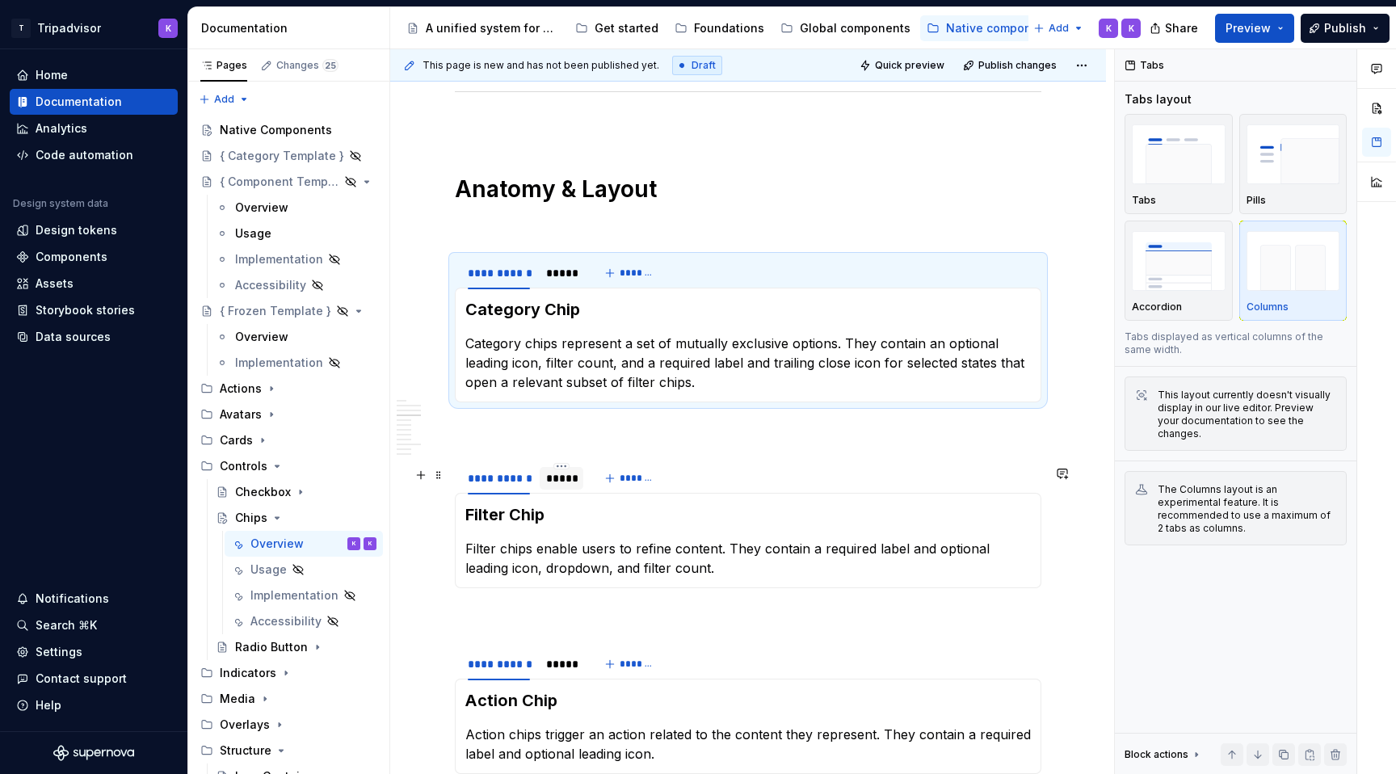
click at [561, 490] on div "*****" at bounding box center [562, 478] width 44 height 23
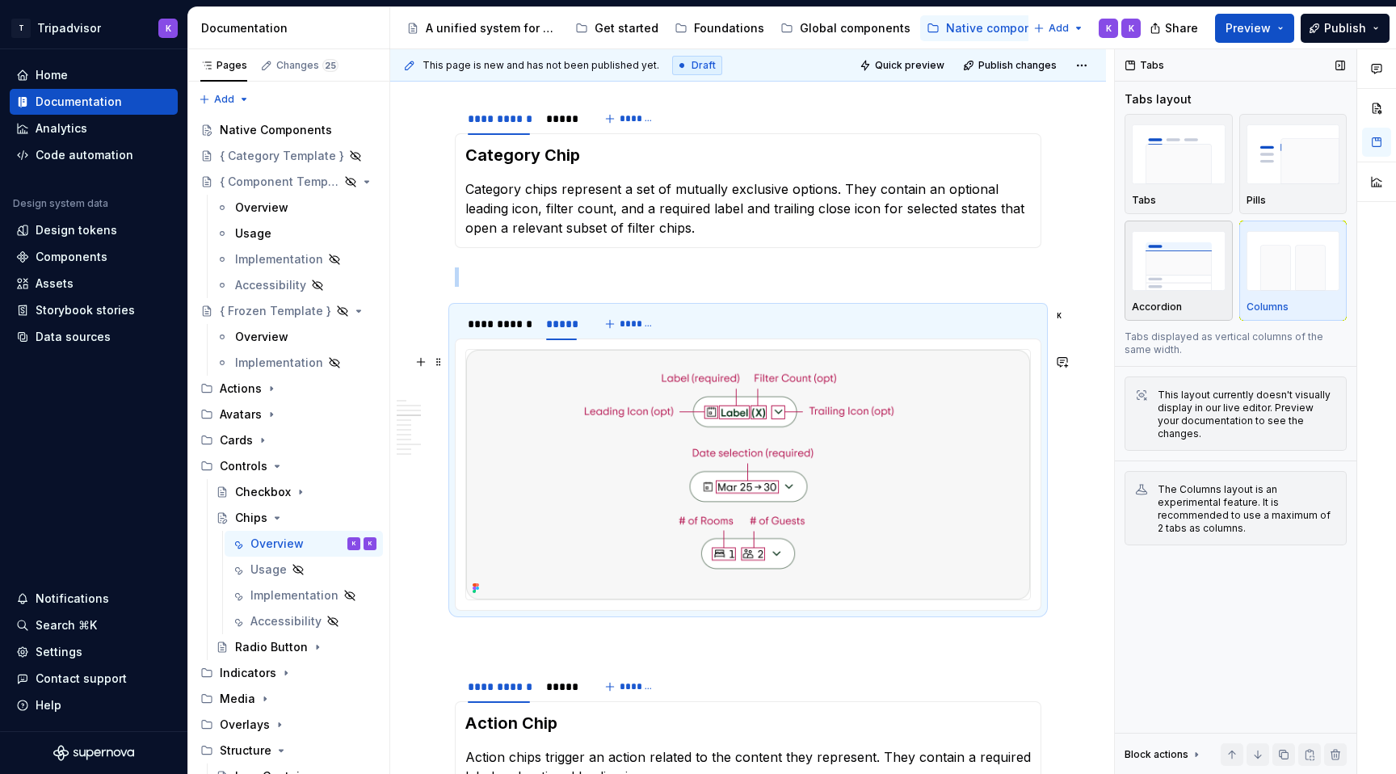
scroll to position [1885, 0]
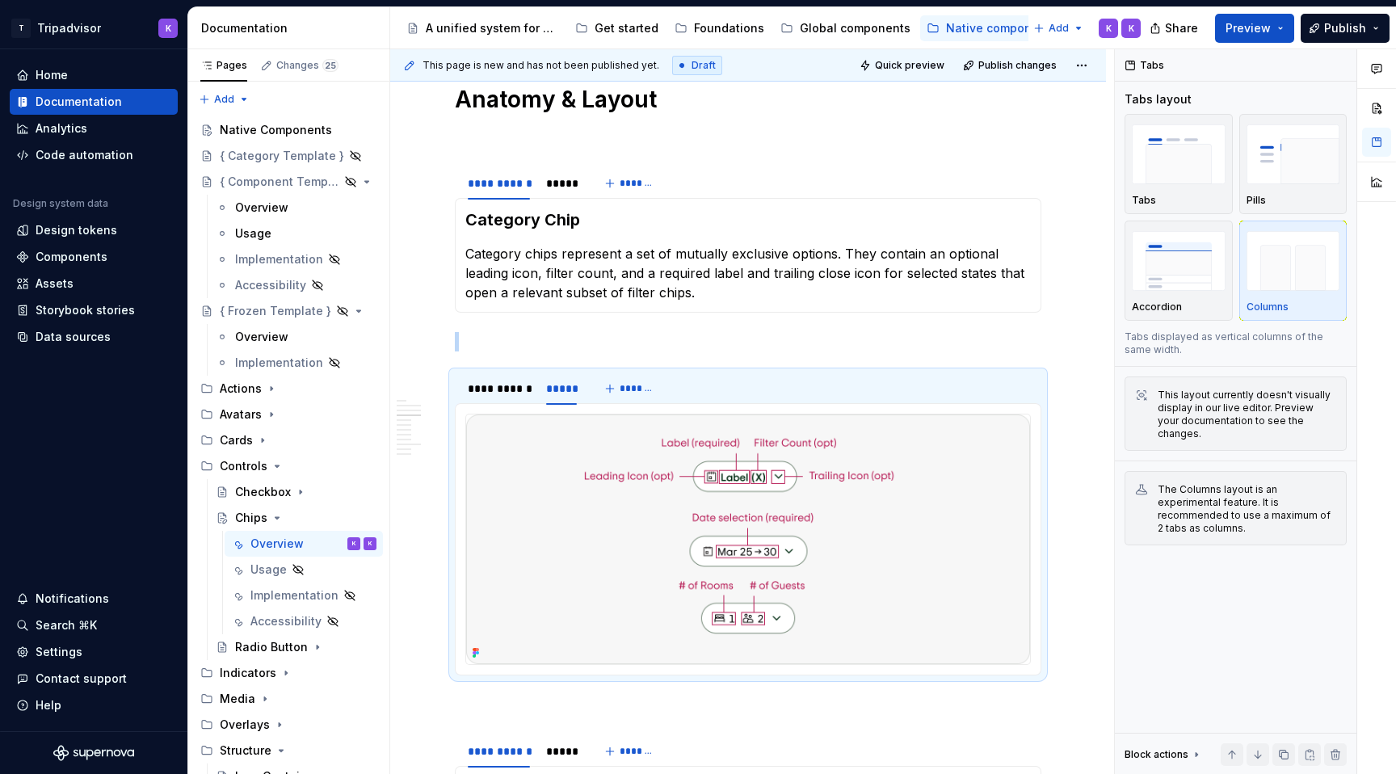
click at [940, 518] on img at bounding box center [748, 539] width 564 height 250
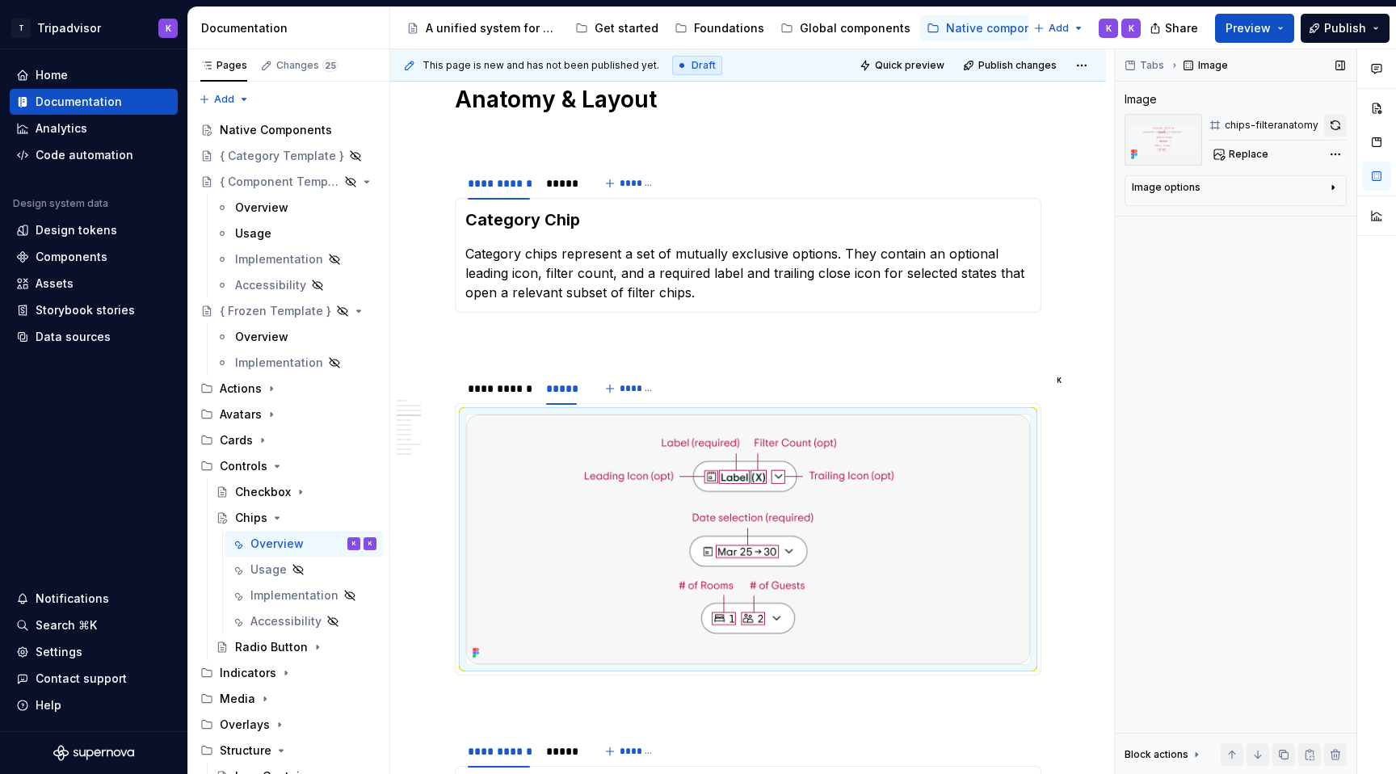
click at [1340, 127] on button "button" at bounding box center [1335, 125] width 23 height 23
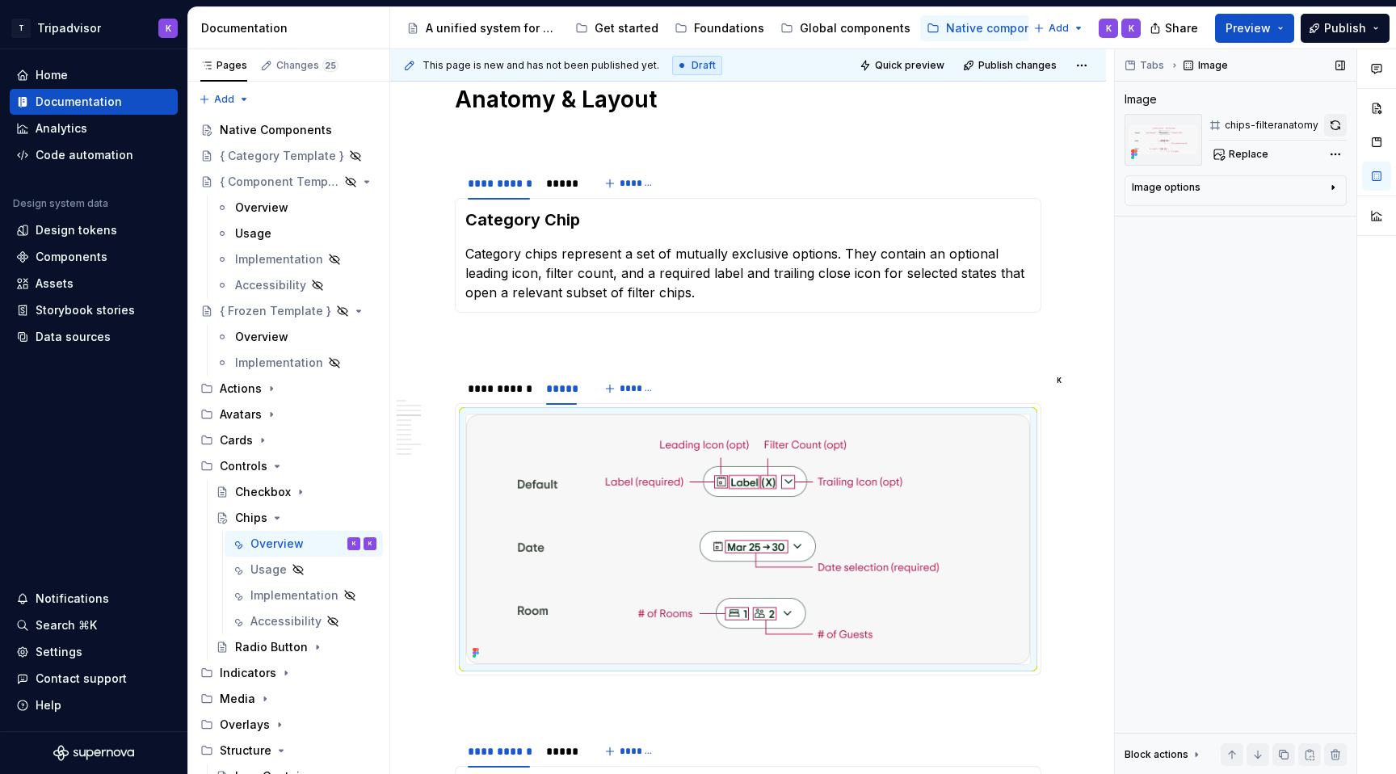
click at [1327, 127] on button "button" at bounding box center [1335, 125] width 23 height 23
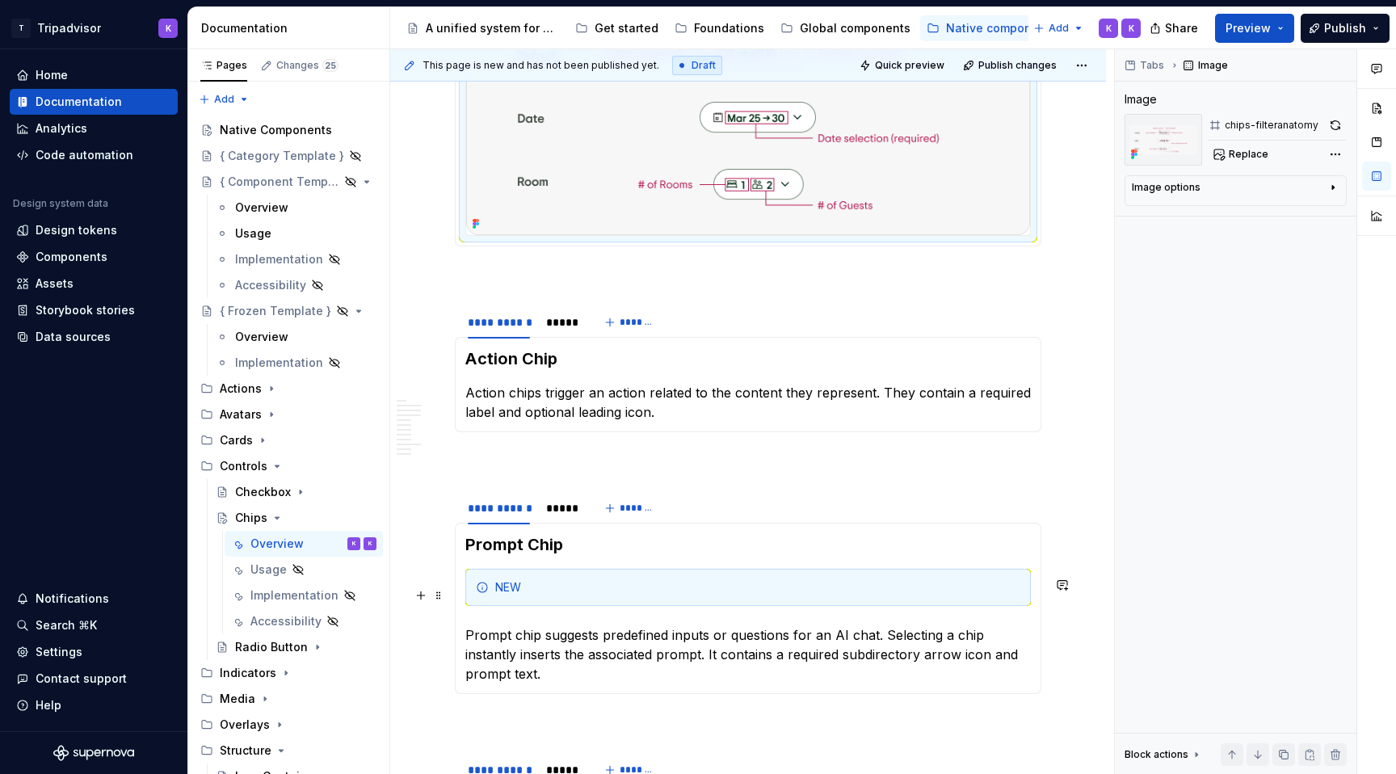
scroll to position [2382, 0]
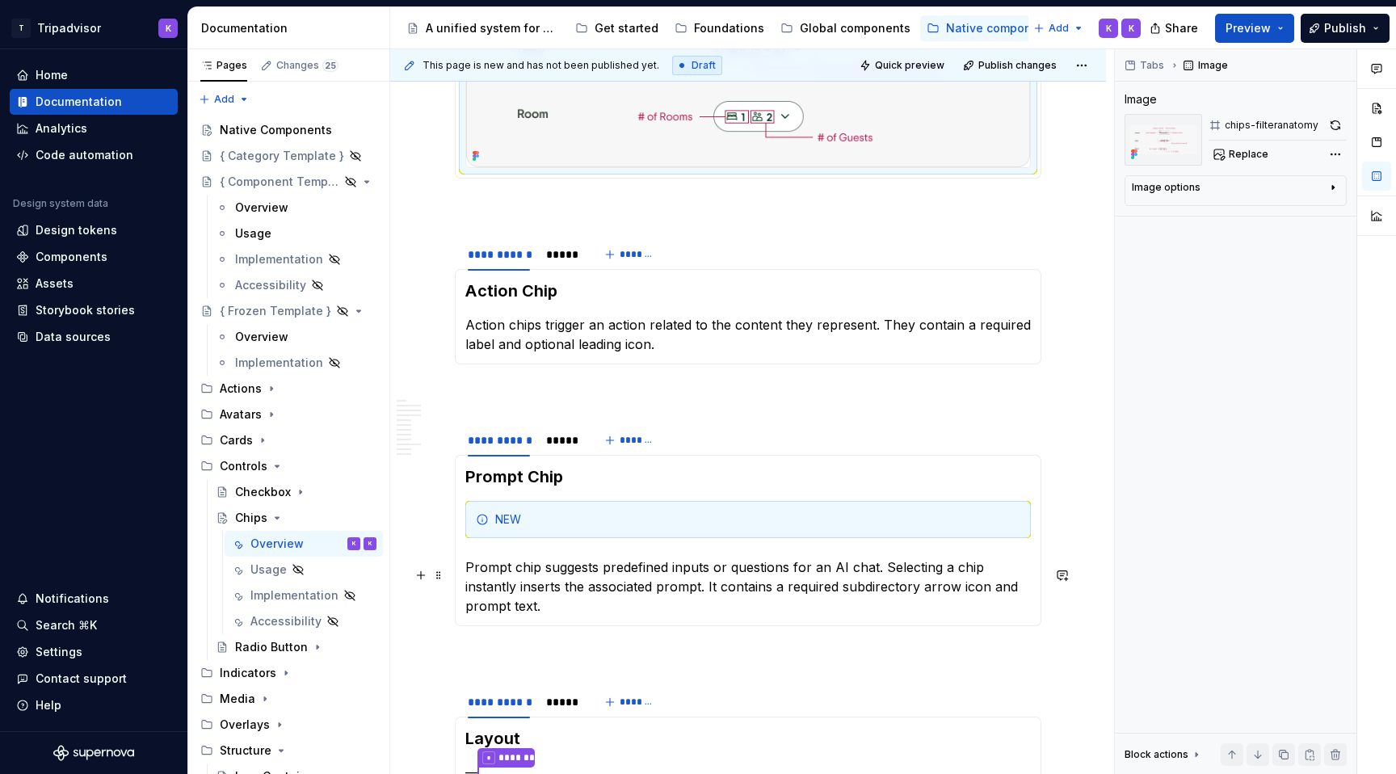
type textarea "*"
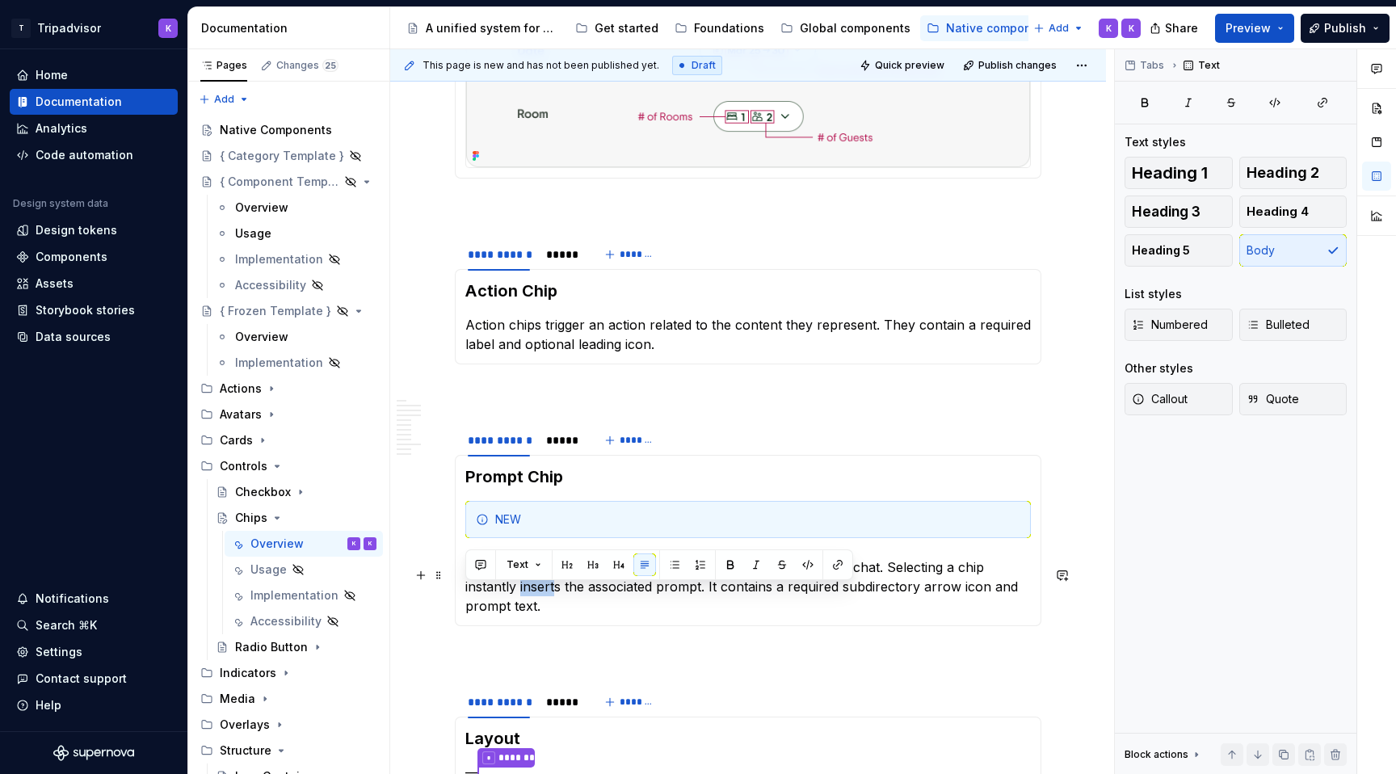
drag, startPoint x: 1041, startPoint y: 599, endPoint x: 505, endPoint y: 588, distance: 536.6
click at [503, 588] on div "Prompt Chip NEW Prompt chip suggests predefined inputs or questions for an AI c…" at bounding box center [748, 540] width 587 height 171
click at [527, 594] on p "Prompt chip suggests predefined inputs or questions for an AI chat. Selecting a…" at bounding box center [748, 586] width 566 height 58
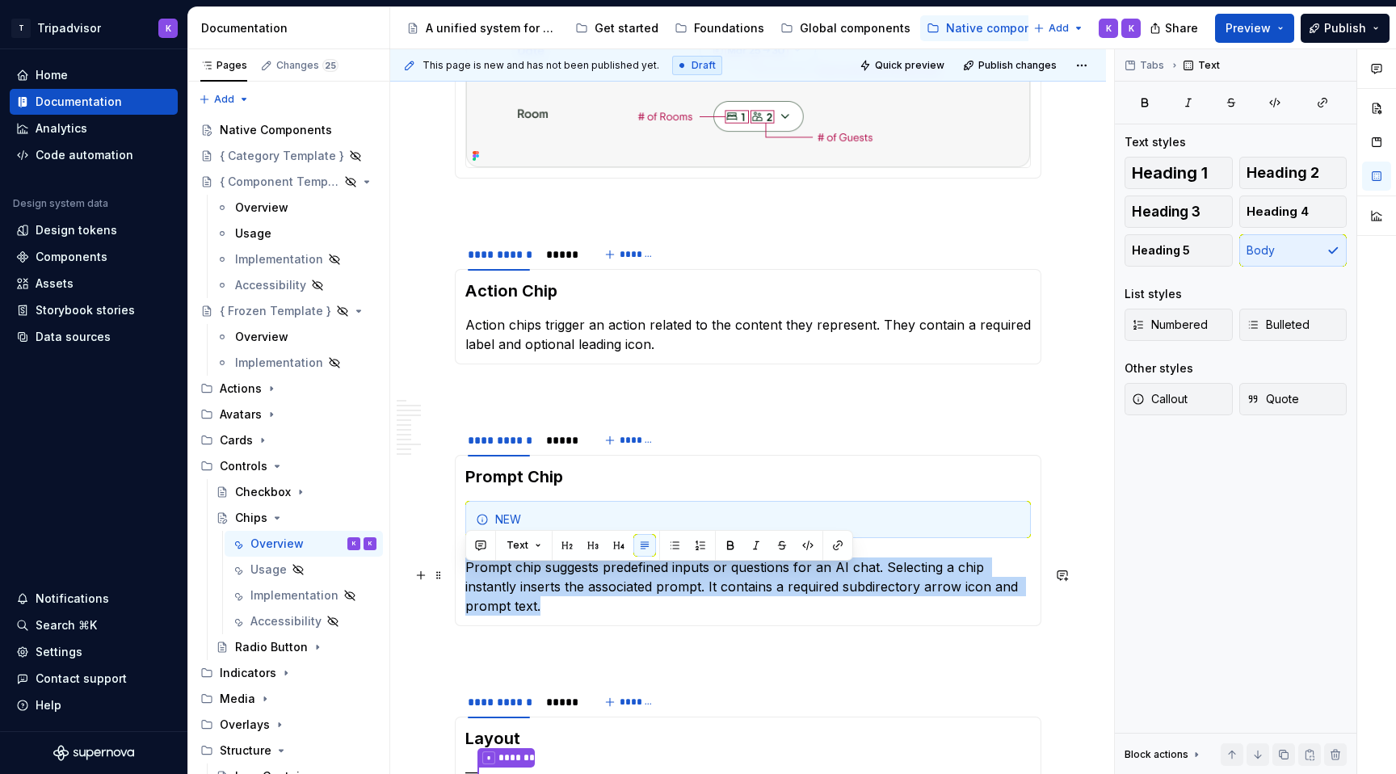
drag, startPoint x: 465, startPoint y: 576, endPoint x: 1040, endPoint y: 596, distance: 574.8
click at [1040, 596] on div "Prompt Chip NEW Prompt chip suggests predefined inputs or questions for an AI c…" at bounding box center [748, 540] width 587 height 171
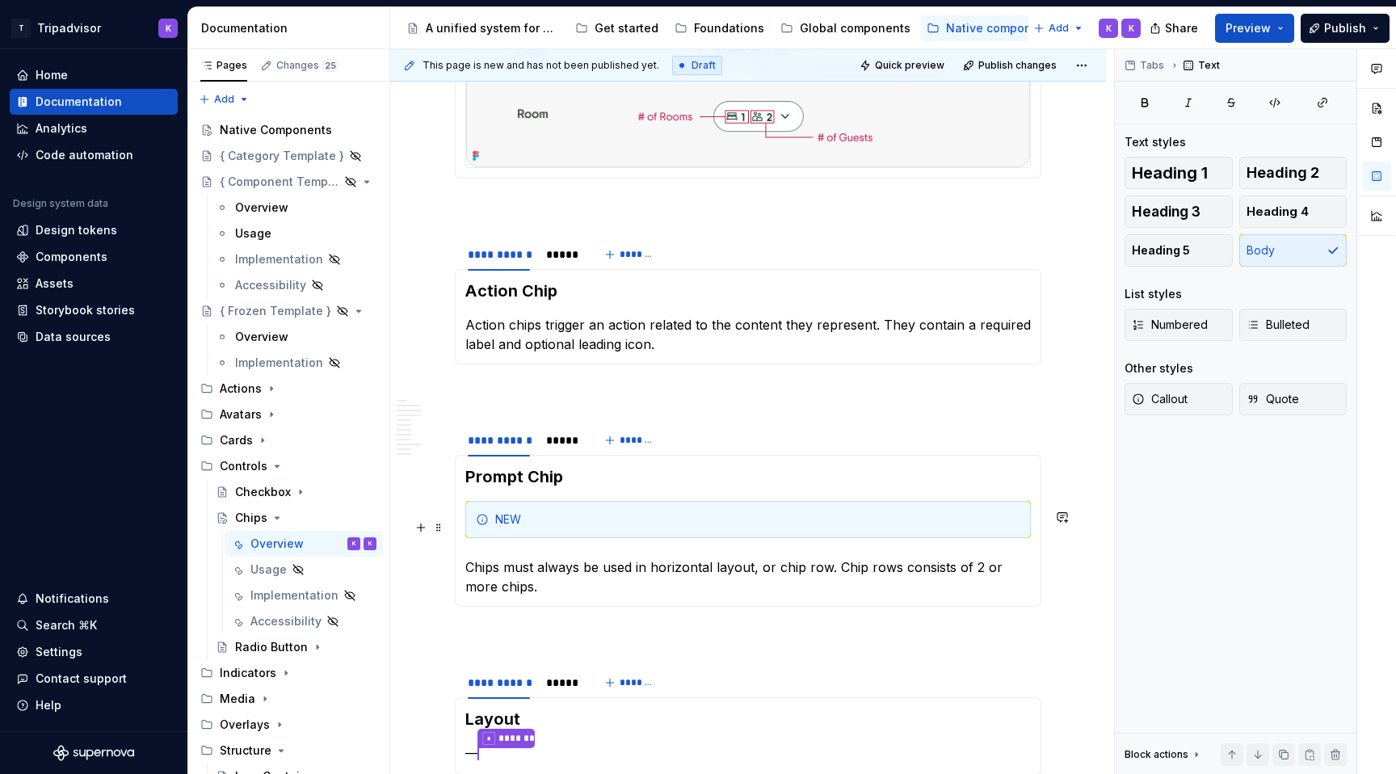
click at [610, 536] on div "NEW" at bounding box center [748, 519] width 566 height 37
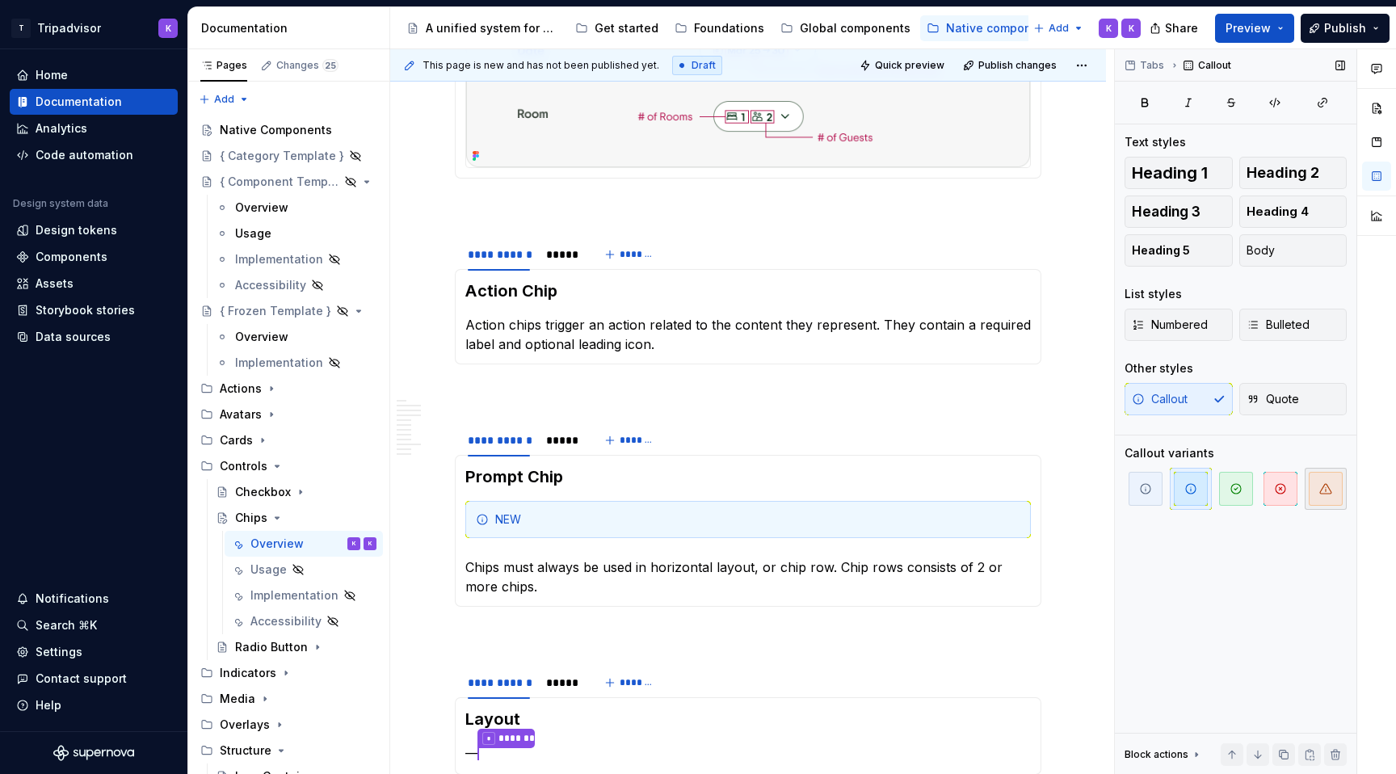
click at [1328, 492] on icon "button" at bounding box center [1325, 488] width 13 height 13
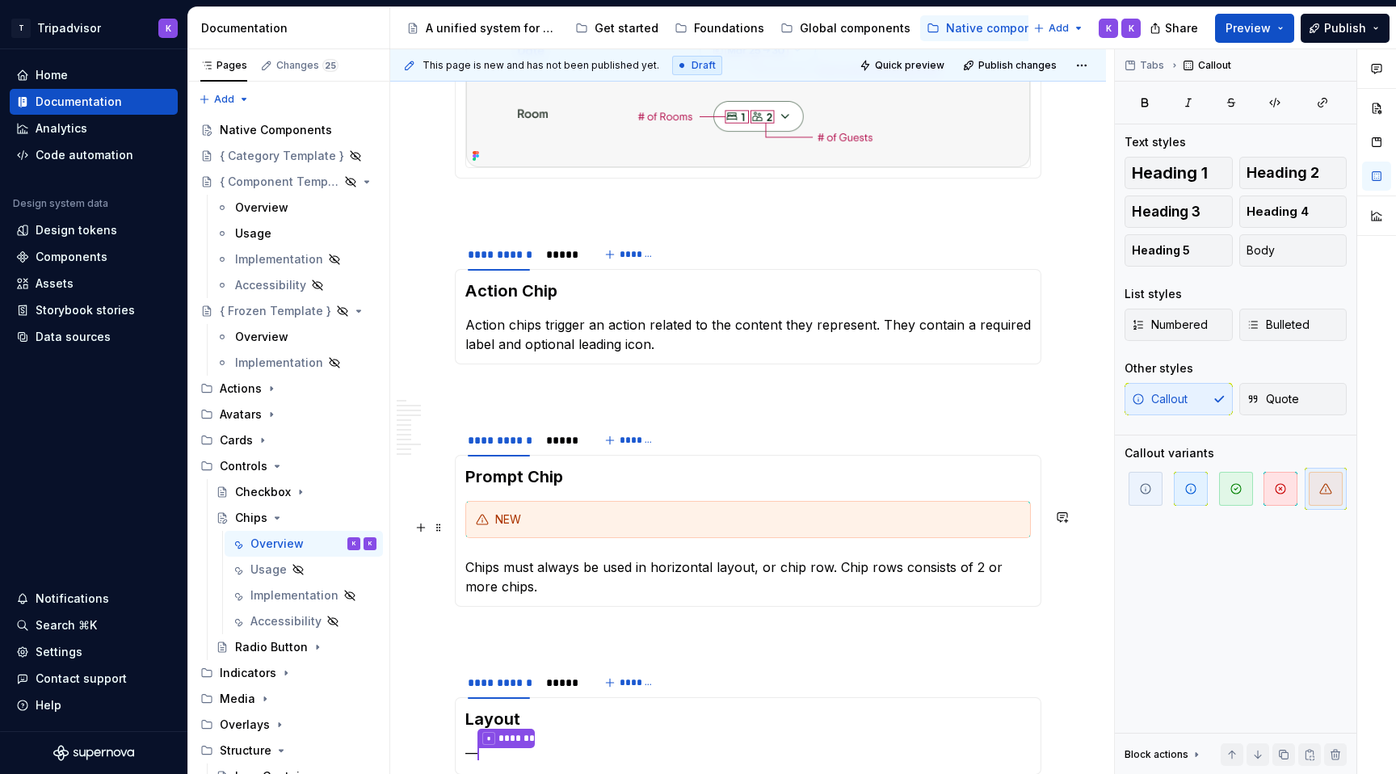
click at [534, 528] on div "NEW" at bounding box center [757, 519] width 525 height 16
click at [582, 528] on div "NEW compeo" at bounding box center [757, 519] width 525 height 16
click at [643, 522] on div "NEW component" at bounding box center [757, 519] width 525 height 16
click at [535, 526] on div "NEW component" at bounding box center [757, 519] width 525 height 16
click at [627, 507] on section-item-column "Prompt Chip NEW component Chips must always be used in horizontal layout, or ch…" at bounding box center [748, 530] width 566 height 131
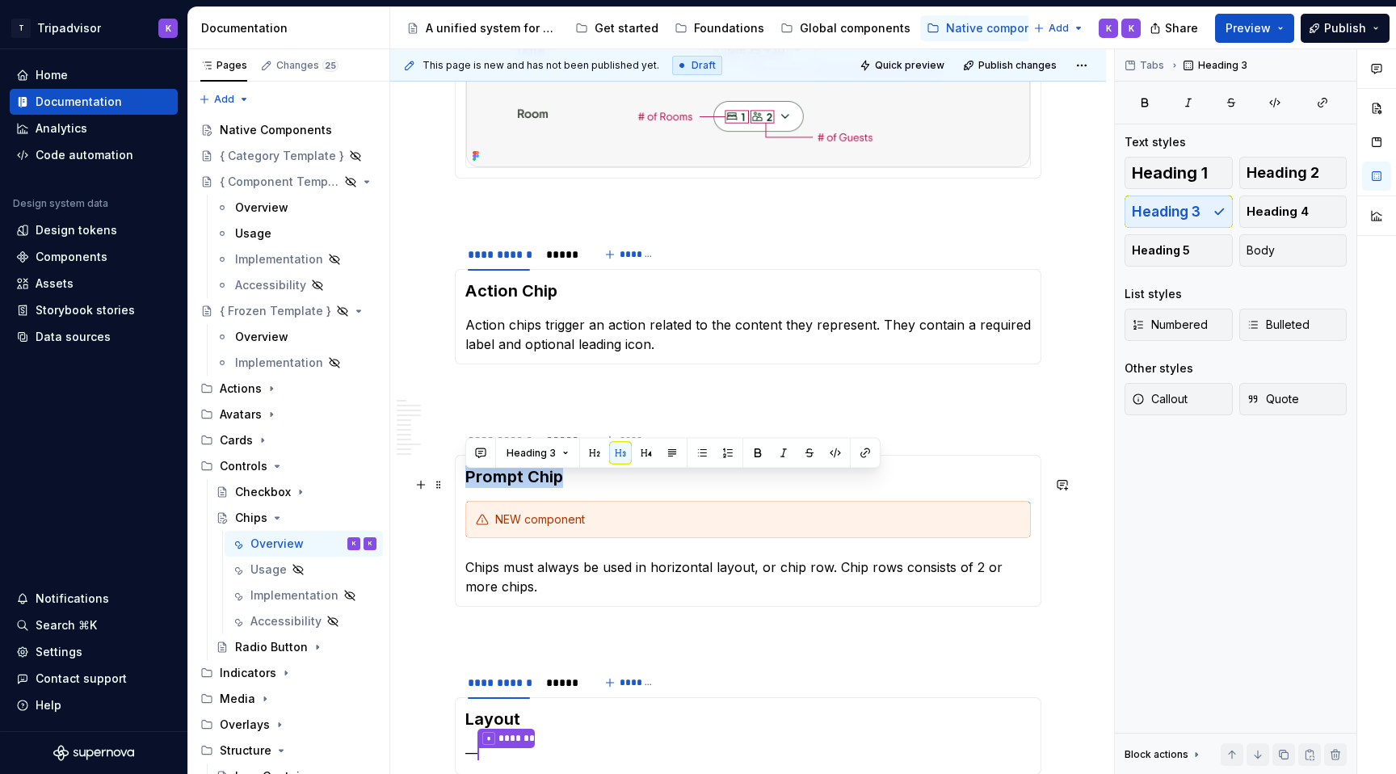
drag, startPoint x: 568, startPoint y: 486, endPoint x: 464, endPoint y: 486, distance: 104.2
click at [464, 486] on div "Prompt Chip NEW component Chips must always be used in horizontal layout, or ch…" at bounding box center [748, 531] width 587 height 152
copy h3 "Prompt Chip"
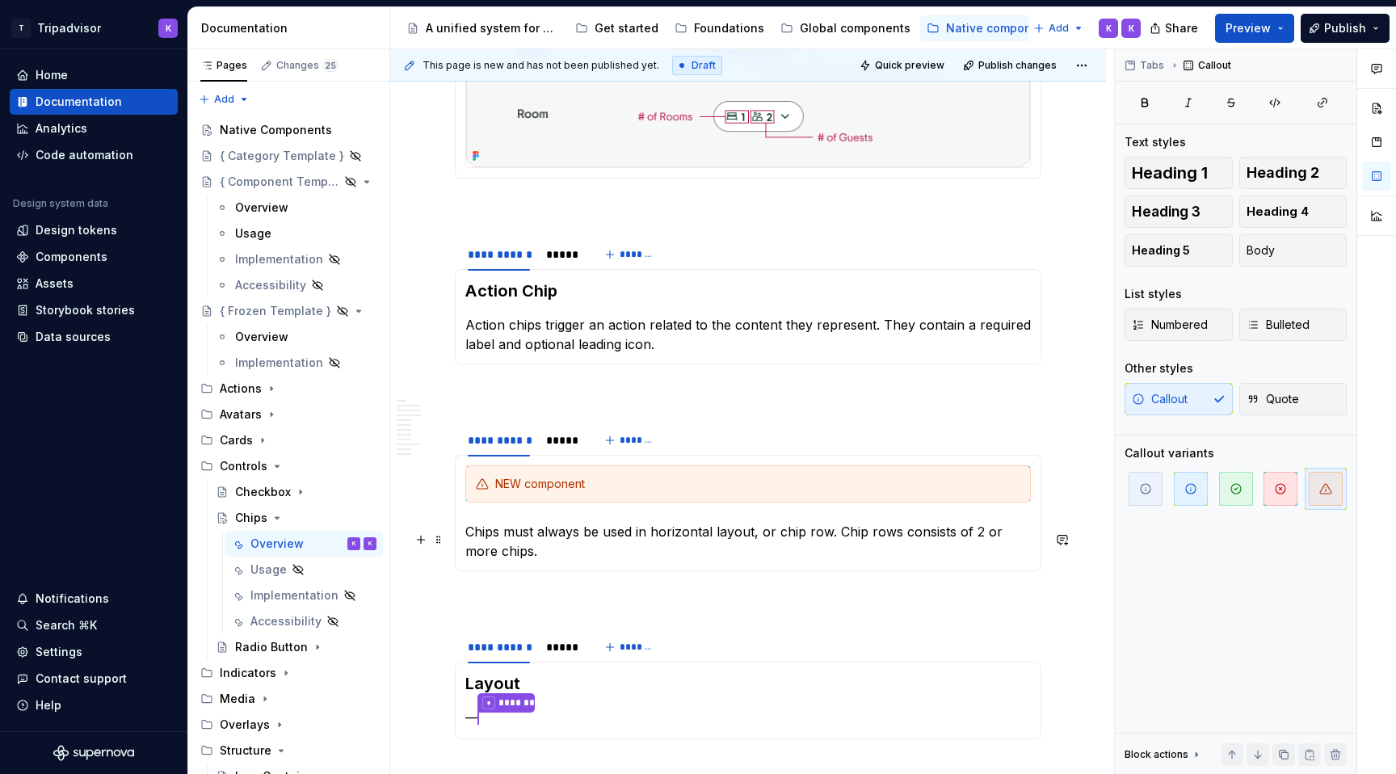
click at [468, 532] on p "Chips must always be used in horizontal layout, or chip row. Chip rows consists…" at bounding box center [748, 541] width 566 height 39
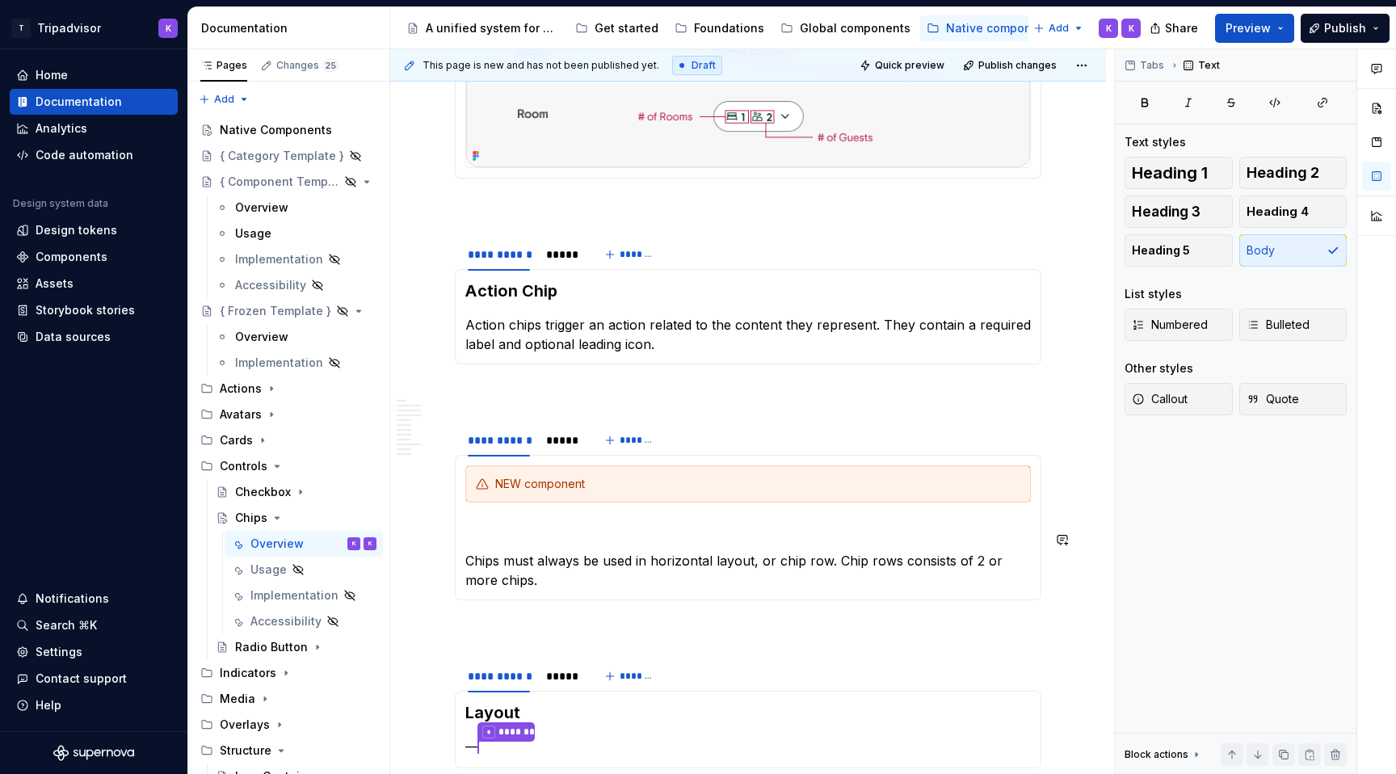
click at [473, 532] on p at bounding box center [748, 531] width 566 height 19
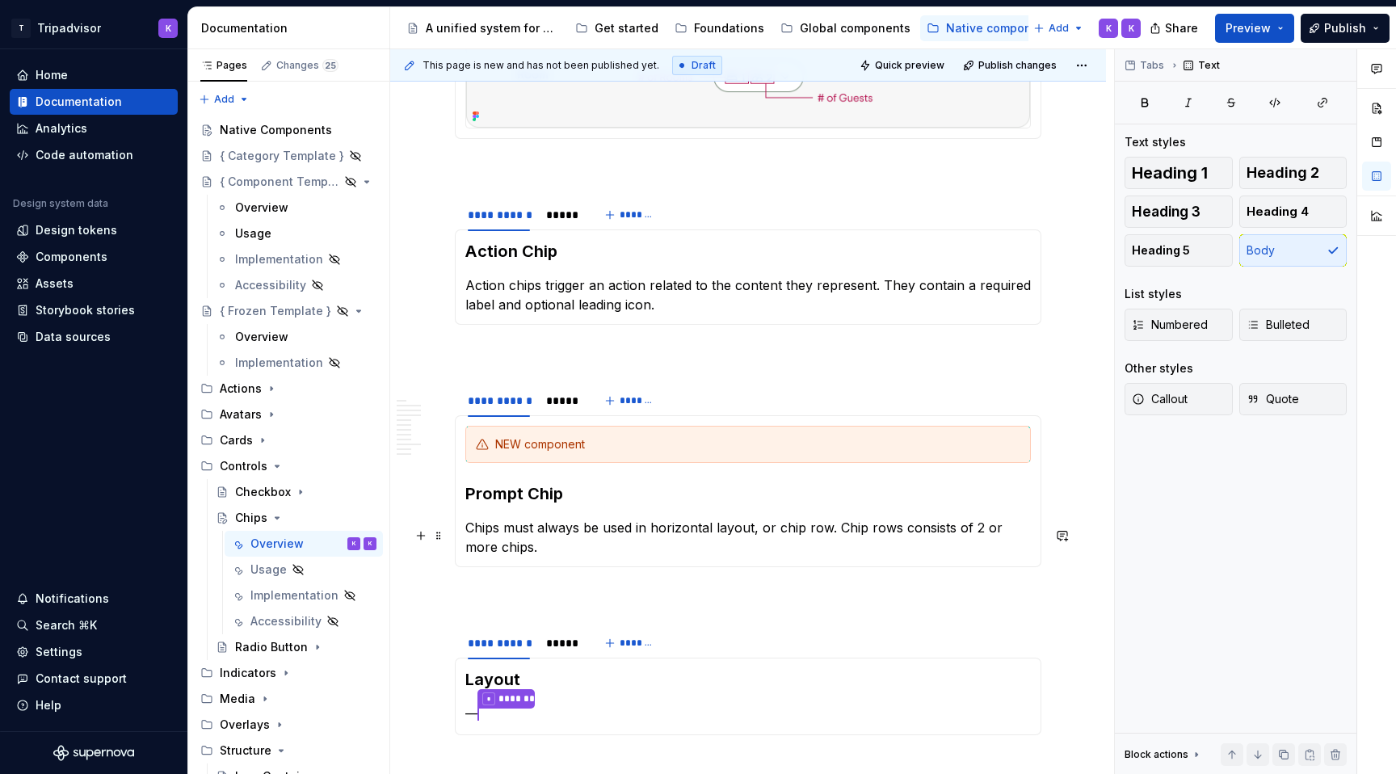
scroll to position [2429, 0]
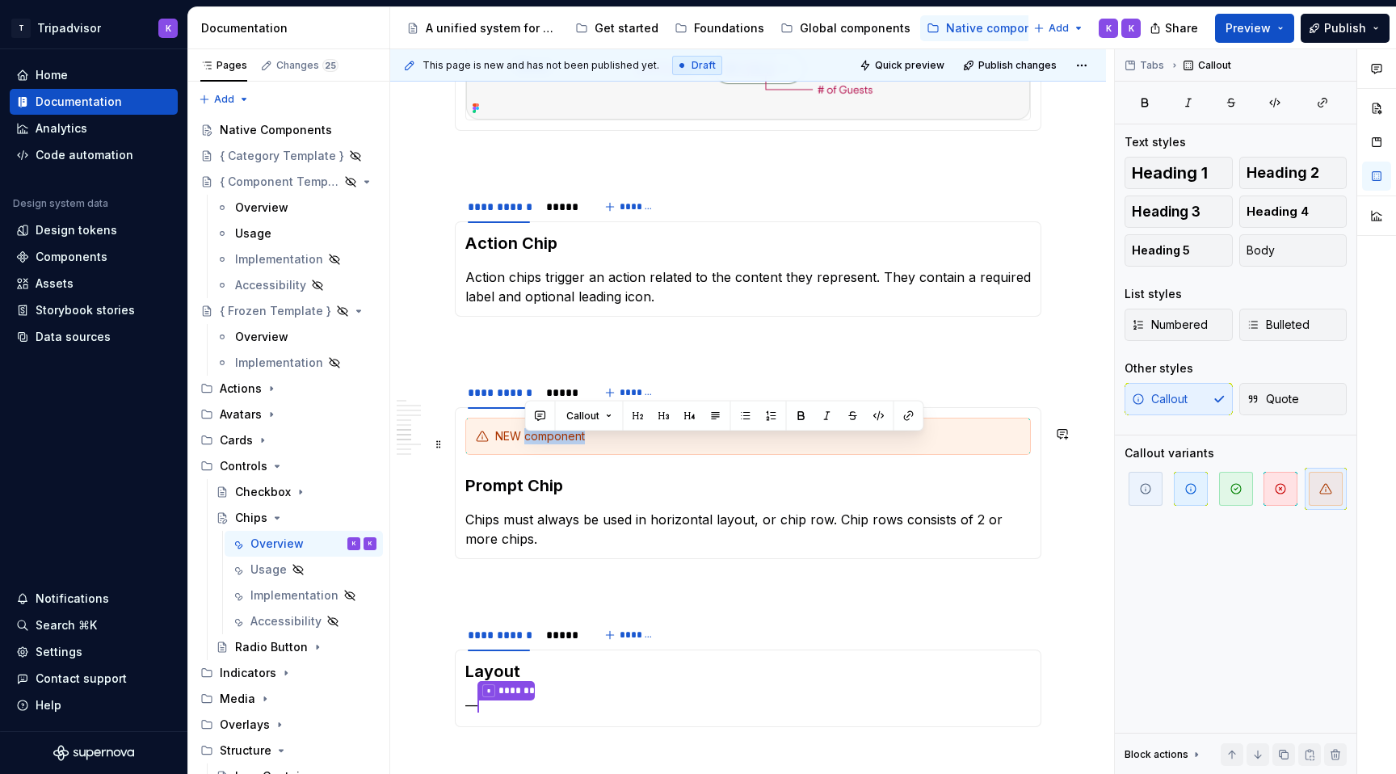
drag, startPoint x: 526, startPoint y: 448, endPoint x: 589, endPoint y: 448, distance: 63.0
click at [589, 444] on div "NEW component" at bounding box center [757, 436] width 525 height 16
click at [596, 444] on div "NEW component" at bounding box center [757, 436] width 525 height 16
drag, startPoint x: 613, startPoint y: 447, endPoint x: 527, endPoint y: 448, distance: 86.5
click at [527, 444] on div "NEW component type" at bounding box center [757, 436] width 525 height 16
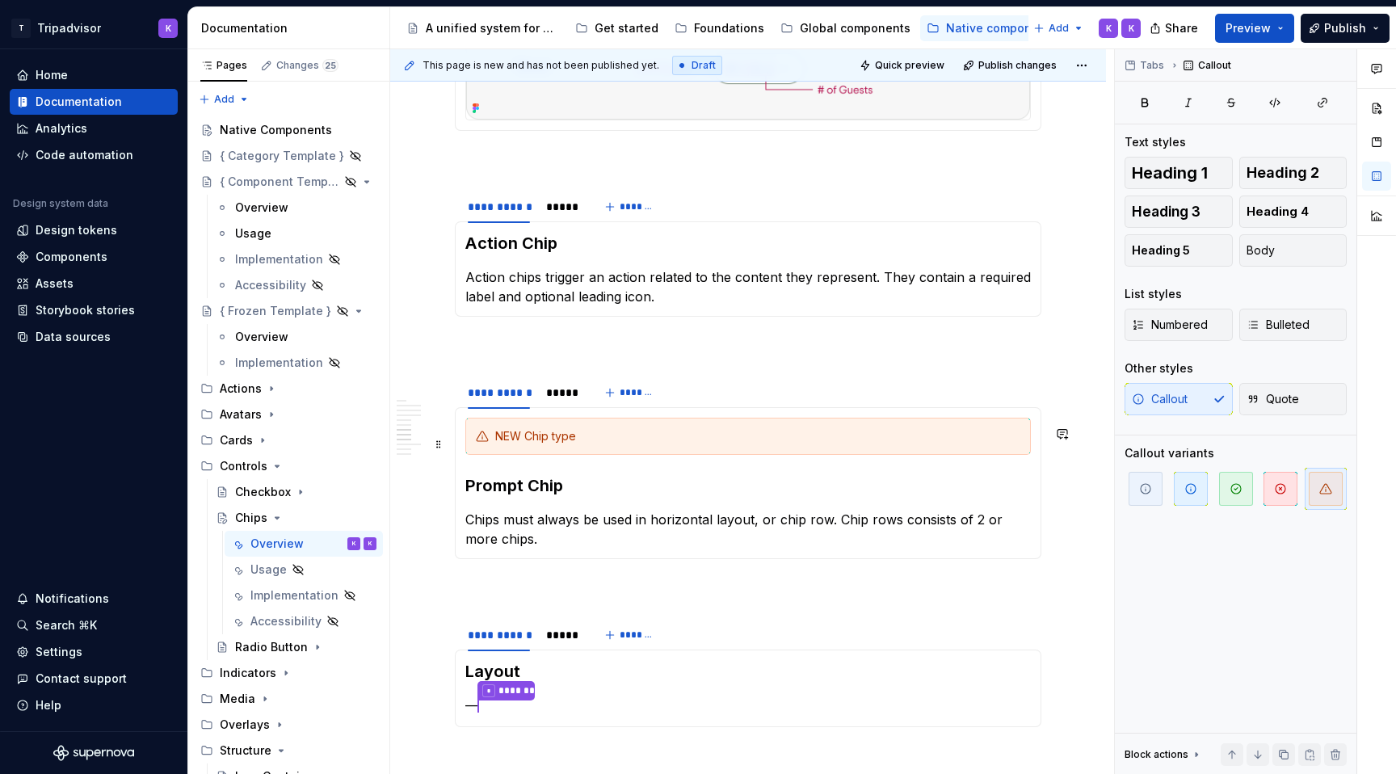
click at [557, 443] on div "NEW Chip type" at bounding box center [757, 436] width 525 height 16
click at [557, 401] on div "*****" at bounding box center [561, 393] width 31 height 16
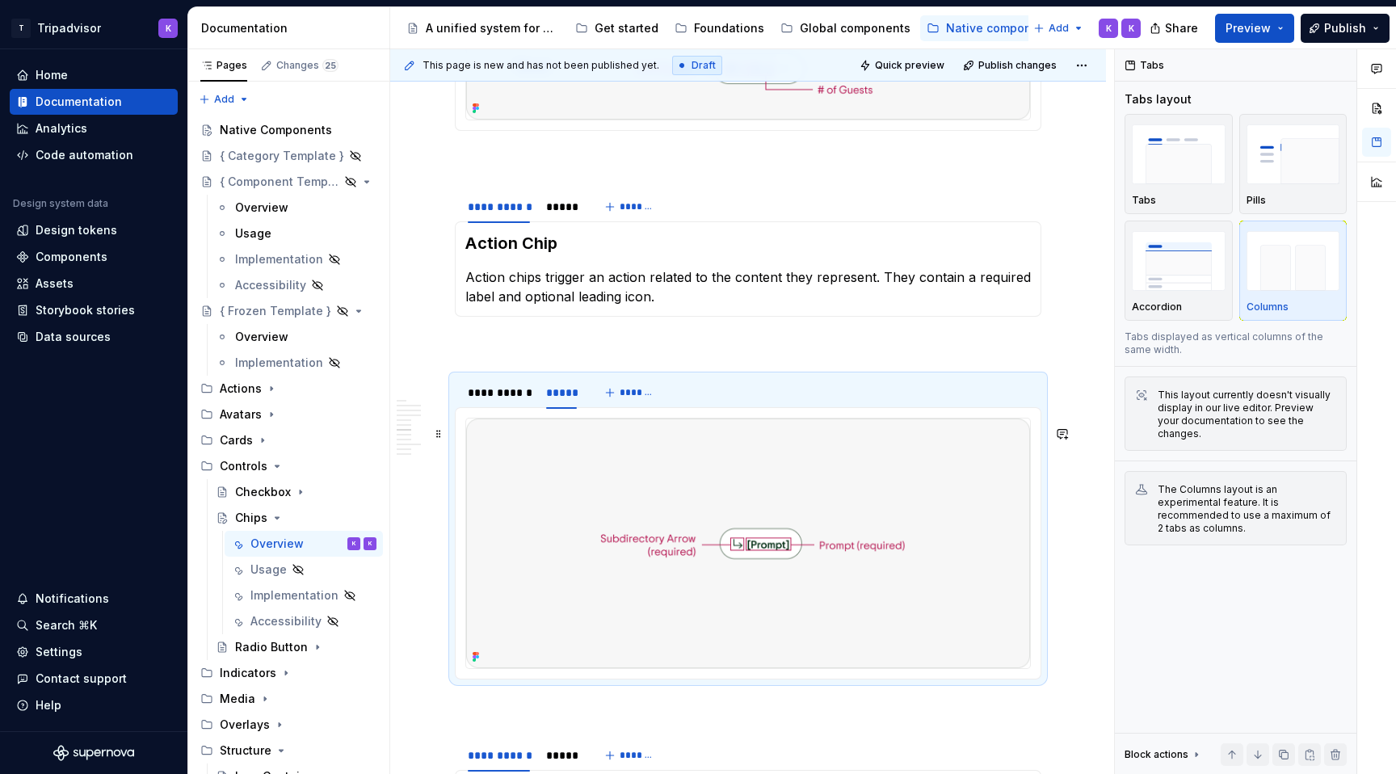
click at [645, 536] on img at bounding box center [748, 544] width 564 height 250
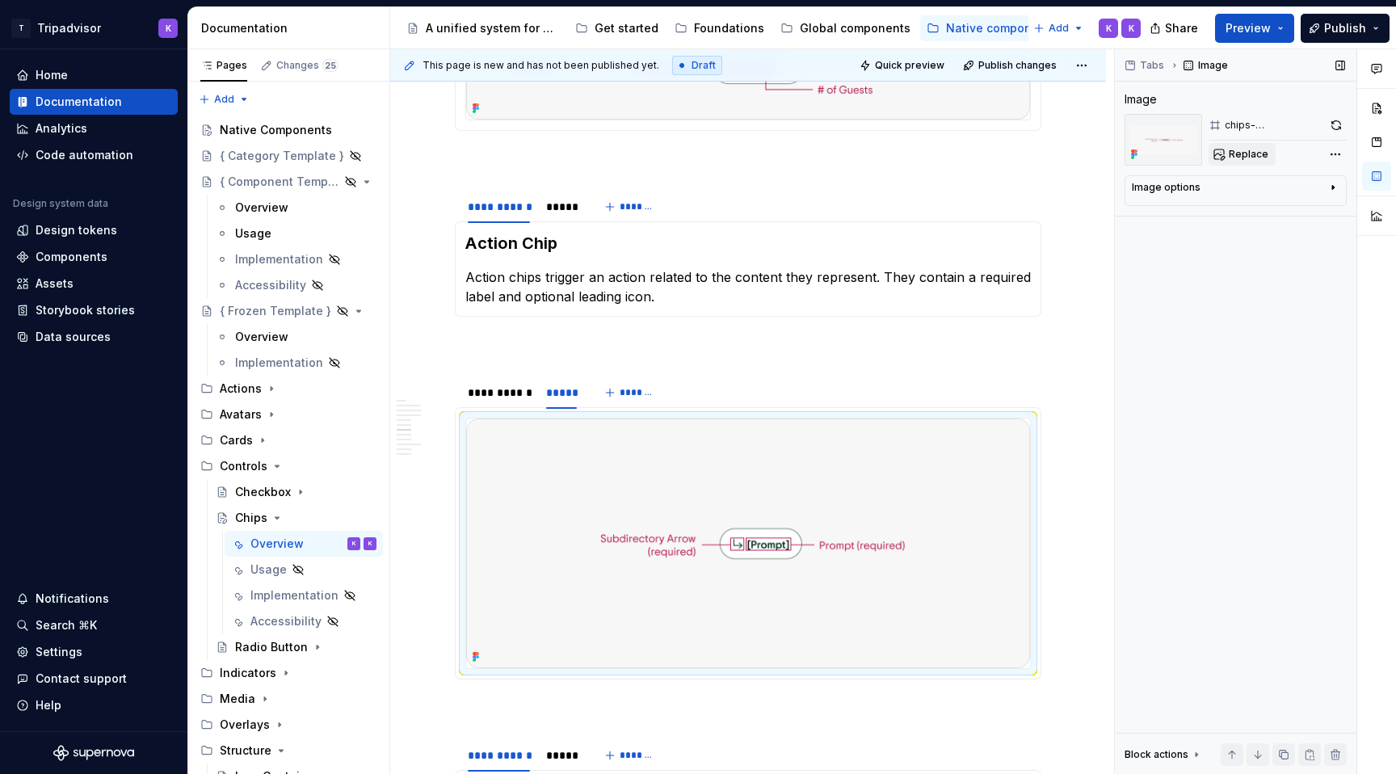
click at [1222, 157] on button "Replace" at bounding box center [1242, 154] width 67 height 23
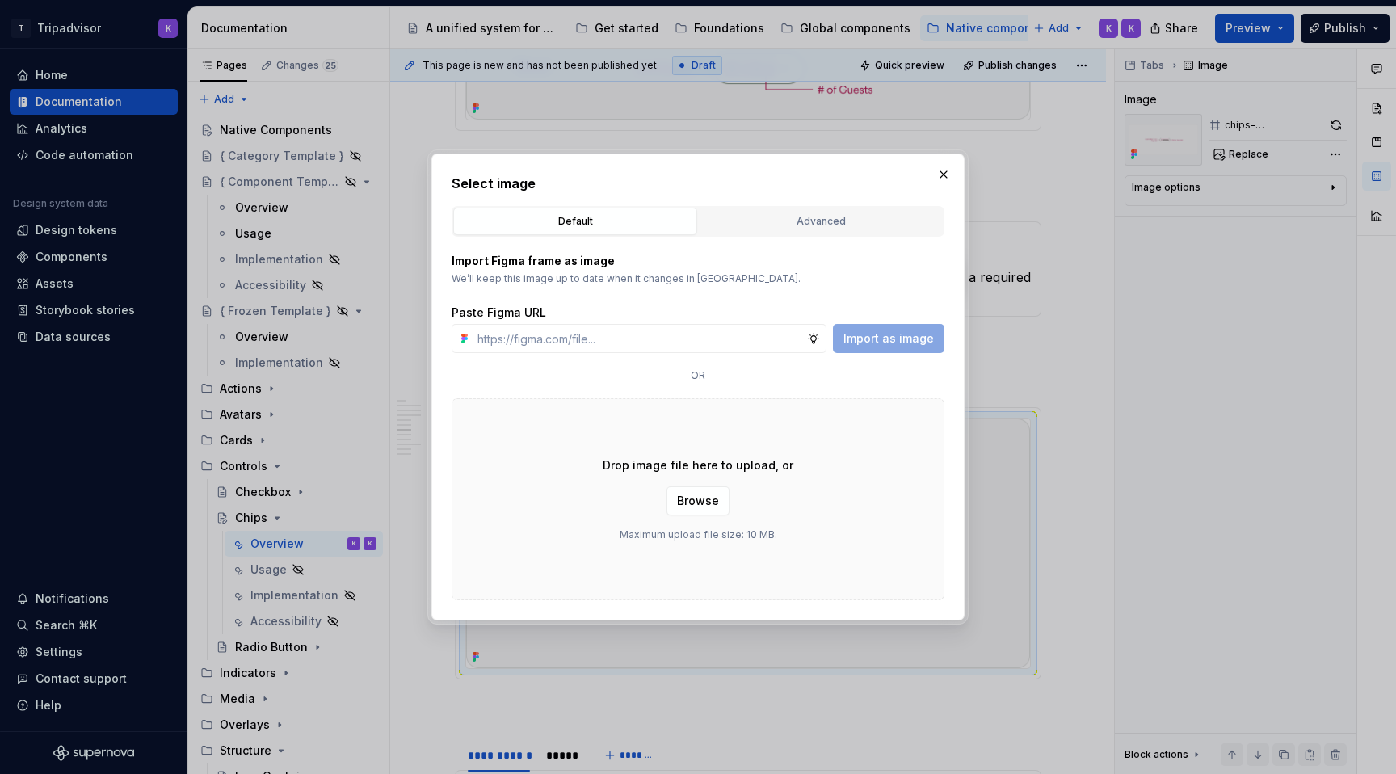
type textarea "*"
click at [748, 337] on input "text" at bounding box center [639, 338] width 336 height 29
type input "[URL][DOMAIN_NAME]"
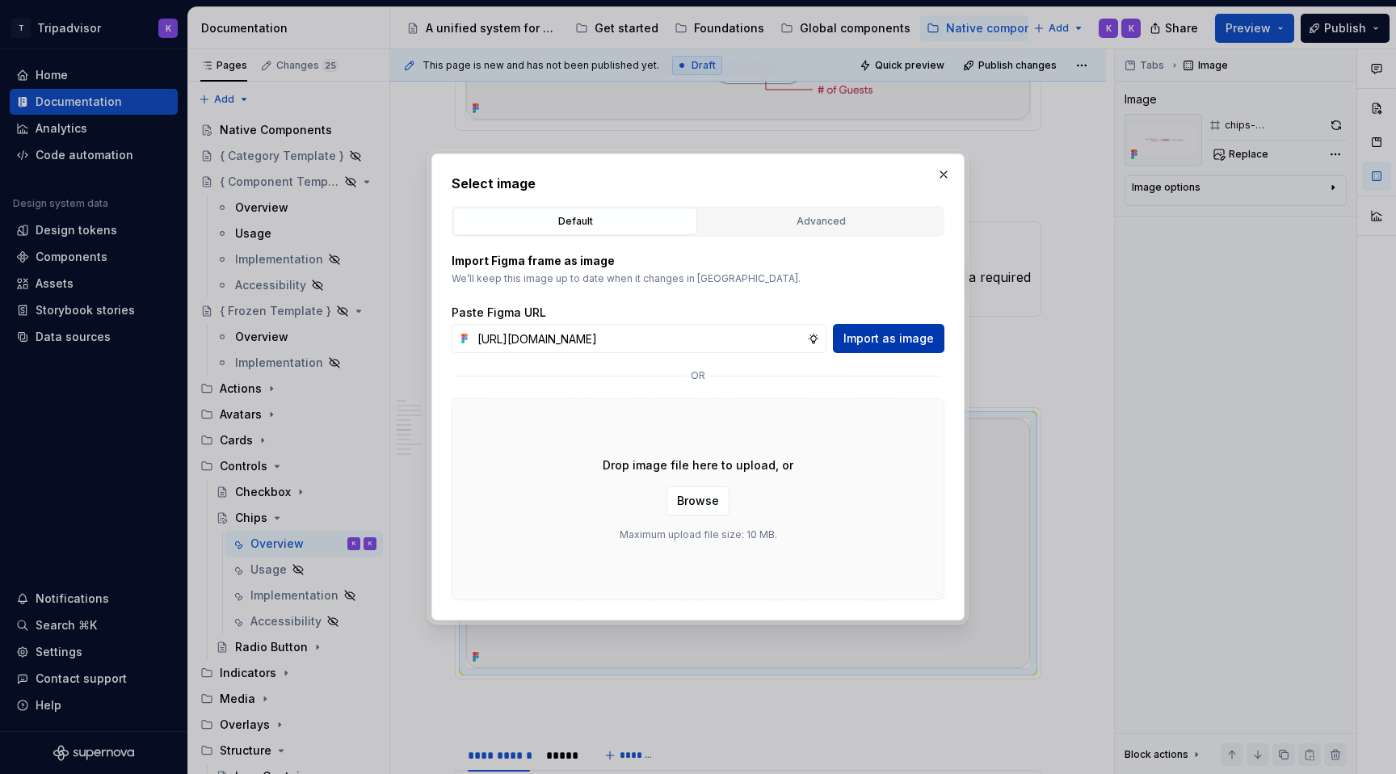
click at [873, 337] on span "Import as image" at bounding box center [888, 338] width 90 height 16
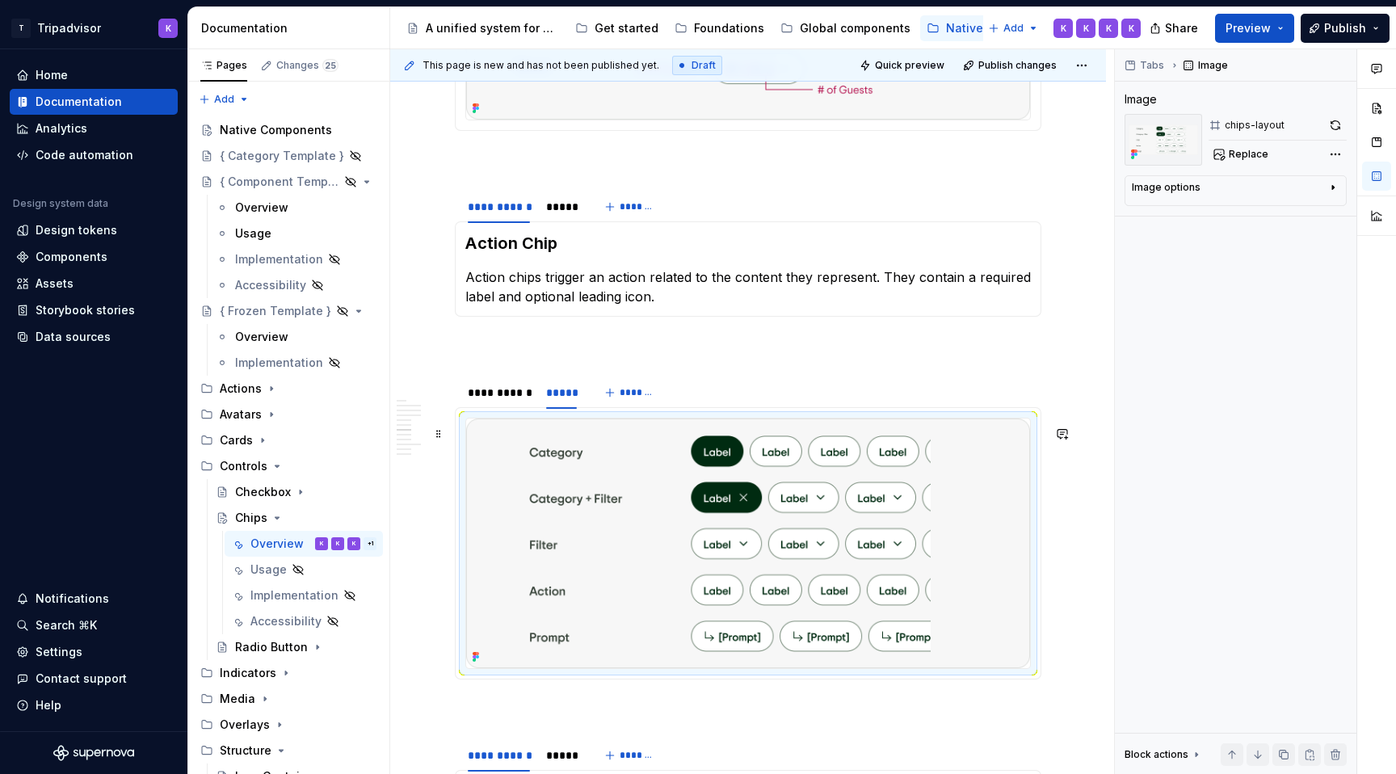
click at [696, 613] on img at bounding box center [748, 544] width 564 height 250
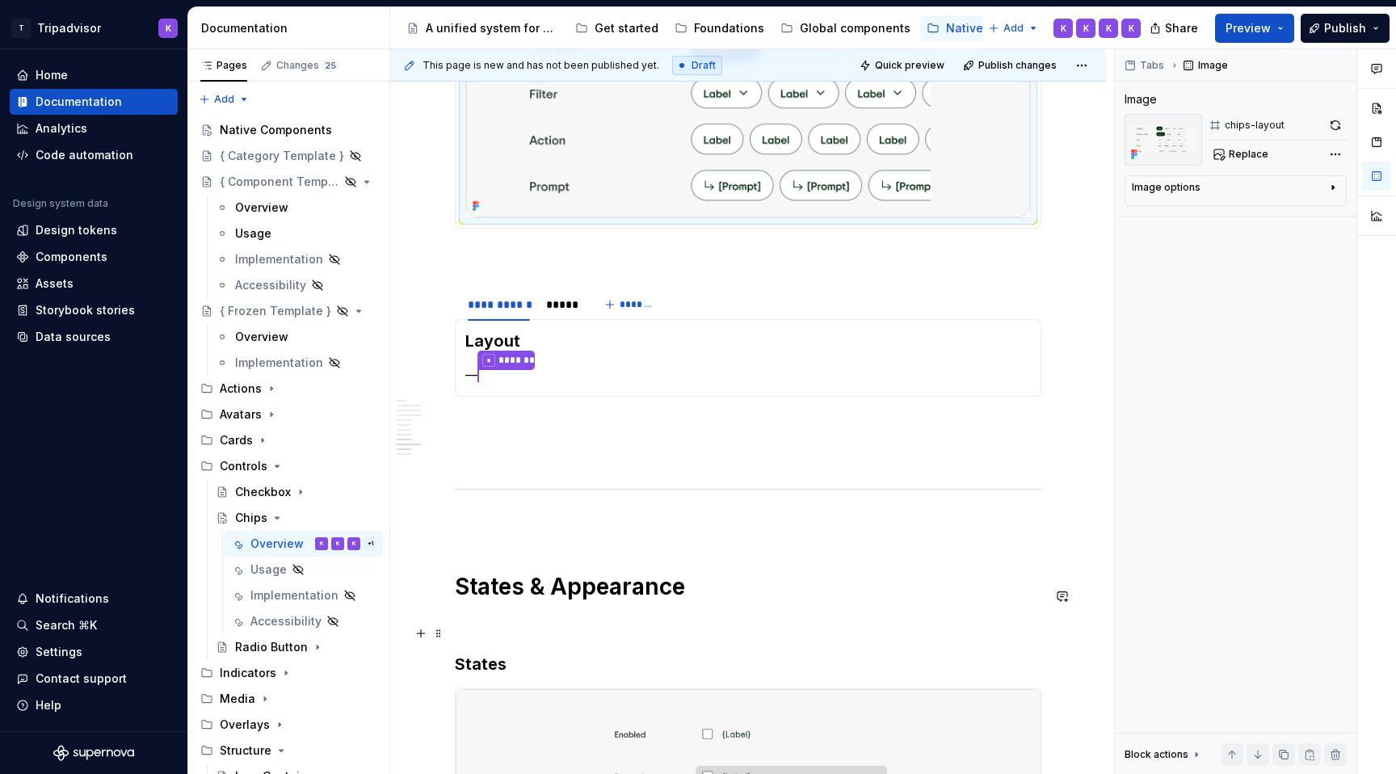
scroll to position [3168, 0]
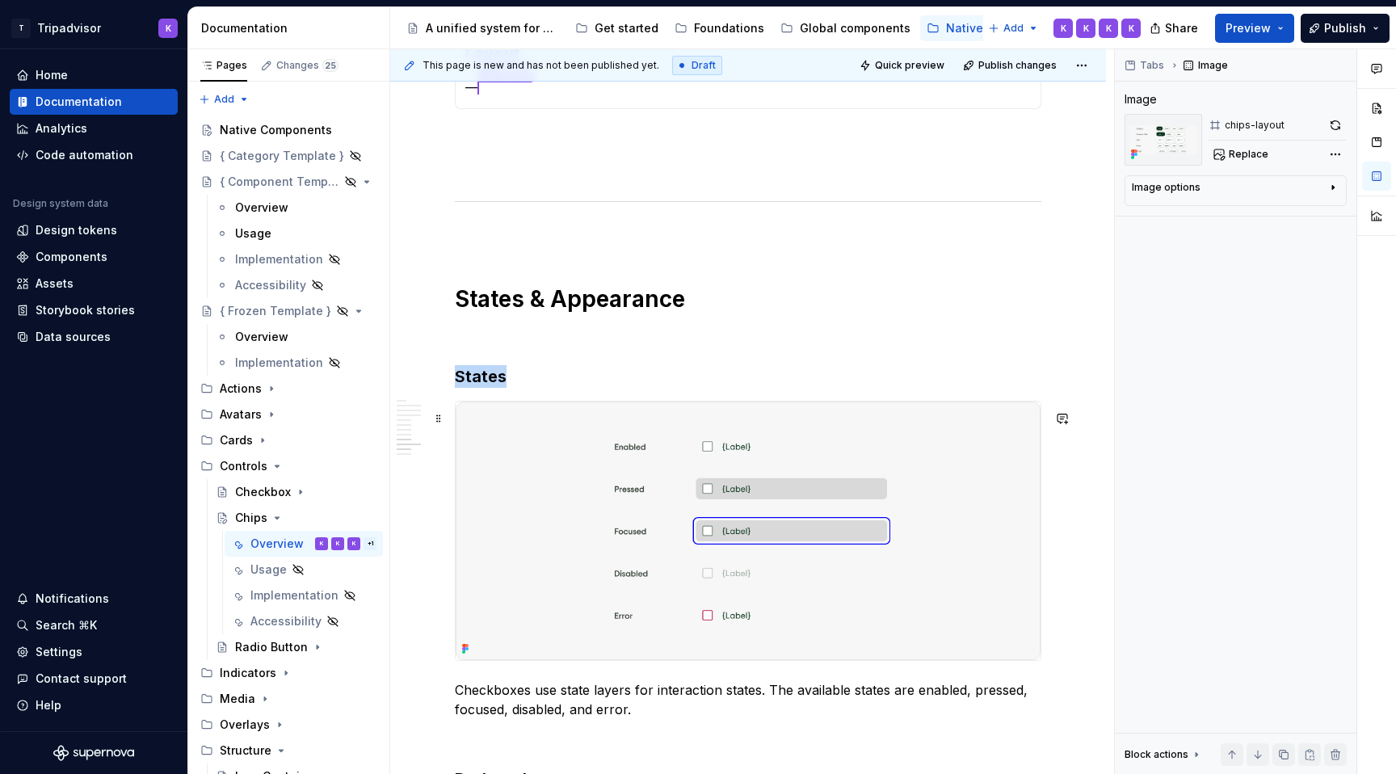
click at [705, 532] on img at bounding box center [748, 531] width 585 height 259
click at [1237, 158] on span "Replace" at bounding box center [1249, 154] width 40 height 13
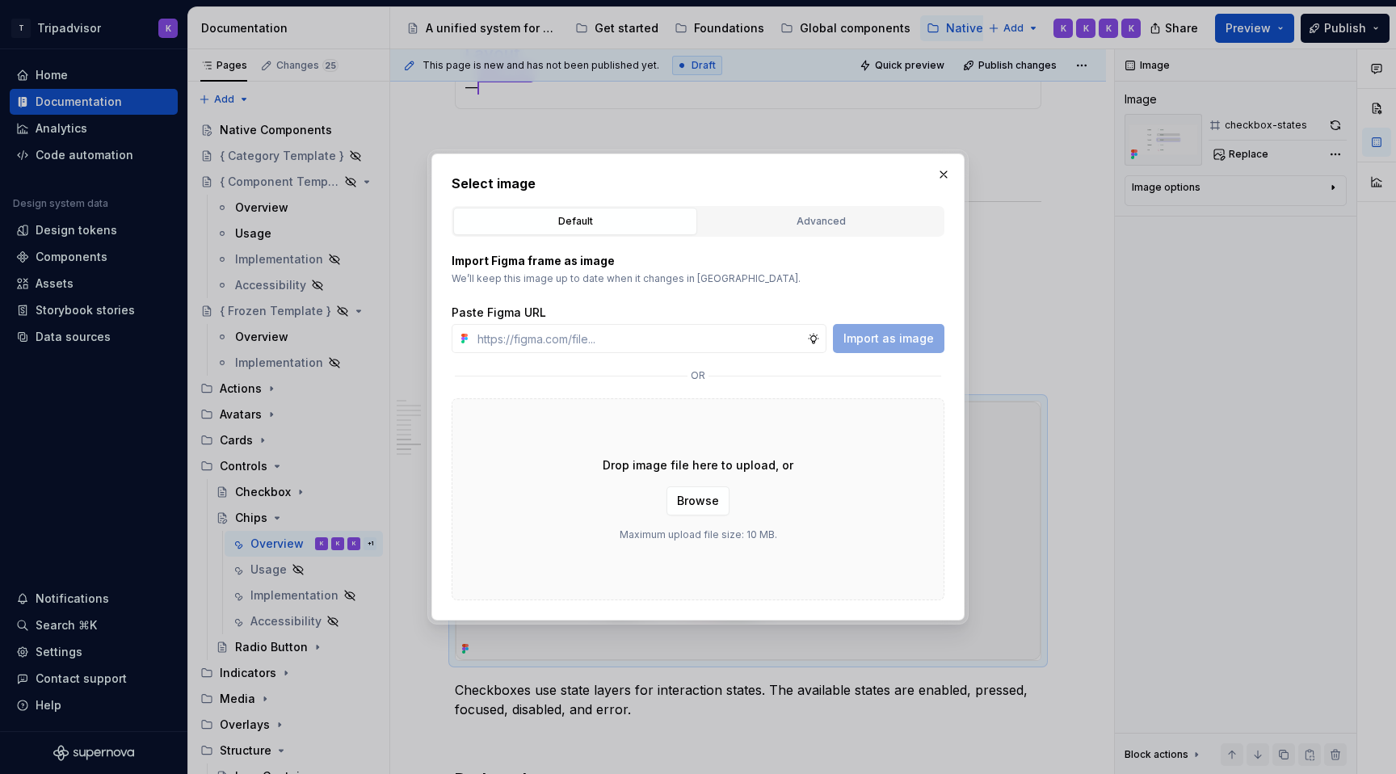
type textarea "*"
type input "[URL][DOMAIN_NAME]"
click at [869, 341] on span "Import as image" at bounding box center [888, 338] width 90 height 16
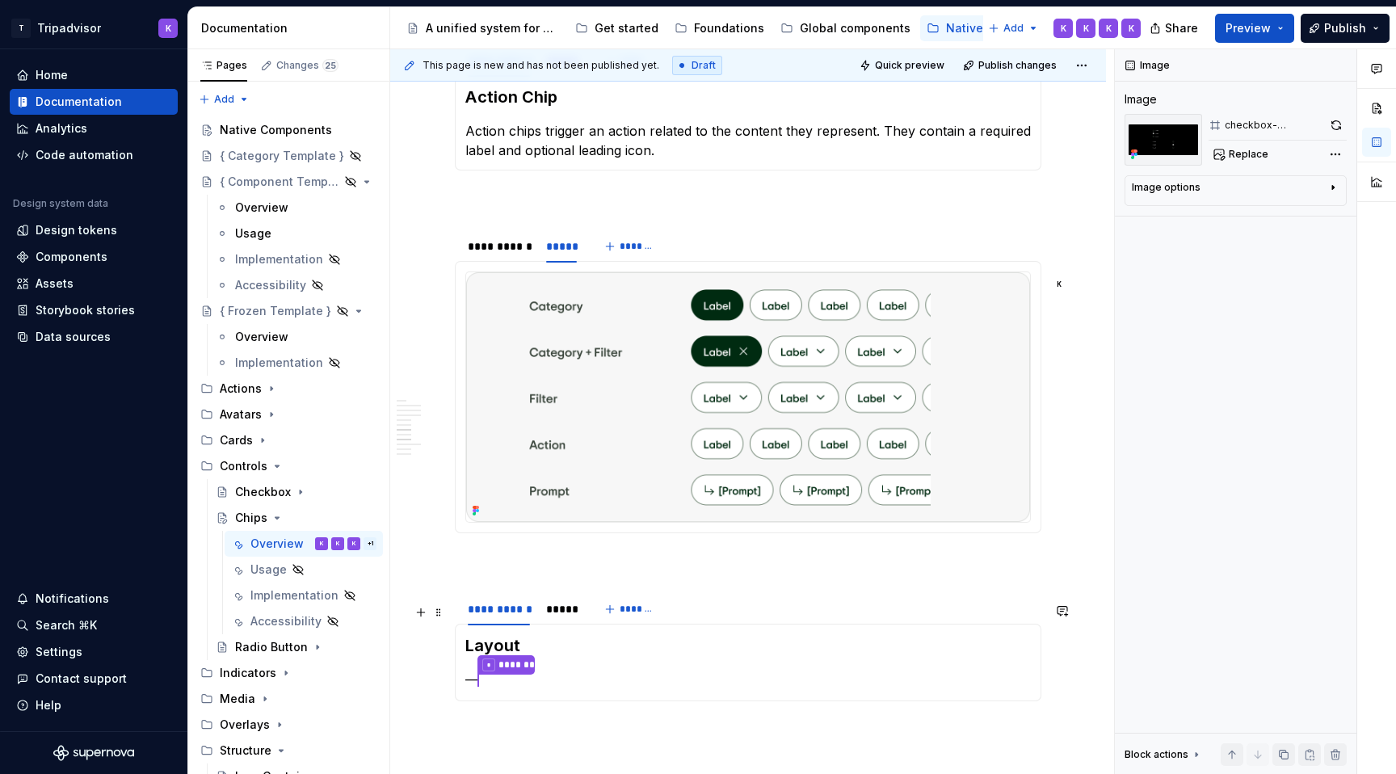
scroll to position [2555, 0]
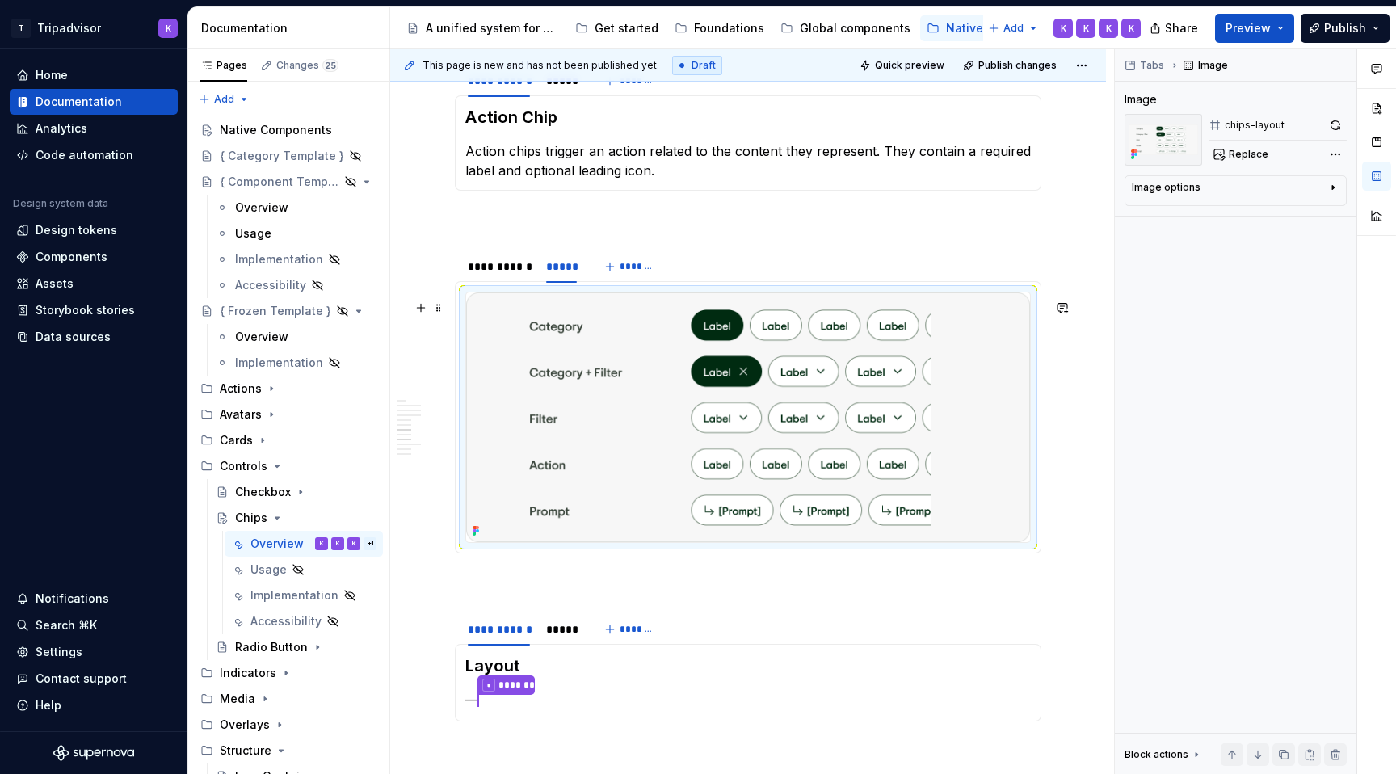
click at [852, 474] on img at bounding box center [748, 417] width 564 height 250
click at [1337, 128] on button "button" at bounding box center [1335, 125] width 23 height 23
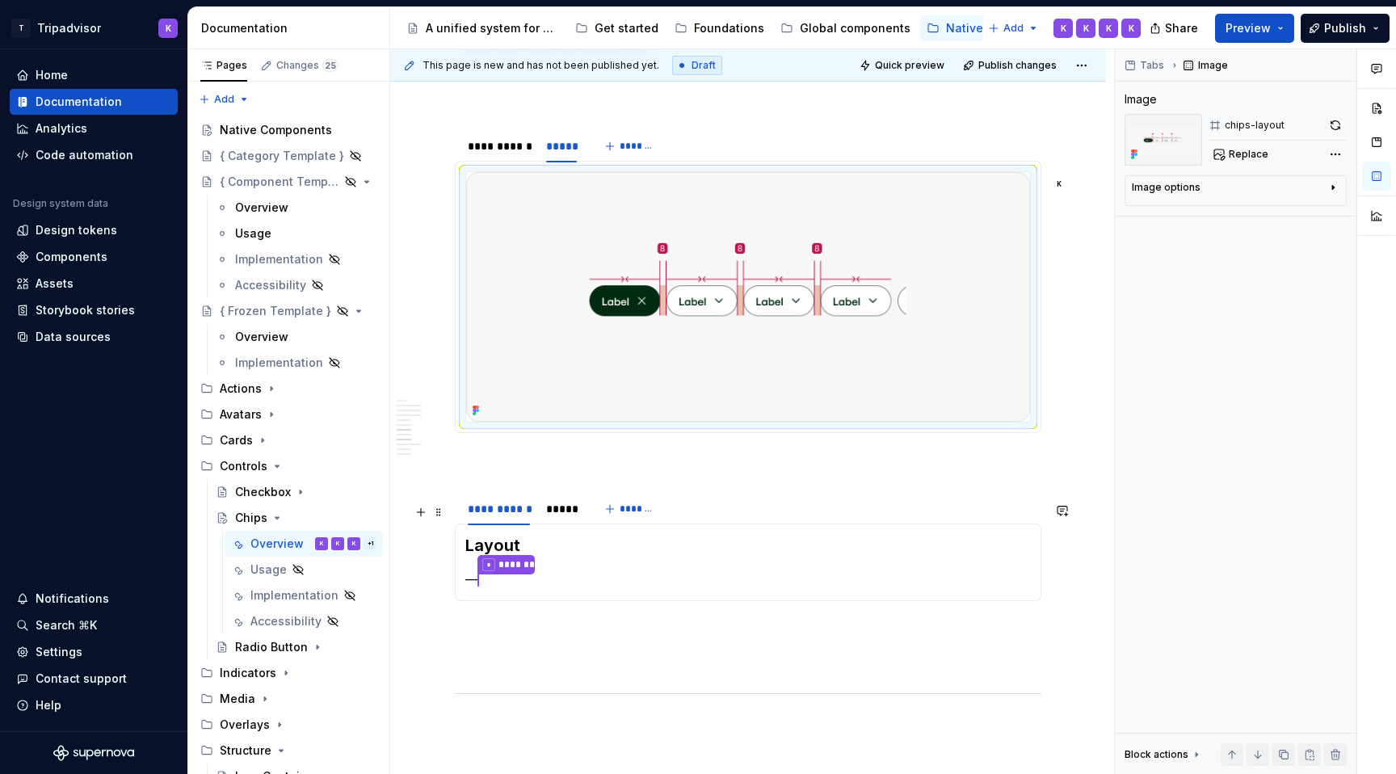
scroll to position [3111, 0]
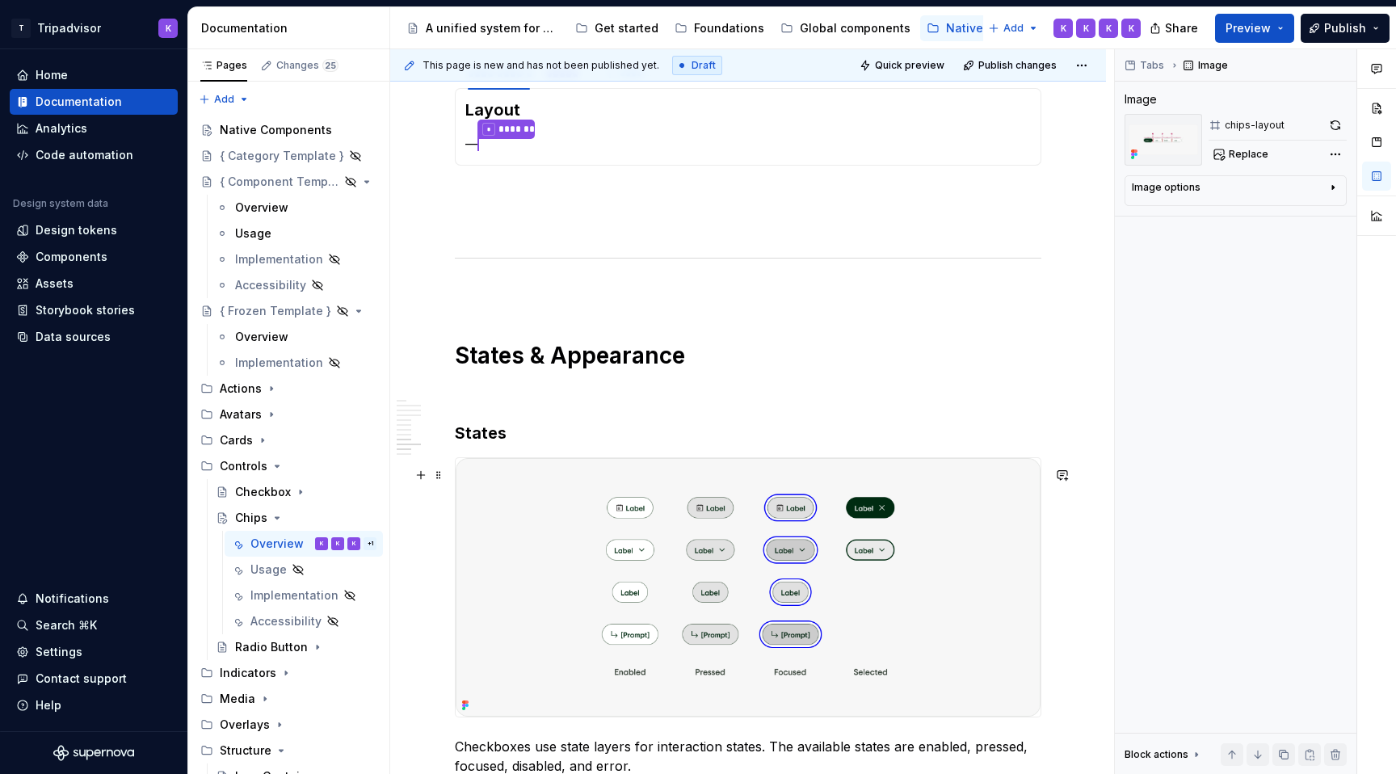
click at [755, 574] on img at bounding box center [748, 587] width 585 height 259
click at [1329, 125] on button "button" at bounding box center [1335, 125] width 23 height 23
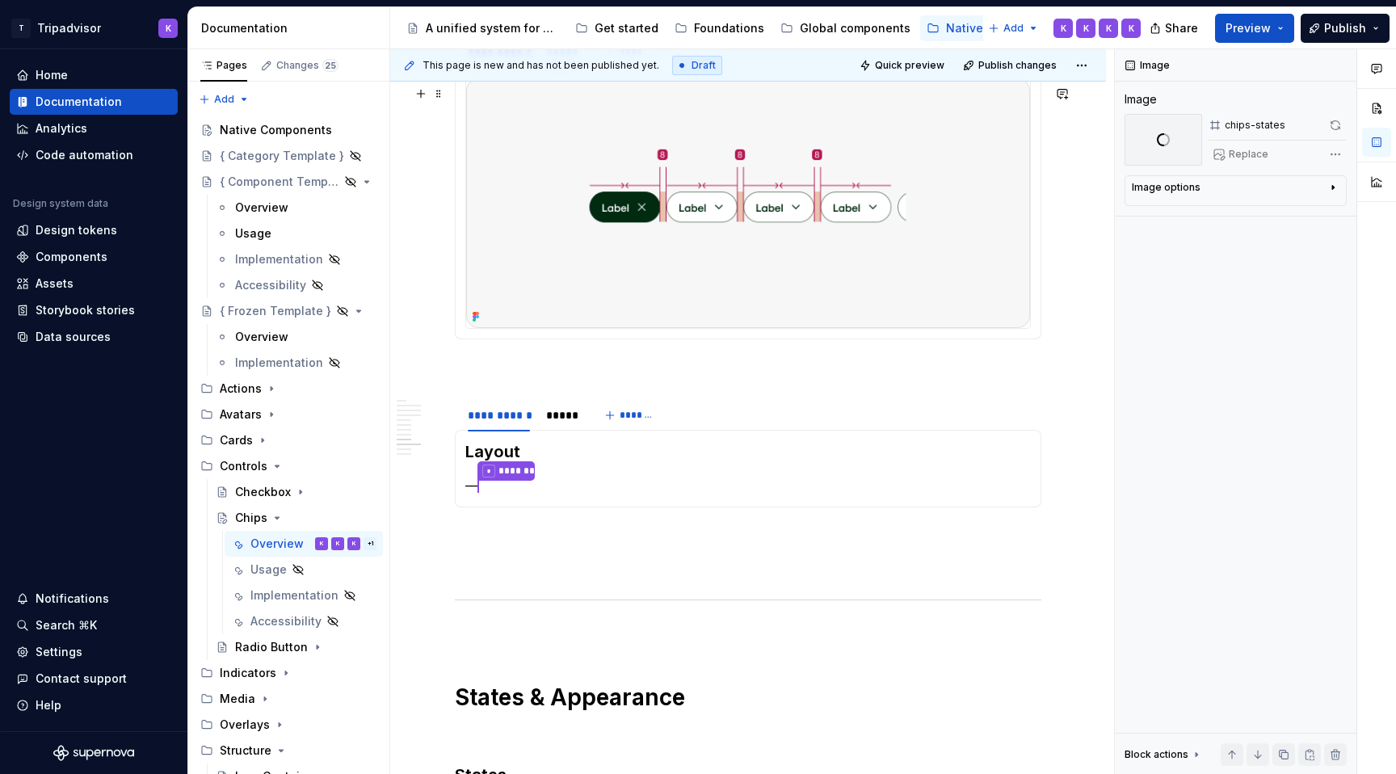
scroll to position [2698, 0]
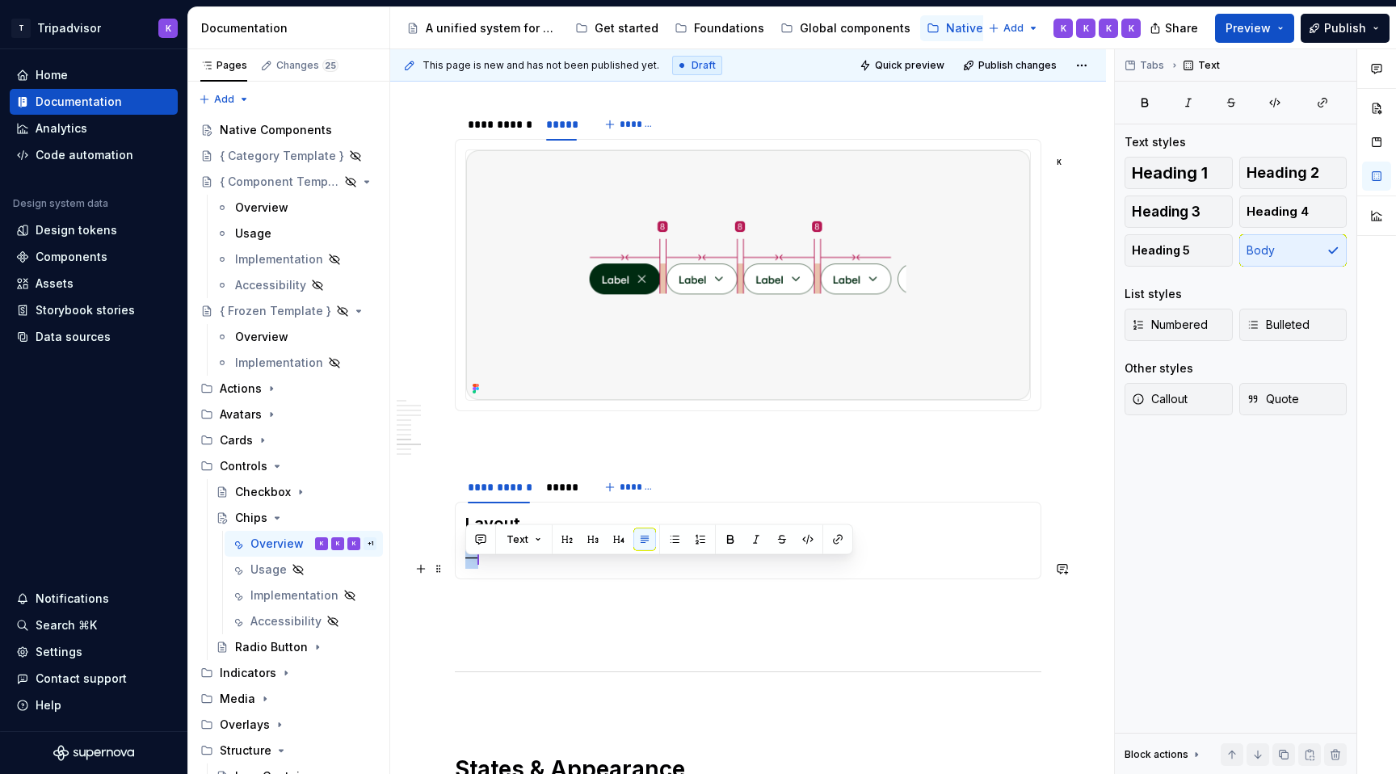
drag, startPoint x: 491, startPoint y: 569, endPoint x: 468, endPoint y: 569, distance: 23.4
click at [468, 569] on p "— * *******" at bounding box center [748, 558] width 566 height 21
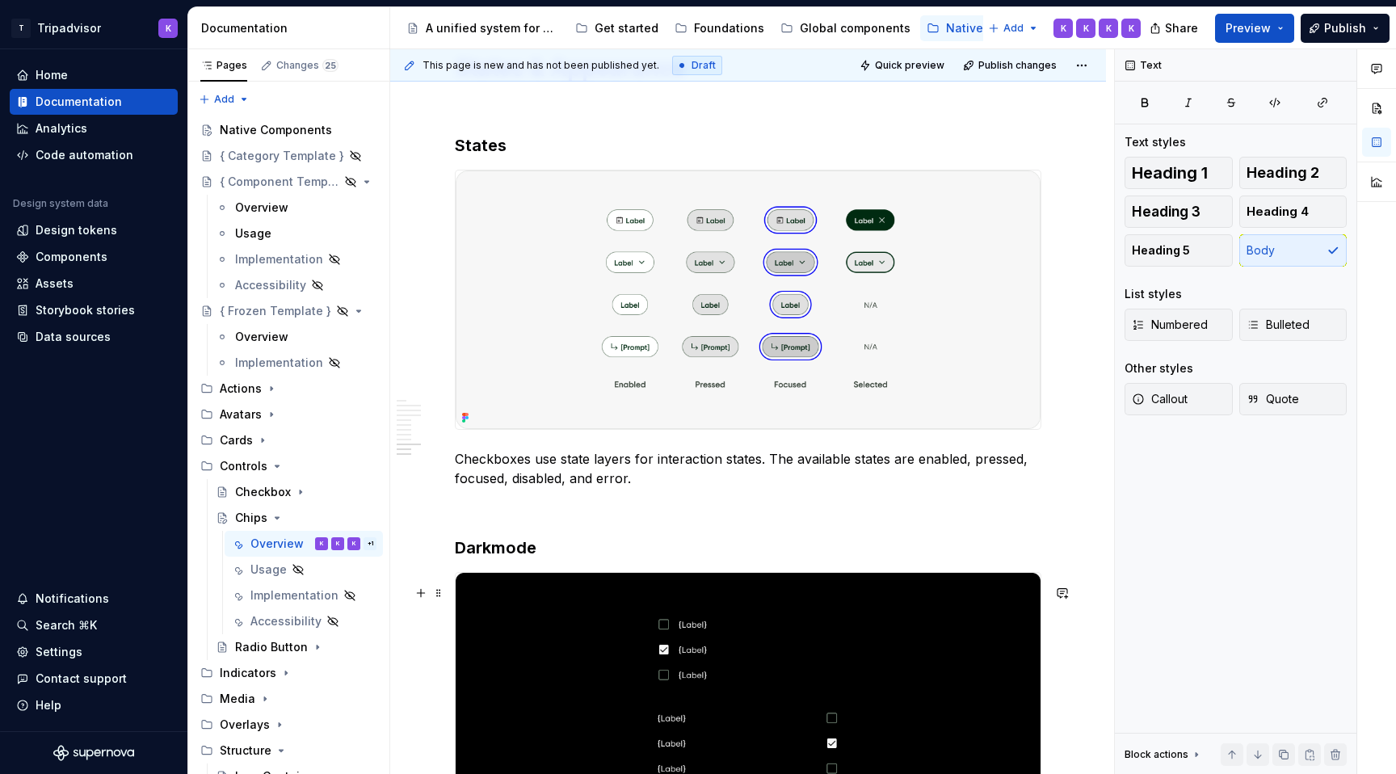
scroll to position [3513, 0]
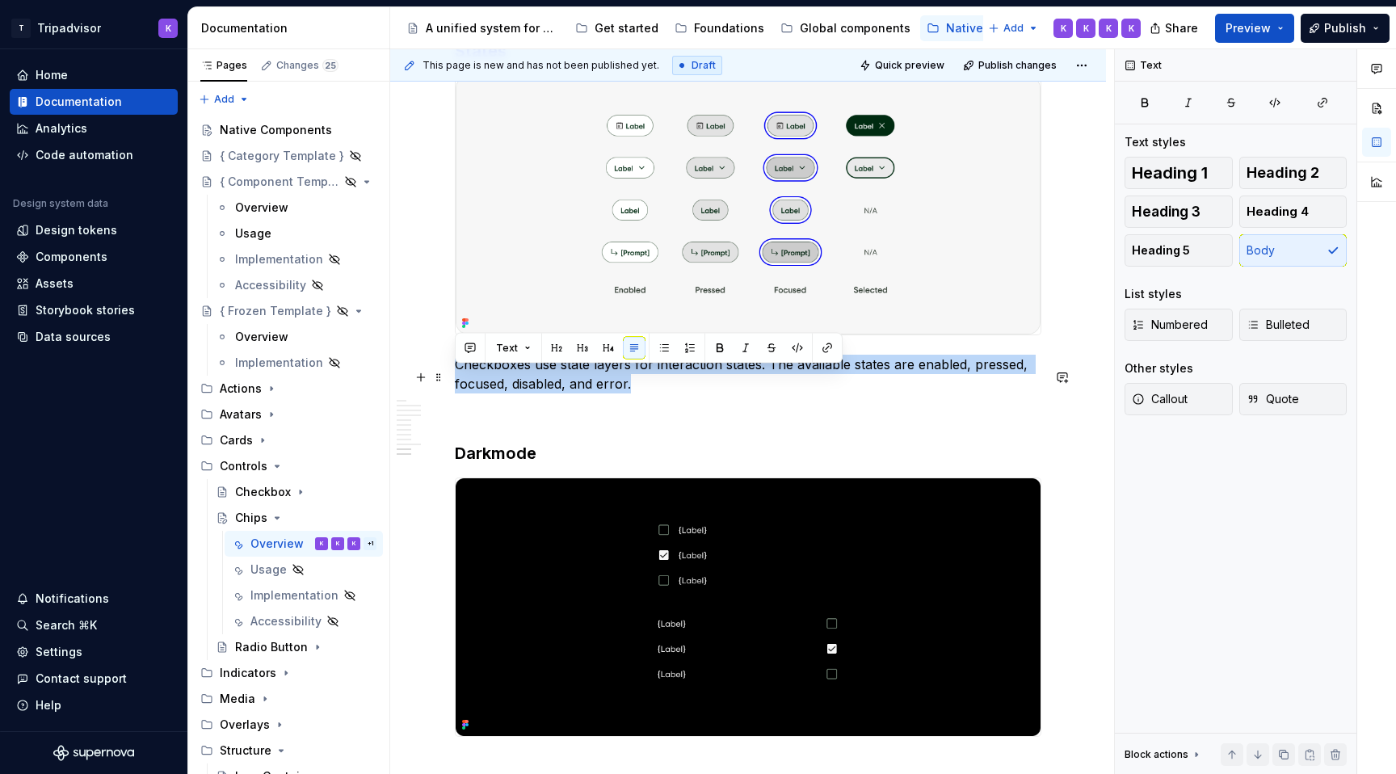
drag, startPoint x: 635, startPoint y: 398, endPoint x: 459, endPoint y: 381, distance: 176.9
click at [458, 381] on p "Checkboxes use state layers for interaction states. The available states are en…" at bounding box center [748, 374] width 587 height 39
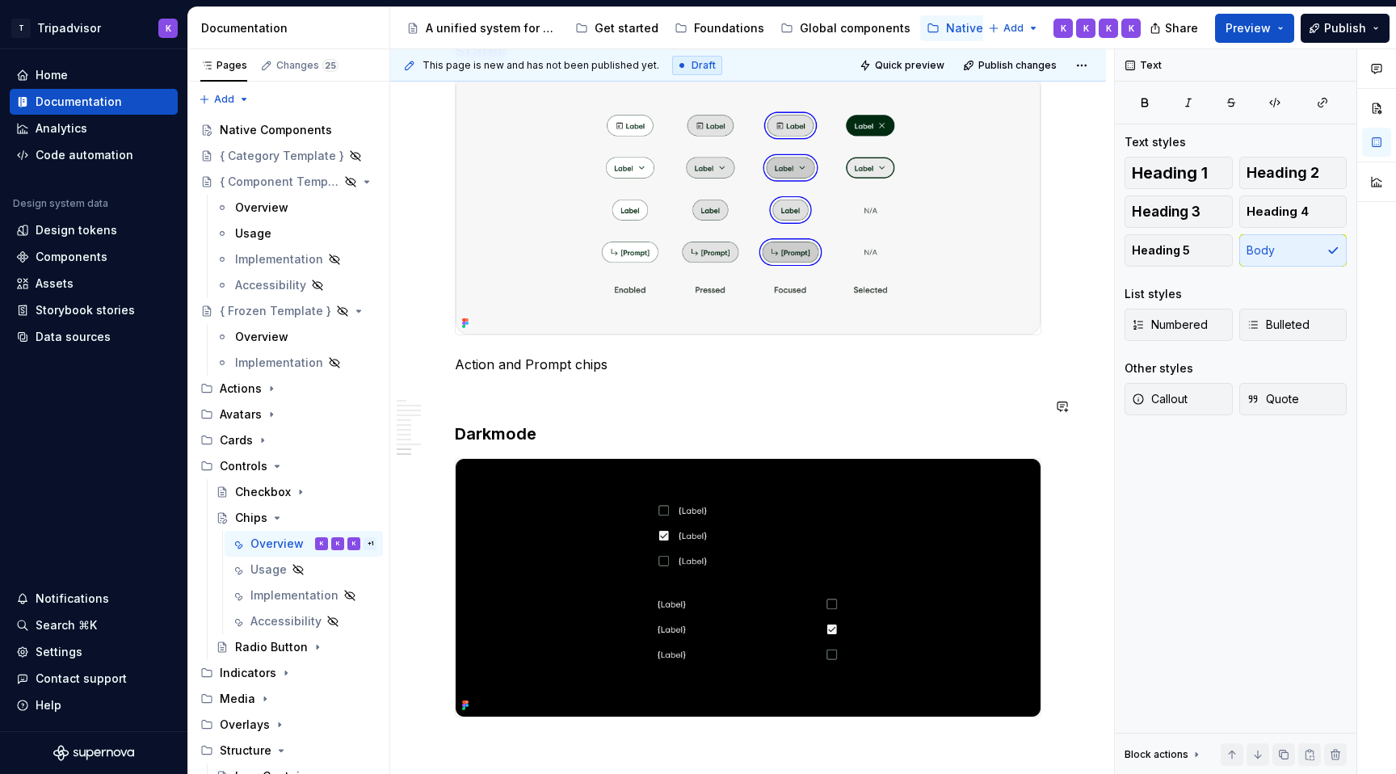
click at [534, 374] on p "Action and Prompt chips" at bounding box center [748, 364] width 587 height 19
click at [597, 374] on p "Action and prompt chips" at bounding box center [748, 364] width 587 height 19
click at [614, 374] on p "Action and prompt chips" at bounding box center [748, 364] width 587 height 19
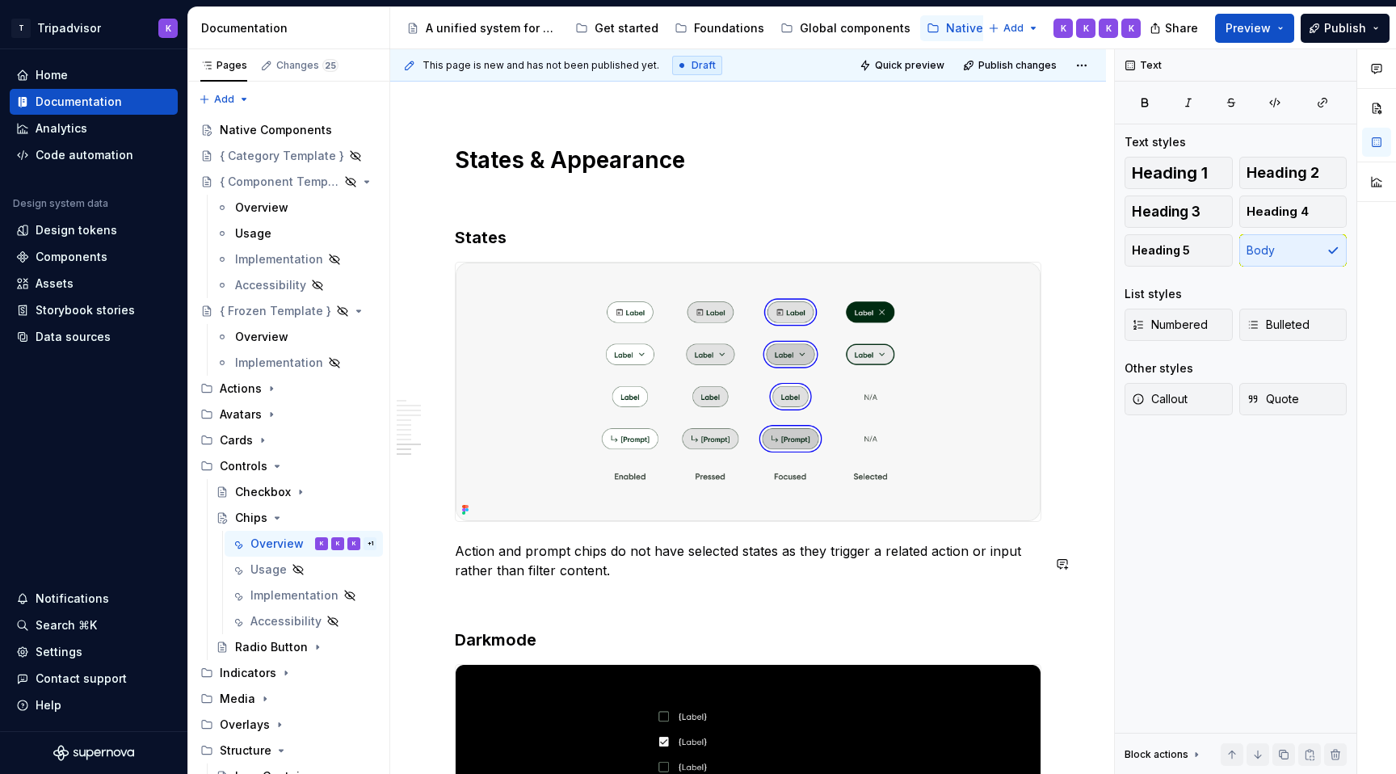
scroll to position [3511, 0]
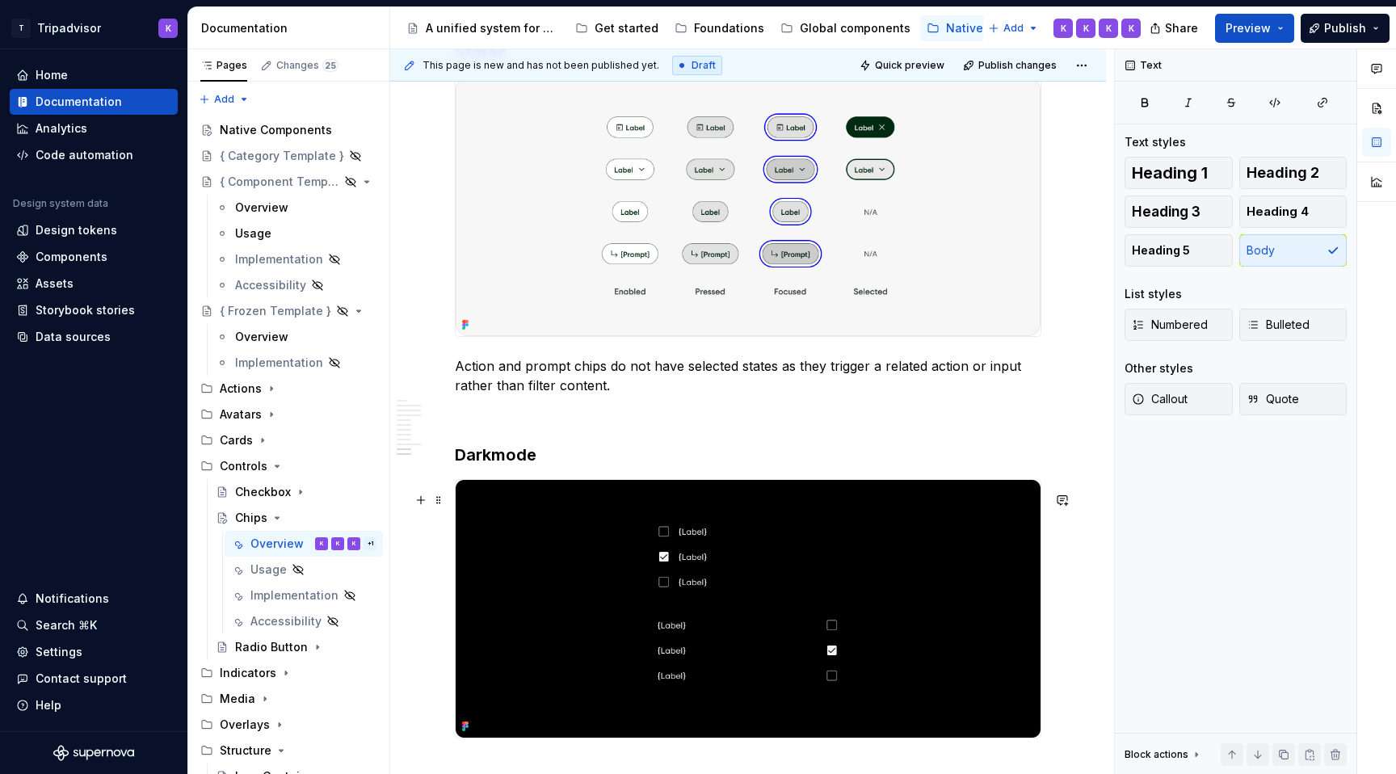
click at [906, 566] on img at bounding box center [748, 609] width 585 height 259
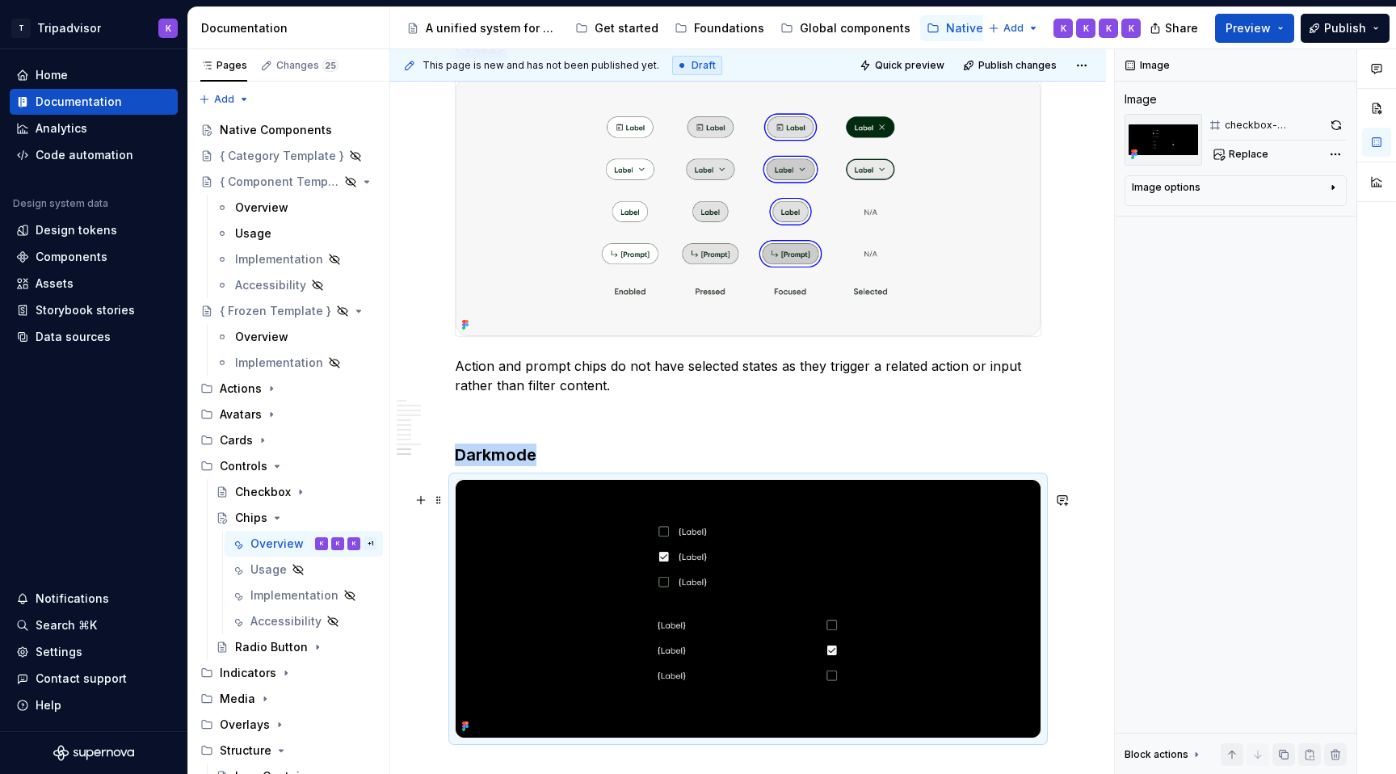
click at [945, 540] on img at bounding box center [748, 609] width 585 height 259
click at [1230, 155] on span "Replace" at bounding box center [1249, 154] width 40 height 13
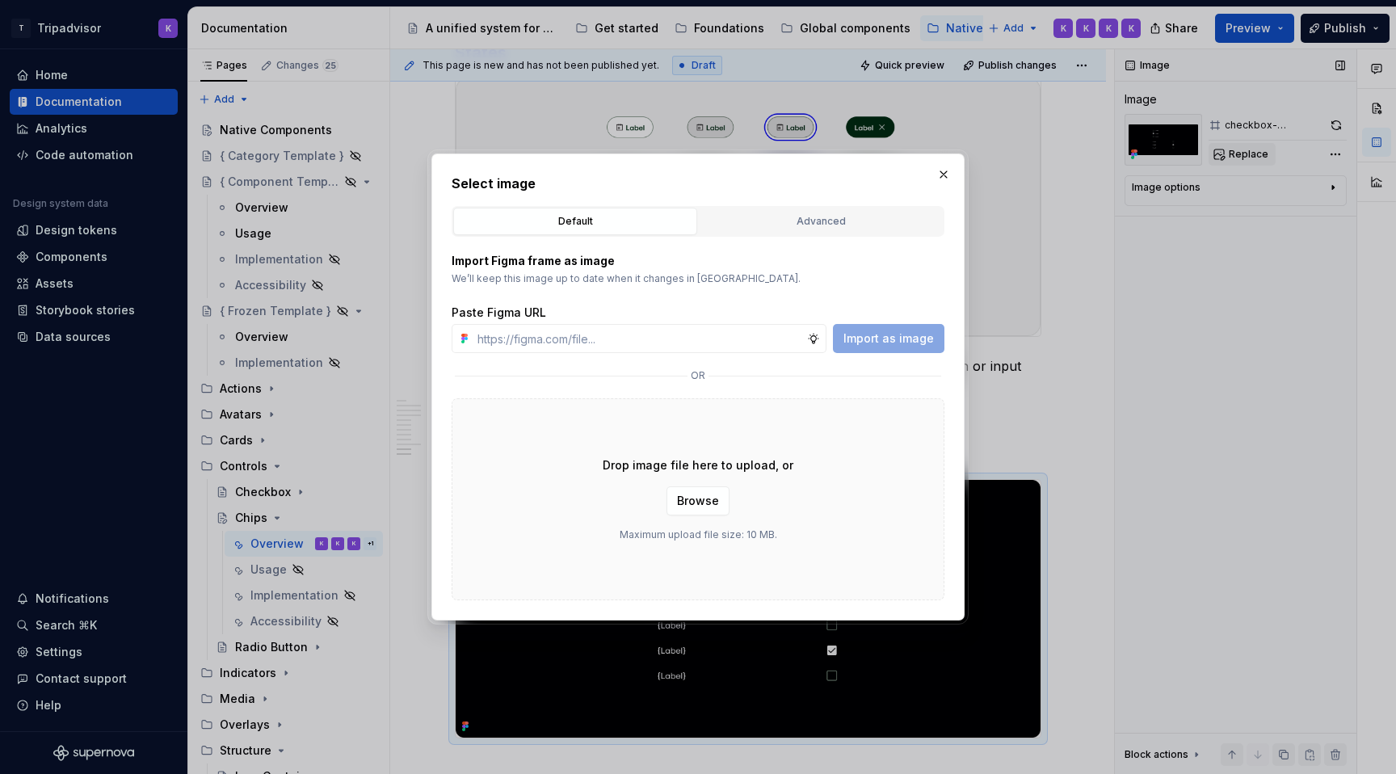
type textarea "*"
type input "[URL][DOMAIN_NAME]"
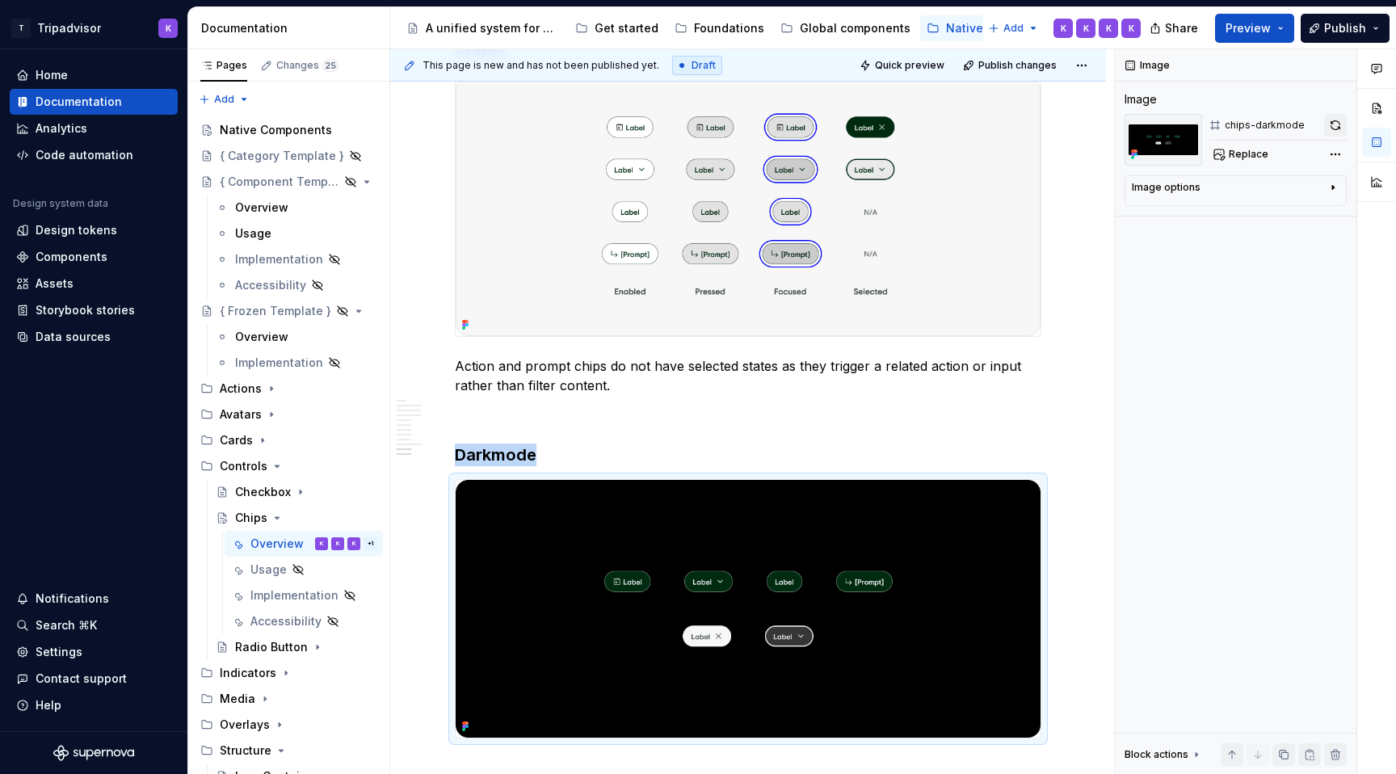
click at [1329, 130] on button "button" at bounding box center [1335, 125] width 23 height 23
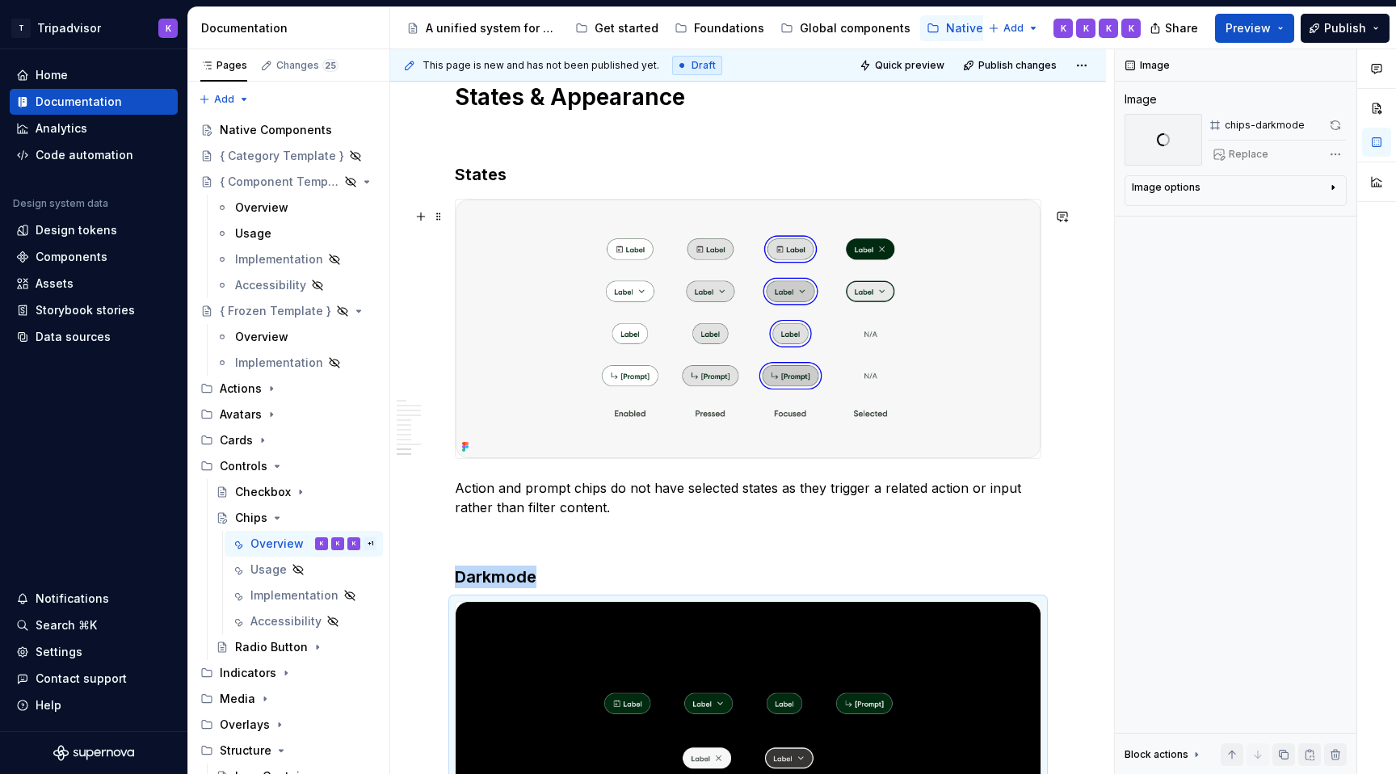
scroll to position [3360, 0]
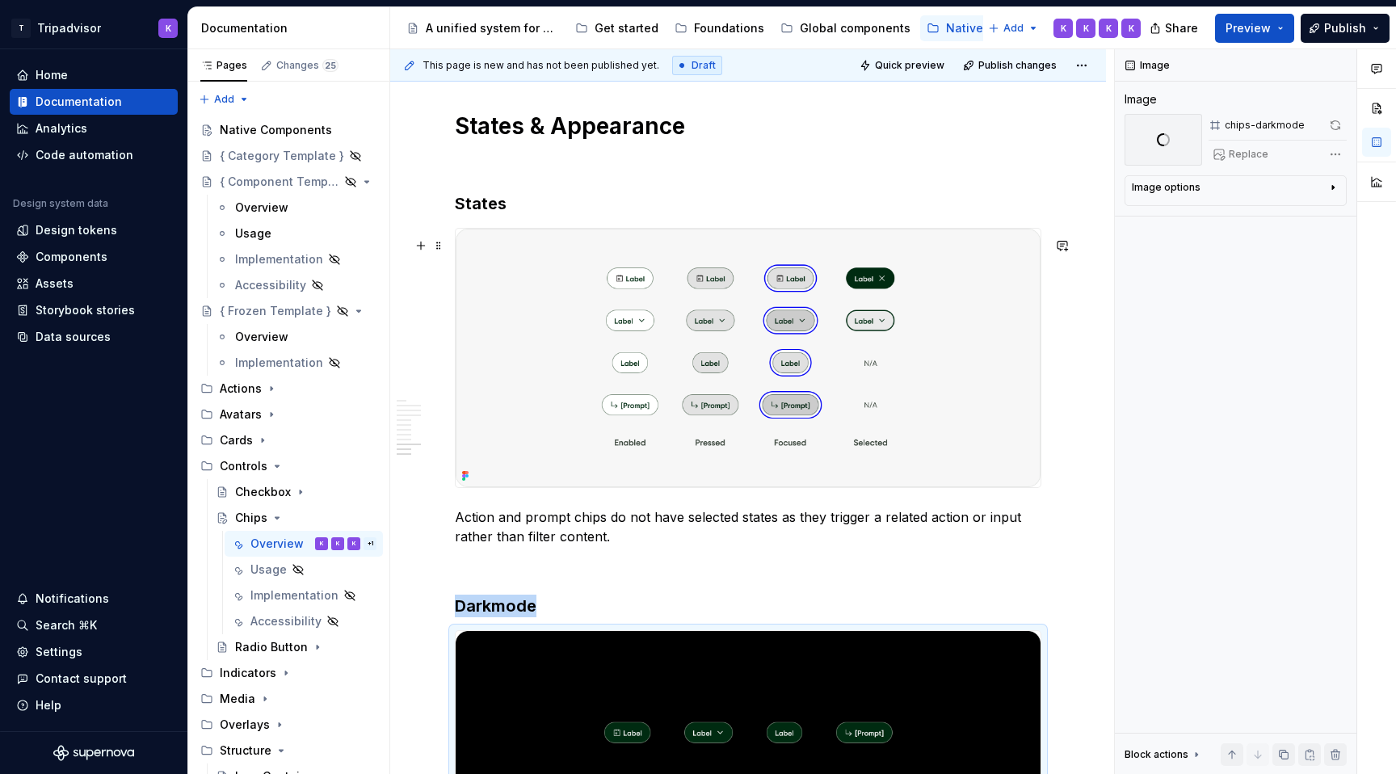
click at [830, 398] on img at bounding box center [748, 358] width 585 height 259
click at [1330, 128] on button "button" at bounding box center [1335, 125] width 23 height 23
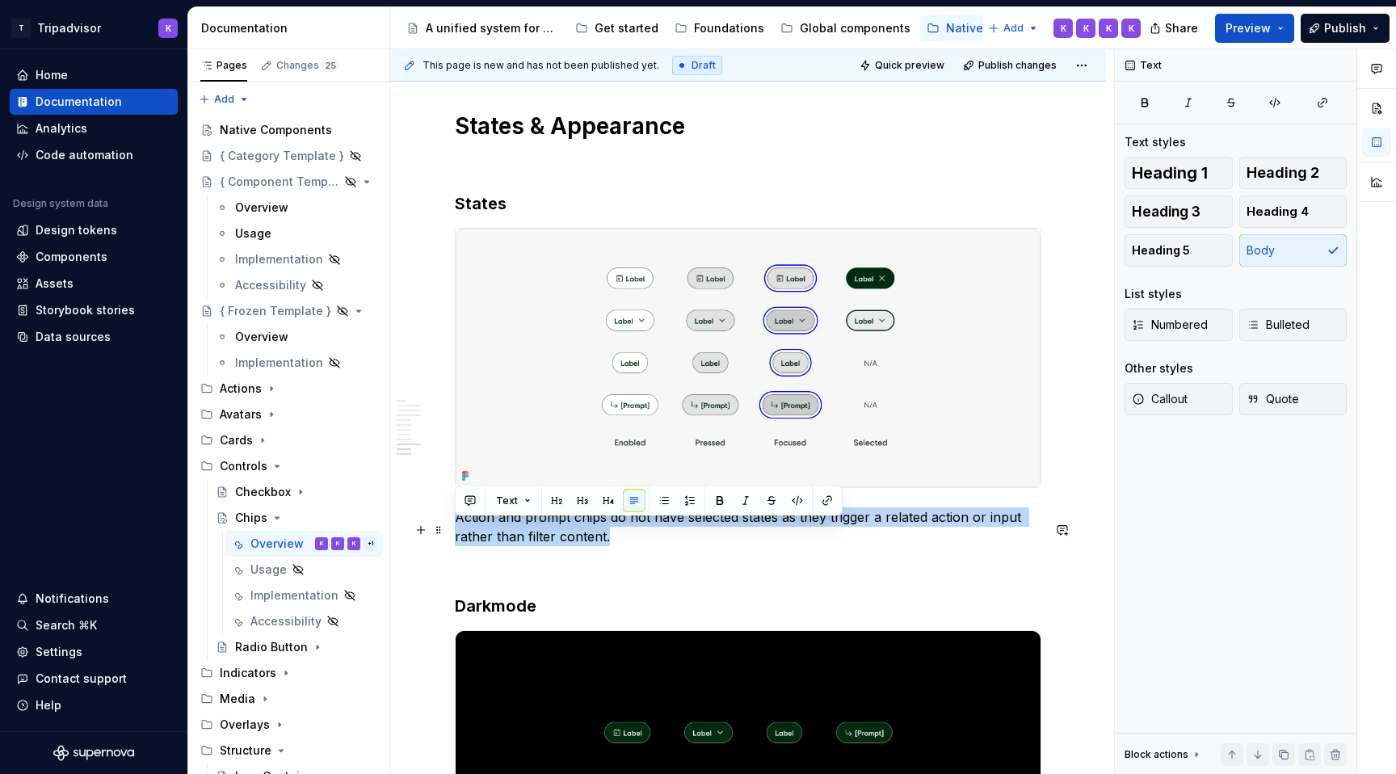
drag, startPoint x: 614, startPoint y: 552, endPoint x: 449, endPoint y: 532, distance: 166.1
copy p "Action and prompt chips do not have selected states as they trigger a related a…"
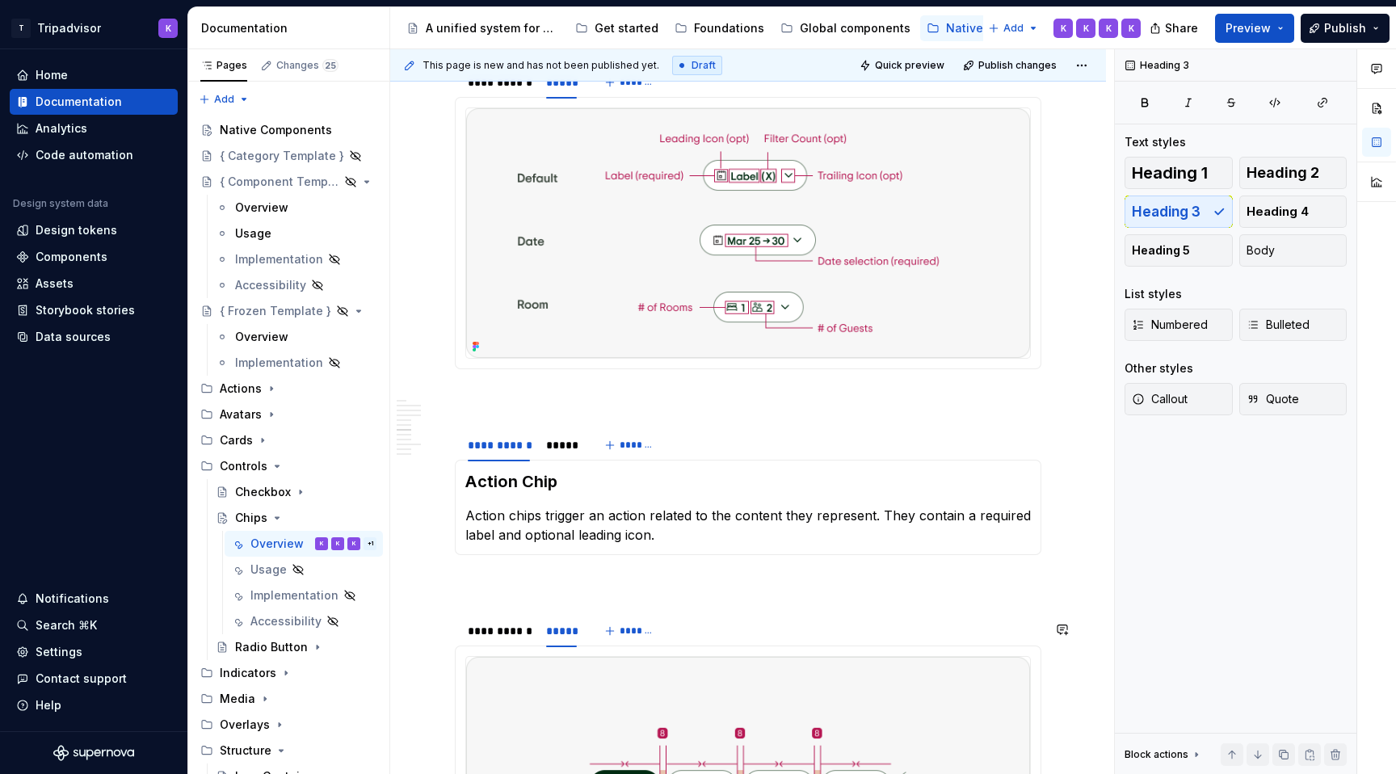
scroll to position [2168, 0]
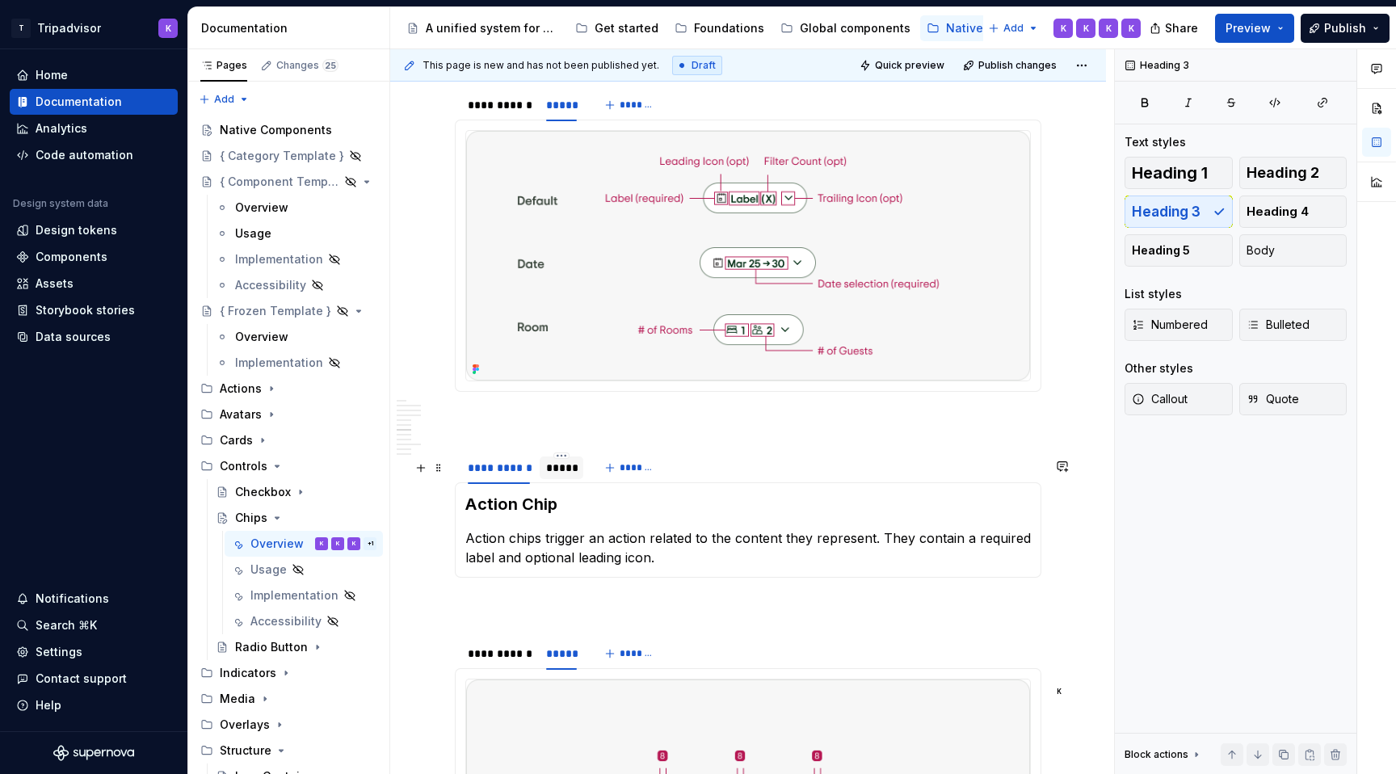
click at [552, 479] on div "*****" at bounding box center [562, 467] width 44 height 23
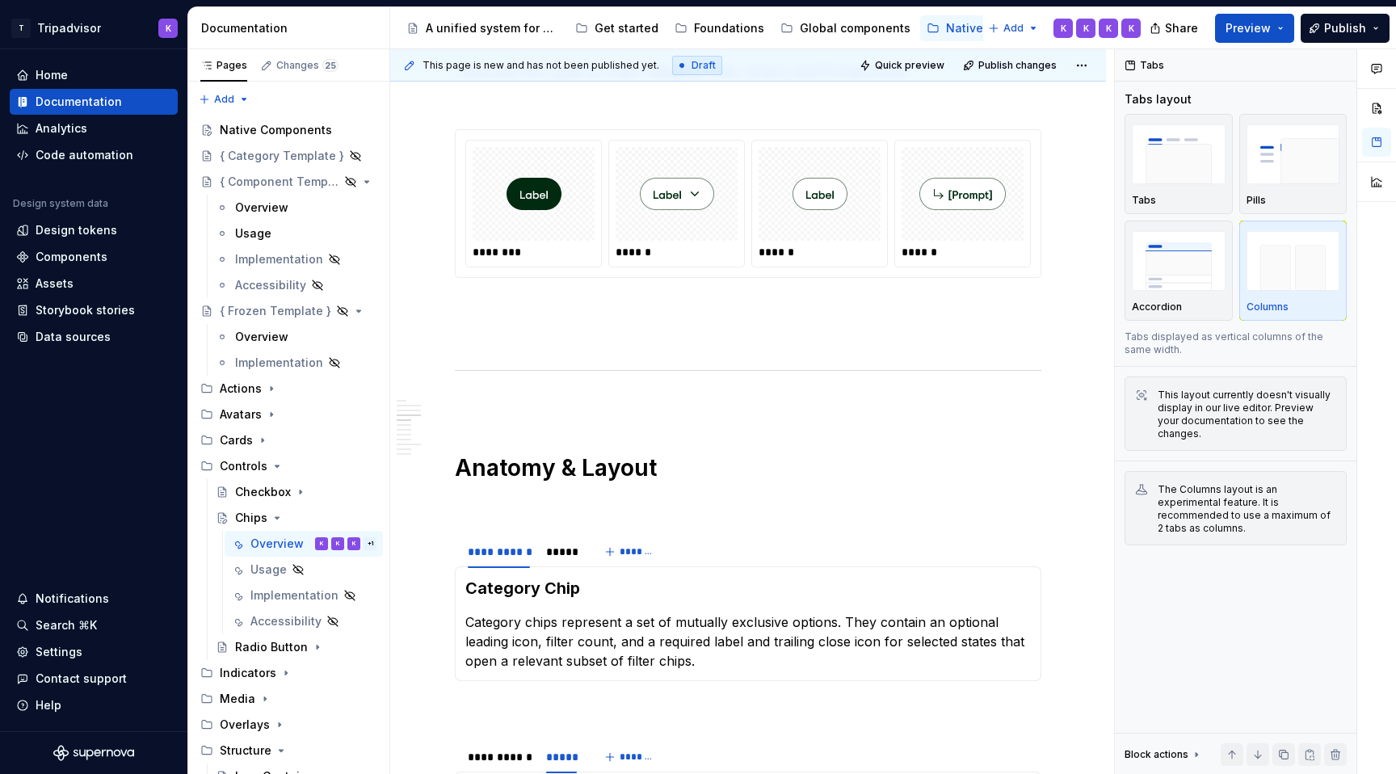
scroll to position [1435, 0]
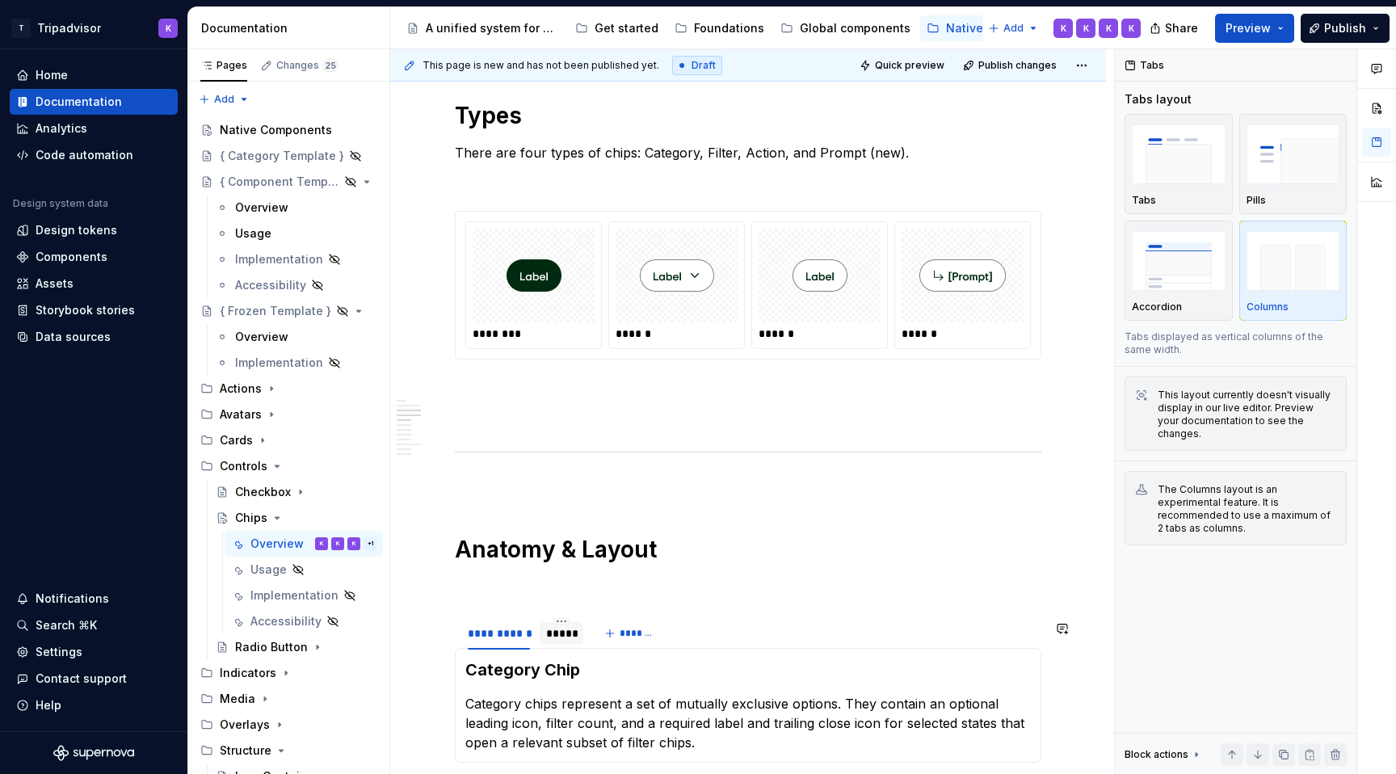
click at [562, 646] on div "*****" at bounding box center [562, 633] width 44 height 26
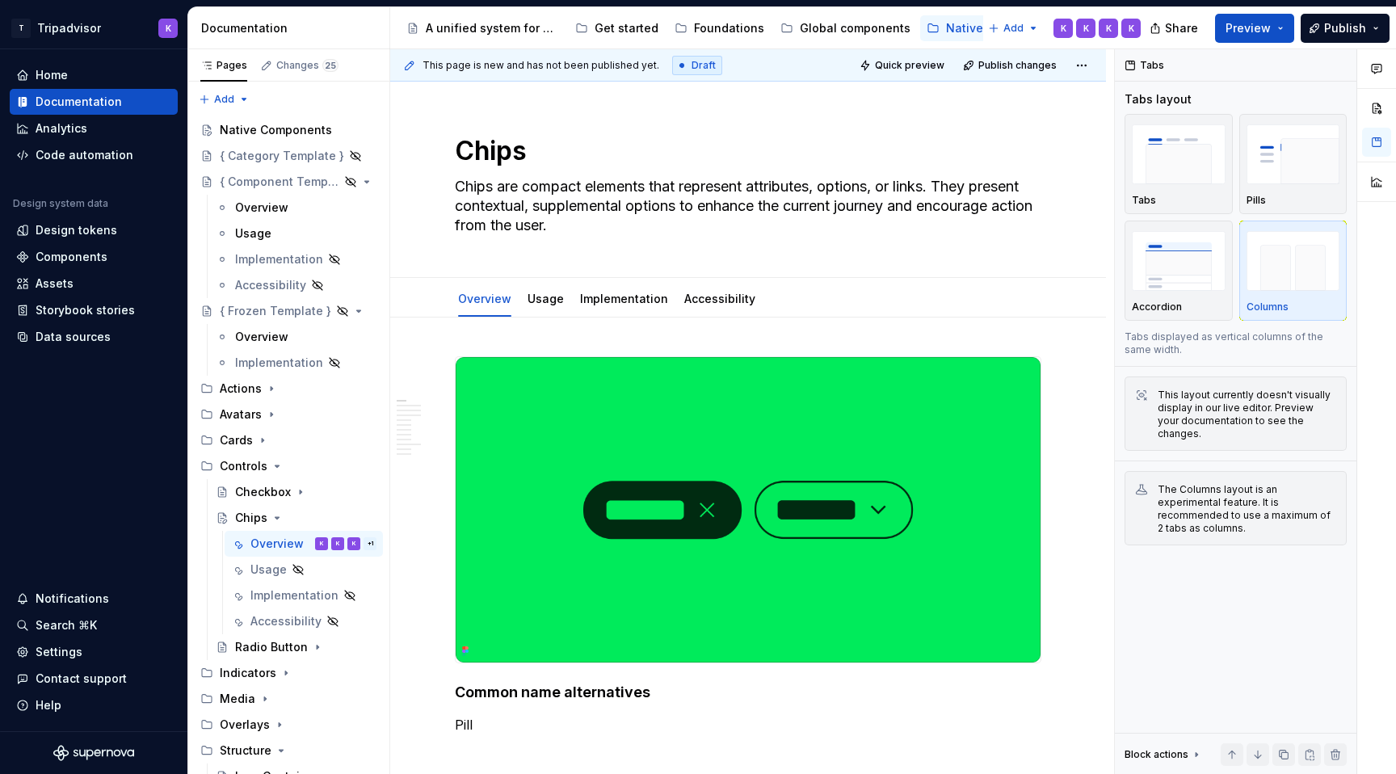
scroll to position [0, 0]
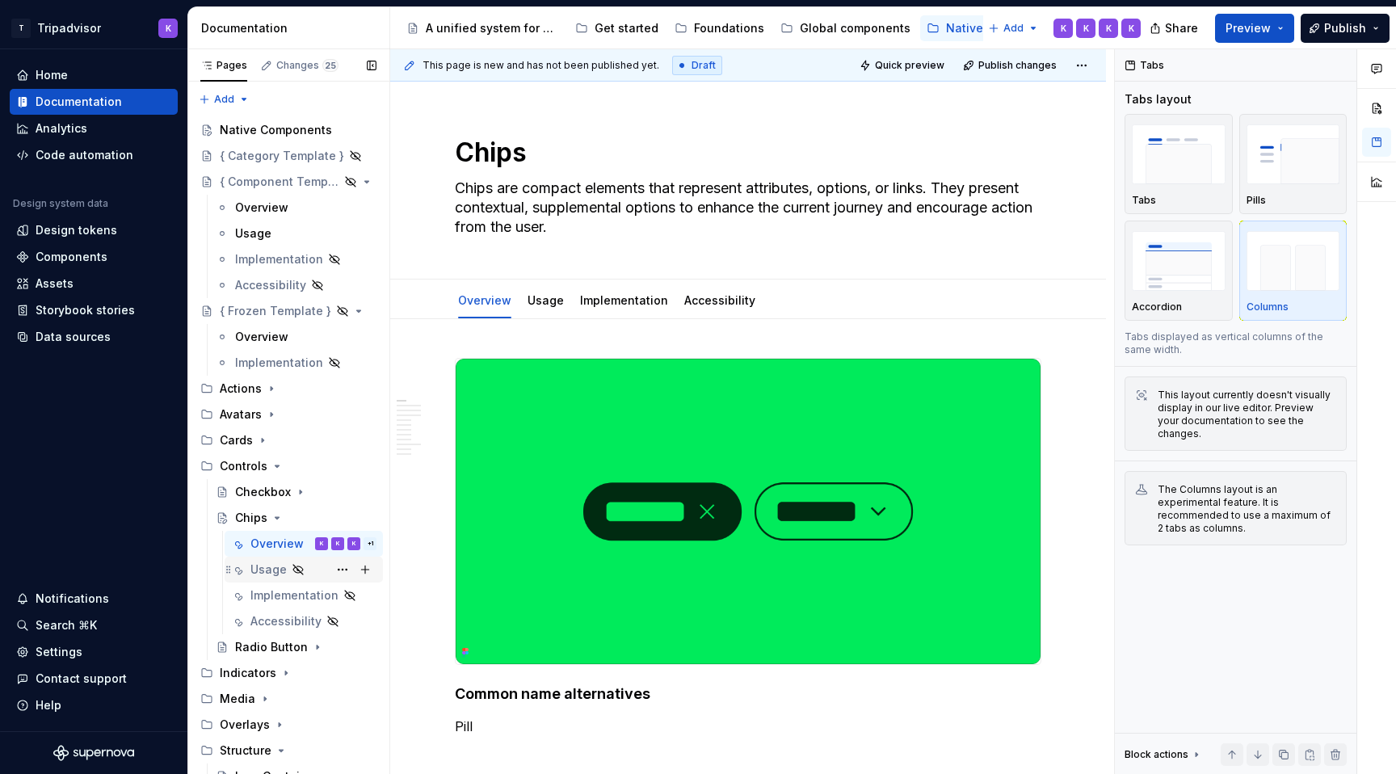
click at [269, 569] on div "Usage" at bounding box center [268, 570] width 36 height 16
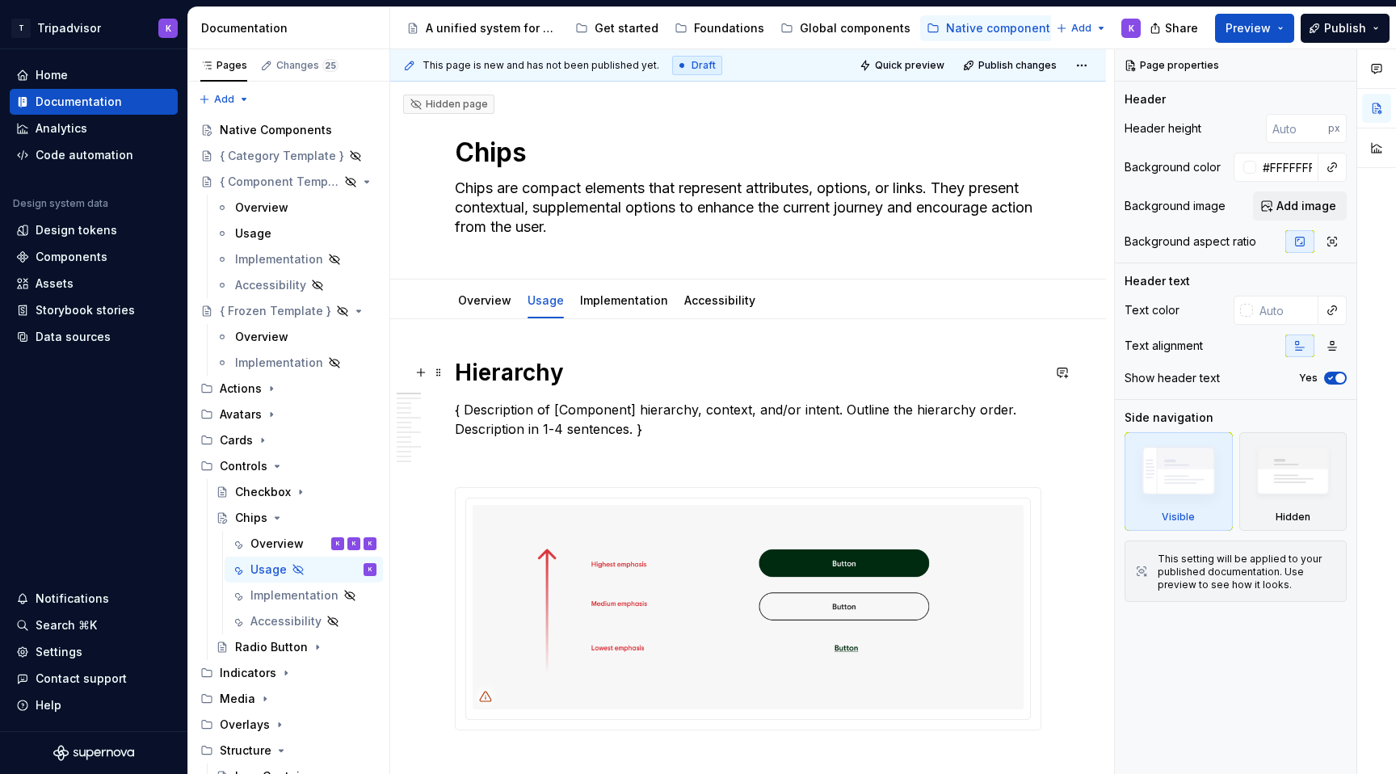
type textarea "*"
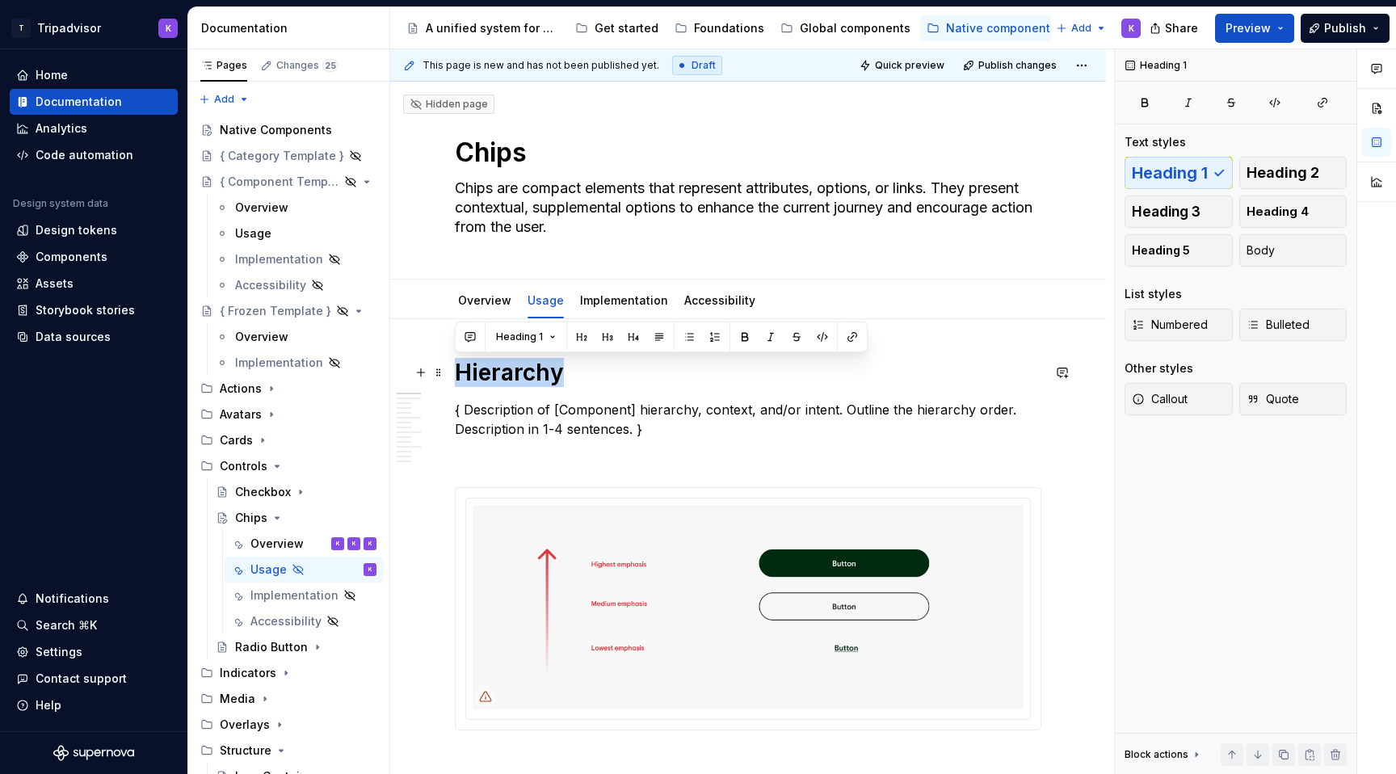
drag, startPoint x: 569, startPoint y: 363, endPoint x: 458, endPoint y: 364, distance: 110.7
click at [458, 364] on h1 "Hierarchy" at bounding box center [748, 372] width 587 height 29
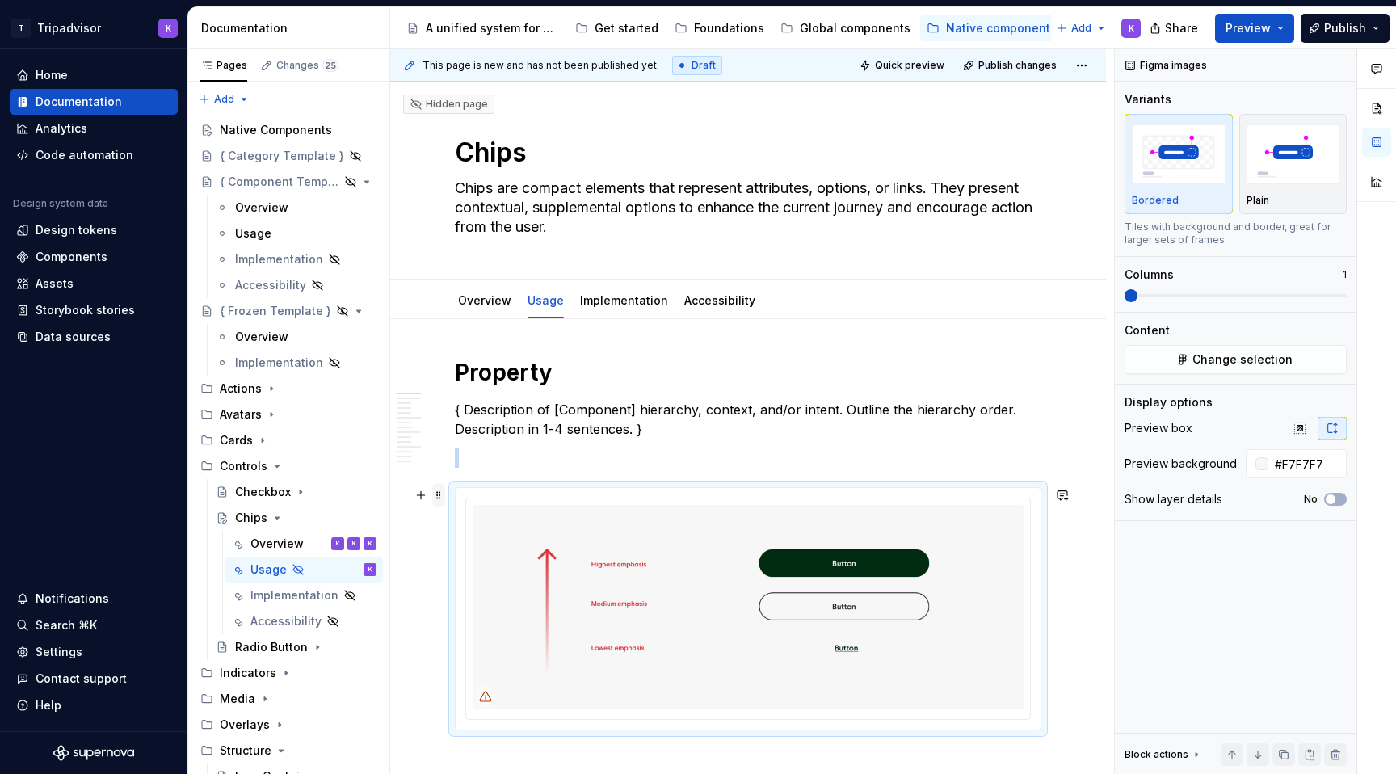
click at [437, 494] on span at bounding box center [438, 495] width 13 height 23
click at [483, 639] on div "Delete" at bounding box center [514, 638] width 105 height 16
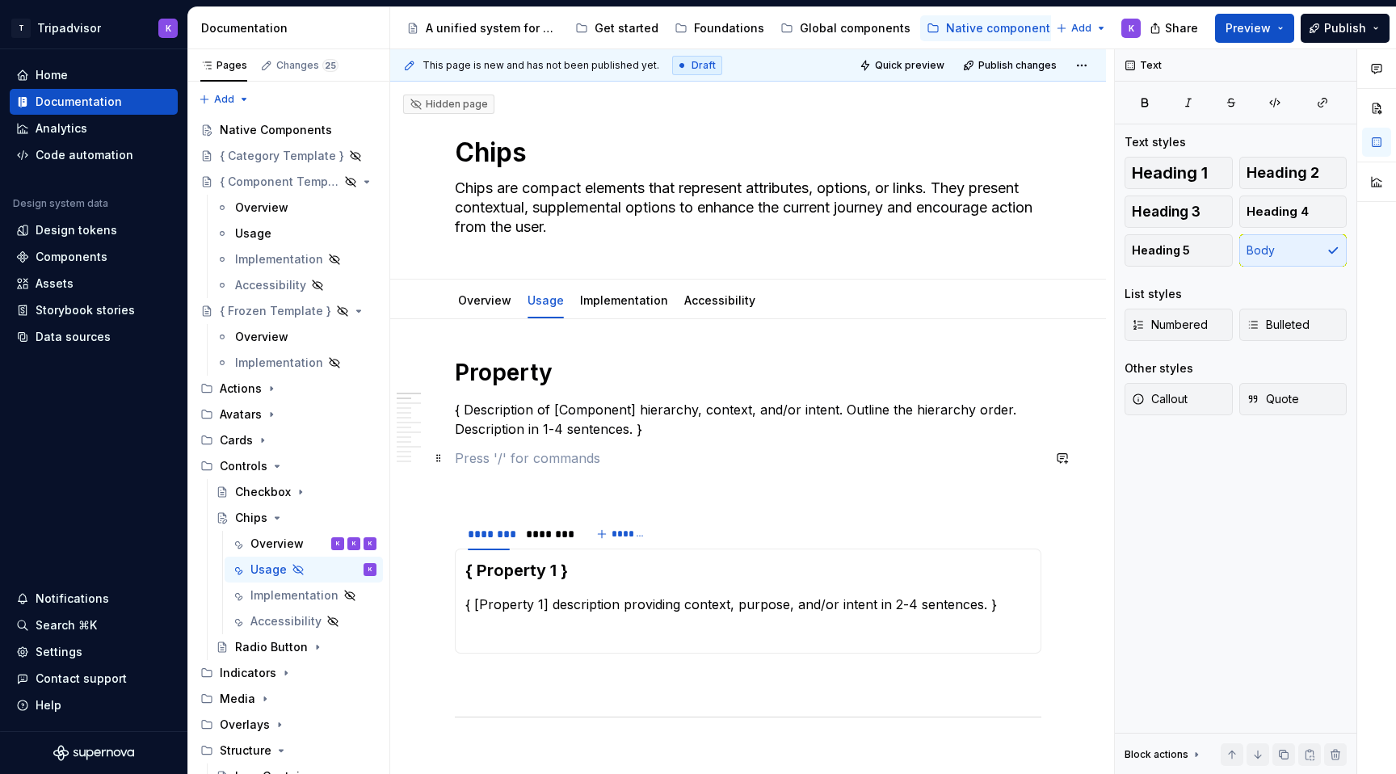
click at [503, 463] on p at bounding box center [748, 457] width 587 height 19
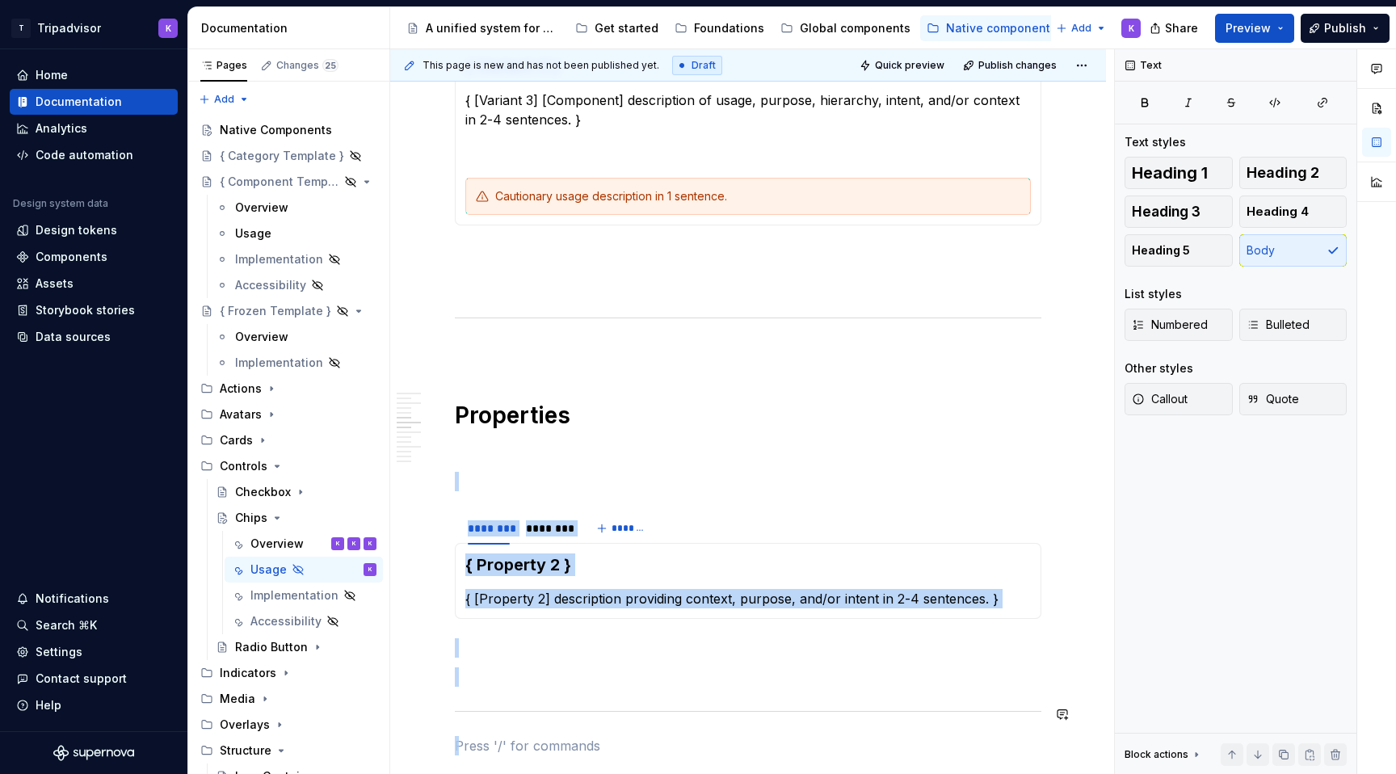
scroll to position [1282, 0]
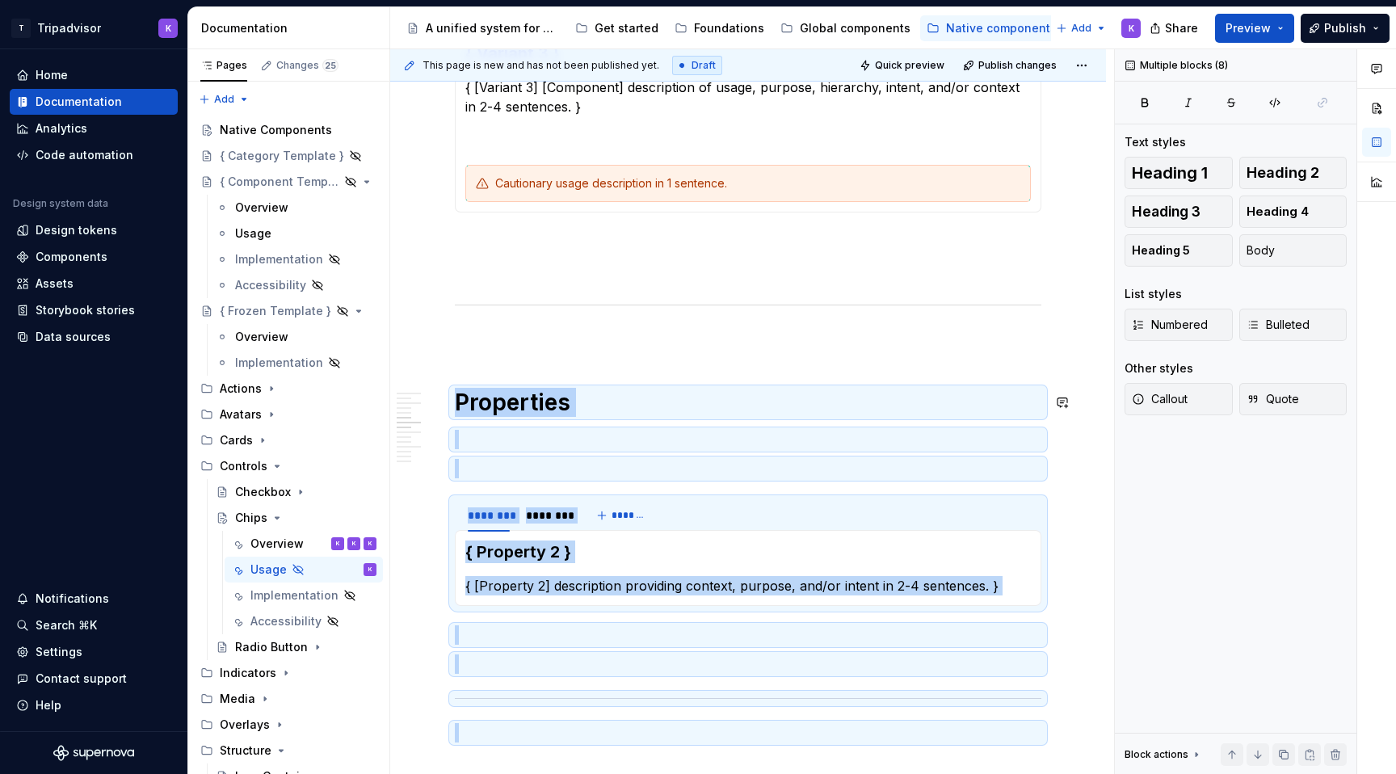
drag, startPoint x: 495, startPoint y: 735, endPoint x: 447, endPoint y: 364, distance: 374.8
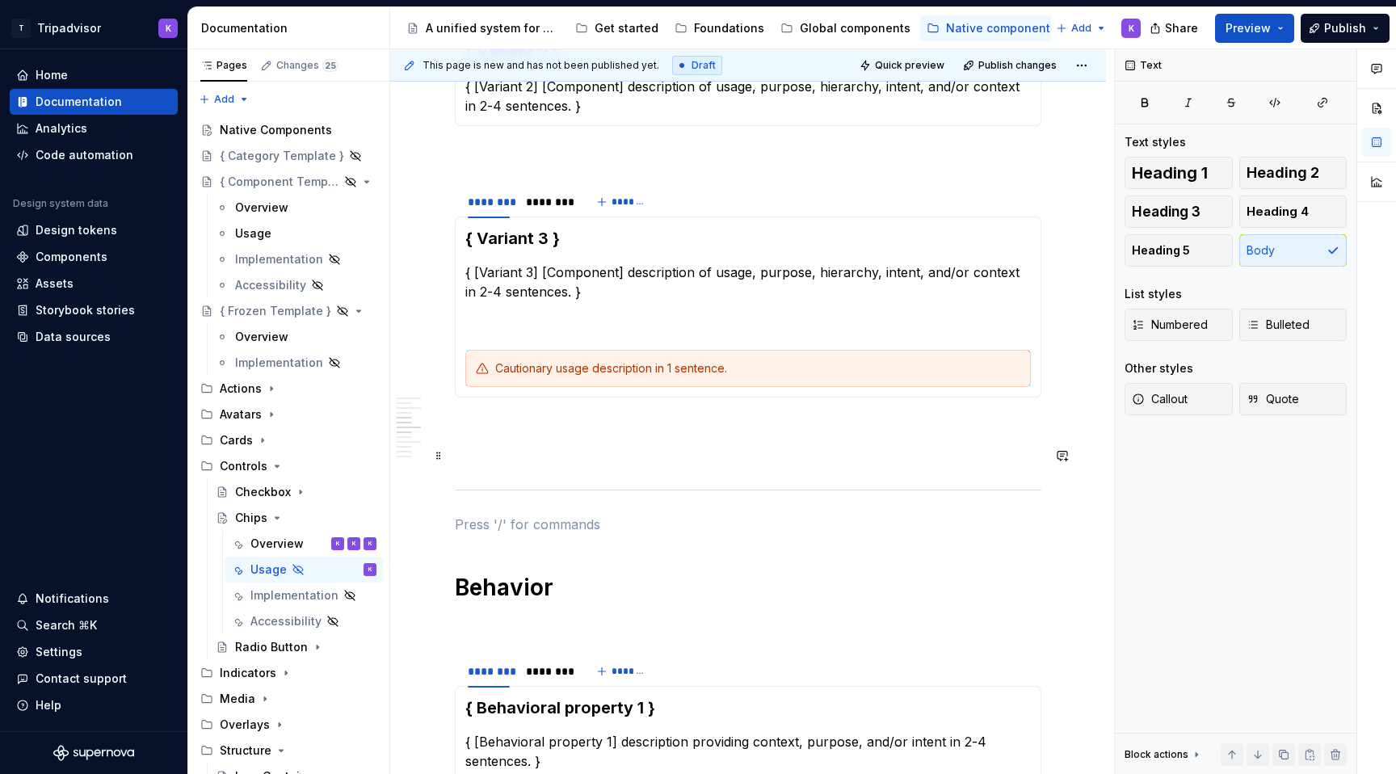
click at [484, 452] on p at bounding box center [748, 455] width 587 height 19
click at [491, 427] on p at bounding box center [748, 426] width 587 height 19
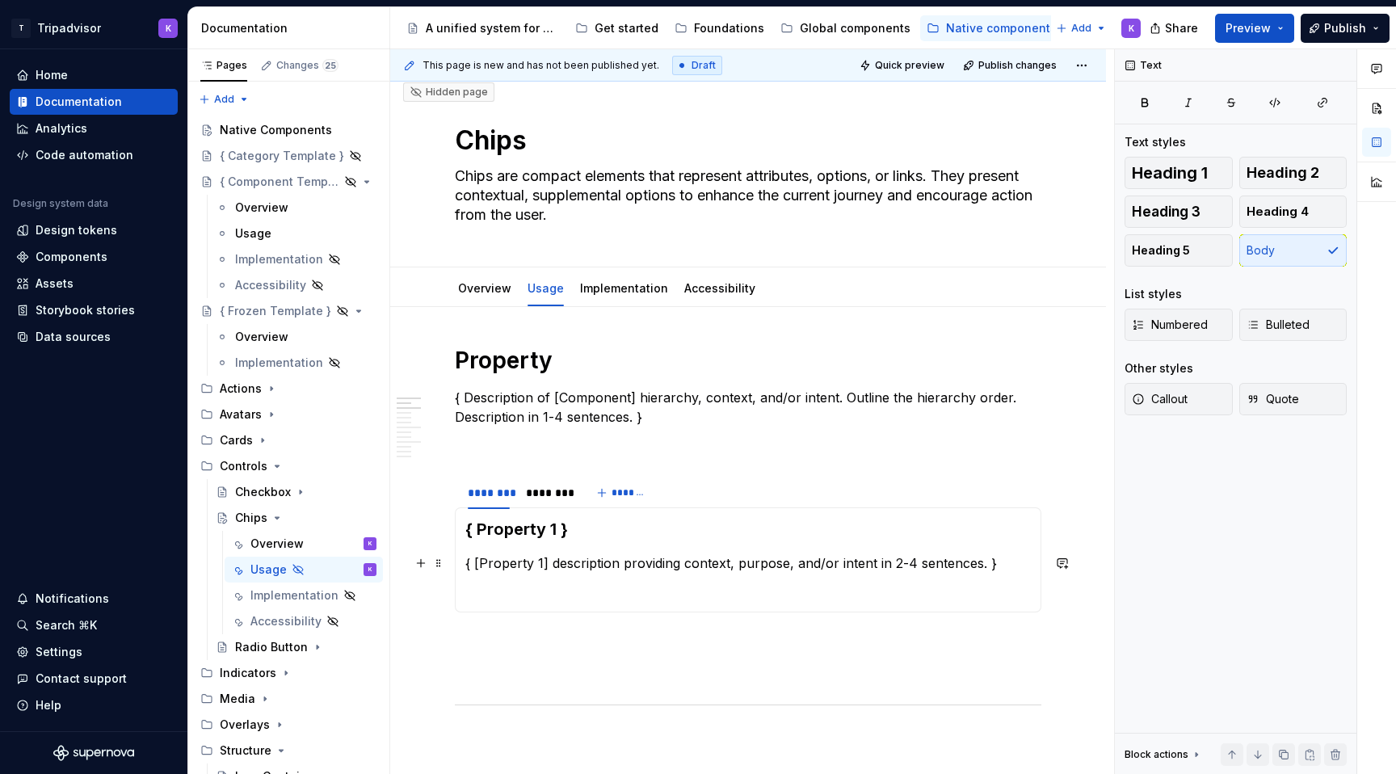
scroll to position [0, 0]
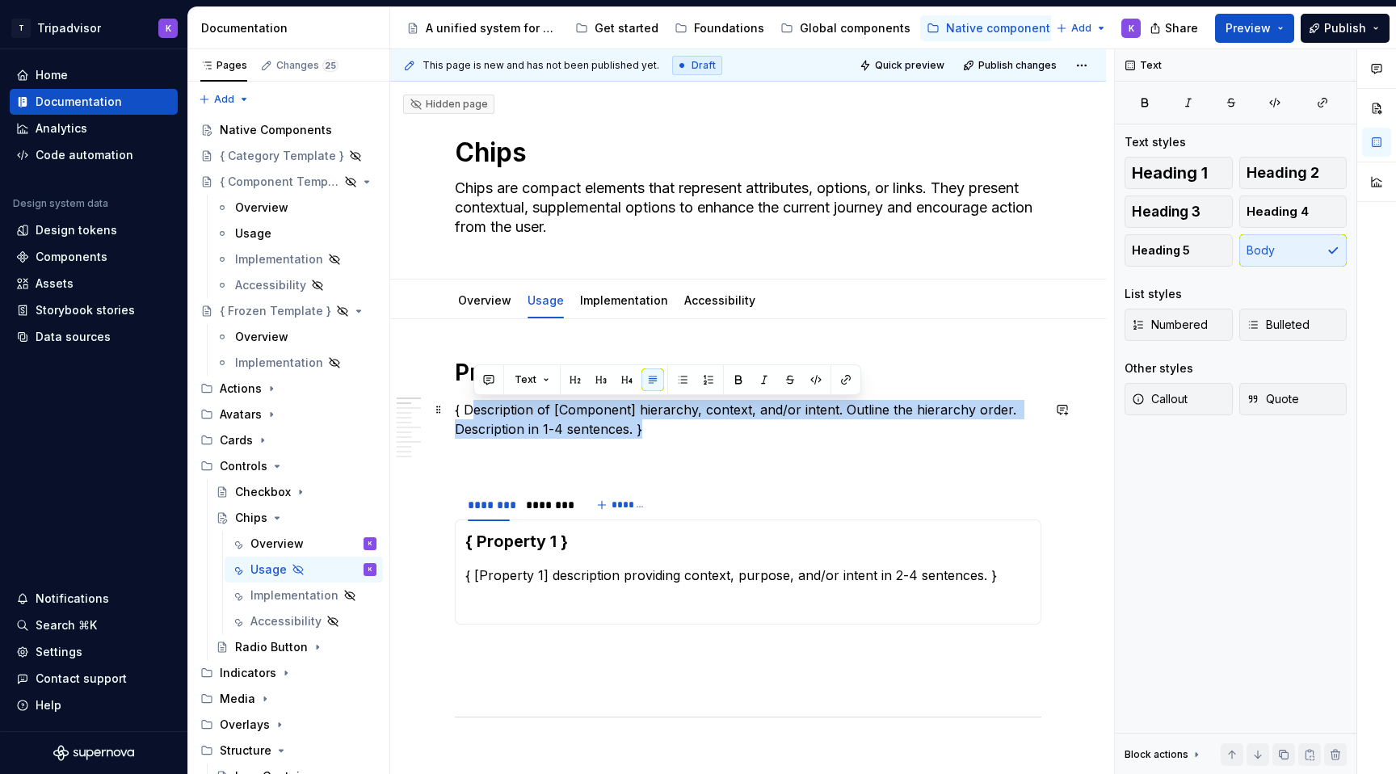
drag, startPoint x: 667, startPoint y: 433, endPoint x: 448, endPoint y: 403, distance: 221.0
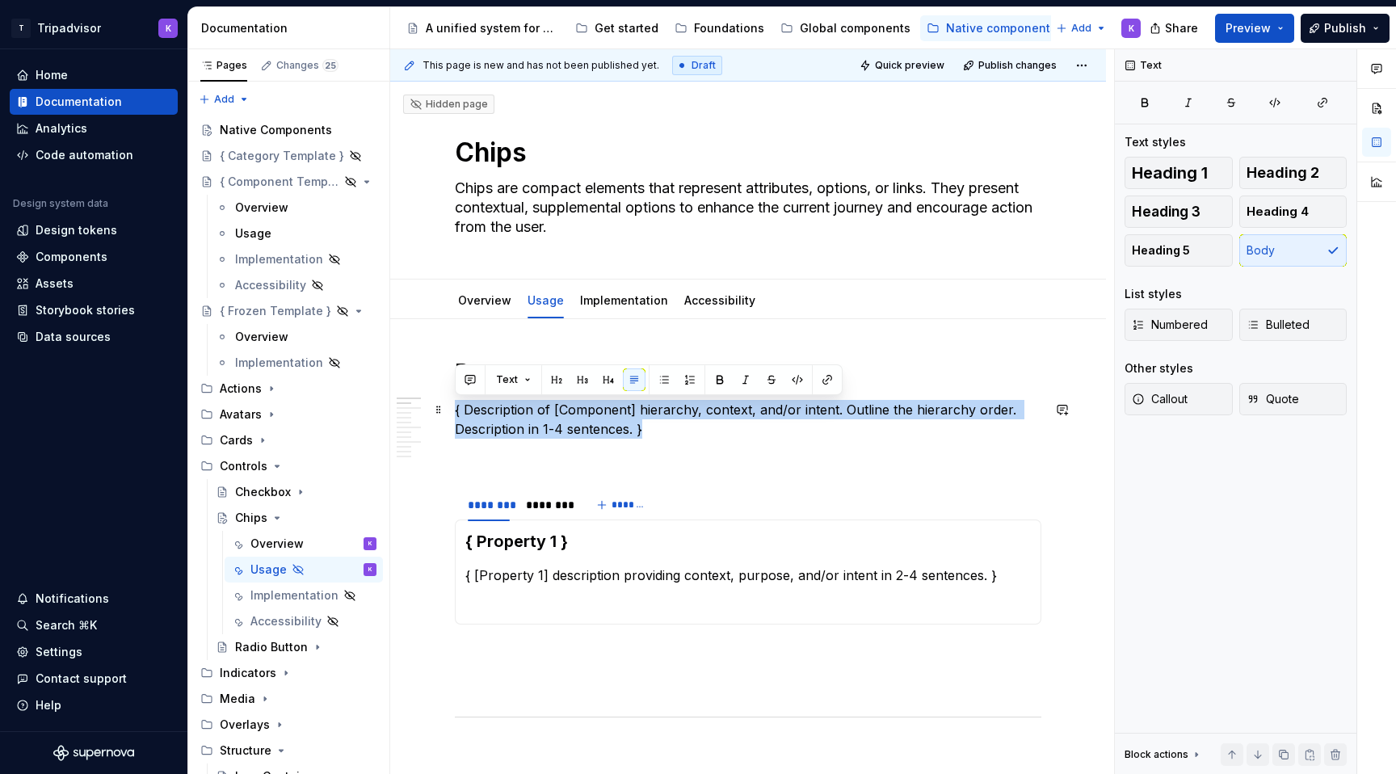
drag, startPoint x: 652, startPoint y: 428, endPoint x: 454, endPoint y: 402, distance: 199.6
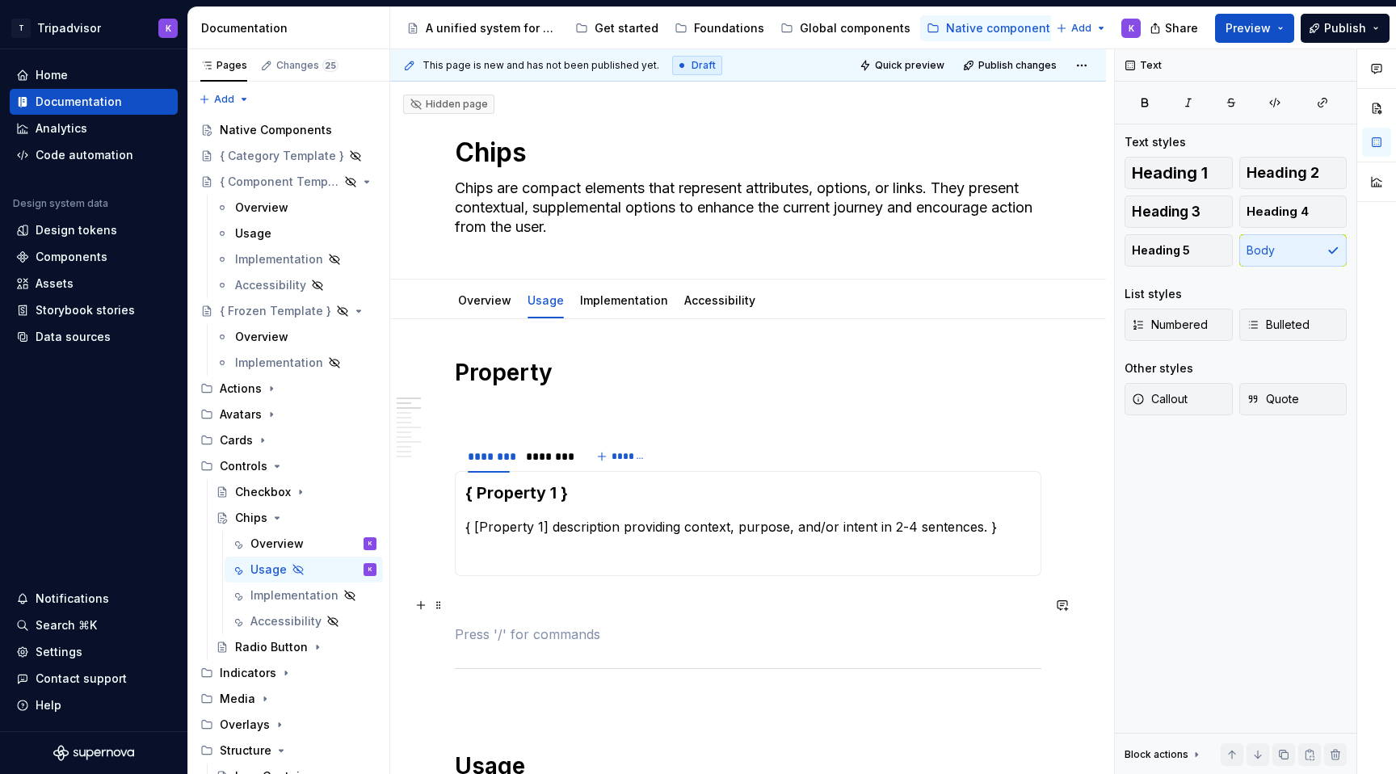
click at [545, 600] on p at bounding box center [748, 604] width 587 height 19
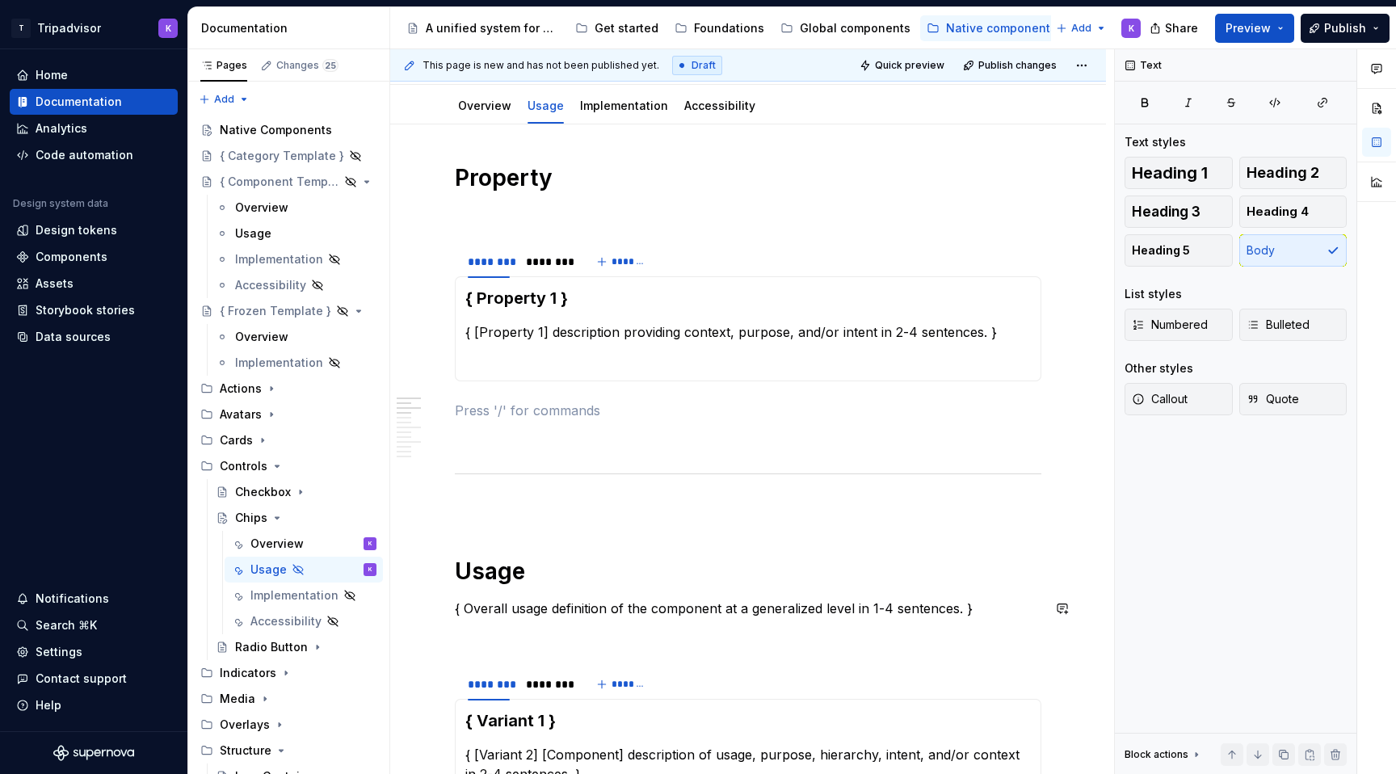
scroll to position [221, 0]
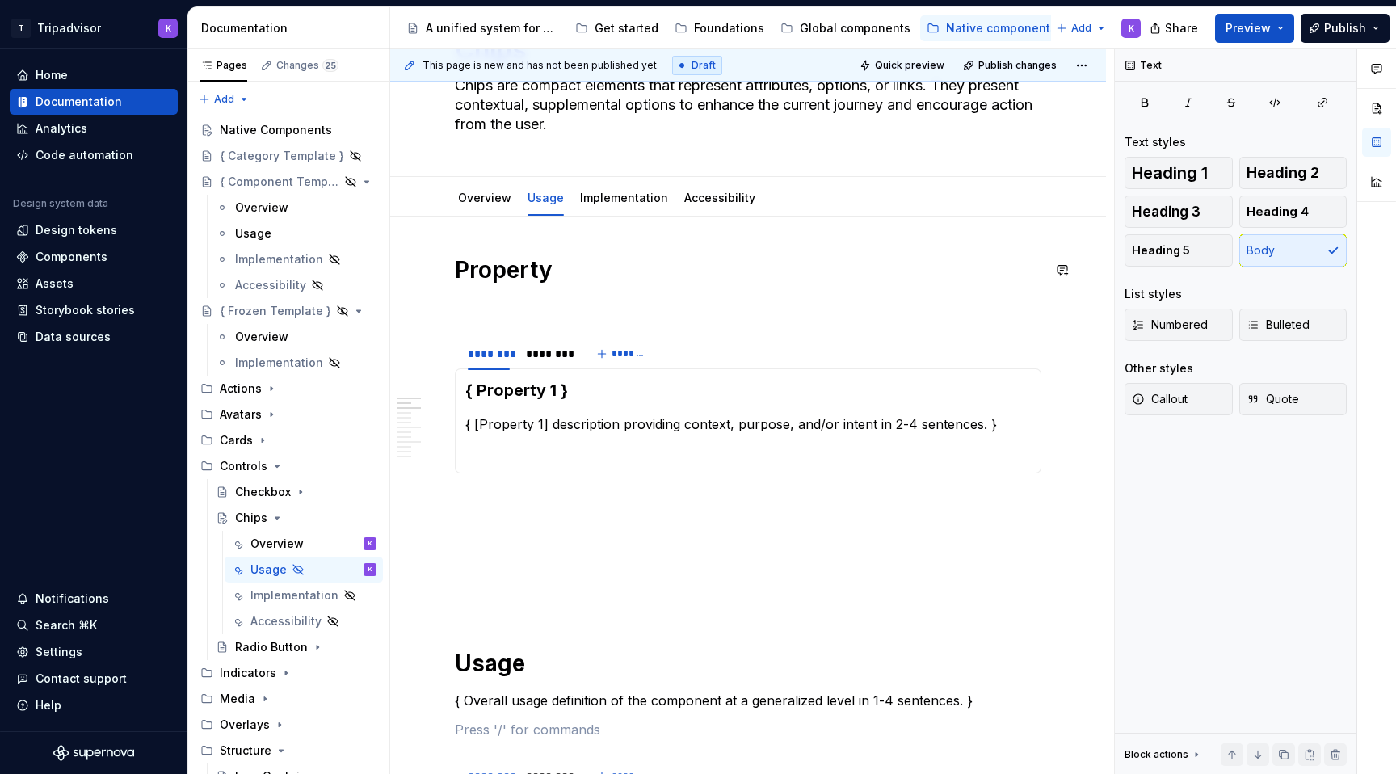
scroll to position [0, 0]
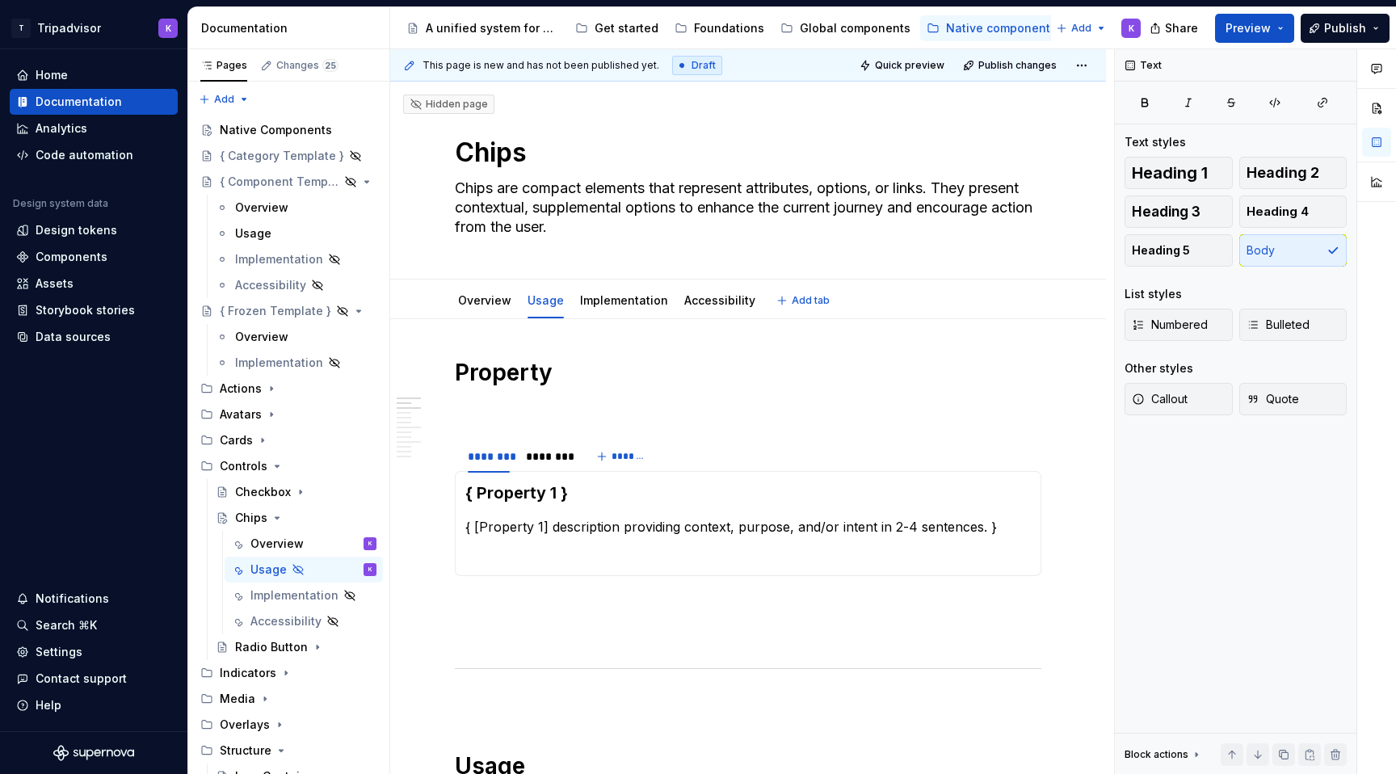
type textarea "*"
click at [492, 442] on html "T Tripadvisor K Home Documentation Analytics Code automation Design system data…" at bounding box center [698, 387] width 1396 height 774
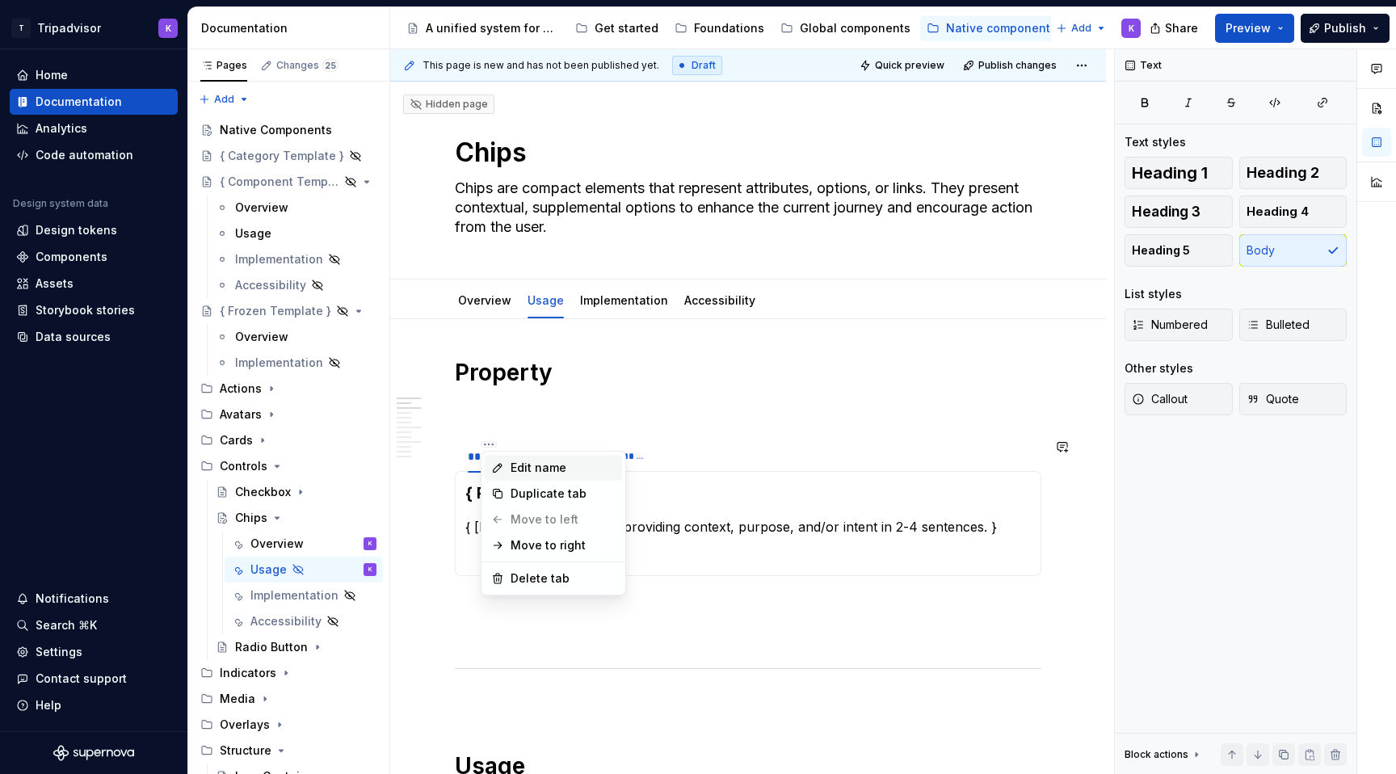
click at [520, 467] on div "Edit name" at bounding box center [563, 468] width 105 height 16
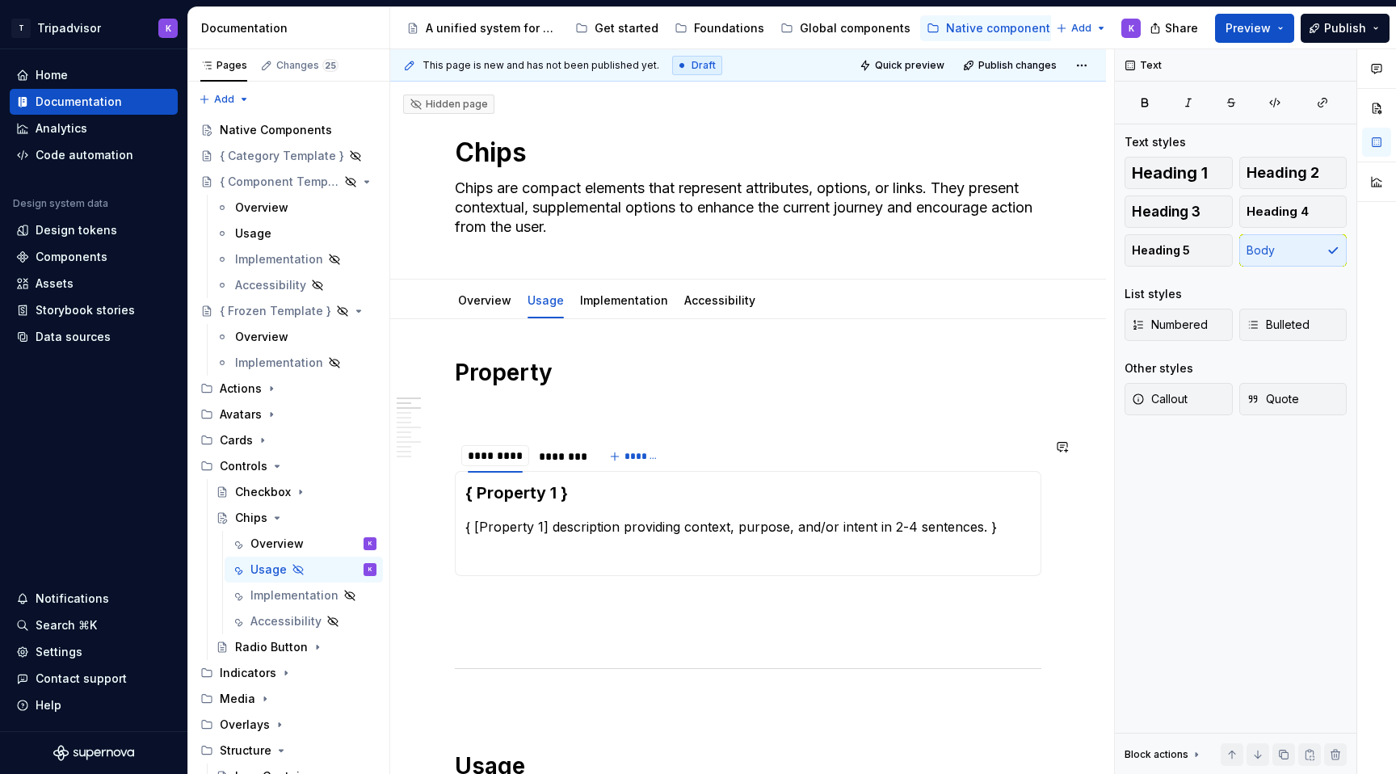
type input "**********"
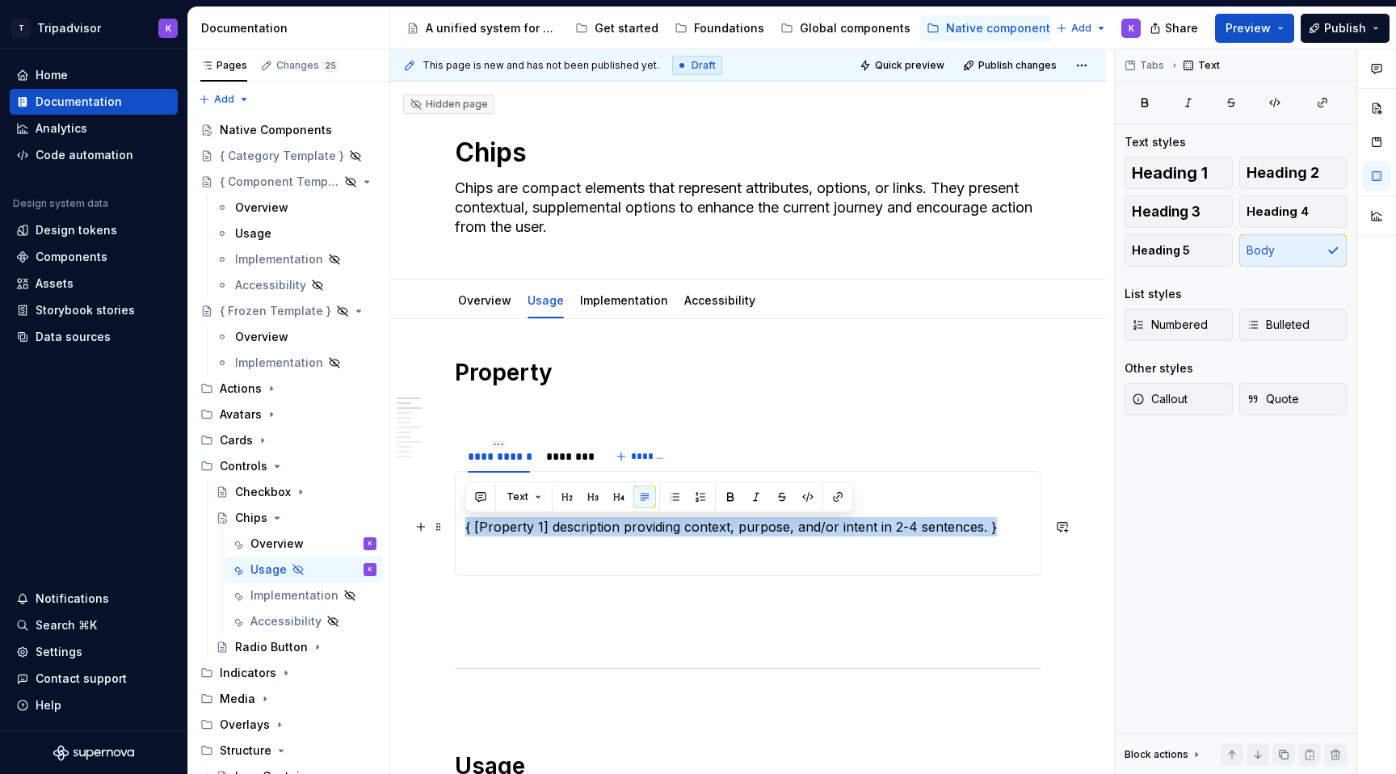
drag, startPoint x: 1011, startPoint y: 528, endPoint x: 469, endPoint y: 530, distance: 541.3
click at [468, 530] on p "{ [Property 1] description providing context, purpose, and/or intent in 2-4 sen…" at bounding box center [748, 526] width 566 height 19
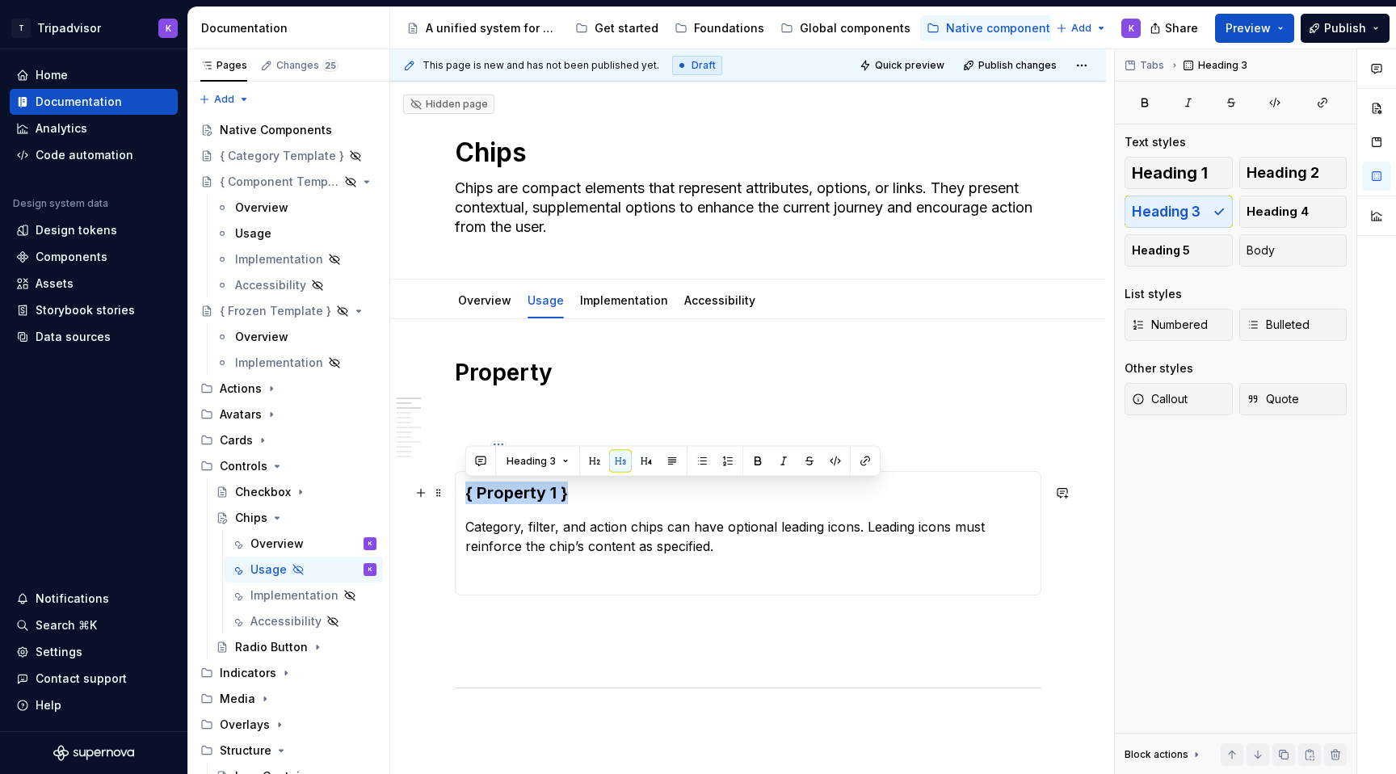
drag, startPoint x: 572, startPoint y: 493, endPoint x: 465, endPoint y: 490, distance: 106.7
click at [464, 492] on div "{ Property 1 } Category, filter, and action chips can have optional leading ico…" at bounding box center [748, 533] width 587 height 124
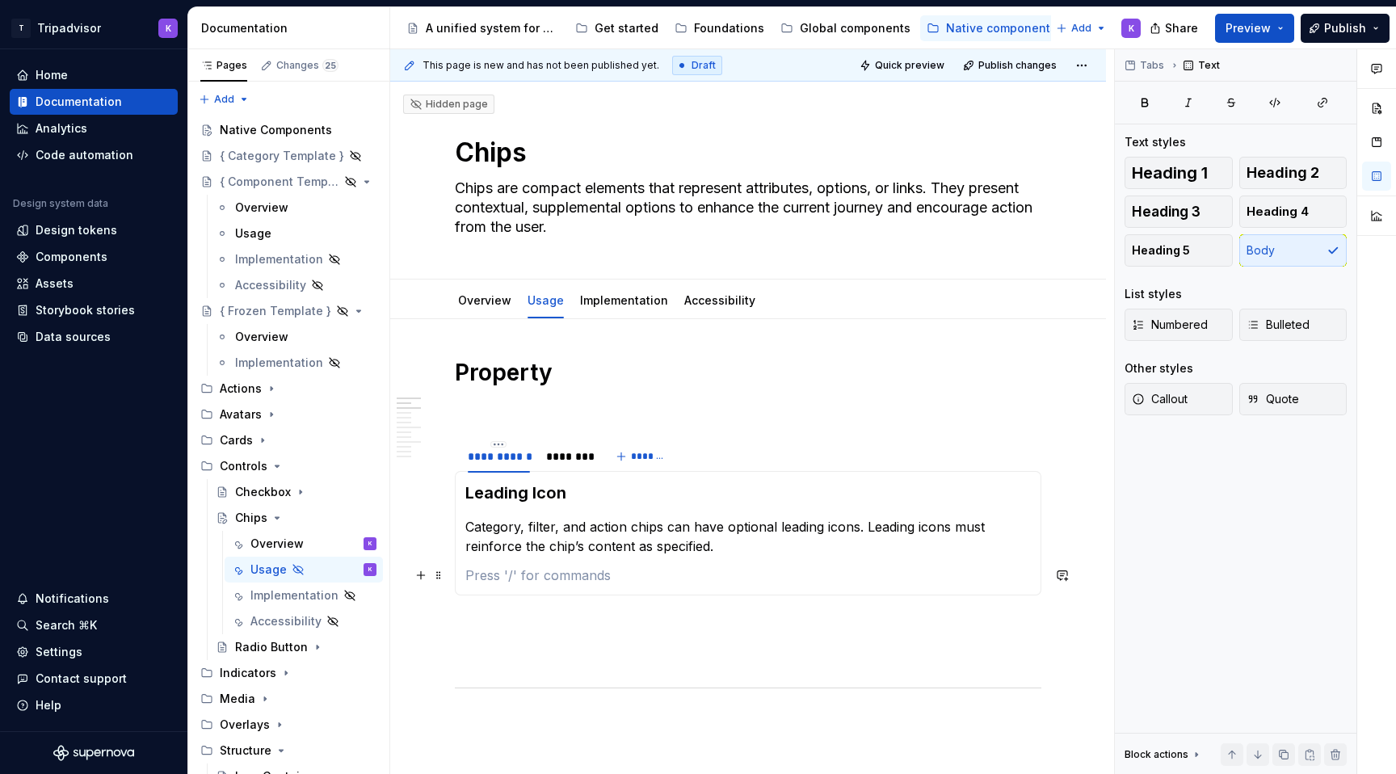
click at [494, 574] on p at bounding box center [748, 575] width 566 height 19
click at [570, 442] on html "T Tripadvisor K Home Documentation Analytics Code automation Design system data…" at bounding box center [698, 387] width 1396 height 774
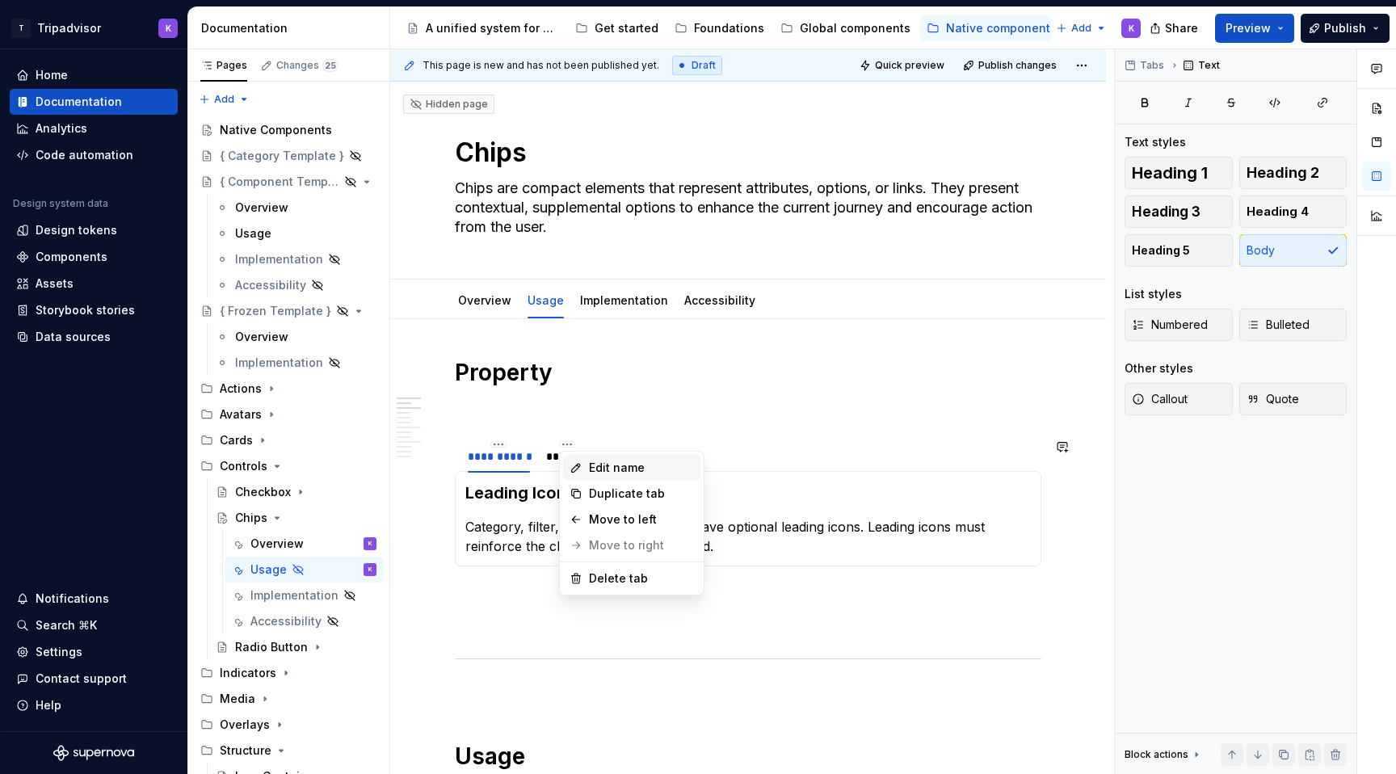
click at [583, 467] on div "Edit name" at bounding box center [631, 468] width 137 height 26
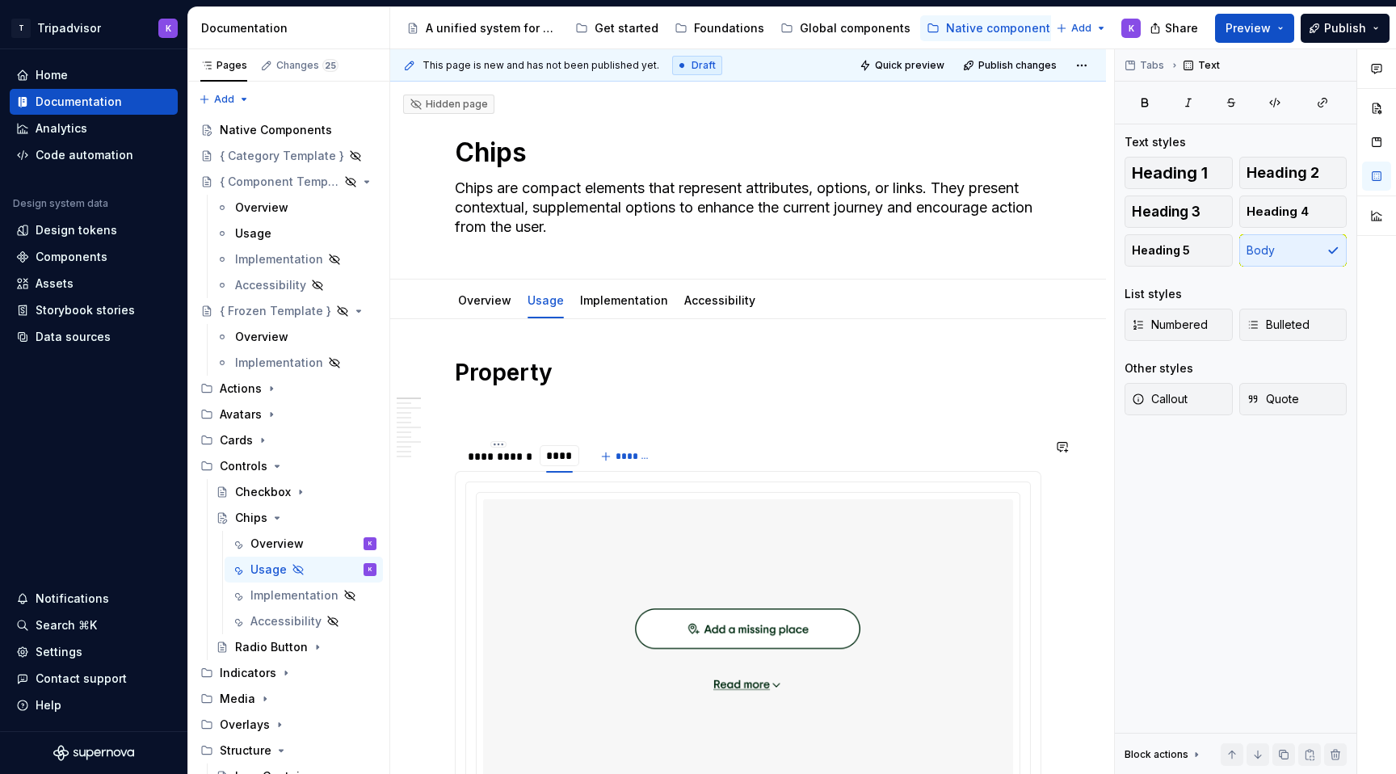
type input "*****"
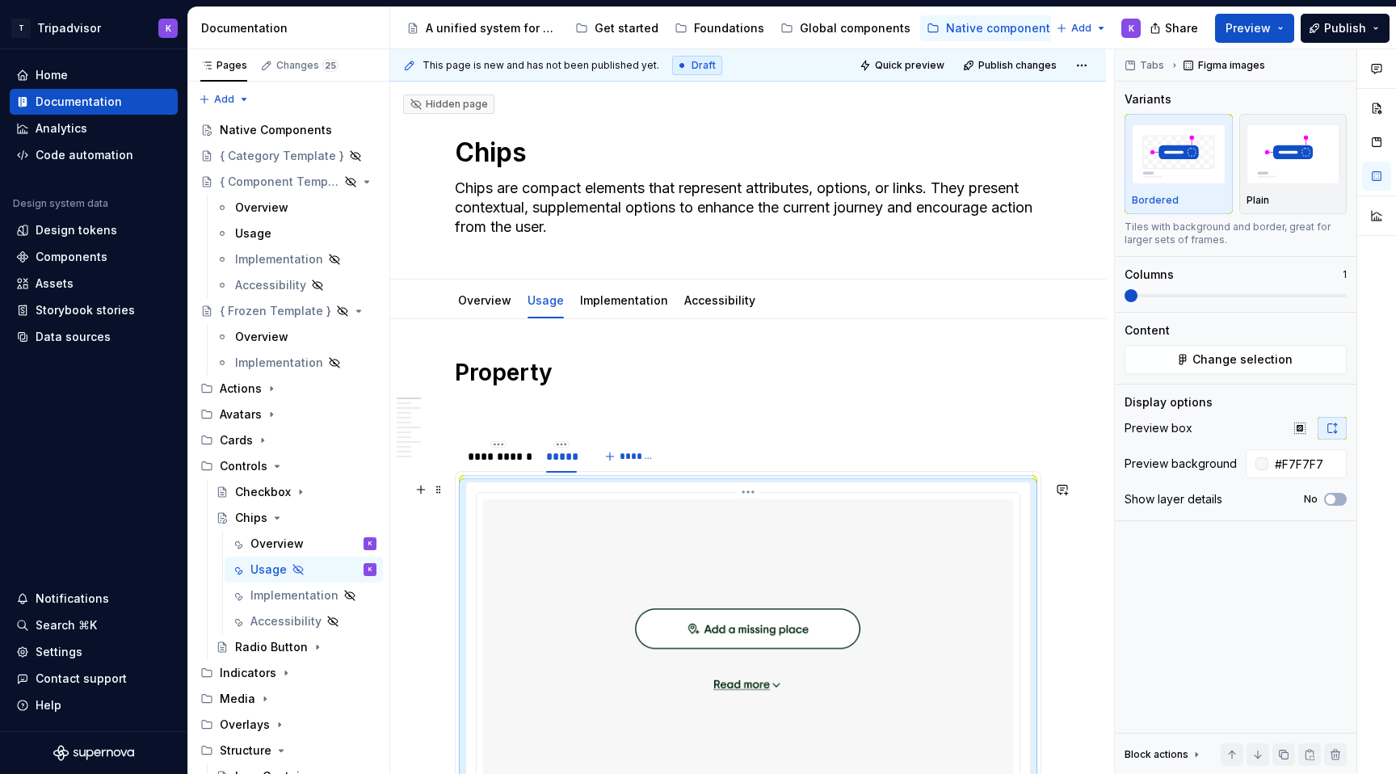
click at [574, 566] on img at bounding box center [748, 654] width 530 height 311
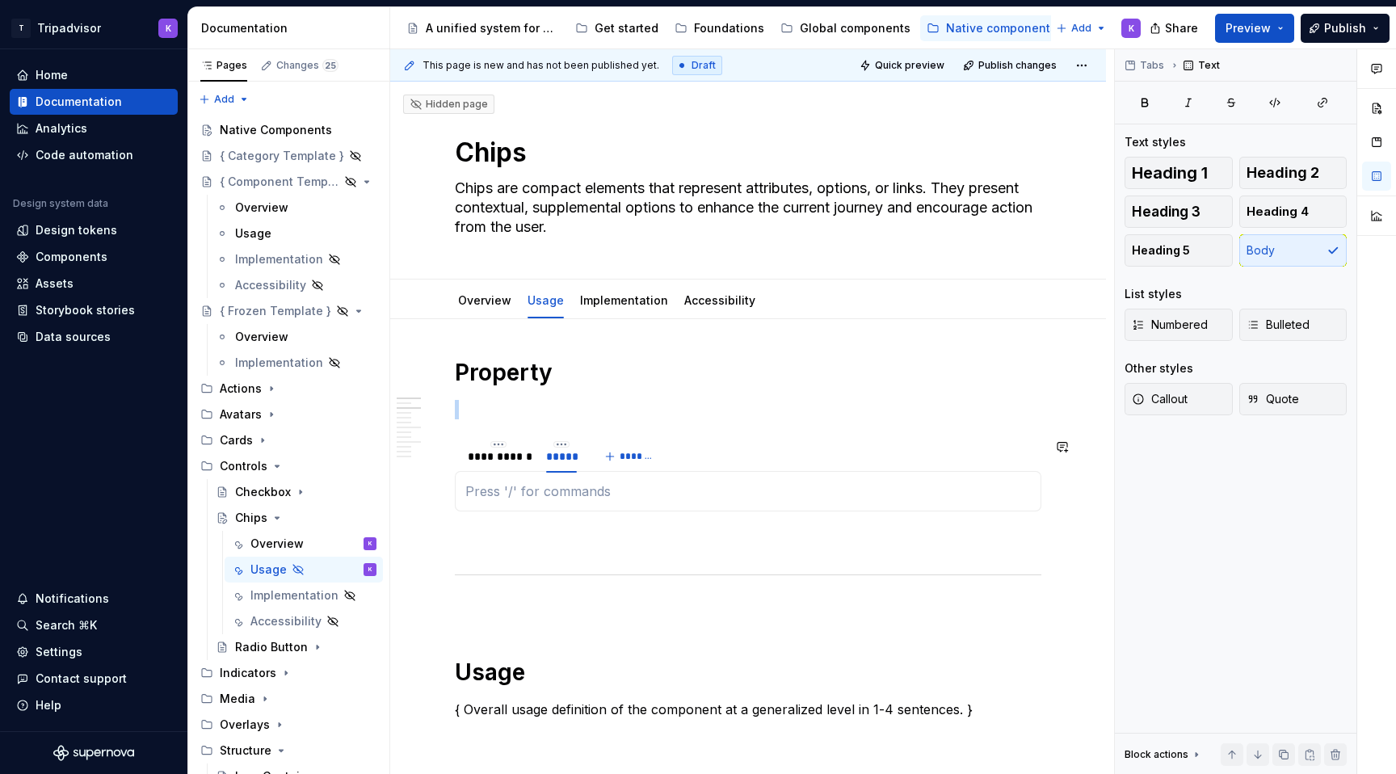
click at [547, 501] on div "Leading Icon Category, filter, and action chips can have optional leading icons…" at bounding box center [748, 491] width 587 height 40
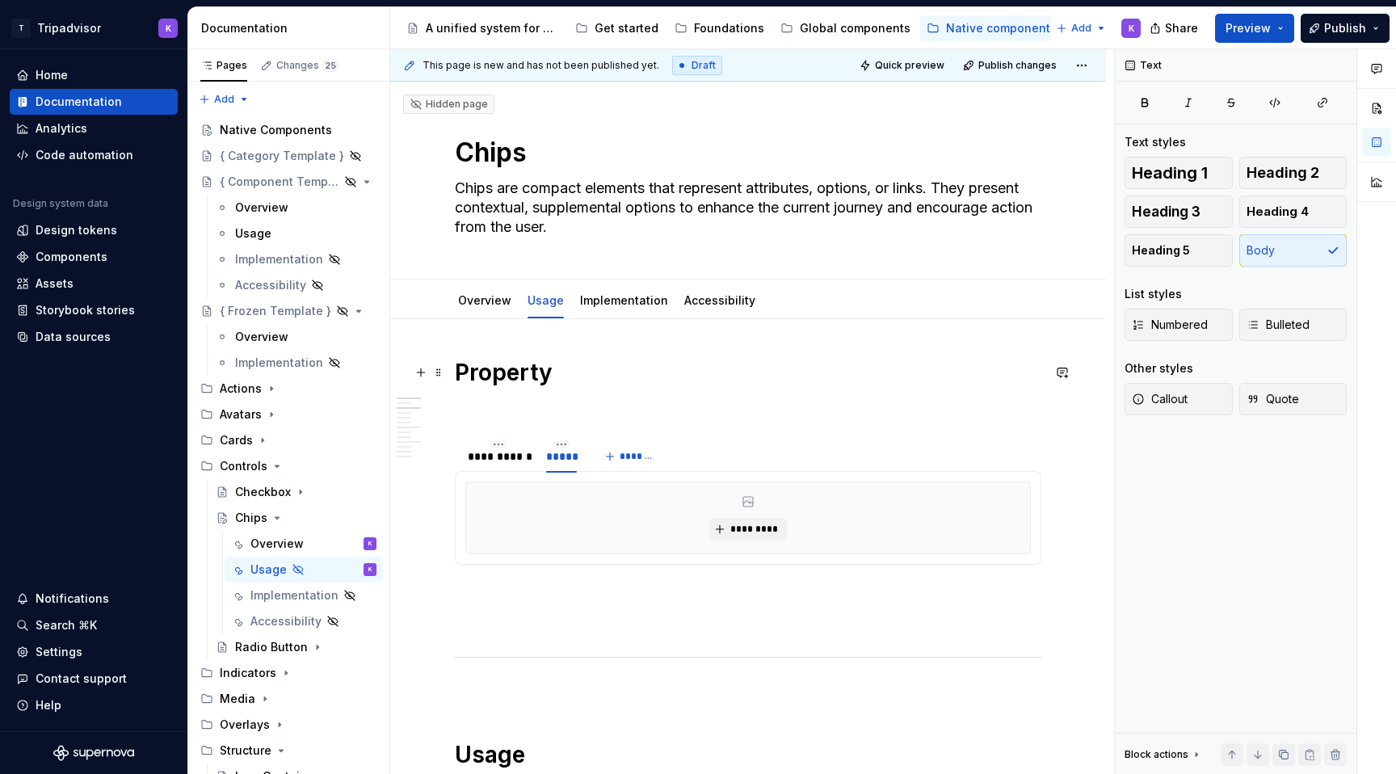
type textarea "*"
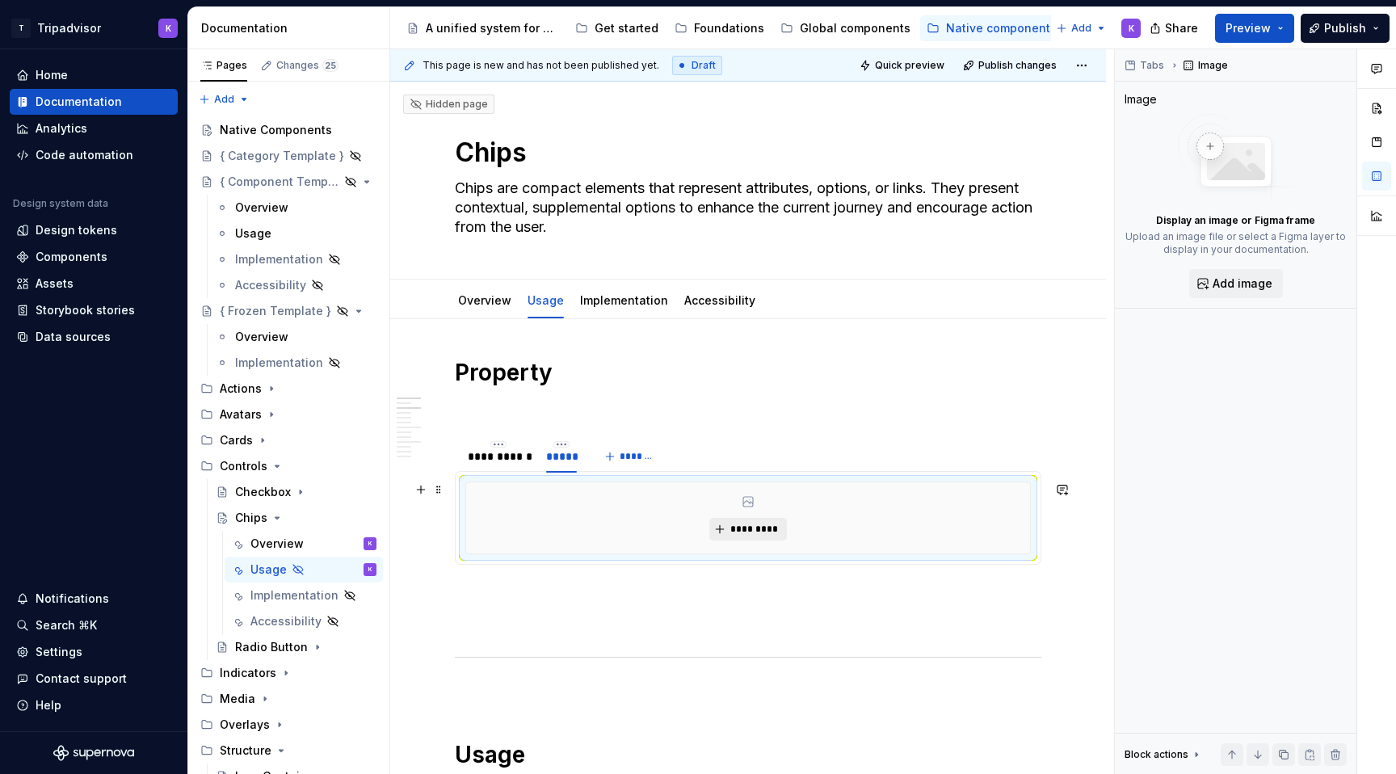
click at [751, 524] on span "*********" at bounding box center [754, 529] width 49 height 13
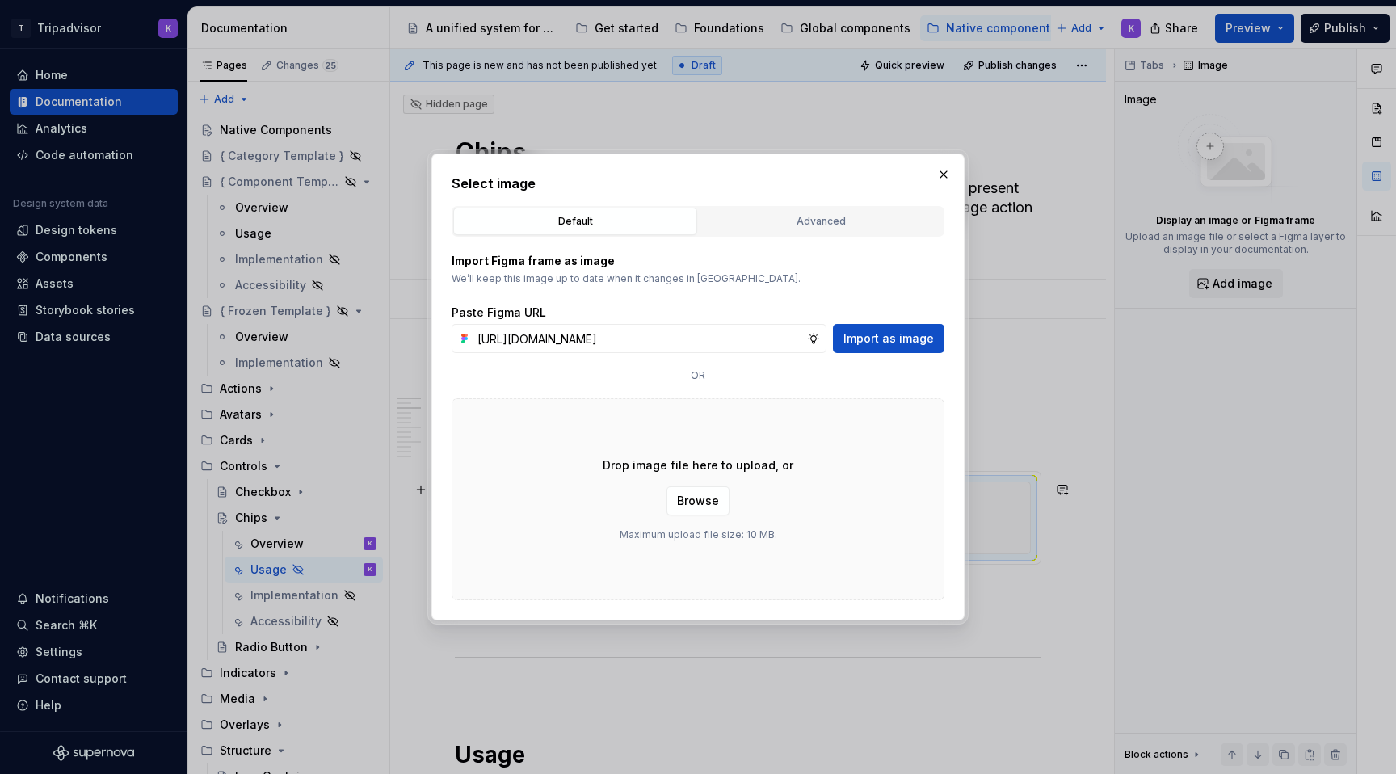
scroll to position [0, 414]
type input "[URL][DOMAIN_NAME]"
click at [888, 330] on span "Import as image" at bounding box center [888, 338] width 90 height 16
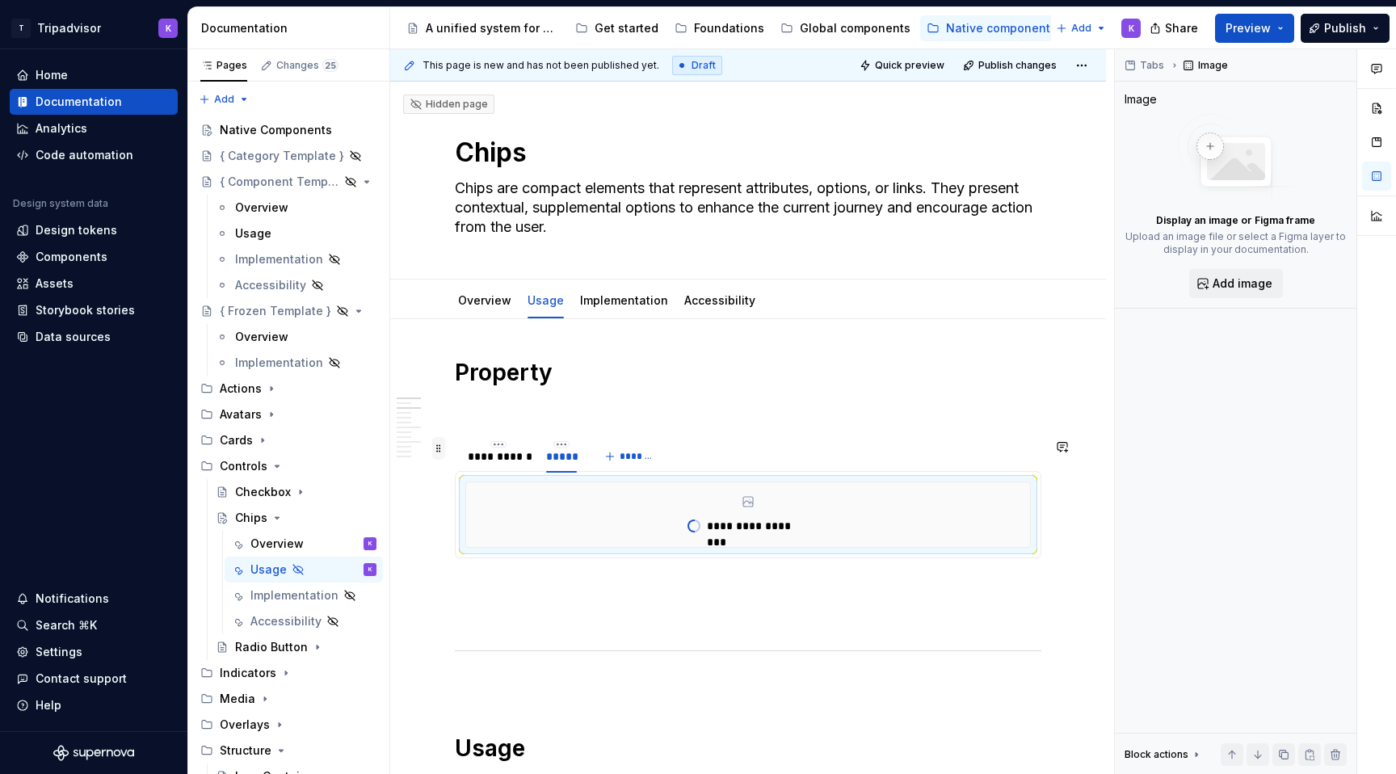
click at [440, 448] on span at bounding box center [438, 448] width 13 height 23
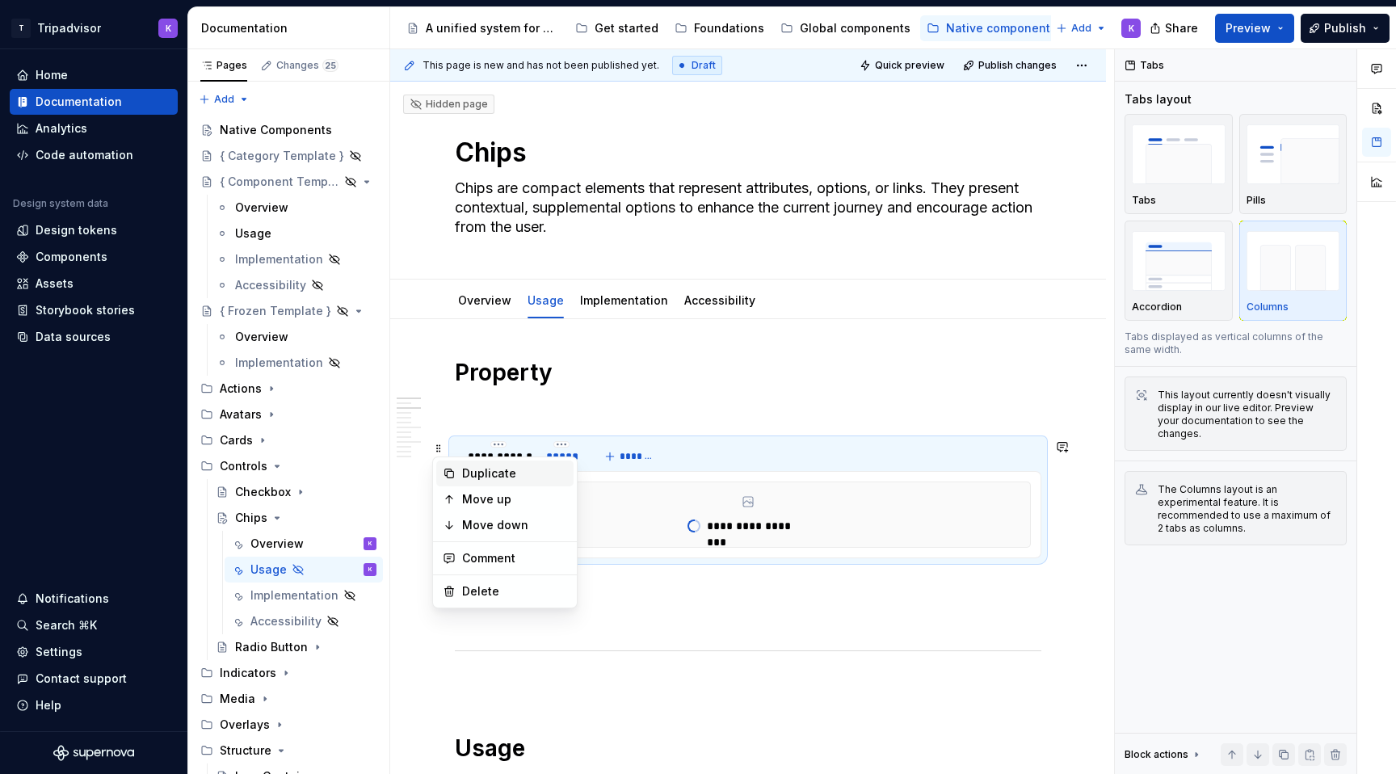
click at [506, 478] on div "Duplicate" at bounding box center [514, 473] width 105 height 16
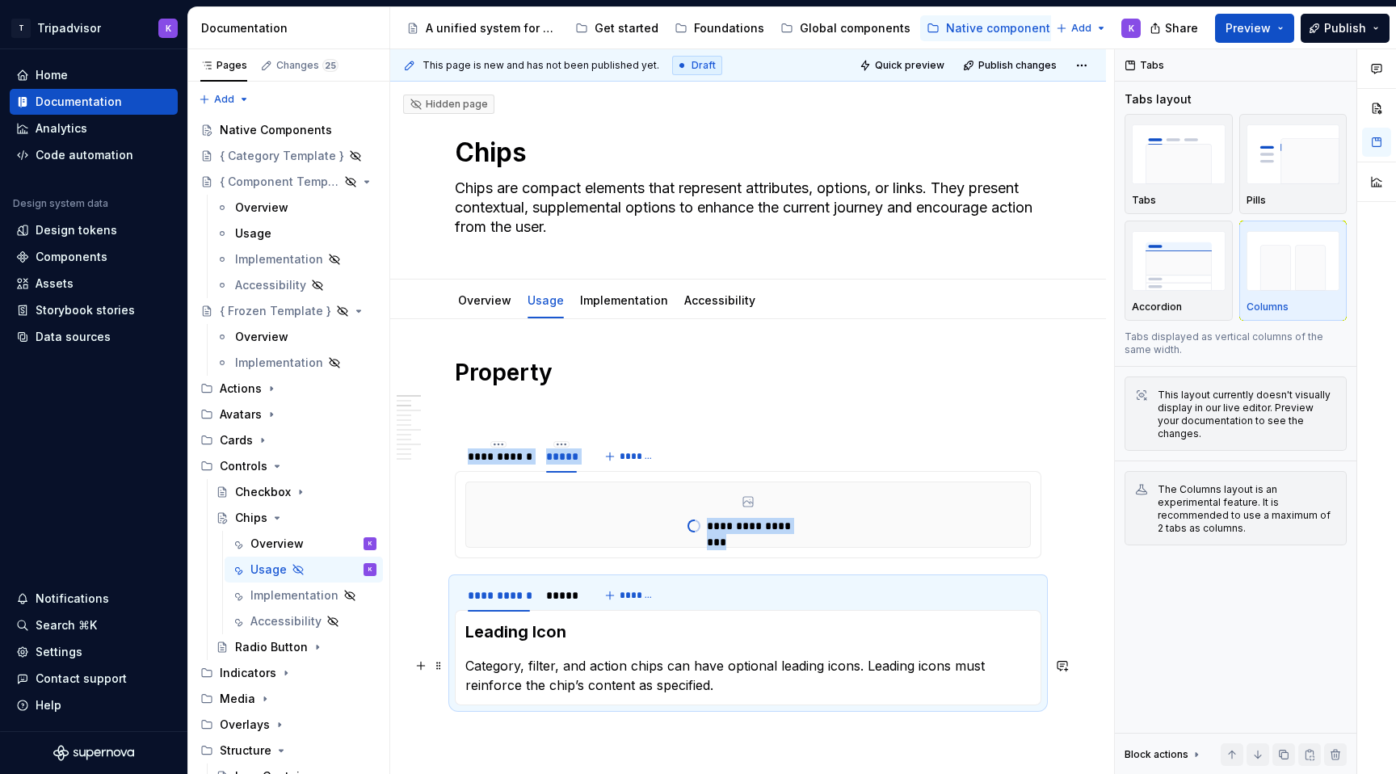
scroll to position [86, 0]
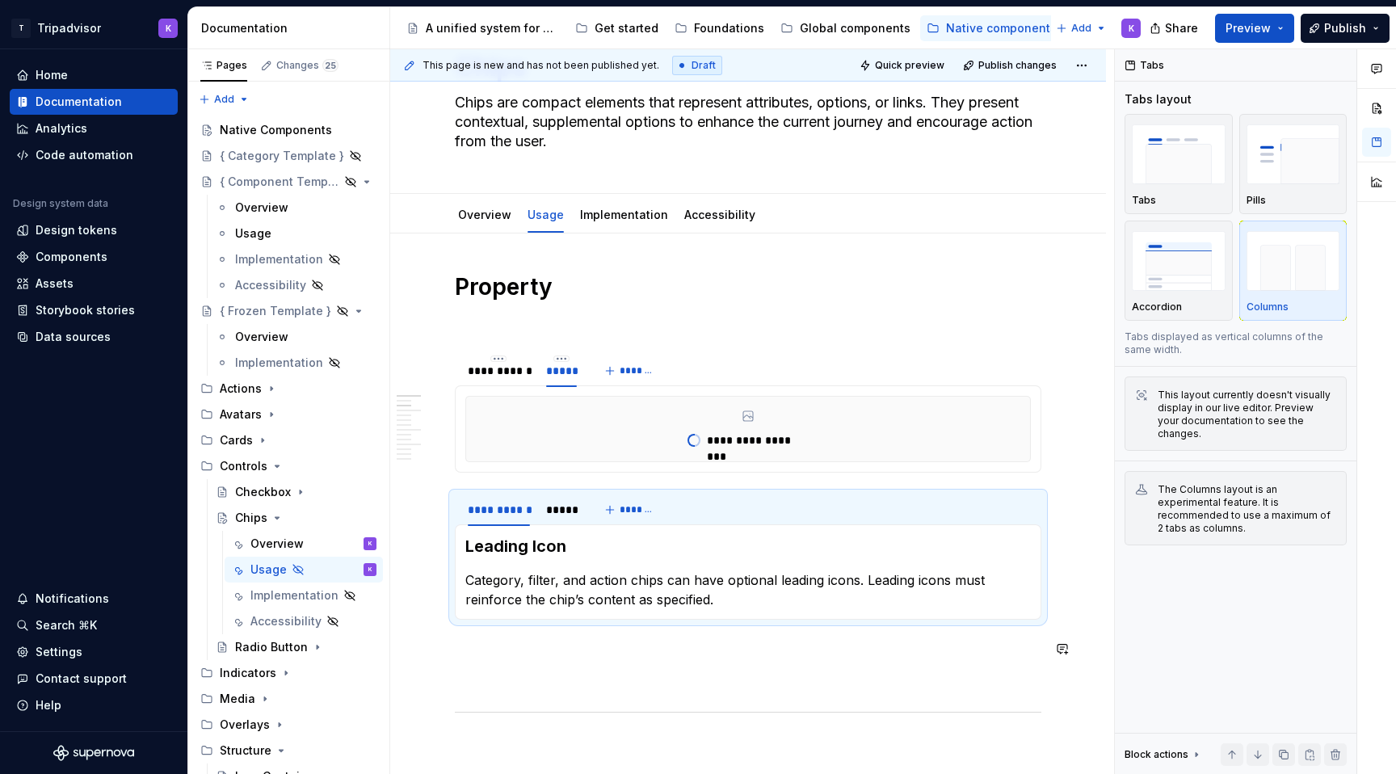
click at [485, 657] on p at bounding box center [748, 648] width 587 height 19
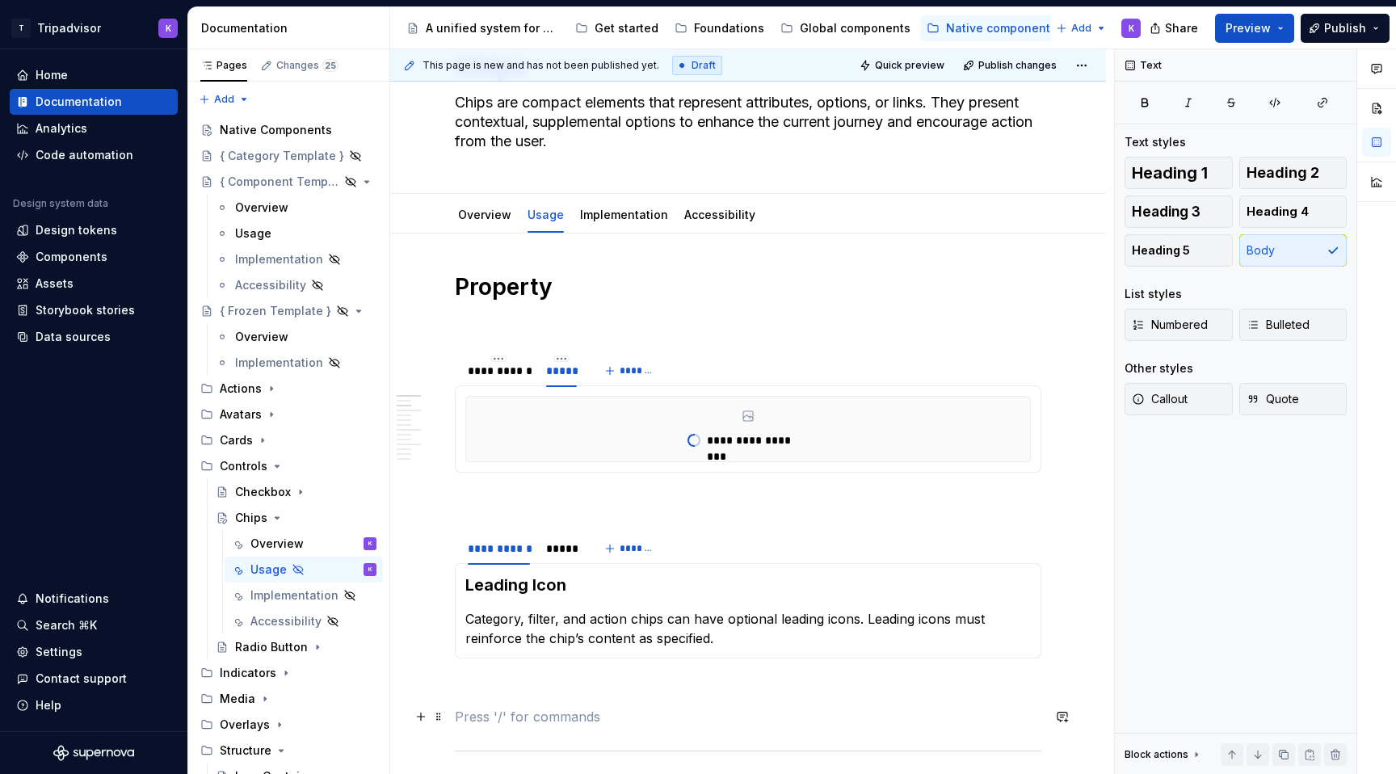
click at [470, 724] on p at bounding box center [748, 716] width 587 height 19
click at [478, 688] on p at bounding box center [748, 687] width 587 height 19
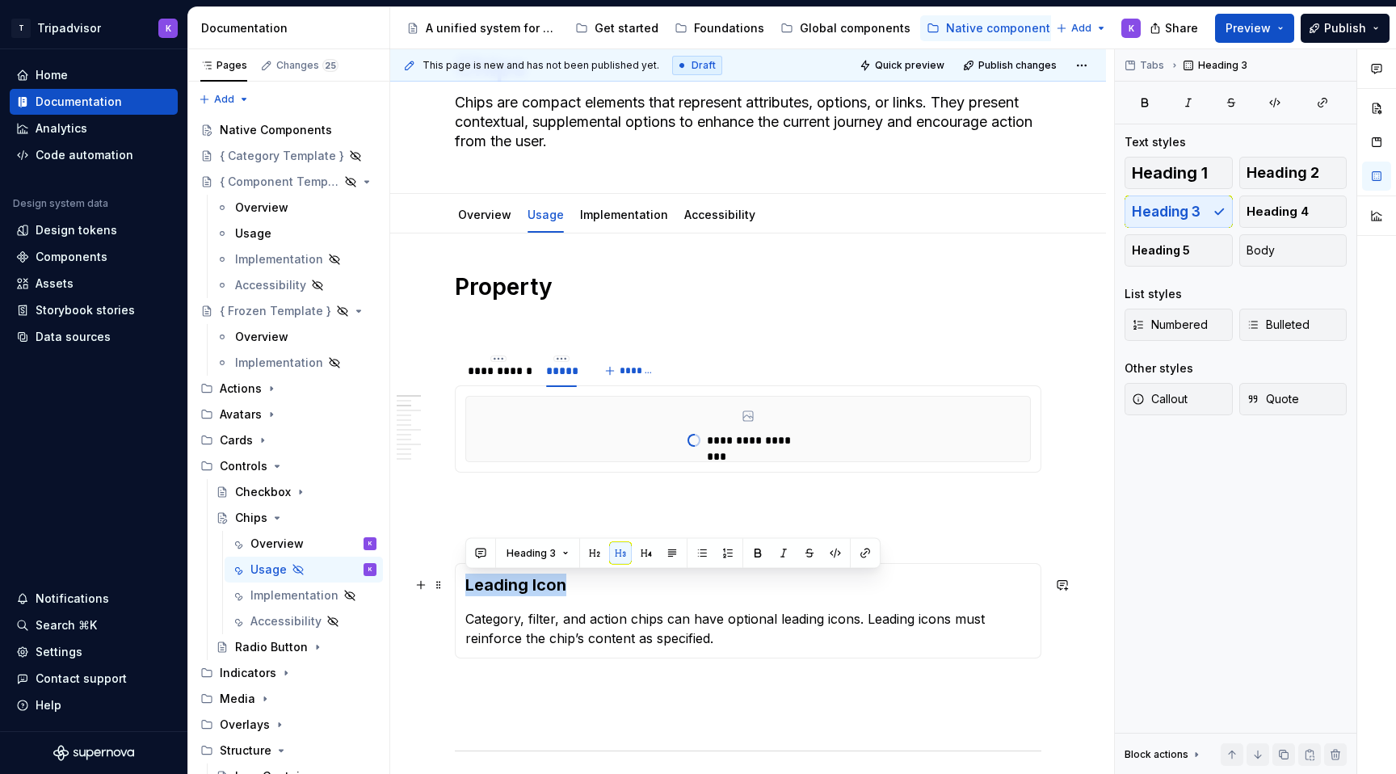
drag, startPoint x: 565, startPoint y: 585, endPoint x: 465, endPoint y: 585, distance: 99.4
click at [465, 585] on h3 "Leading Icon" at bounding box center [748, 585] width 566 height 23
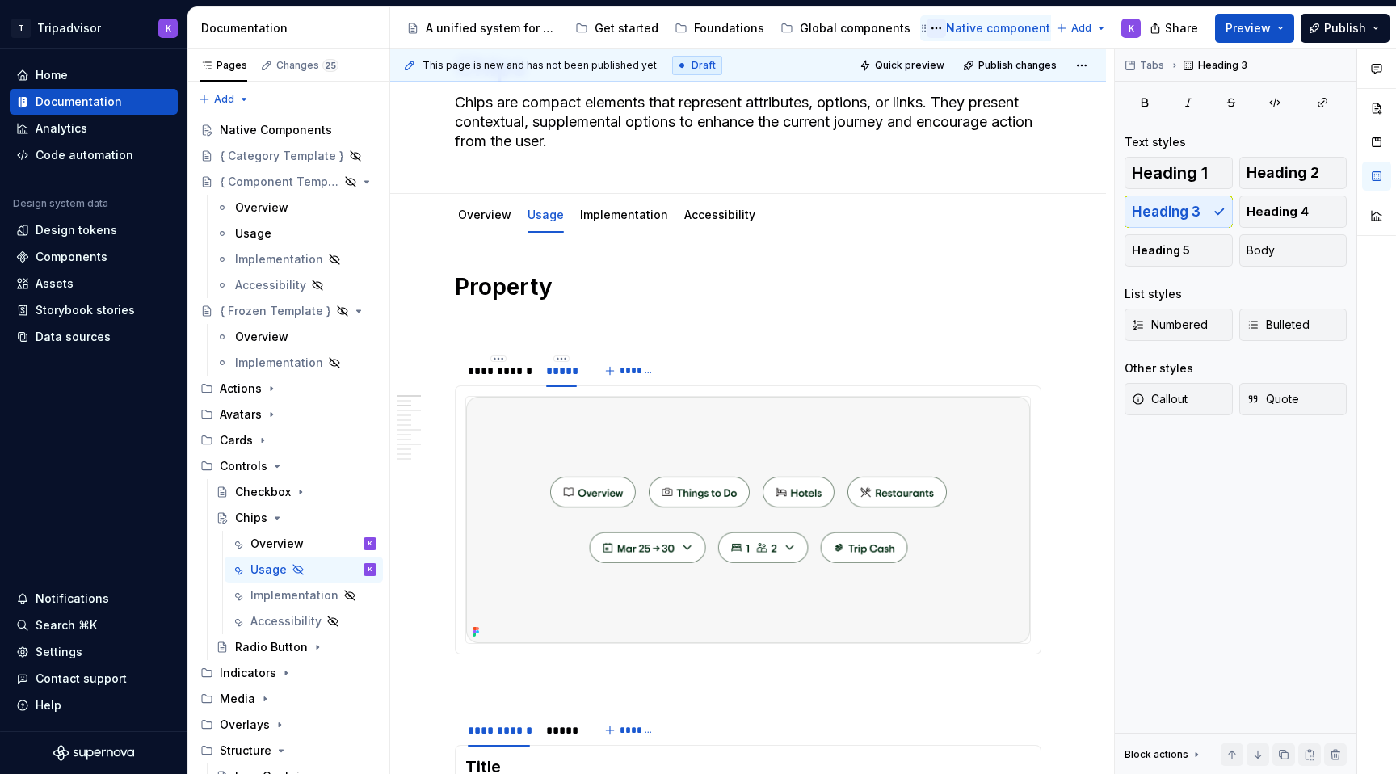
type textarea "*"
